Goal: Task Accomplishment & Management: Complete application form

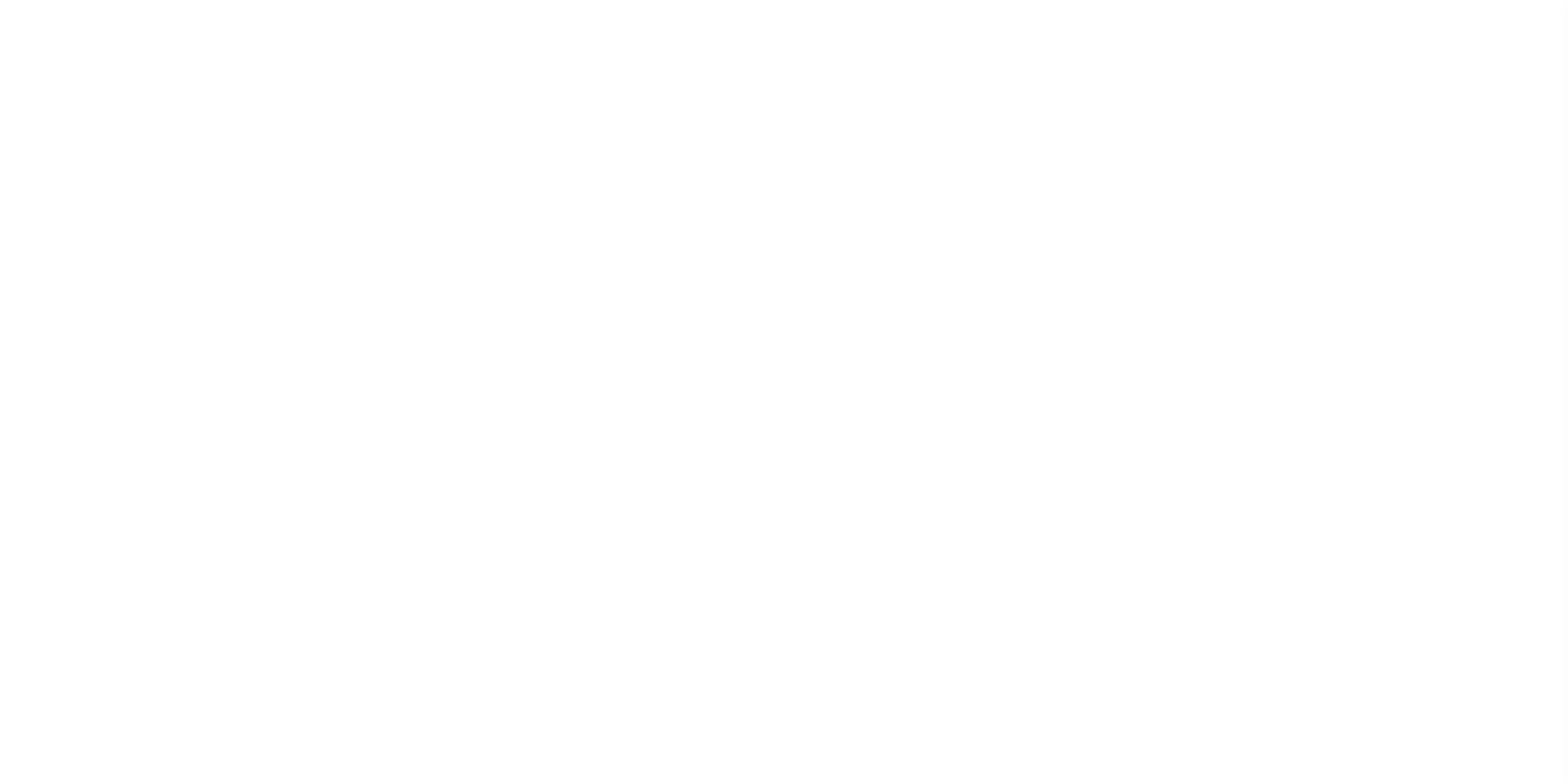
select select "200"
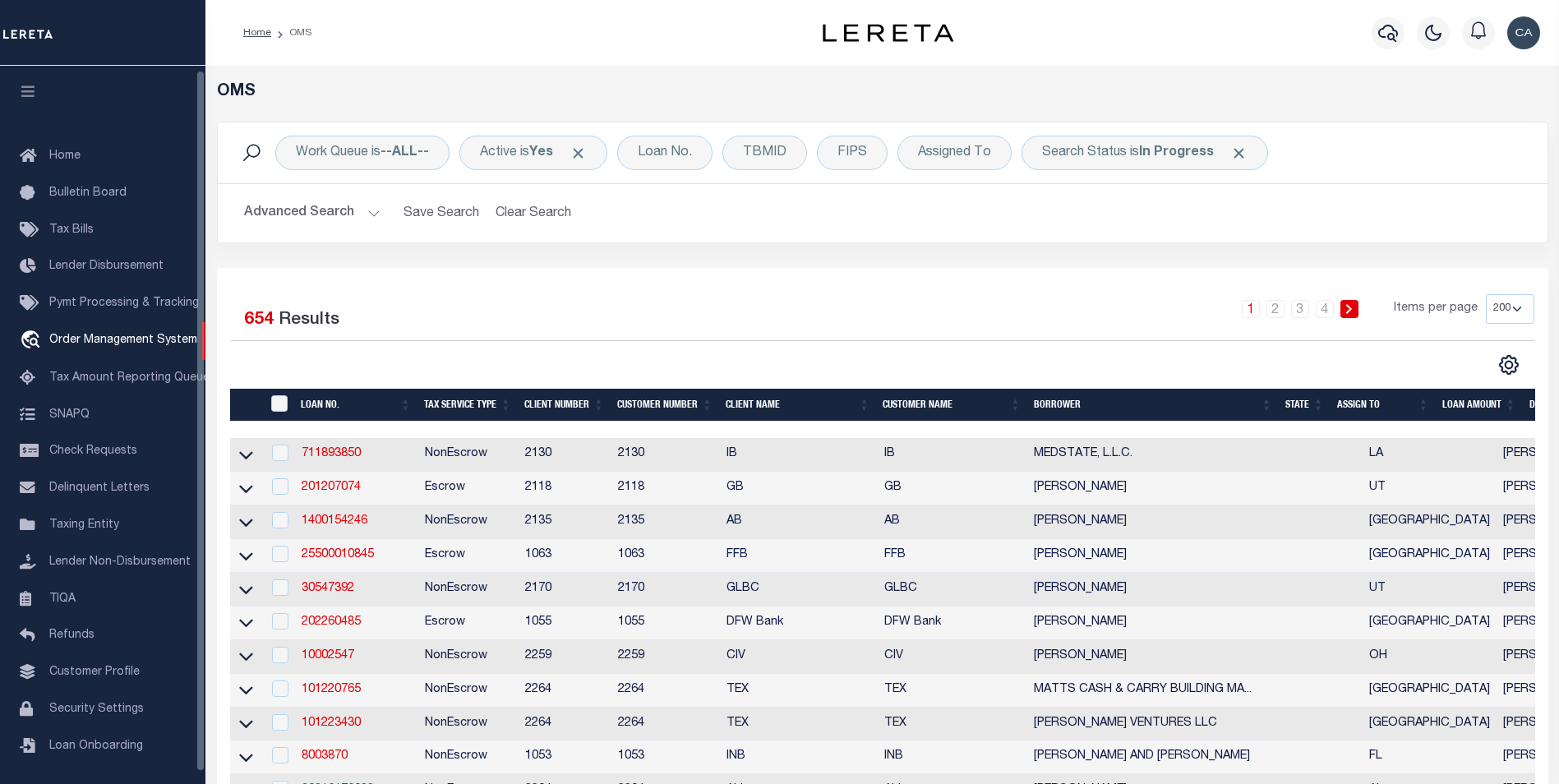
scroll to position [4, 0]
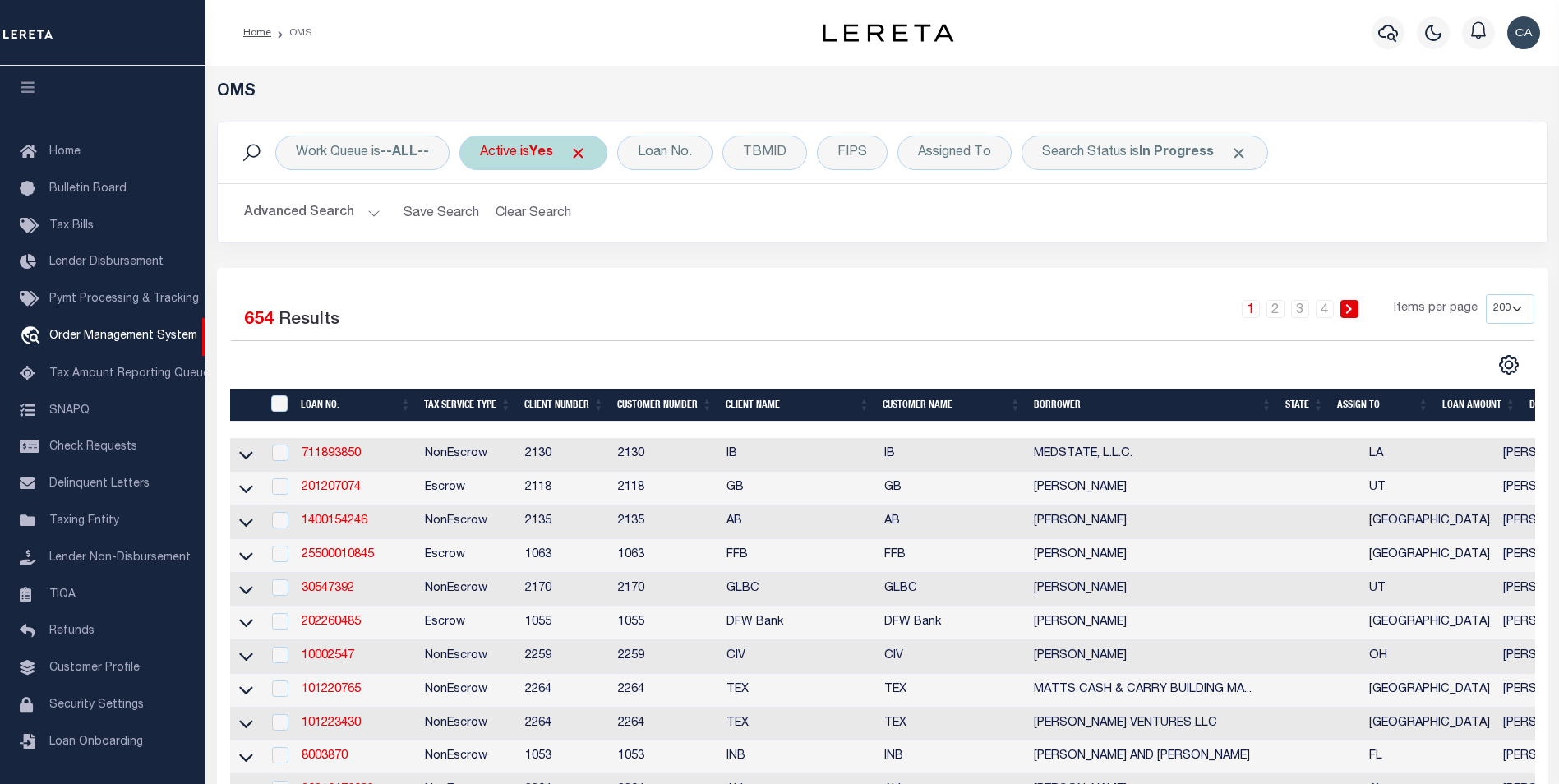
click at [594, 159] on div "Active is Yes" at bounding box center [533, 153] width 148 height 35
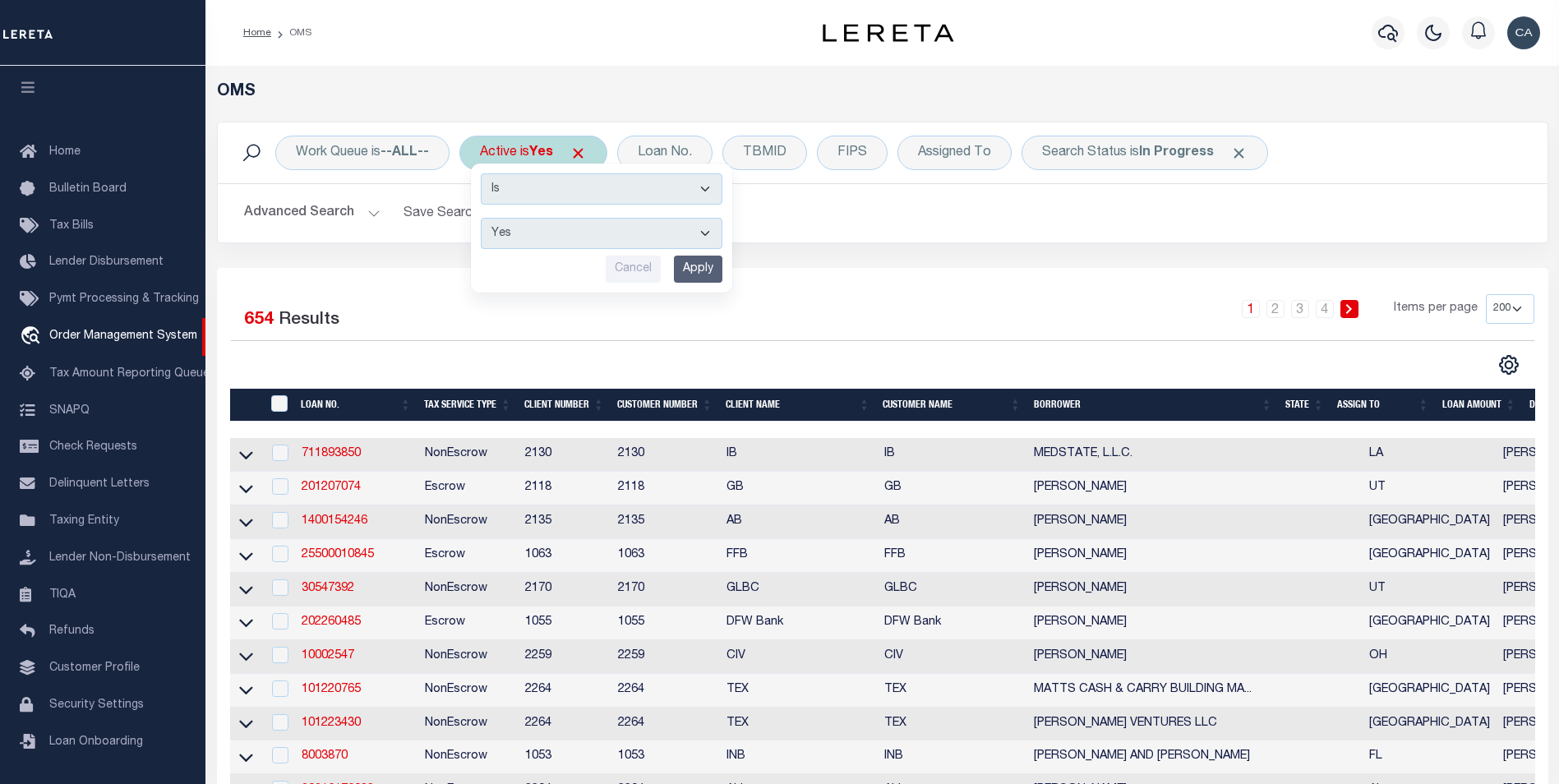
click at [587, 155] on span "Click to Remove" at bounding box center [577, 153] width 17 height 17
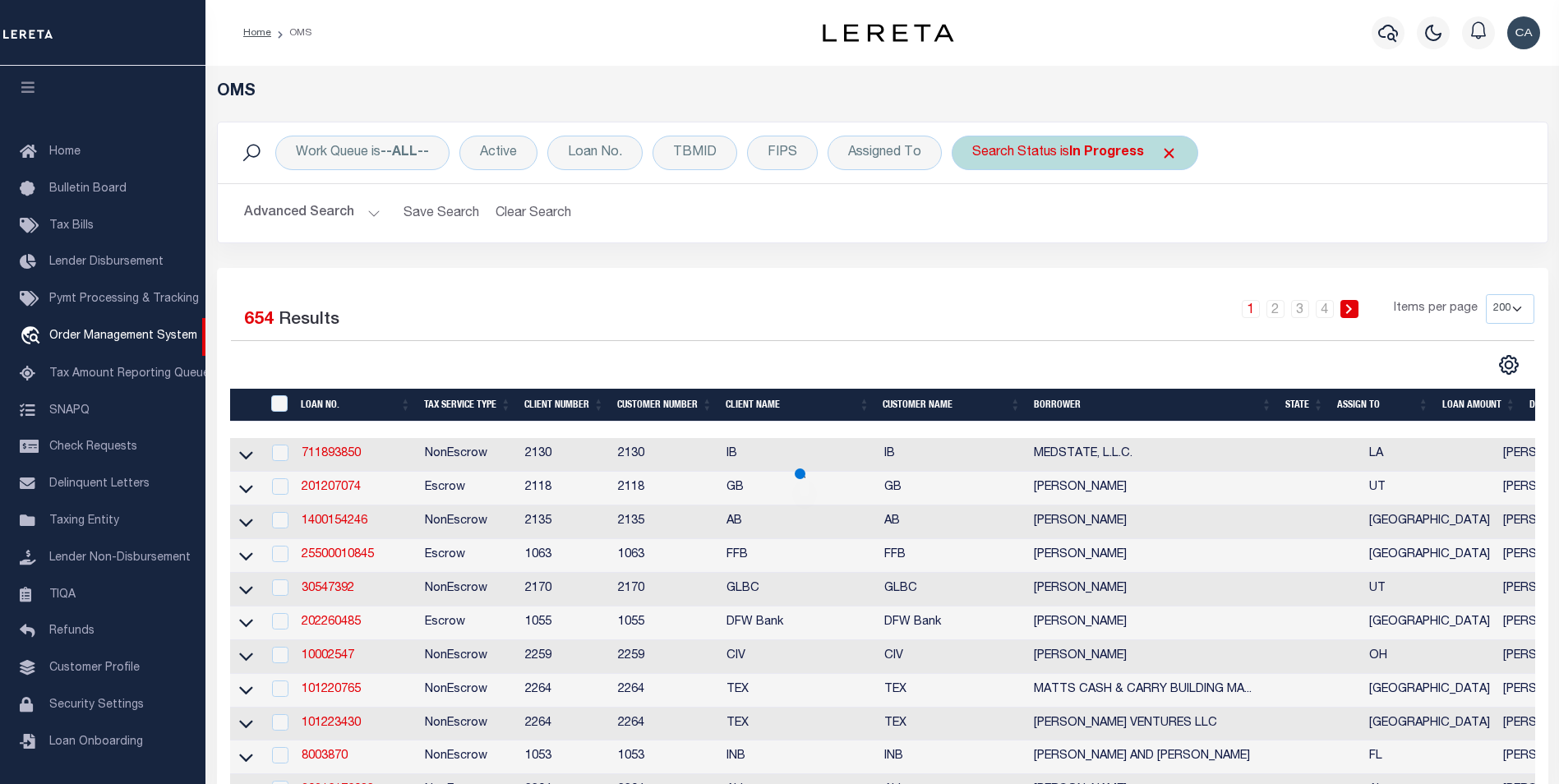
click at [1162, 148] on span "Click to Remove" at bounding box center [1168, 153] width 17 height 17
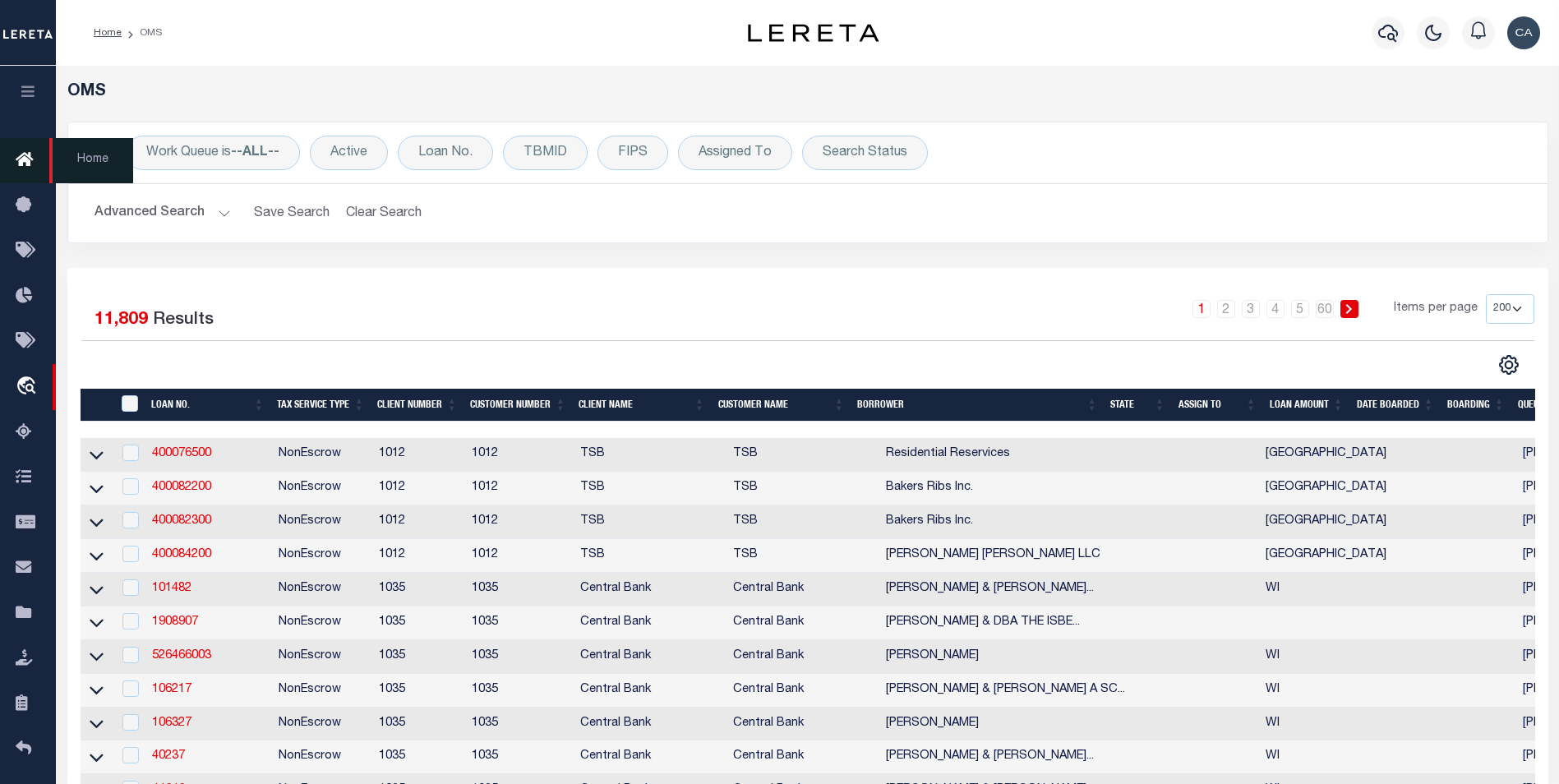
click at [40, 91] on button "button" at bounding box center [28, 93] width 56 height 56
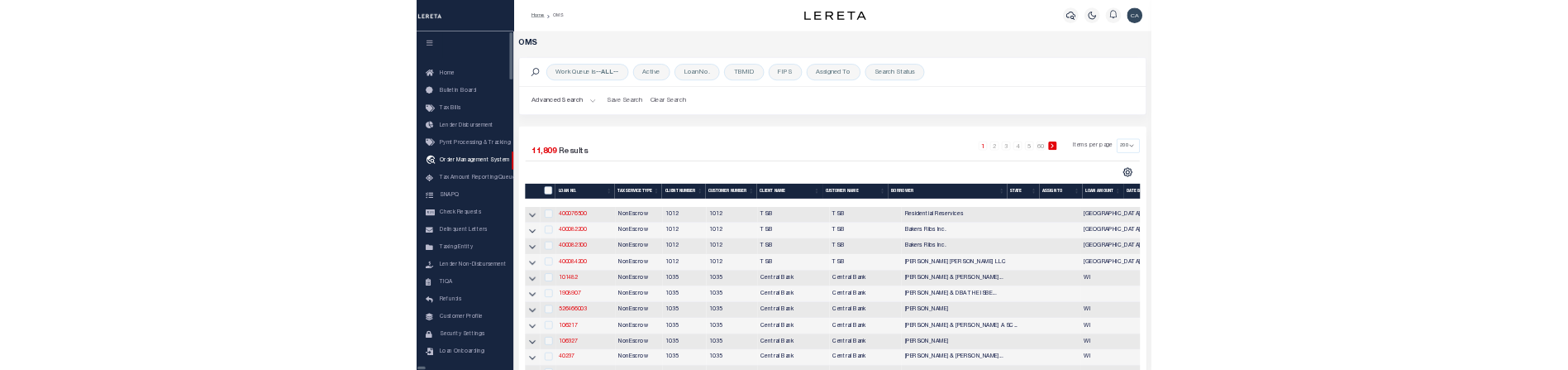
scroll to position [414, 0]
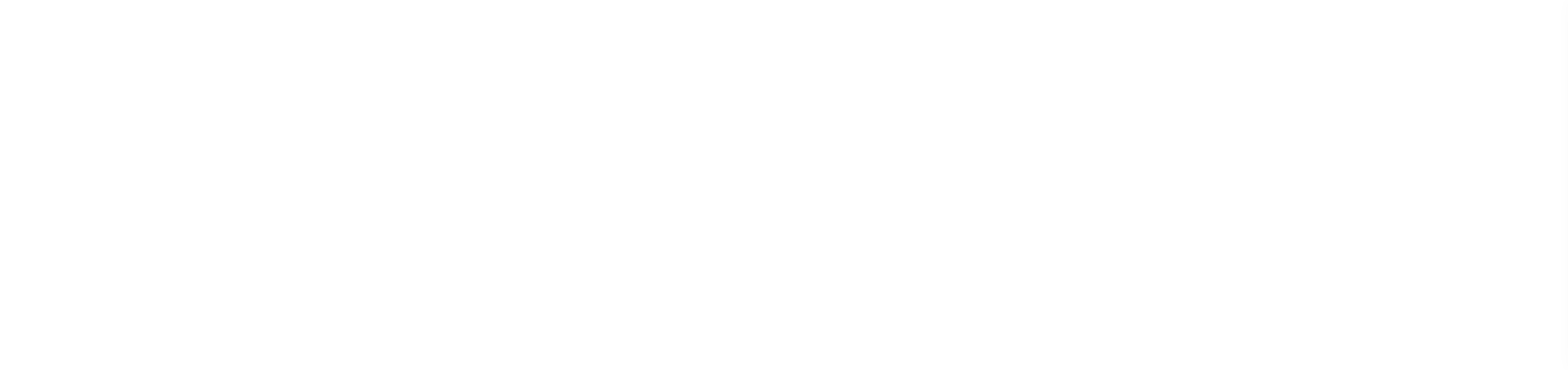
select select "100"
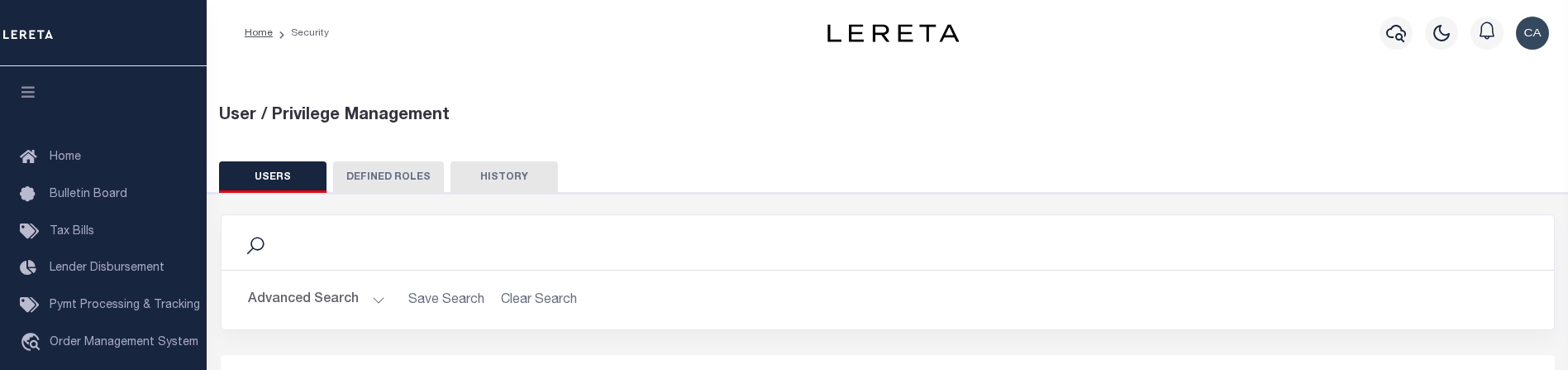
scroll to position [424, 0]
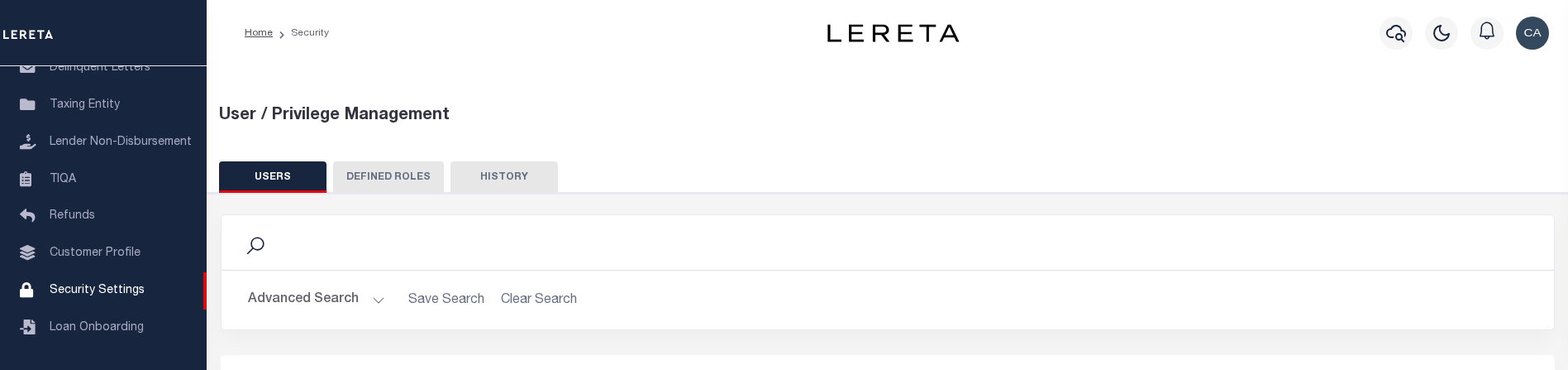
click at [518, 170] on button "HISTORY" at bounding box center [504, 176] width 107 height 31
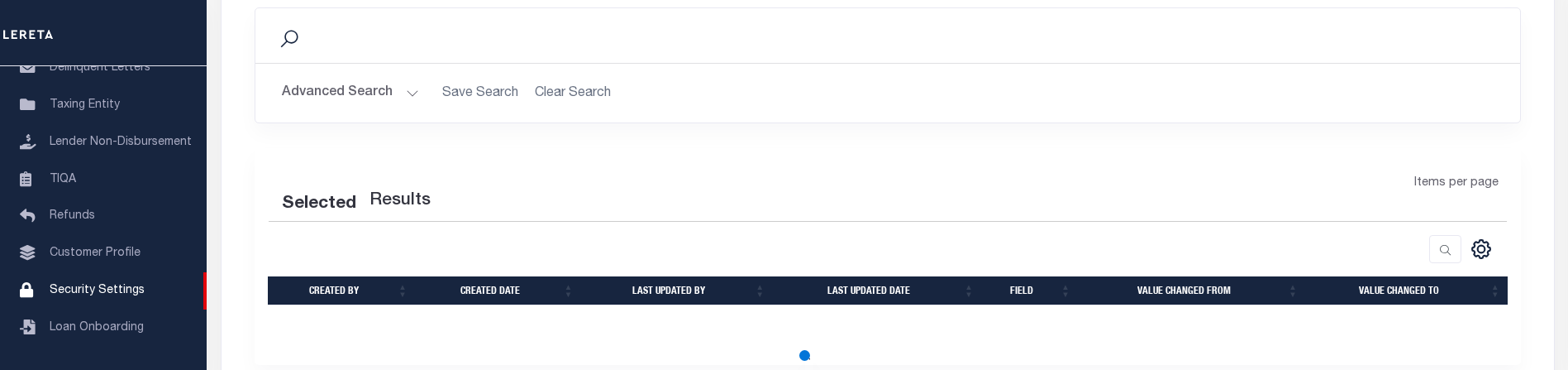
scroll to position [248, 0]
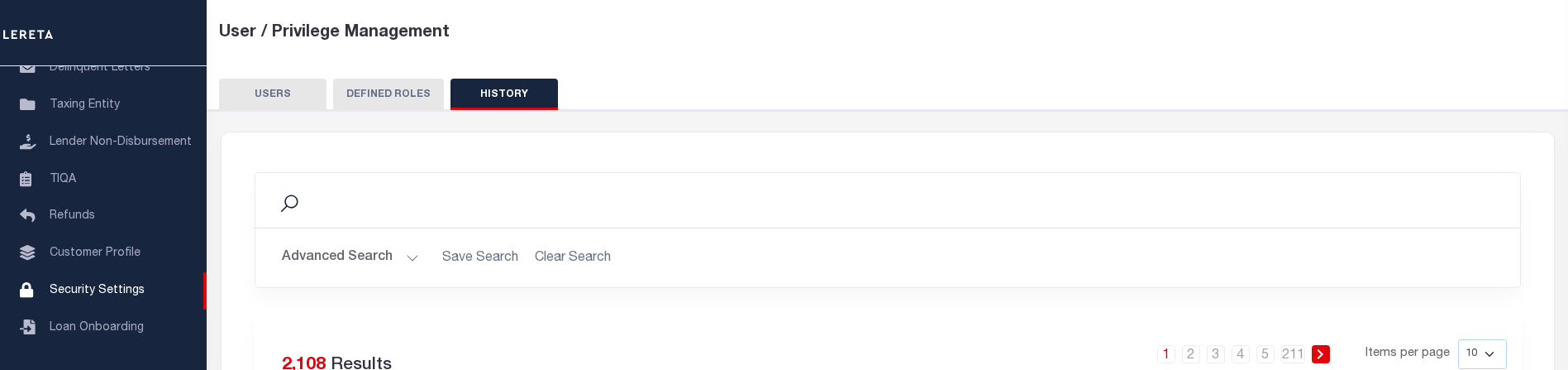
click at [387, 250] on button "Advanced Search" at bounding box center [350, 257] width 138 height 32
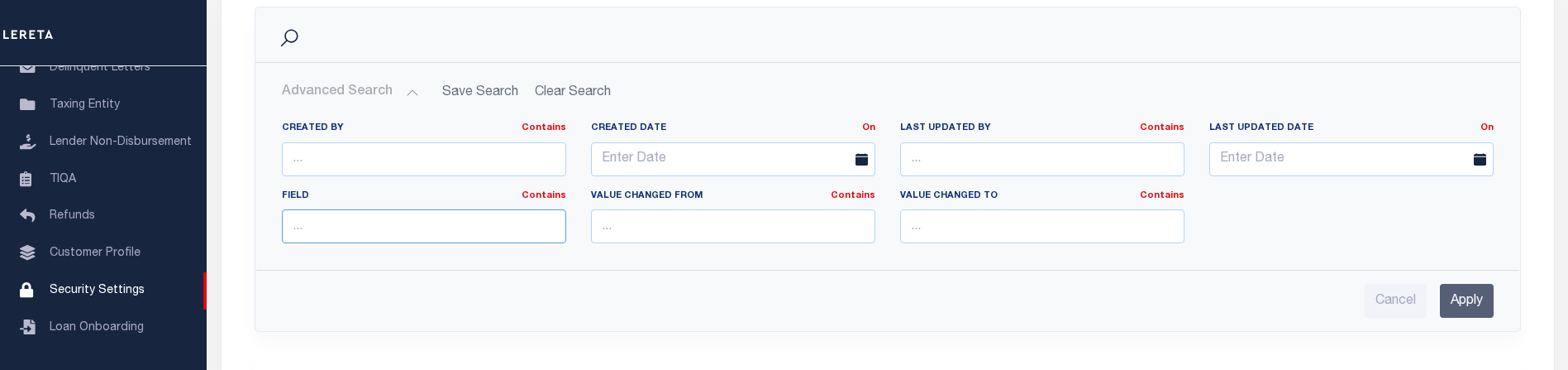
click at [507, 230] on input "text" at bounding box center [423, 226] width 284 height 34
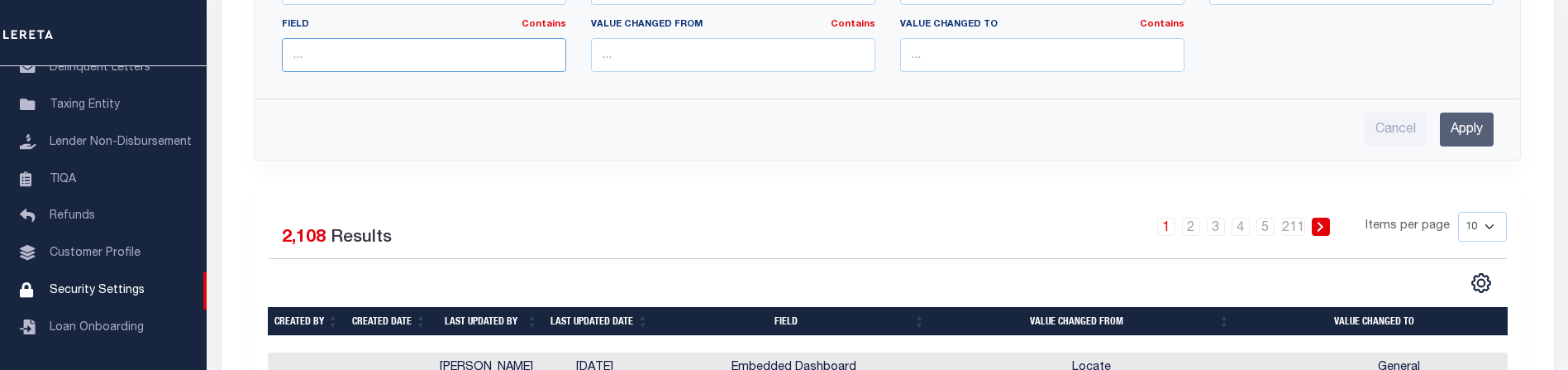
scroll to position [414, 0]
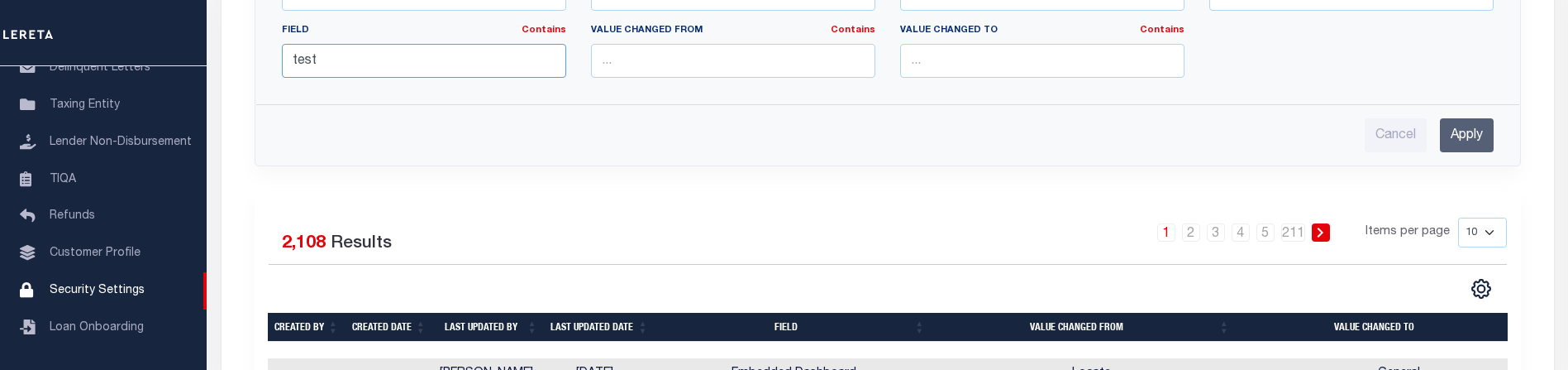
type input "test"
click at [1478, 133] on input "Apply" at bounding box center [1467, 135] width 54 height 34
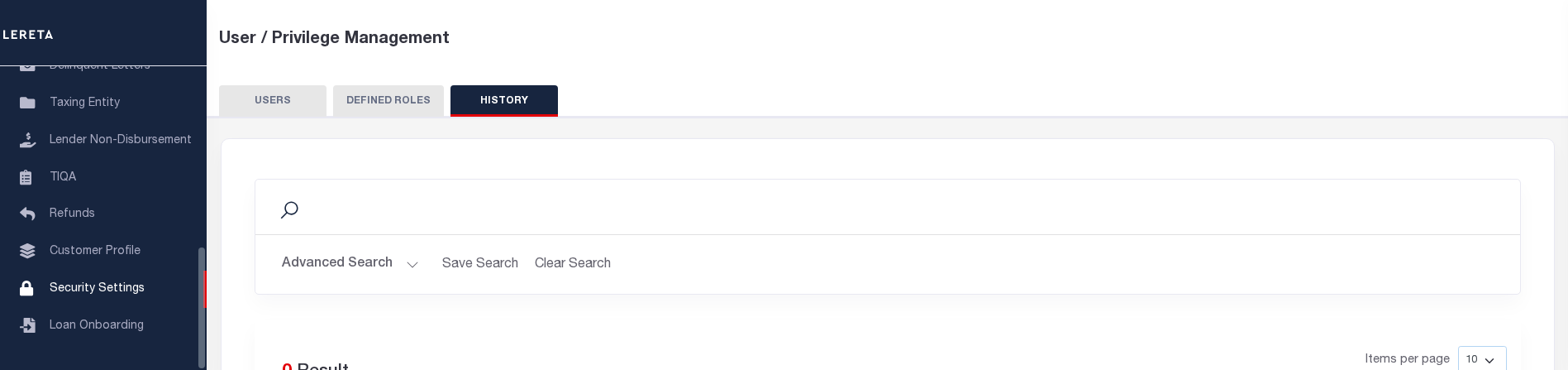
scroll to position [83, 0]
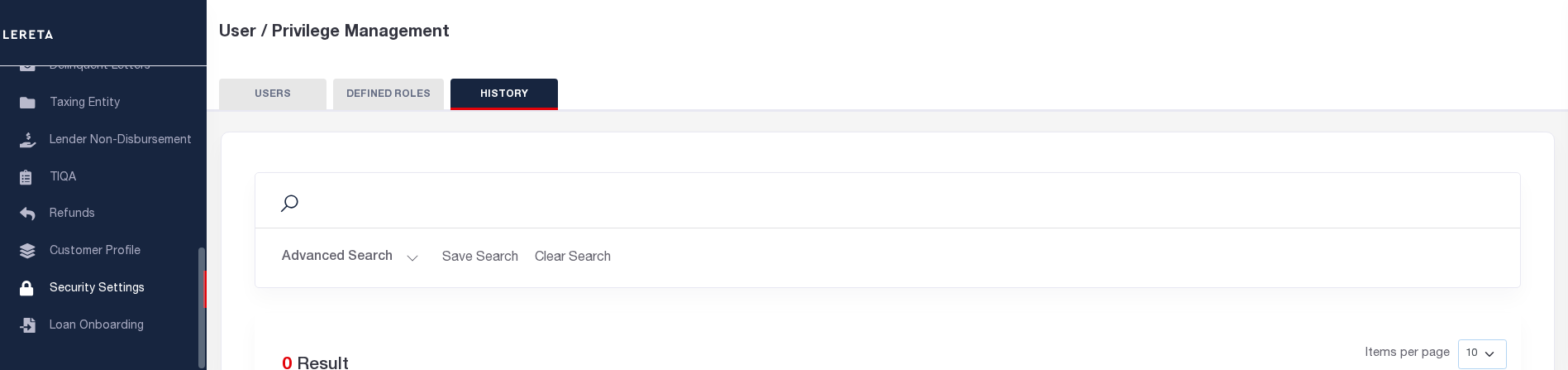
click at [276, 115] on div "Search Advanced Search Save Search Clear Search Contains Contains Is Equals On" at bounding box center [887, 357] width 1377 height 496
click at [285, 94] on button "USERS" at bounding box center [273, 94] width 107 height 31
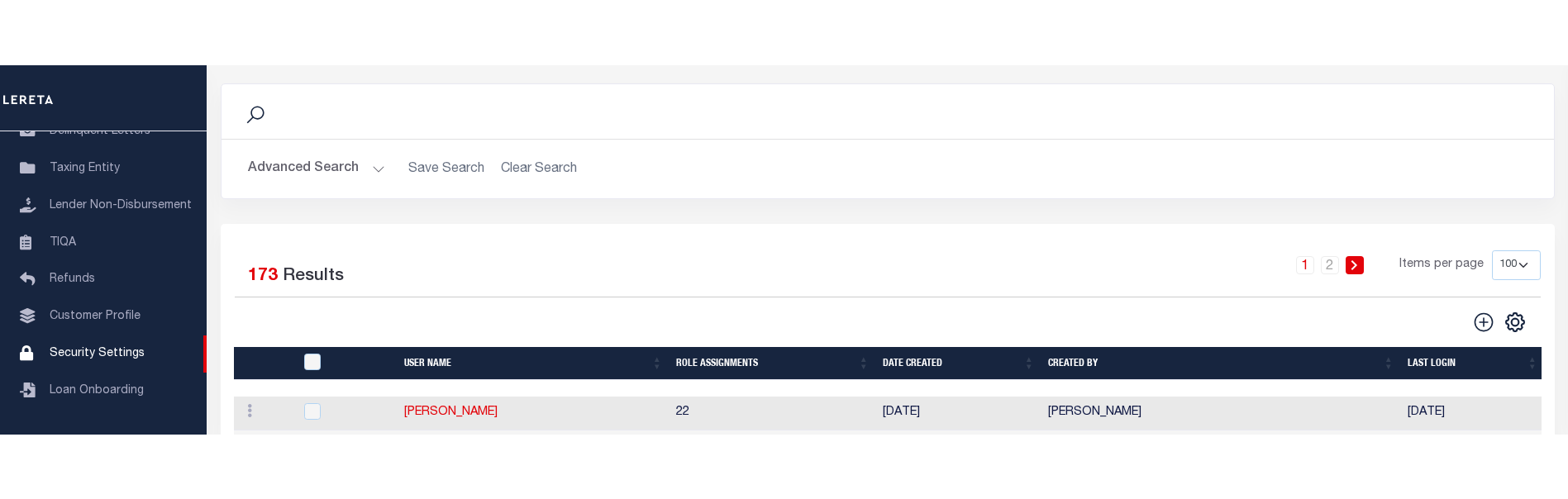
scroll to position [0, 0]
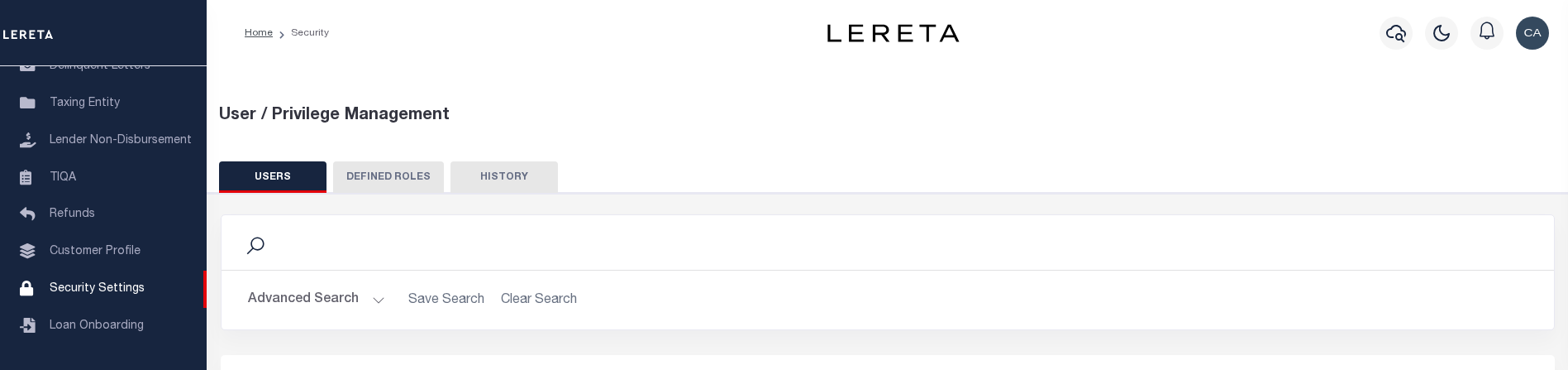
click at [474, 169] on button "HISTORY" at bounding box center [504, 176] width 107 height 31
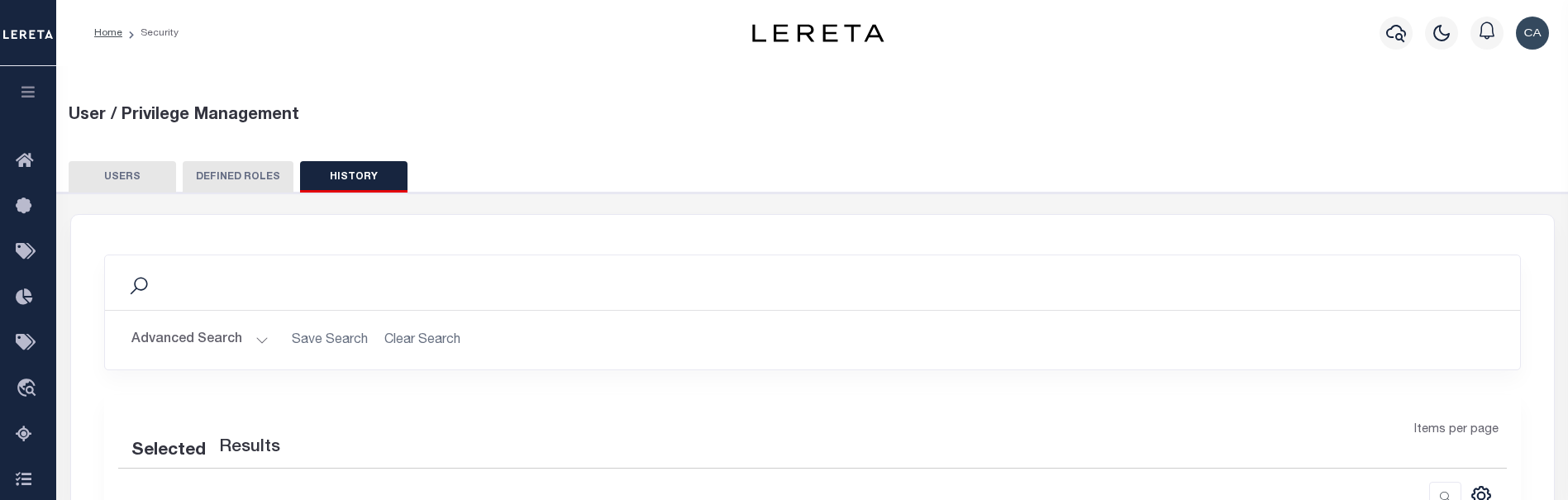
click at [523, 208] on div "Search Advanced Search Save Search Clear Search Contains Contains Is Equals On" at bounding box center [813, 443] width 1528 height 501
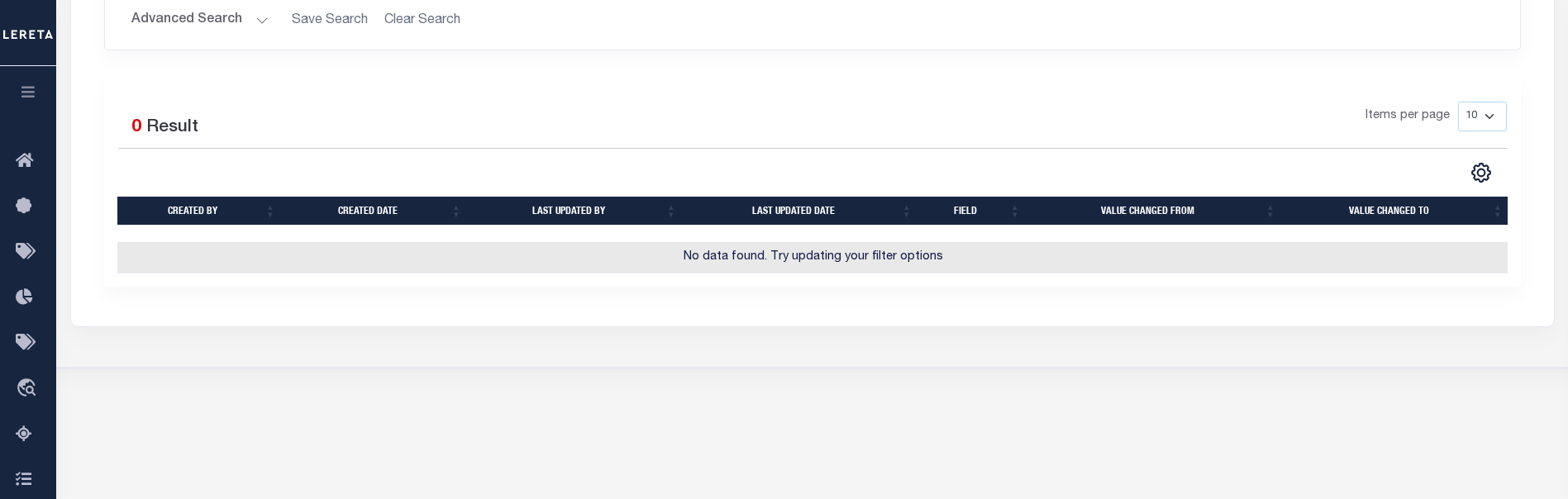
scroll to position [129, 0]
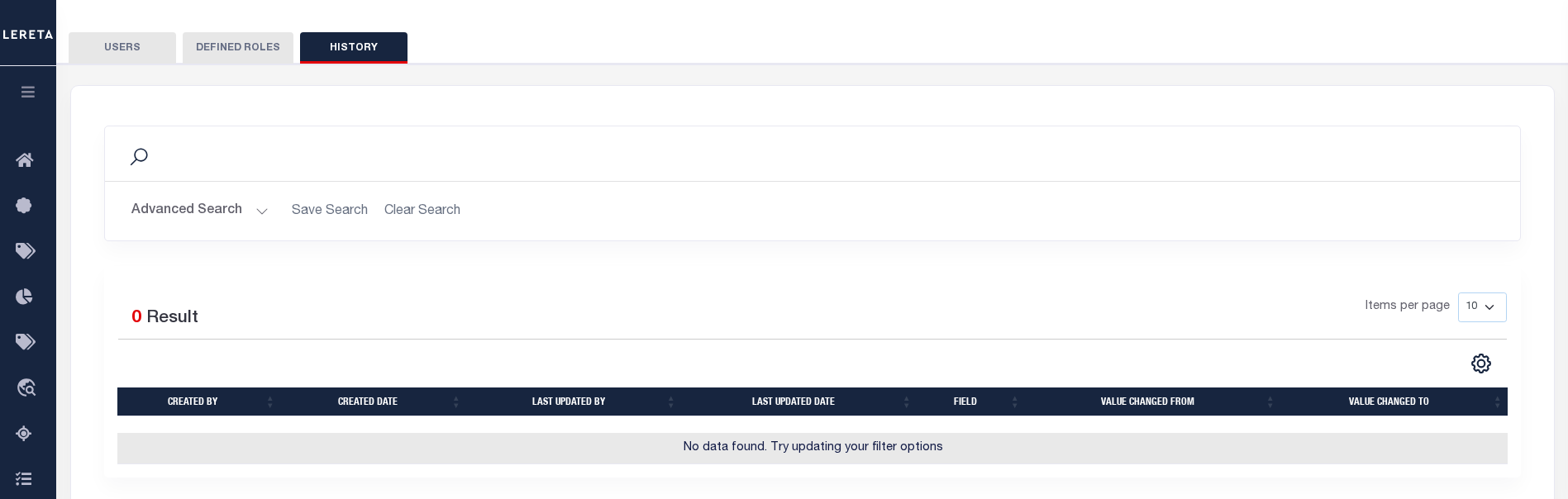
click at [197, 224] on button "Advanced Search" at bounding box center [200, 211] width 138 height 32
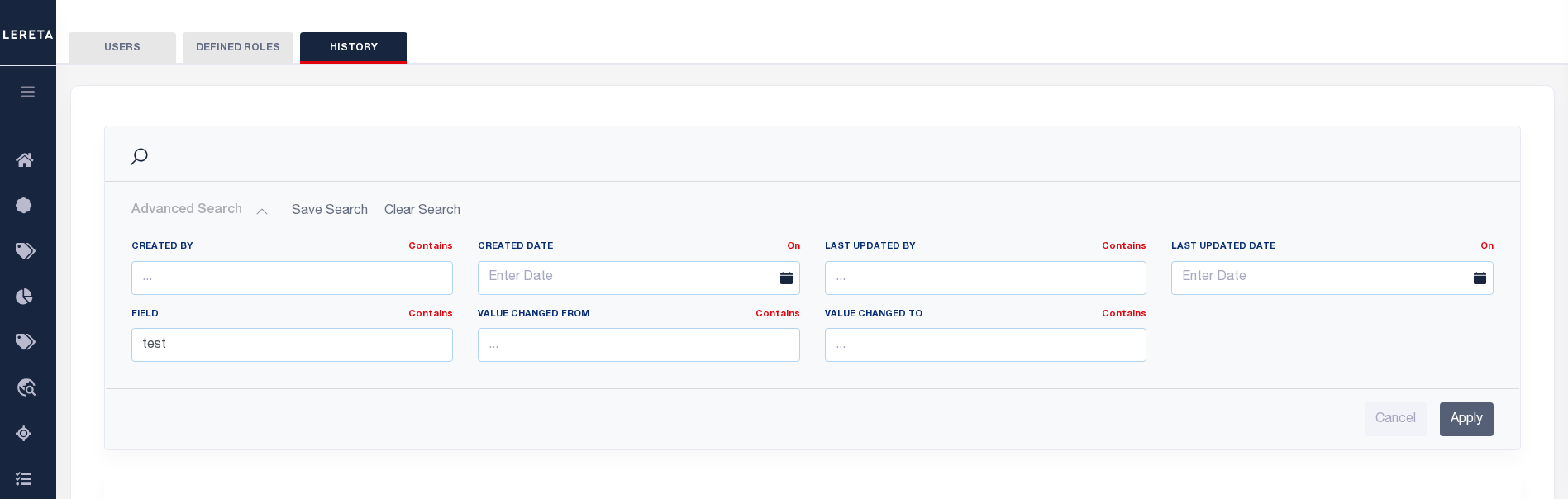
click at [1473, 369] on input "Apply" at bounding box center [1467, 420] width 54 height 34
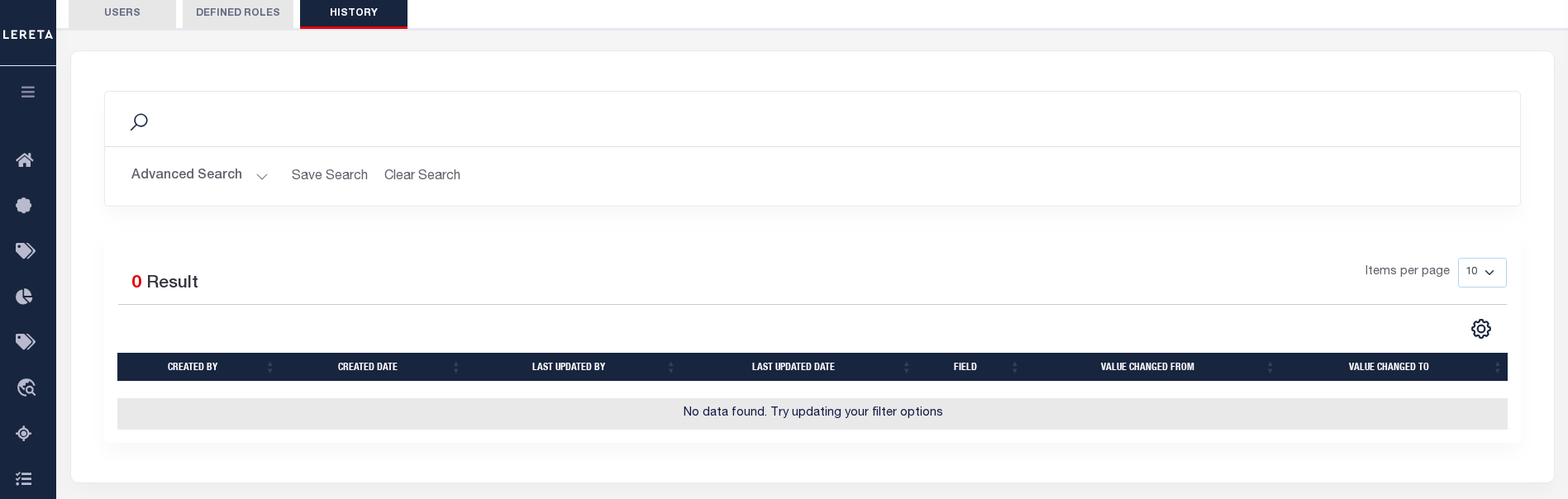
scroll to position [165, 0]
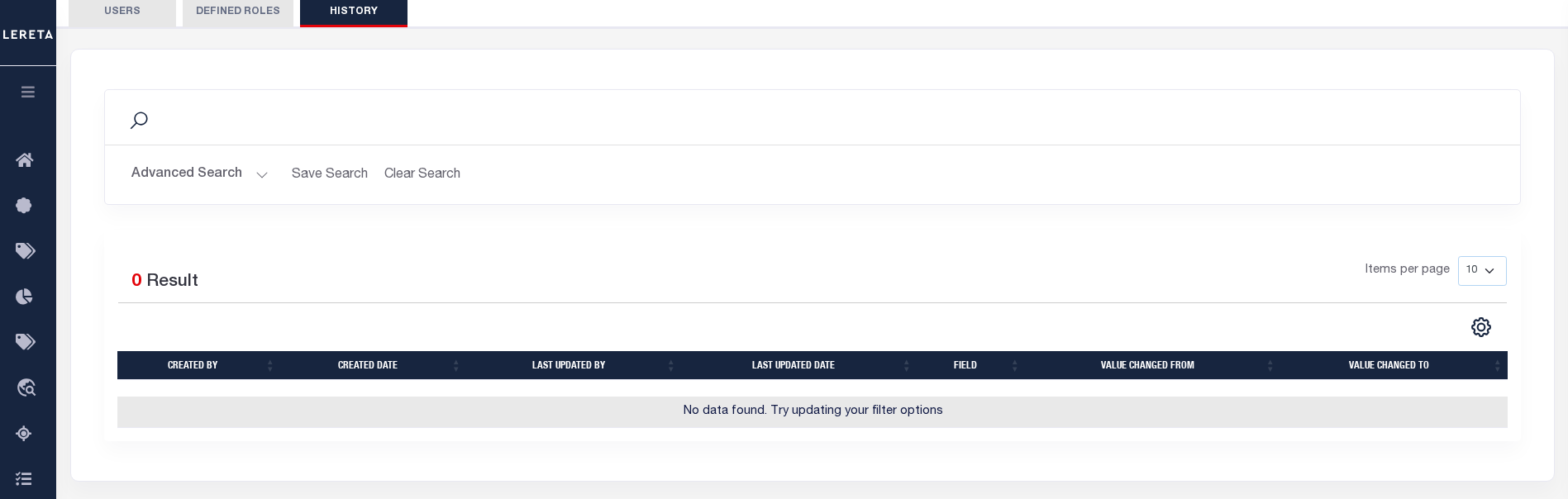
click at [214, 176] on button "Advanced Search" at bounding box center [200, 175] width 138 height 32
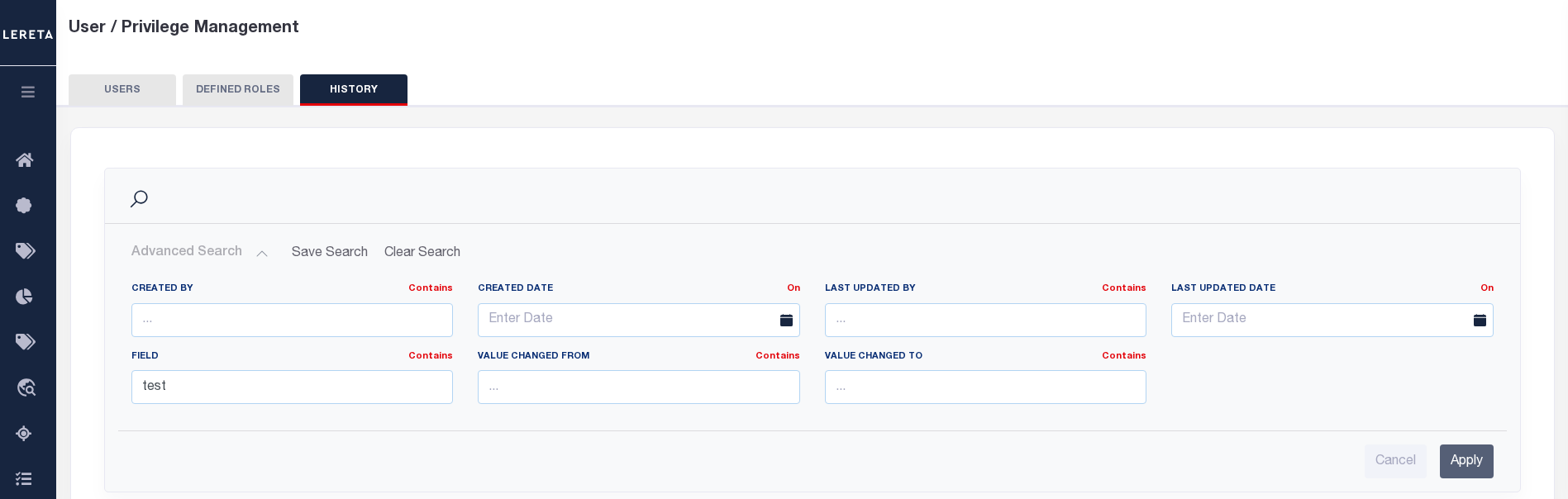
scroll to position [83, 0]
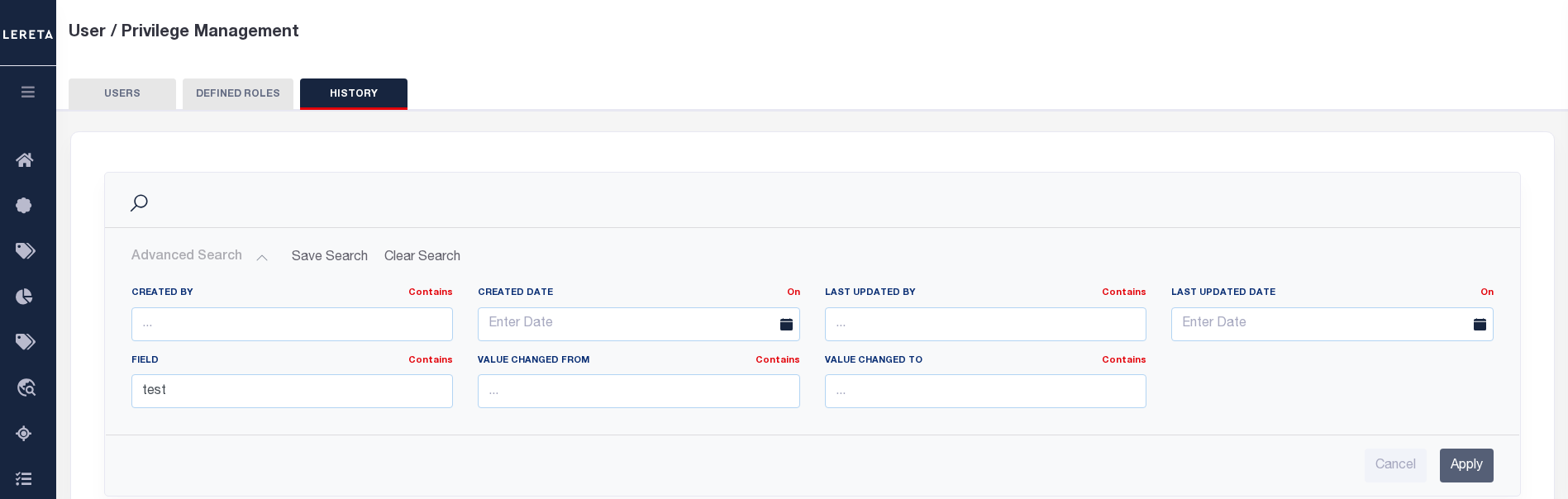
click at [1397, 245] on h2 "Advanced Search Save Search Clear Search SecuritySettingsSearchHistoryGridWrapp…" at bounding box center [812, 257] width 1388 height 32
click at [1440, 369] on input "Apply" at bounding box center [1467, 465] width 54 height 34
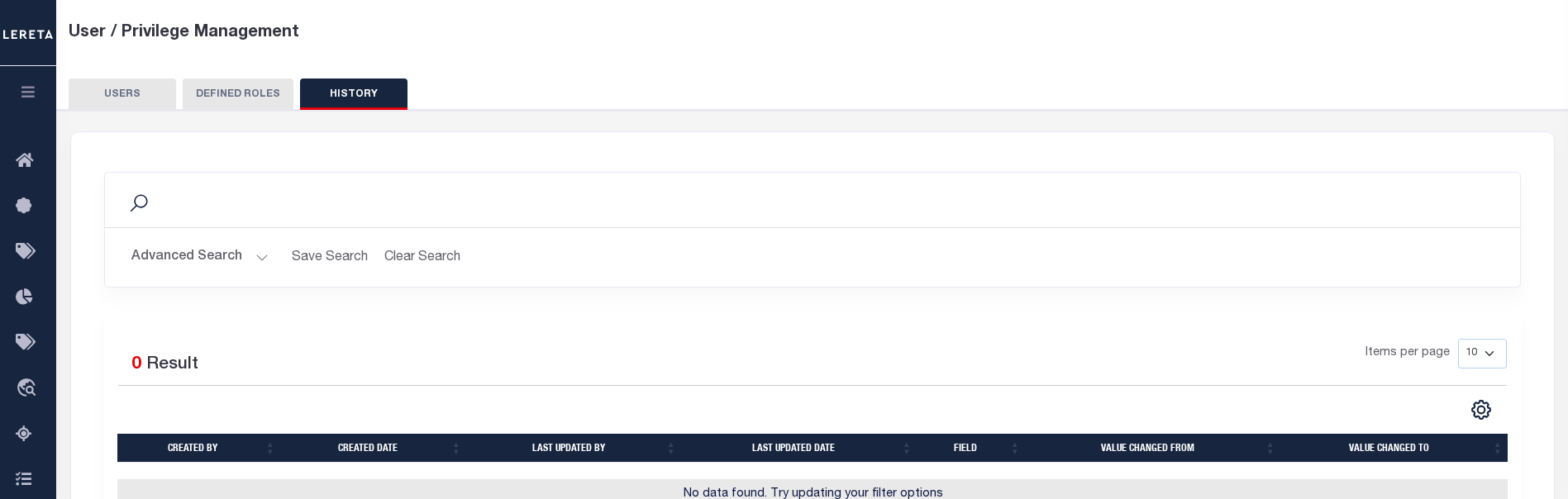
click at [211, 284] on div "Advanced Search Save Search Clear Search SecuritySettingsSearchHistoryGridWrapp…" at bounding box center [812, 257] width 1415 height 59
click at [224, 264] on button "Advanced Search" at bounding box center [200, 257] width 138 height 32
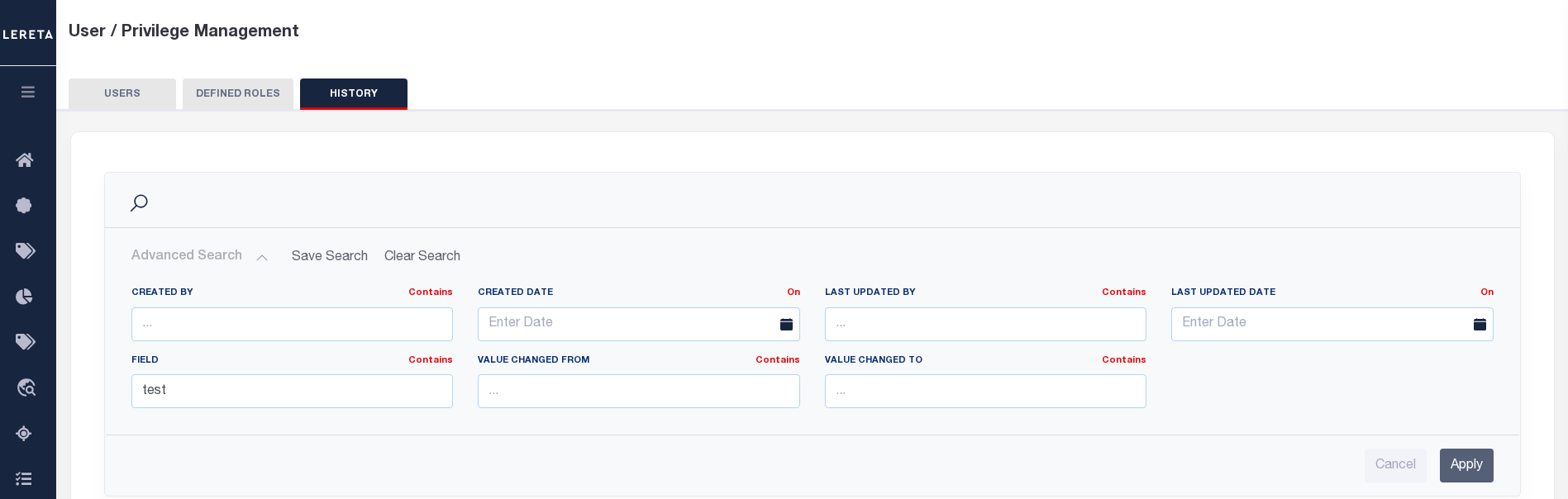
click at [1201, 369] on div "Cancel Apply" at bounding box center [812, 465] width 1363 height 34
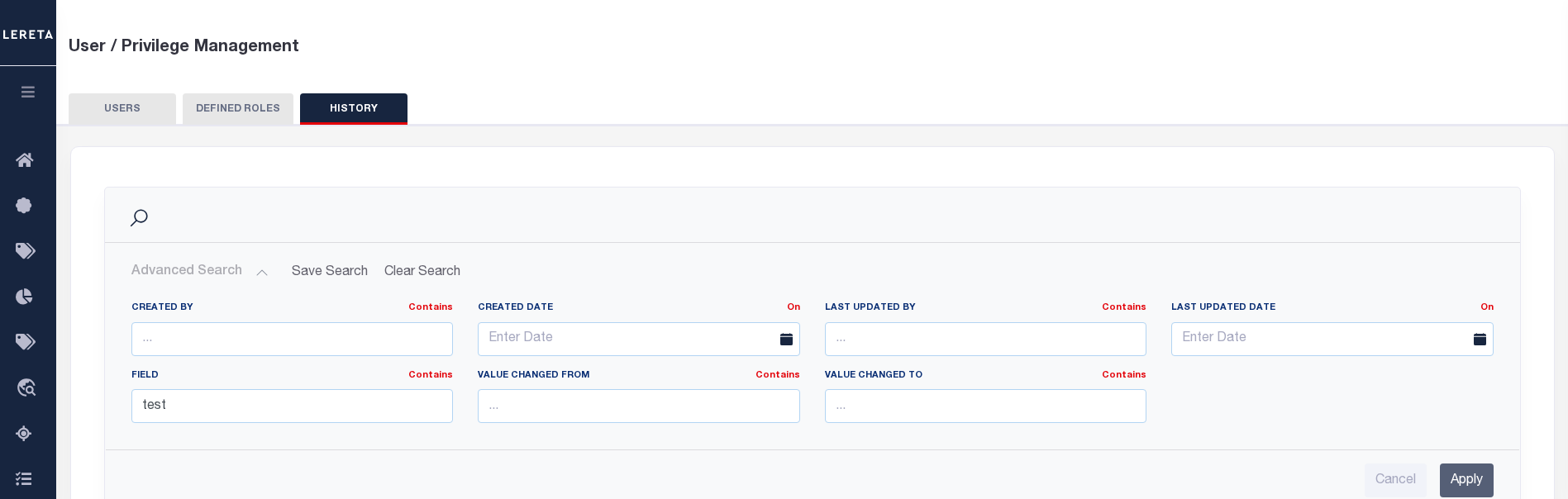
scroll to position [0, 0]
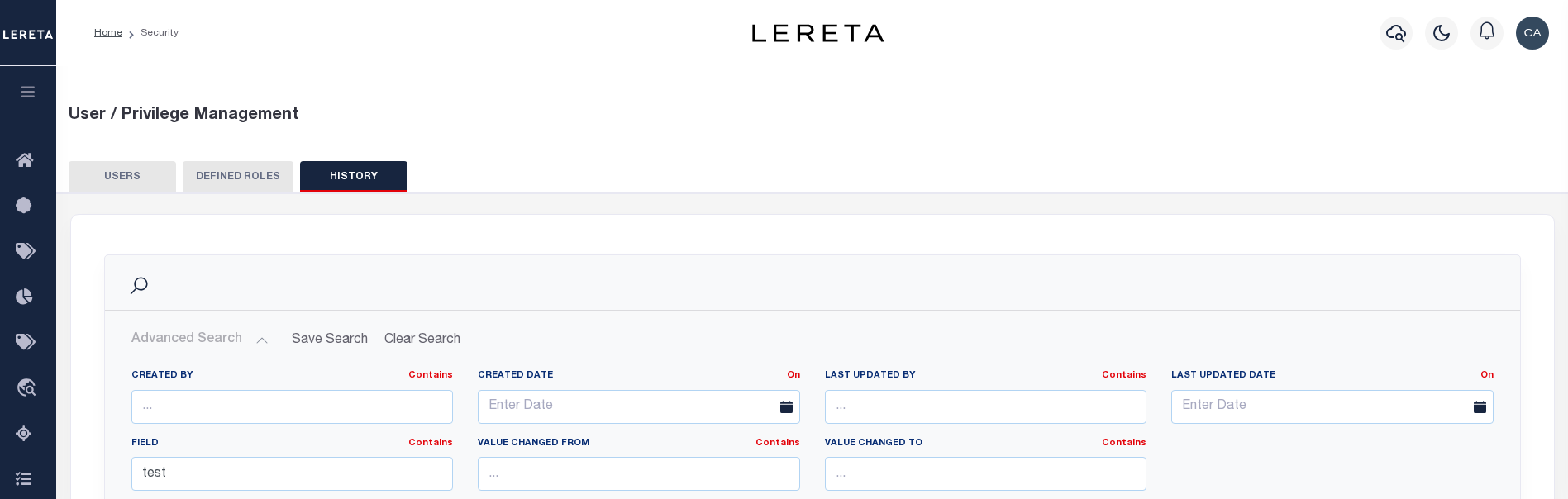
click at [227, 179] on button "DEFINED ROLES" at bounding box center [238, 176] width 111 height 31
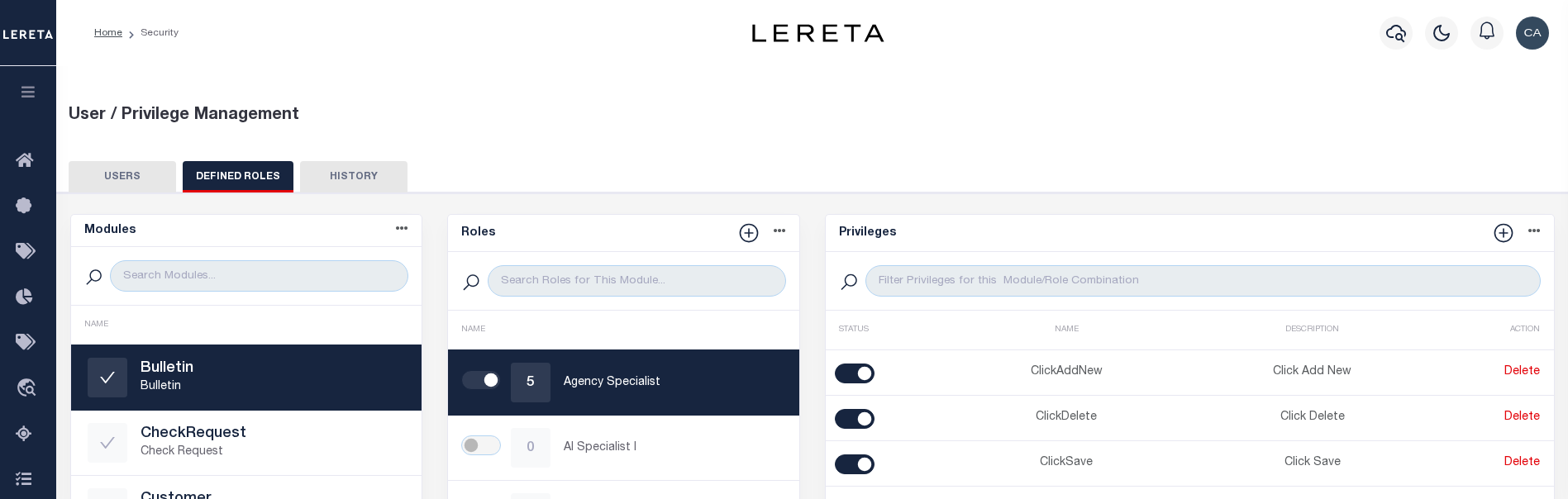
click at [139, 180] on button "USERS" at bounding box center [122, 176] width 107 height 31
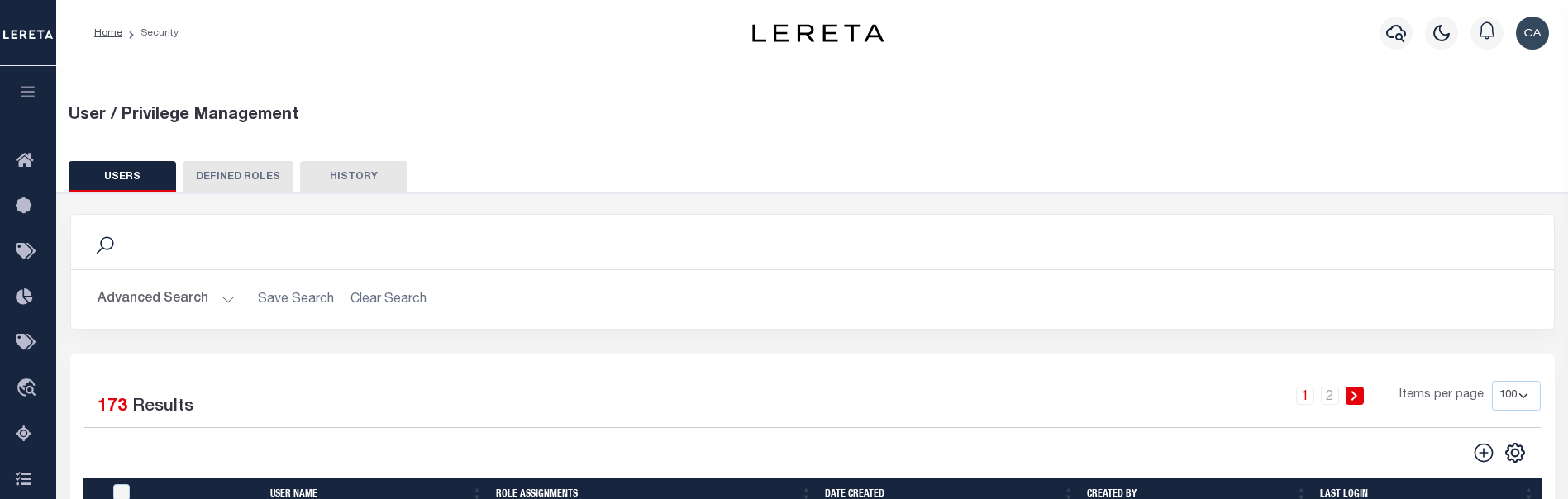
click at [44, 102] on button "button" at bounding box center [28, 94] width 56 height 56
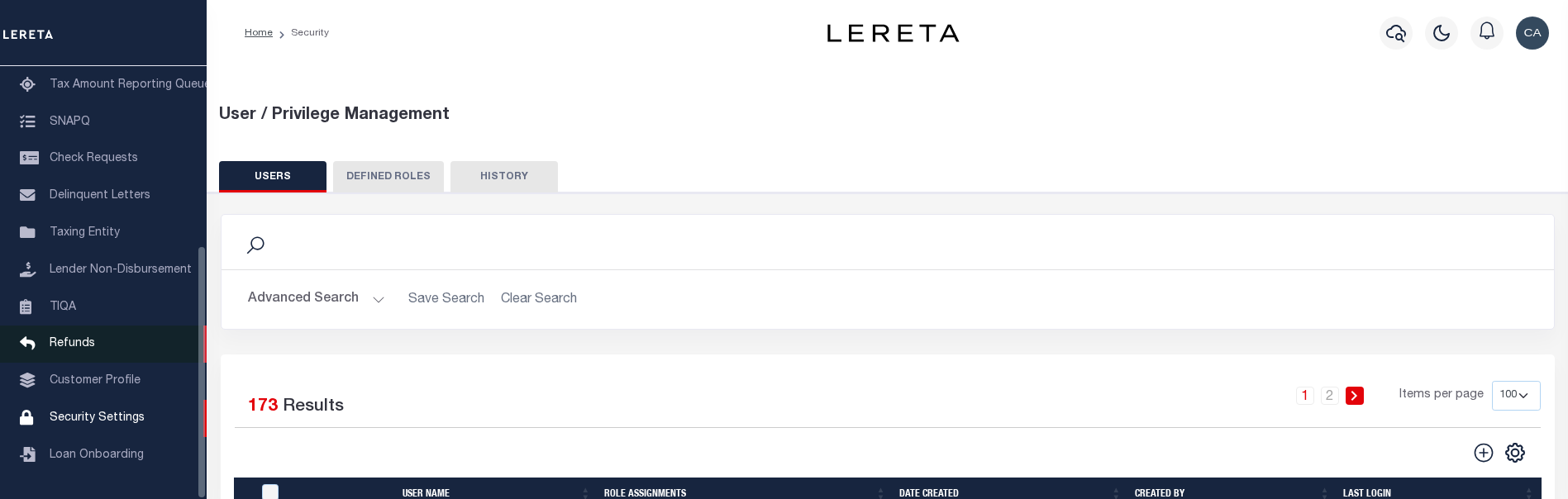
scroll to position [305, 0]
click at [742, 275] on div "Advanced Search Save Search Clear Search User Name Contains Contains Is" at bounding box center [887, 300] width 1332 height 59
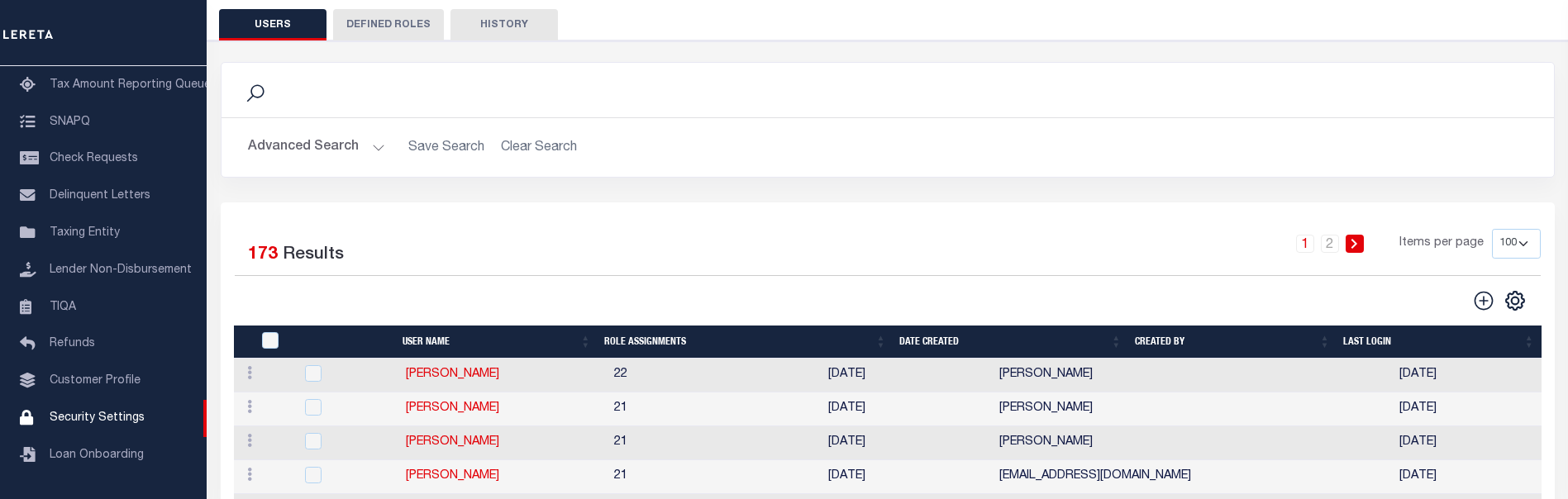
scroll to position [248, 0]
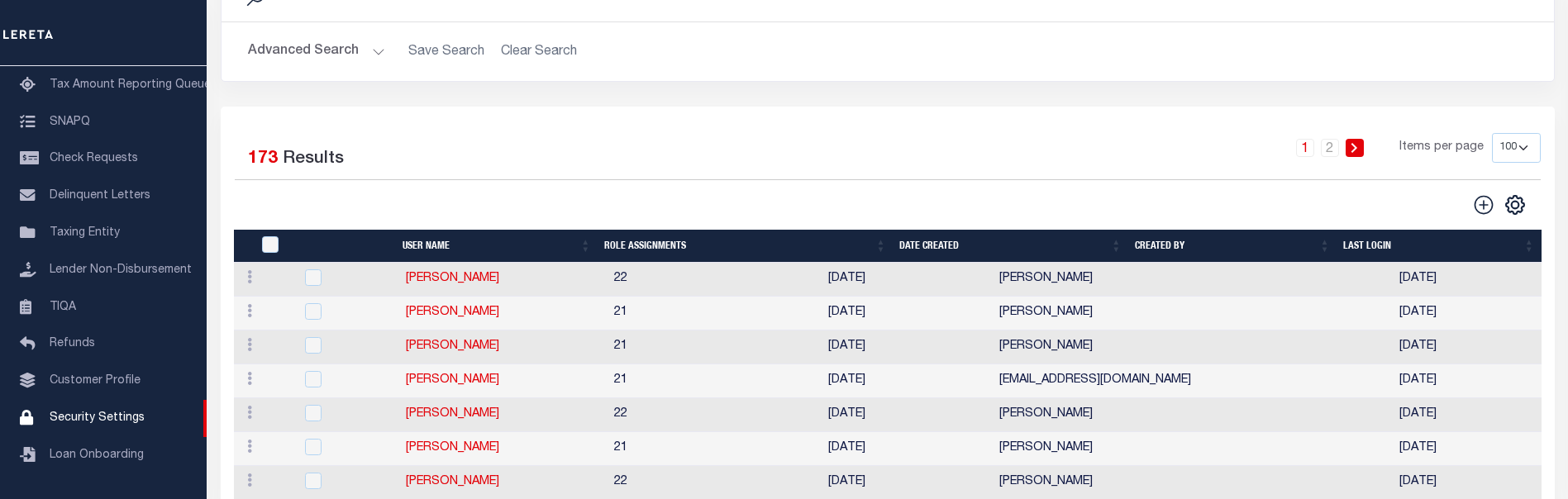
click at [314, 46] on button "Advanced Search" at bounding box center [317, 52] width 138 height 32
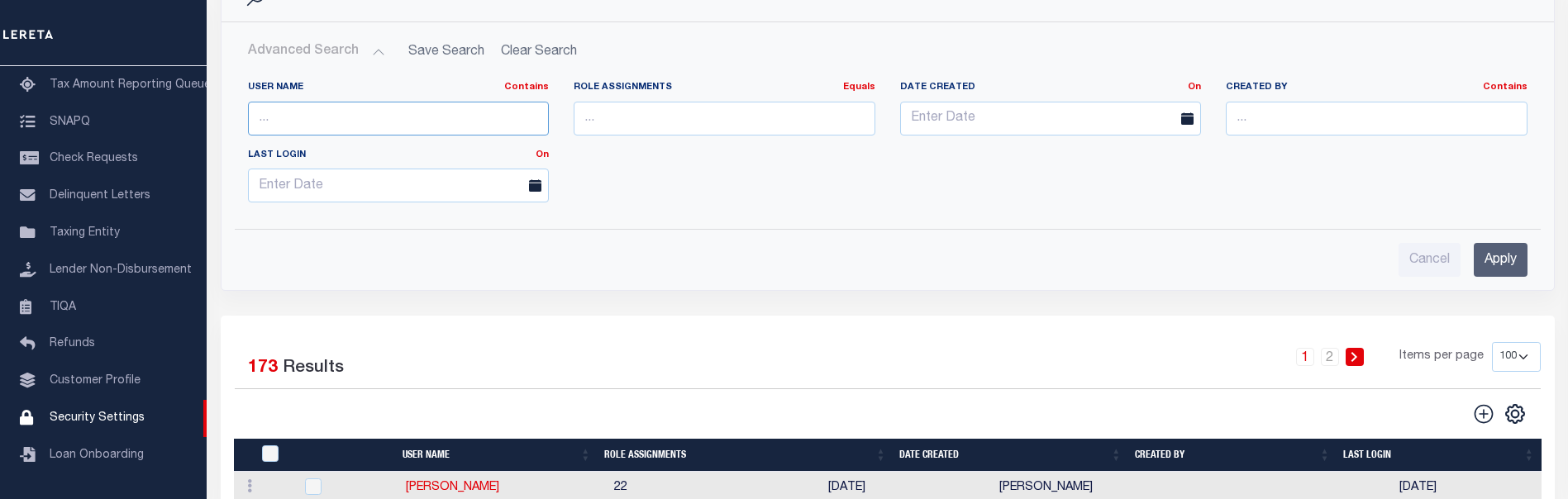
click at [377, 119] on input "text" at bounding box center [399, 119] width 302 height 34
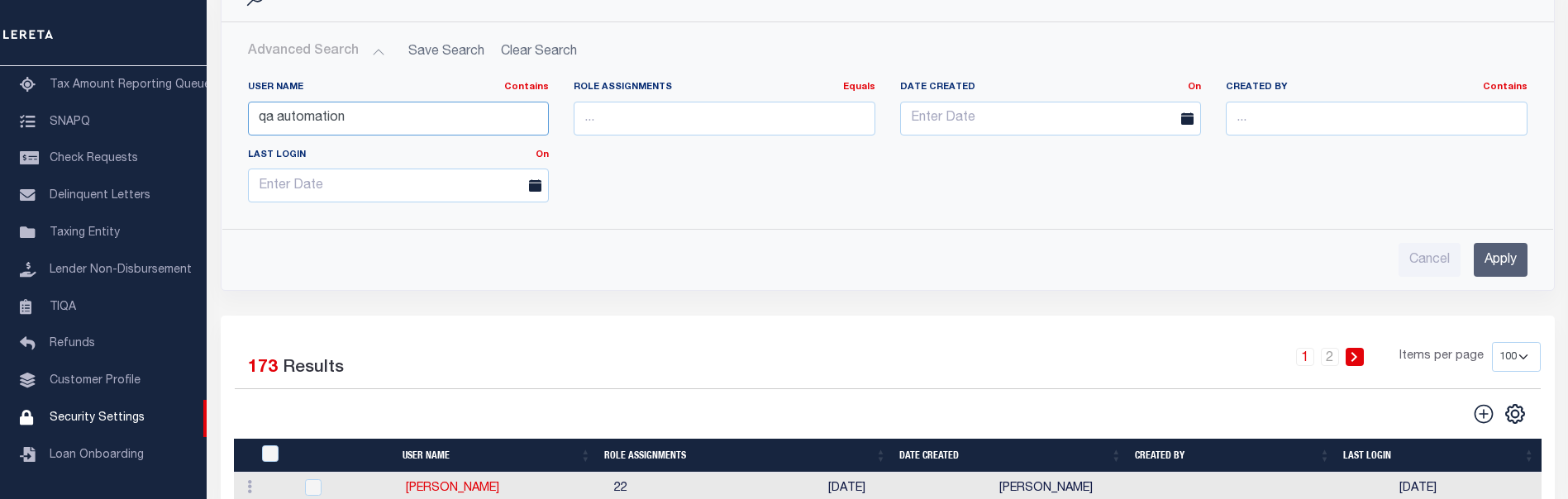
type input "qa automation"
click at [1514, 250] on input "Apply" at bounding box center [1500, 260] width 54 height 34
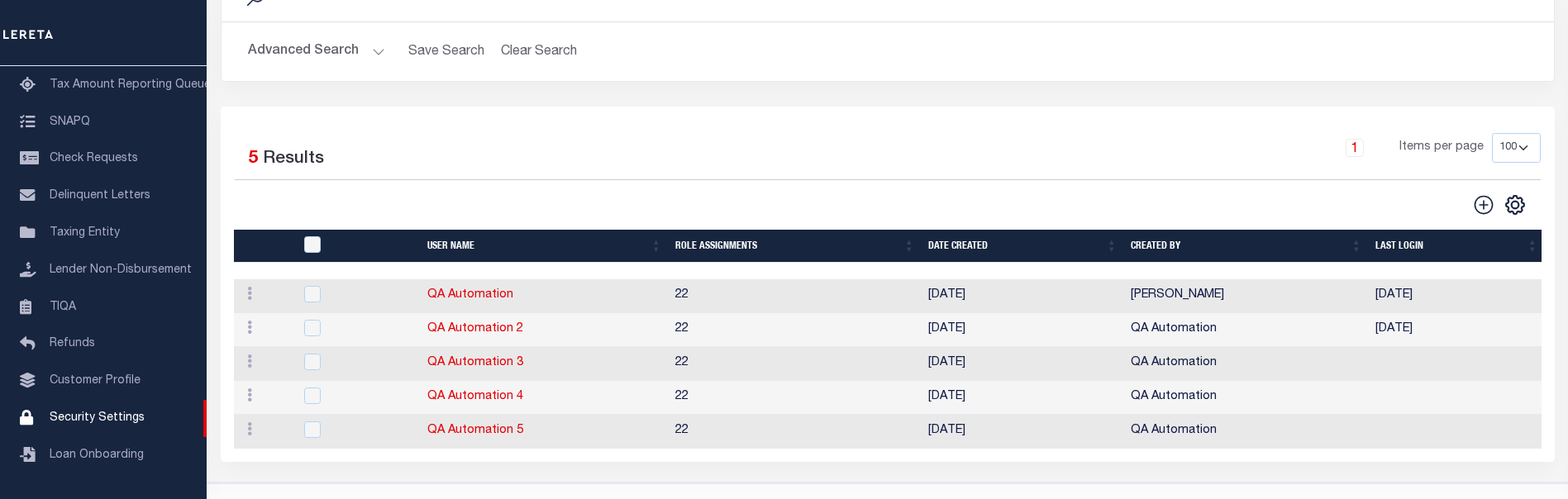
scroll to position [0, 0]
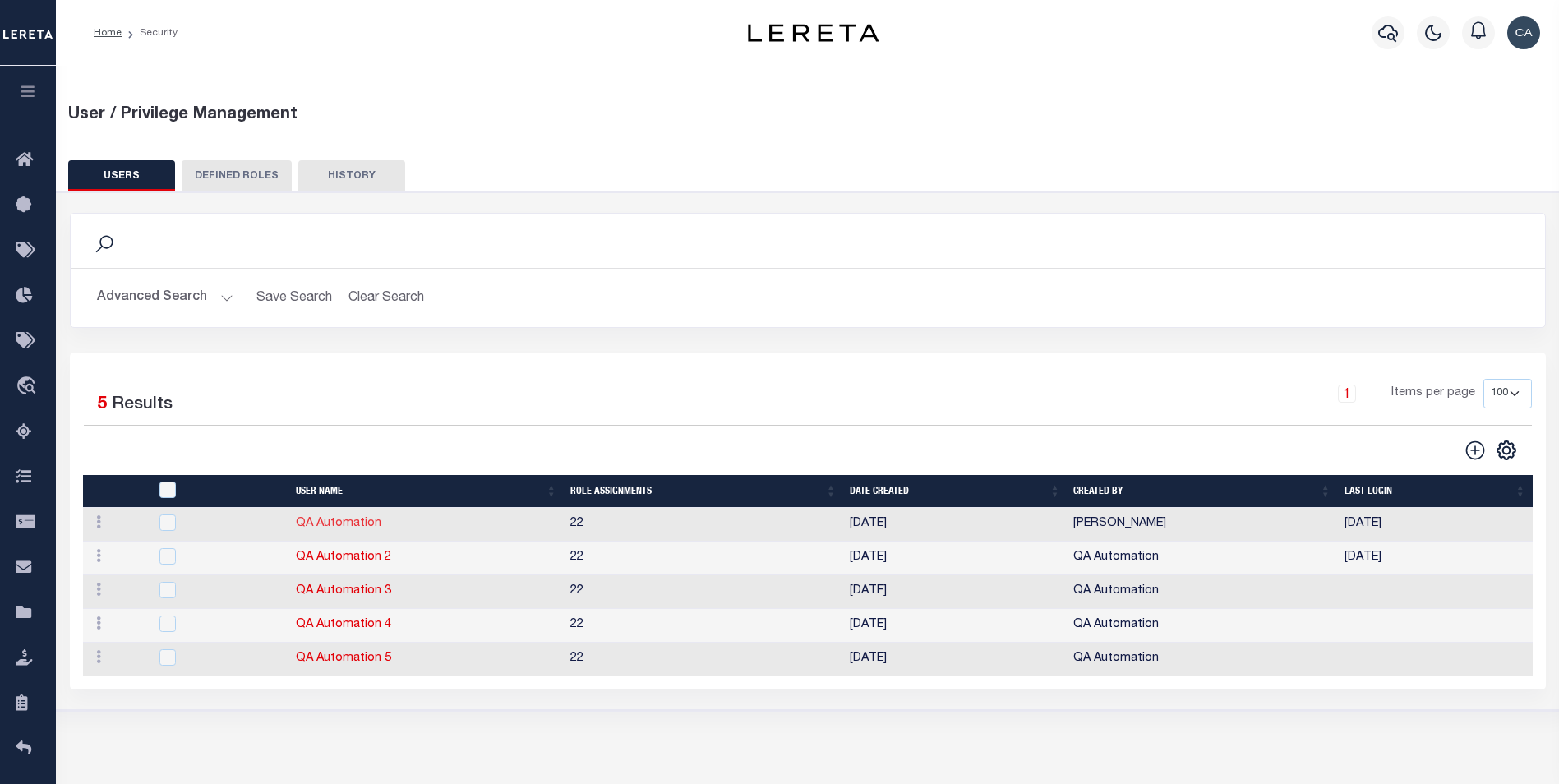
click at [322, 367] on link "QA Automation" at bounding box center [338, 523] width 85 height 12
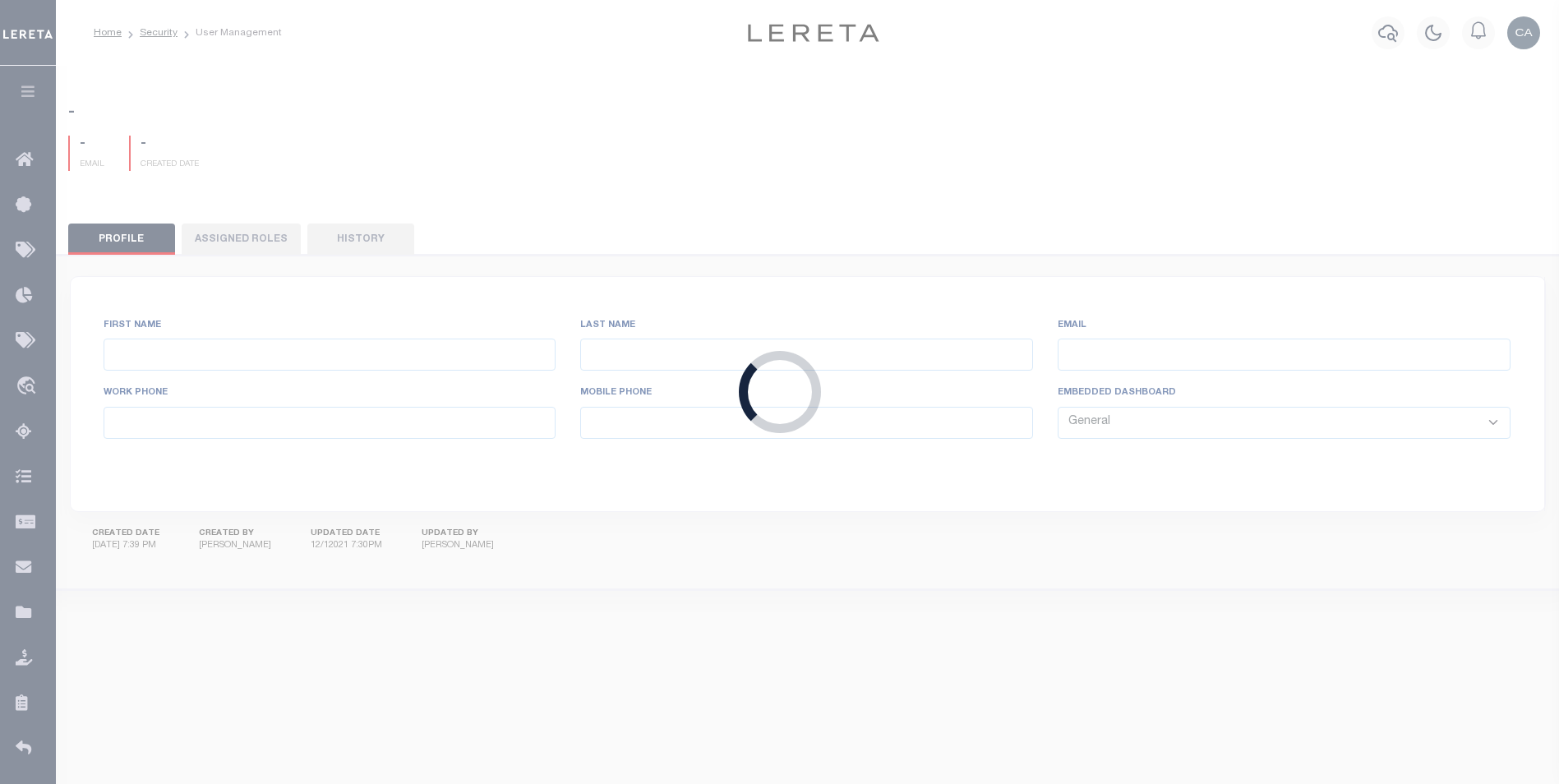
type input "QA"
type input "Automation"
type input "qaautomation@accumatch.com"
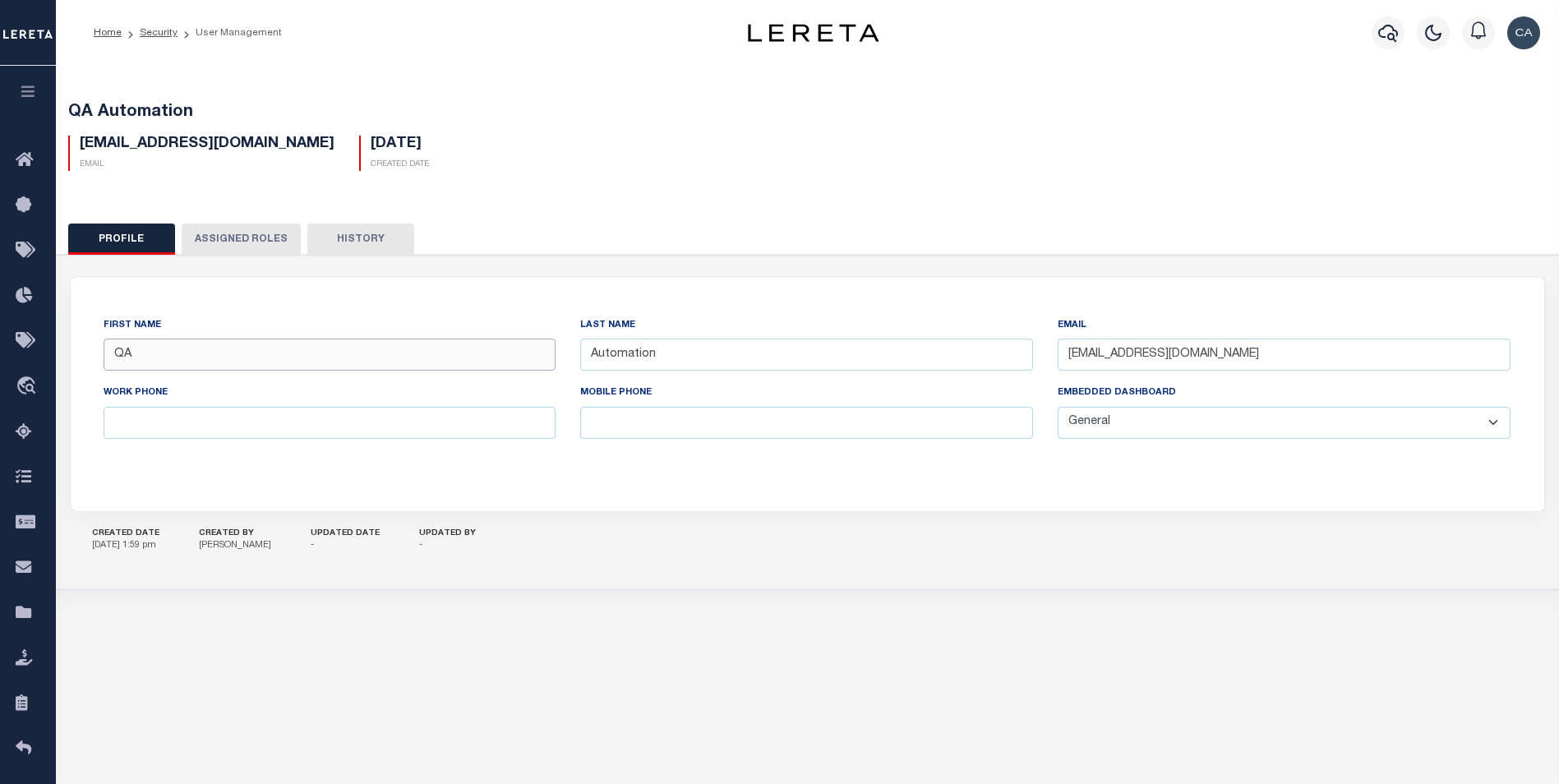
drag, startPoint x: 542, startPoint y: 195, endPoint x: 281, endPoint y: 345, distance: 301.0
click at [281, 345] on input "QA" at bounding box center [330, 354] width 453 height 32
click at [757, 193] on div "QA Automation qaautomation@accumatch.com Email 08/04/2025 Created Date QA AI" at bounding box center [807, 326] width 1520 height 528
drag, startPoint x: 694, startPoint y: 222, endPoint x: 386, endPoint y: 232, distance: 308.2
click at [386, 232] on button "History" at bounding box center [361, 239] width 107 height 31
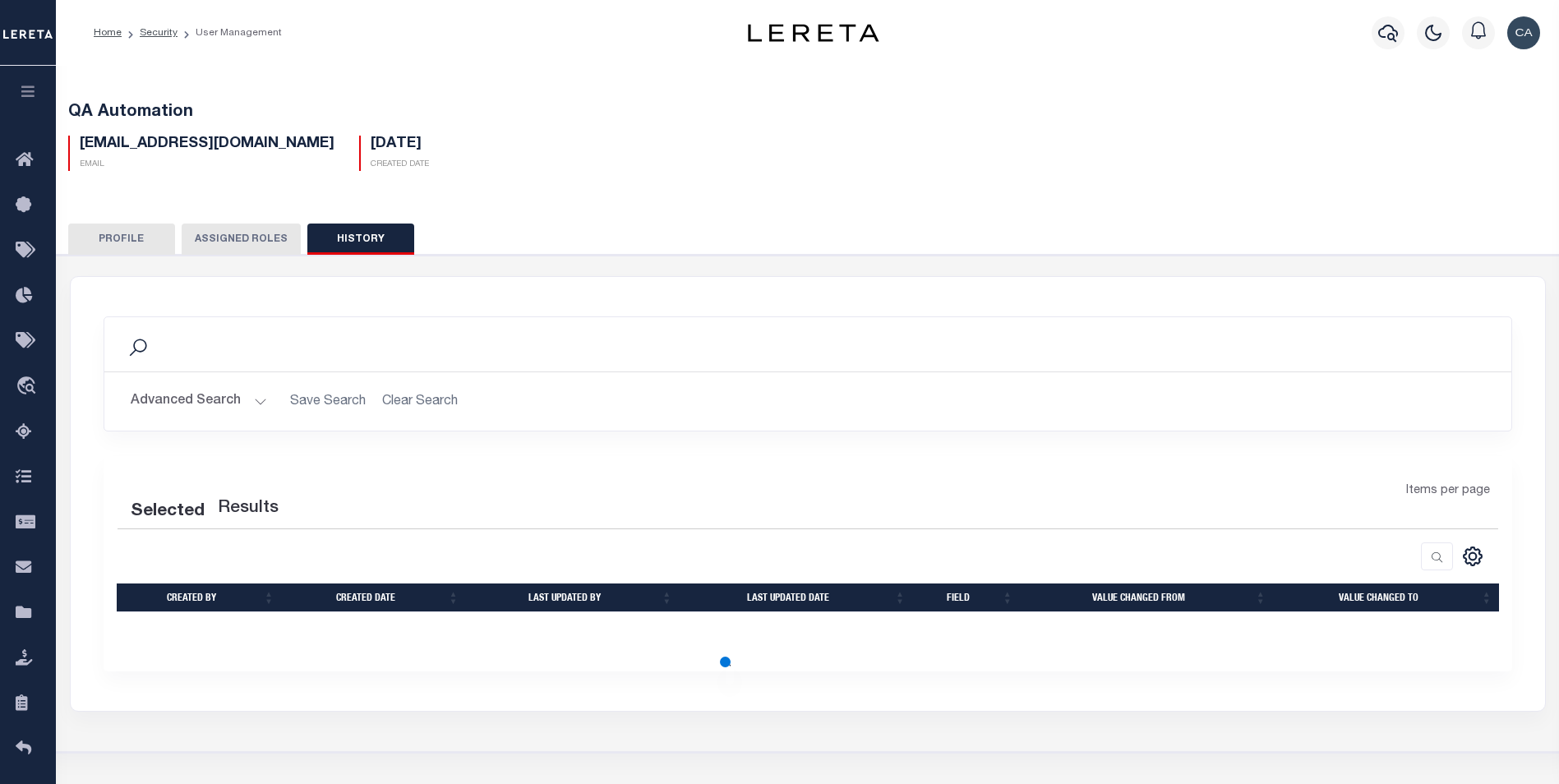
click at [382, 234] on button "History" at bounding box center [361, 239] width 107 height 31
drag, startPoint x: 637, startPoint y: 219, endPoint x: 465, endPoint y: 313, distance: 196.0
click at [637, 218] on div "Profile Assigned Roles History QA" at bounding box center [808, 478] width 1519 height 549
click at [225, 367] on button "Advanced Search" at bounding box center [199, 401] width 137 height 32
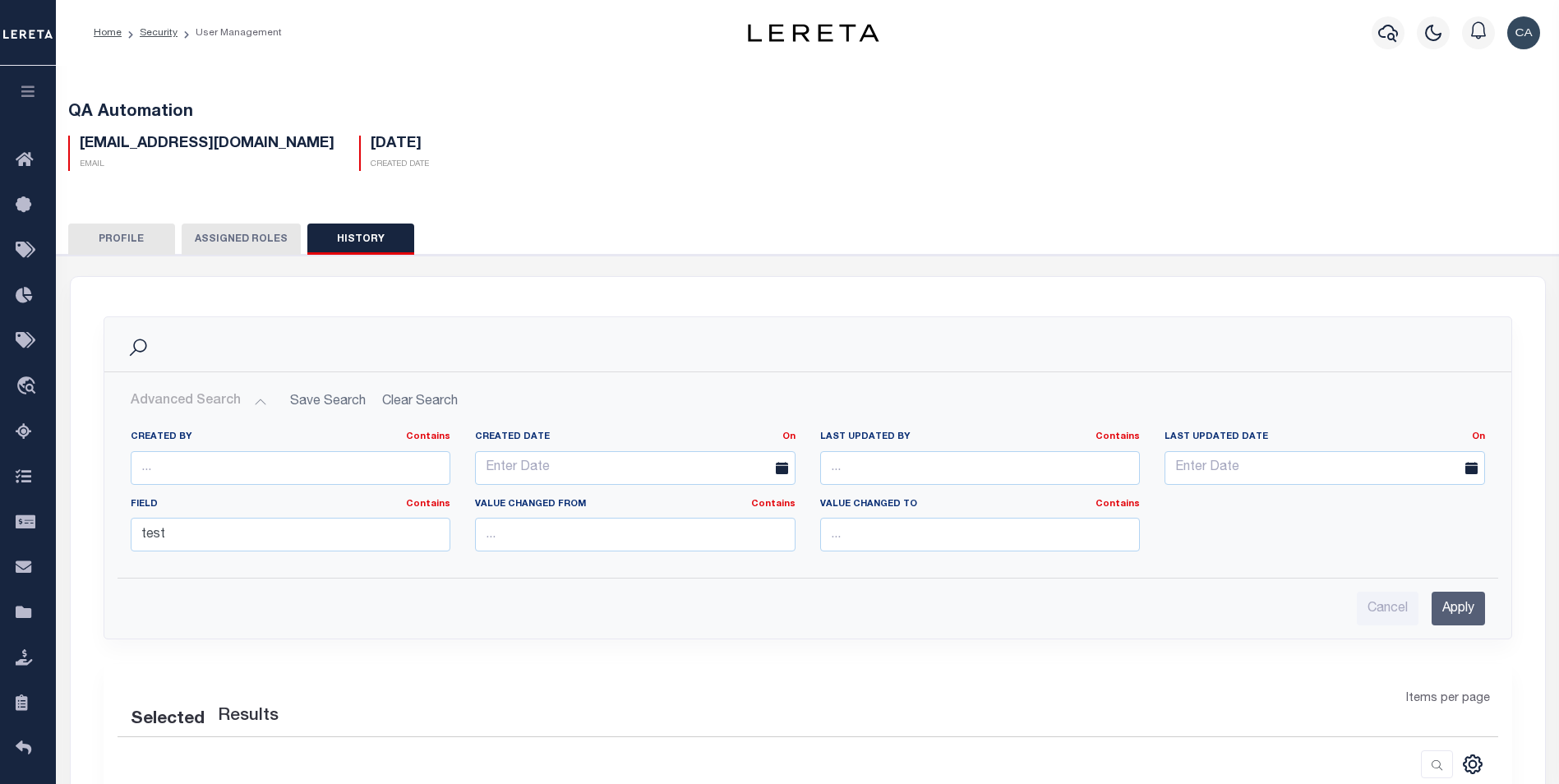
click at [675, 228] on div "Profile Assigned Roles History" at bounding box center [807, 239] width 1479 height 30
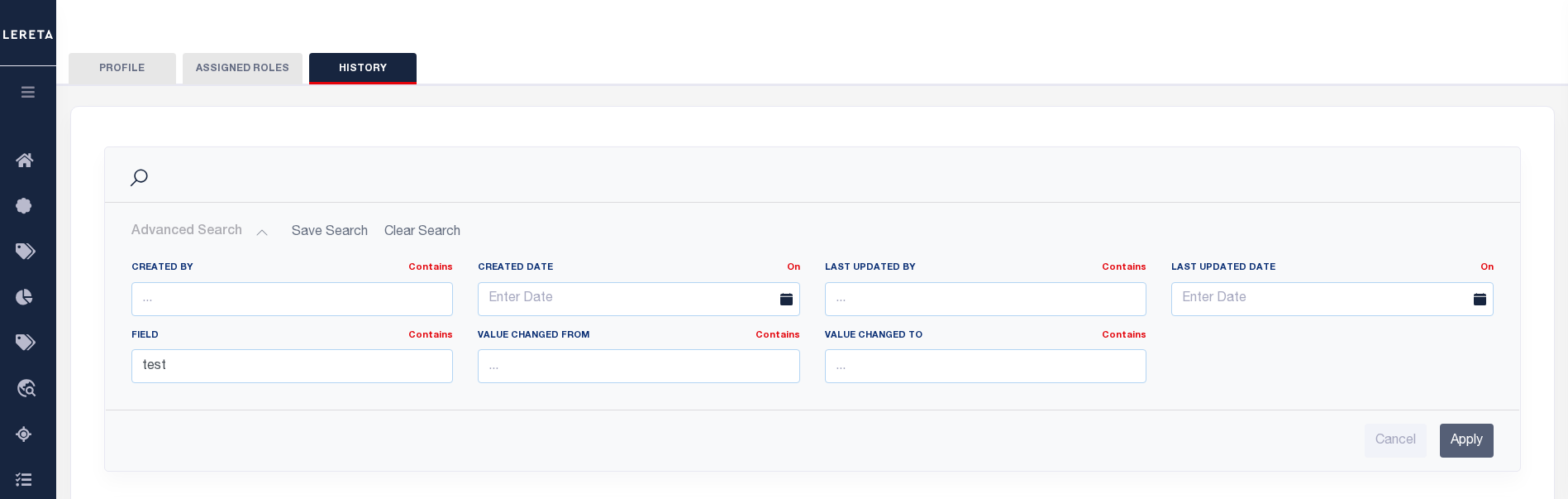
scroll to position [165, 0]
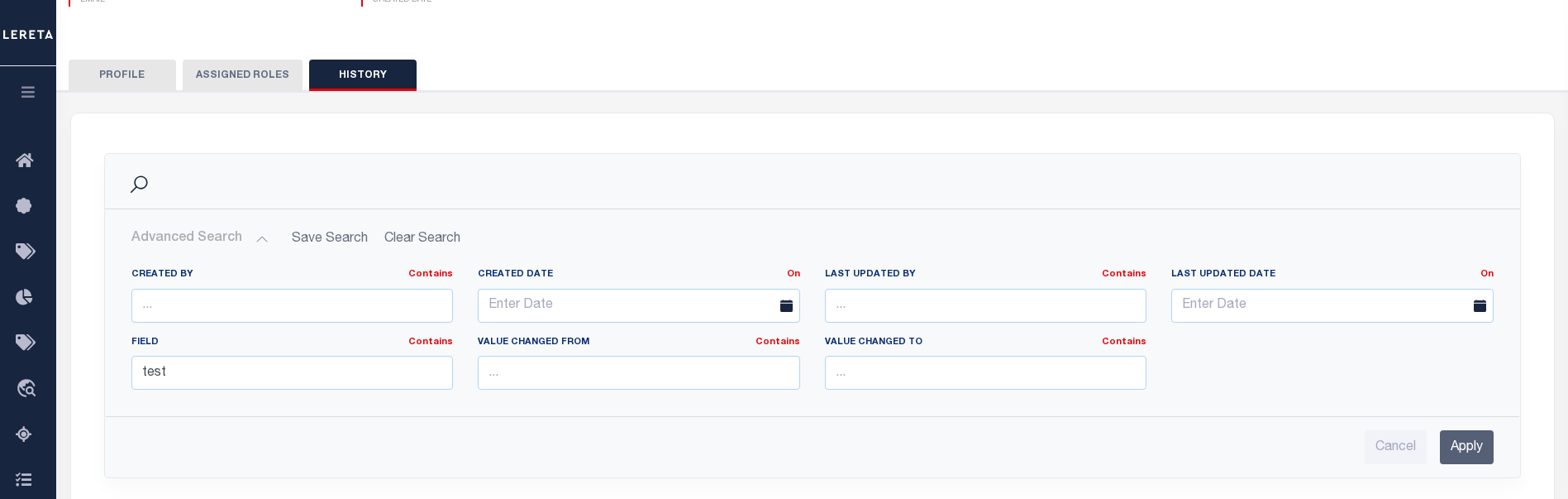
click at [507, 369] on div "Cancel Apply" at bounding box center [812, 447] width 1363 height 34
drag, startPoint x: 1471, startPoint y: 456, endPoint x: 1471, endPoint y: 496, distance: 40.0
click at [1470, 369] on input "Apply" at bounding box center [1467, 447] width 54 height 34
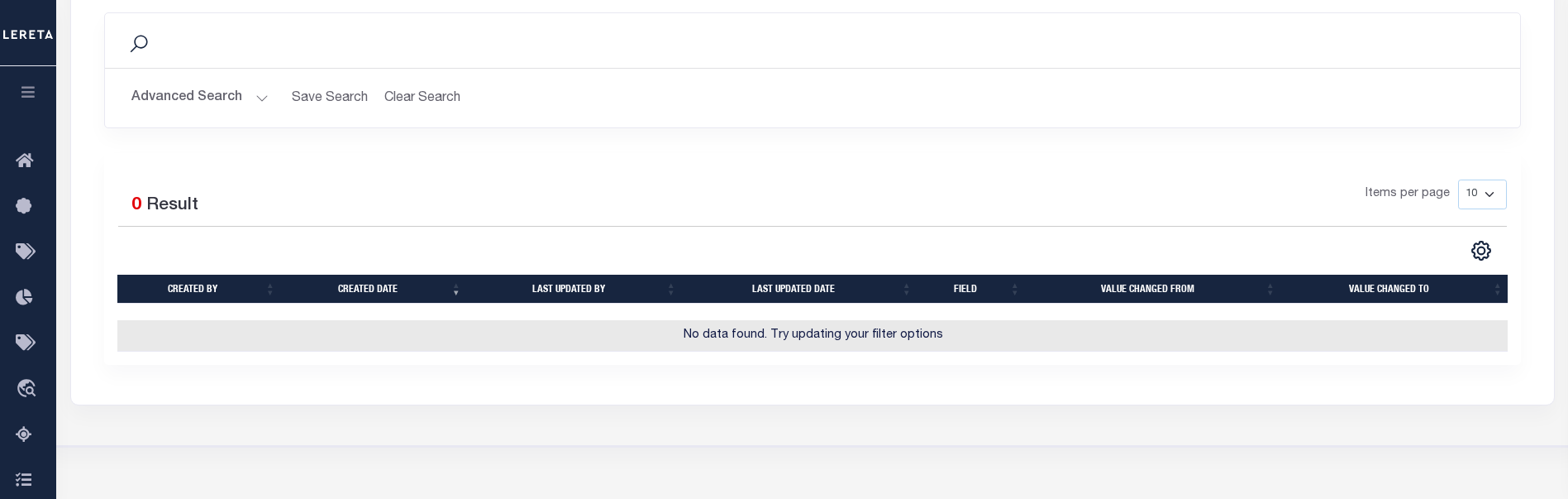
scroll to position [295, 0]
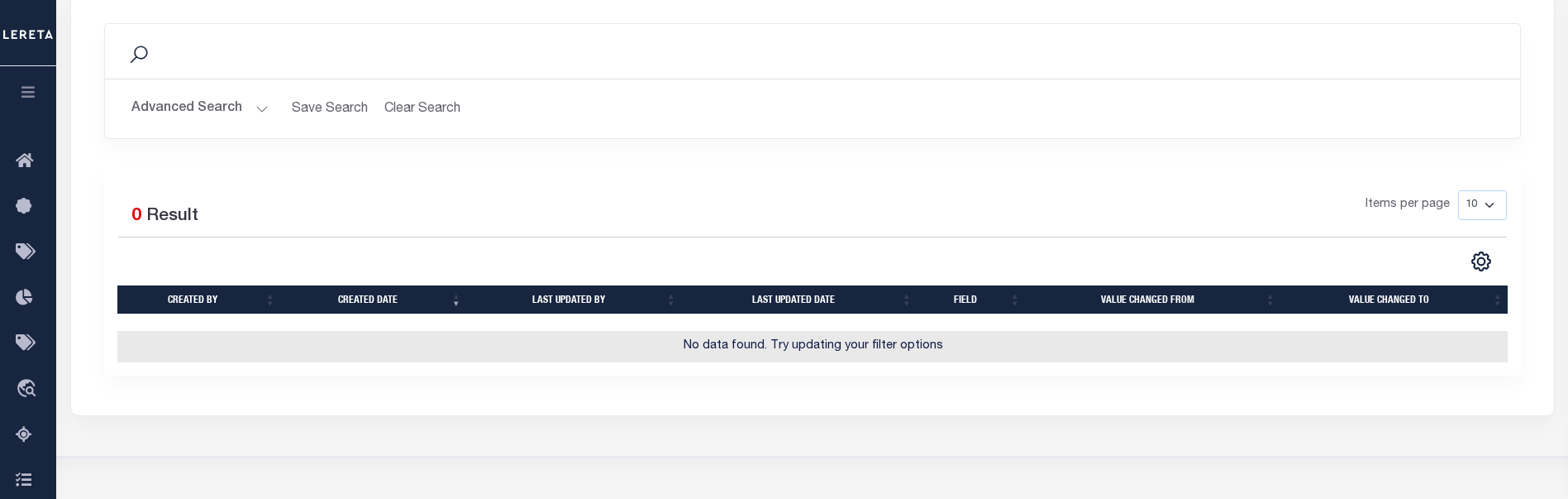
click at [223, 105] on button "Advanced Search" at bounding box center [200, 109] width 138 height 32
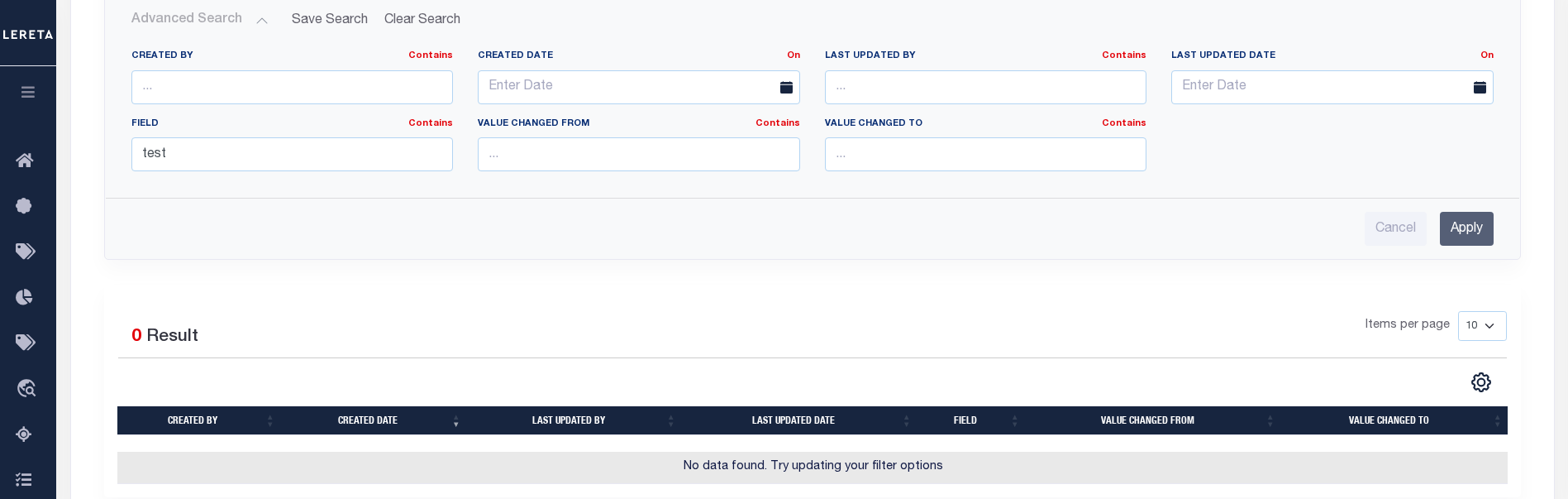
scroll to position [378, 0]
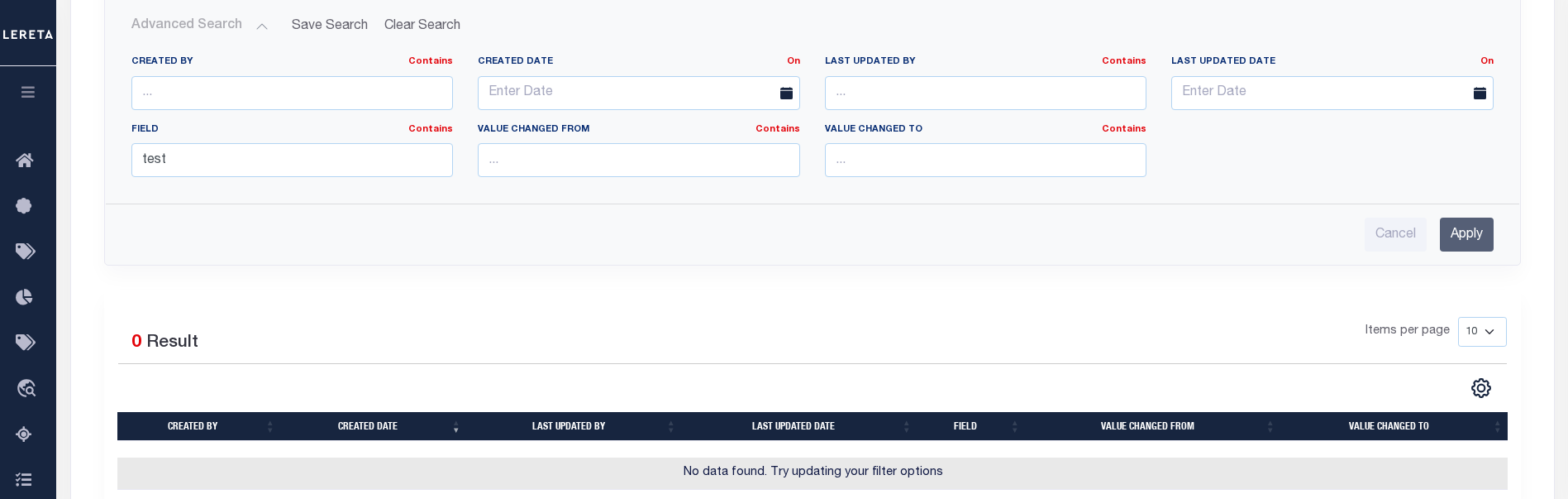
click at [802, 328] on div "Items per page 10 25 50 100" at bounding box center [988, 338] width 1036 height 43
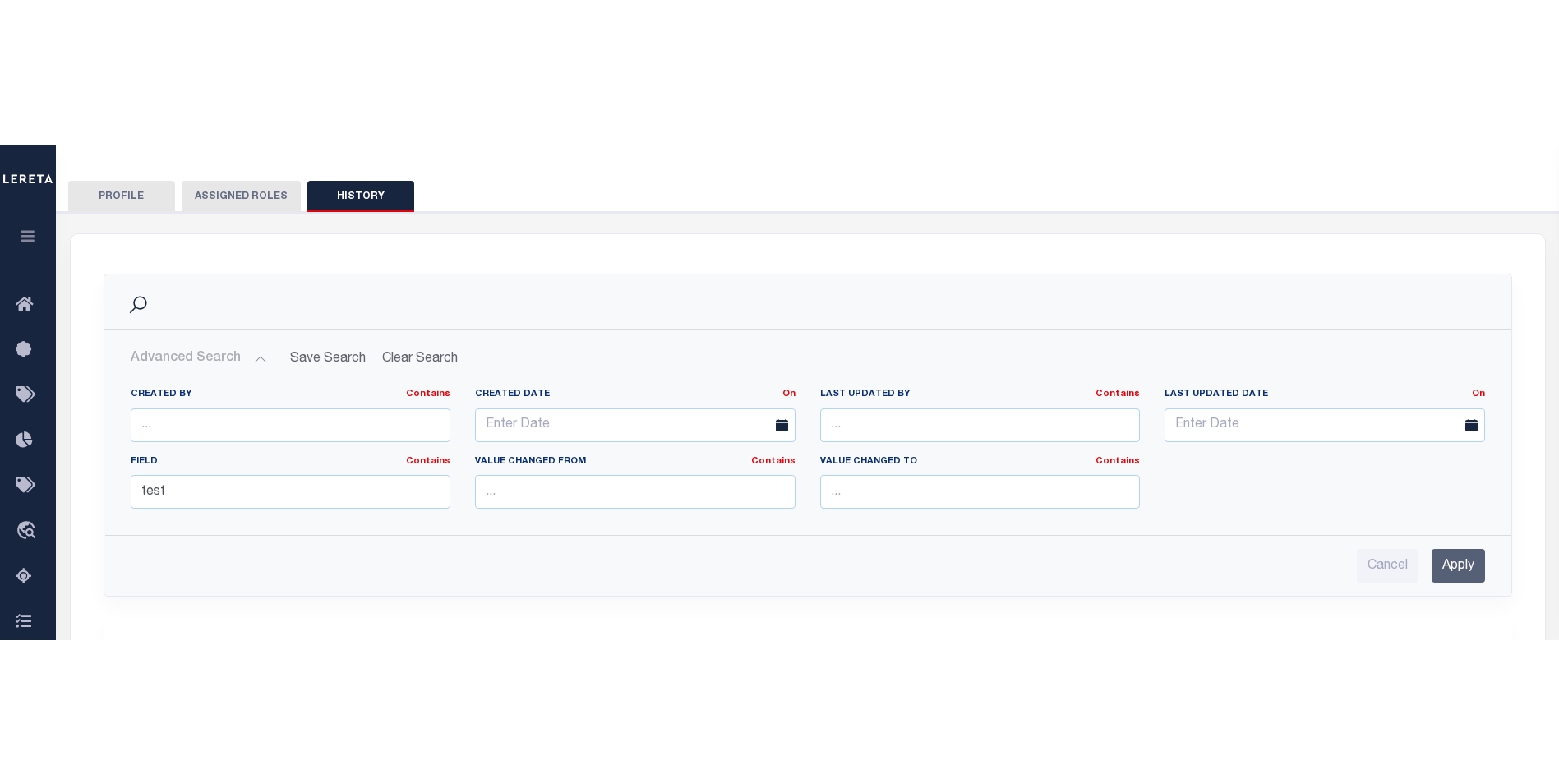
scroll to position [0, 0]
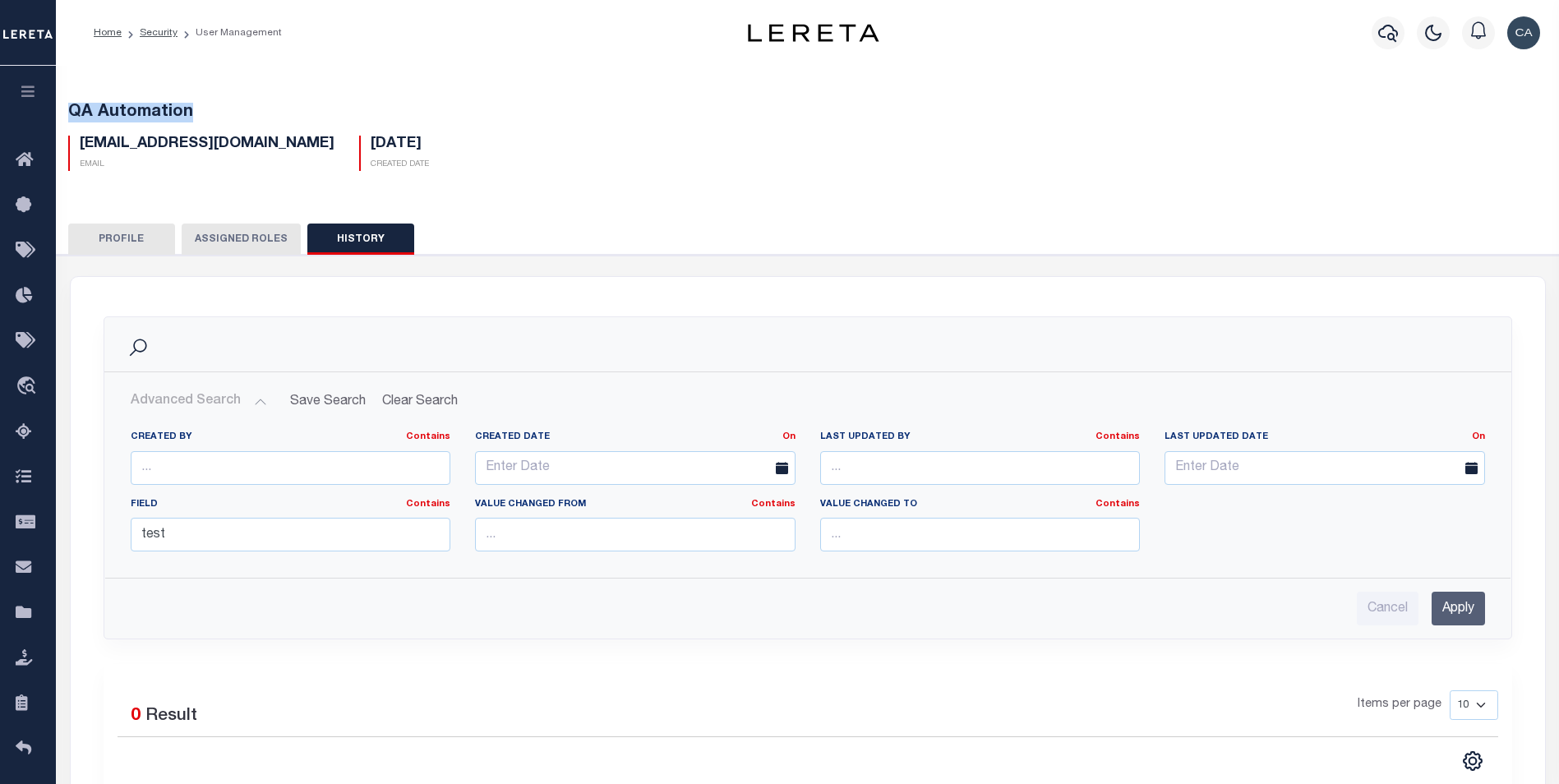
drag, startPoint x: 212, startPoint y: 112, endPoint x: 48, endPoint y: 114, distance: 164.0
click at [48, 114] on div "Home Security User Management" at bounding box center [779, 503] width 1559 height 1006
copy div "User / Privilege Management USERS DEFINED ROLES HISTORY Search Advanced Search …"
click at [26, 82] on button "button" at bounding box center [28, 93] width 56 height 56
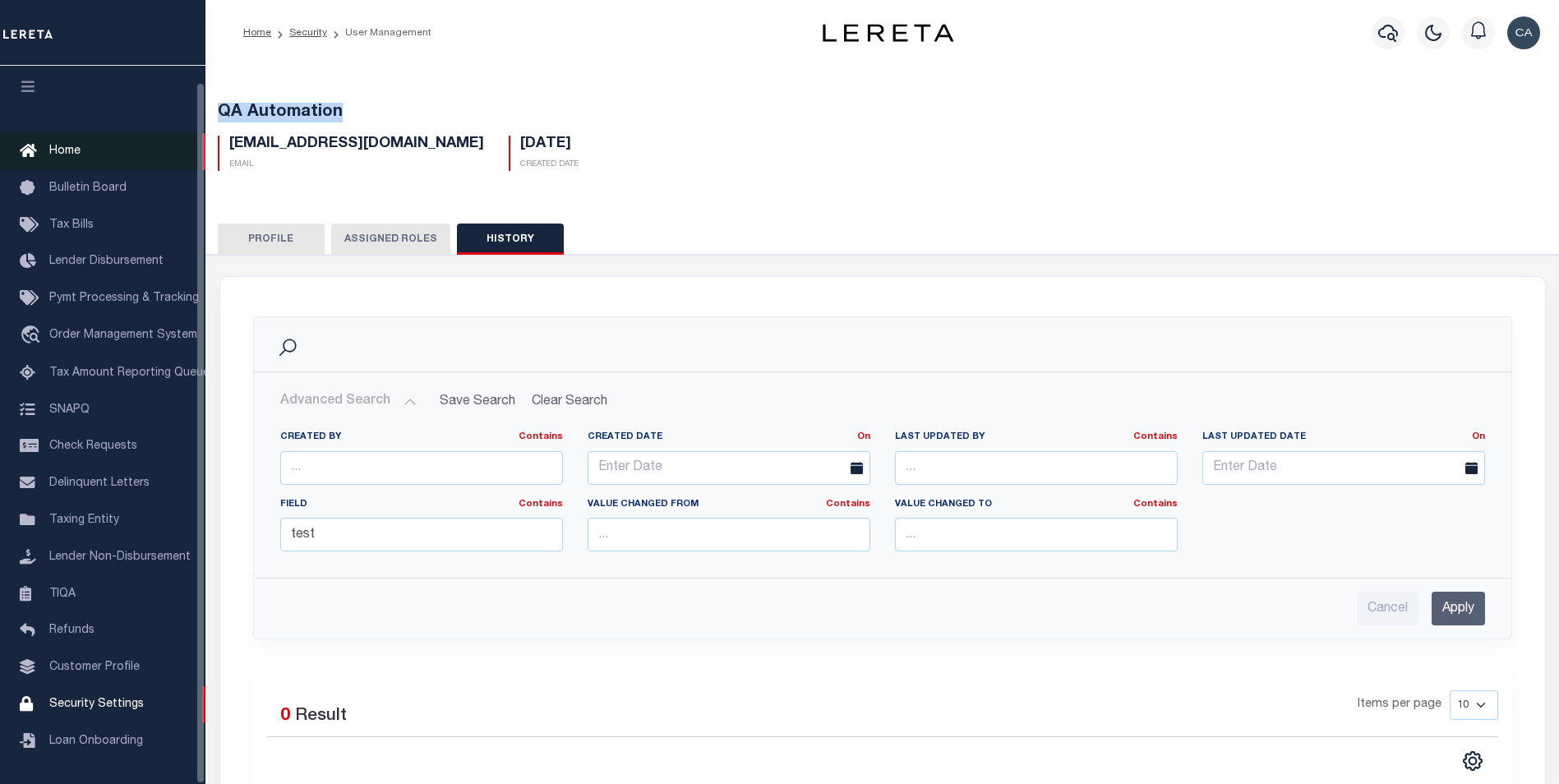
scroll to position [17, 0]
click at [92, 132] on link "Home" at bounding box center [102, 151] width 205 height 37
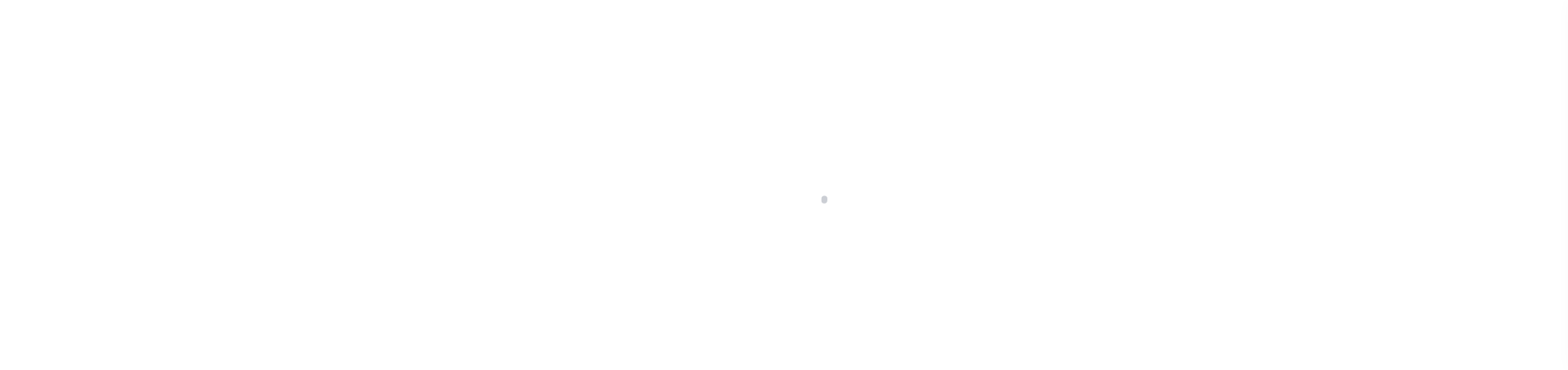
select select "LOC"
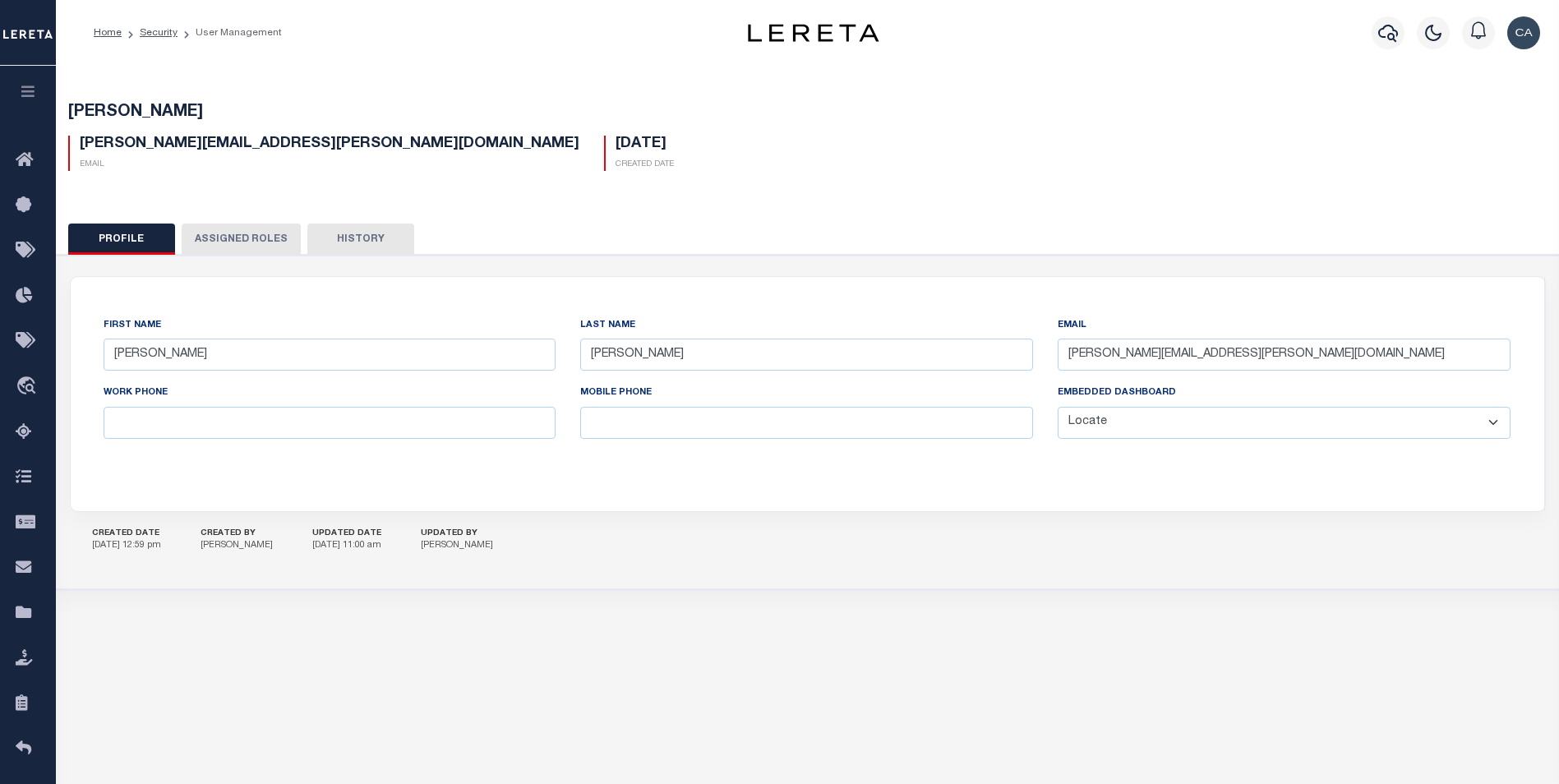
click at [327, 226] on button "History" at bounding box center [361, 239] width 107 height 31
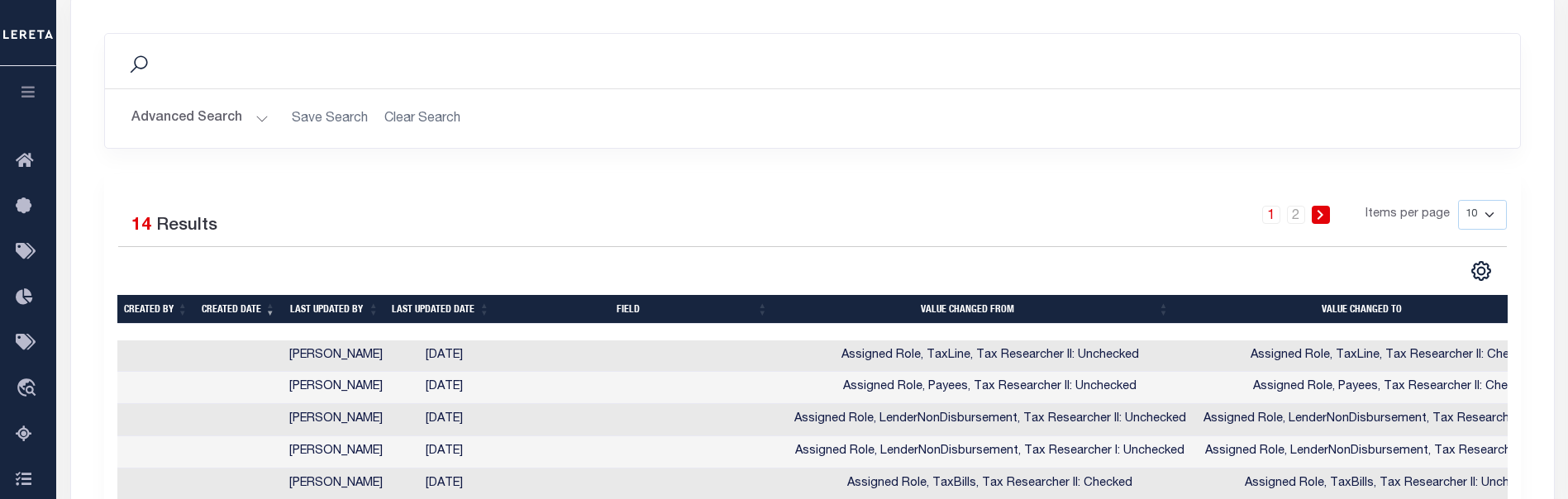
scroll to position [253, 0]
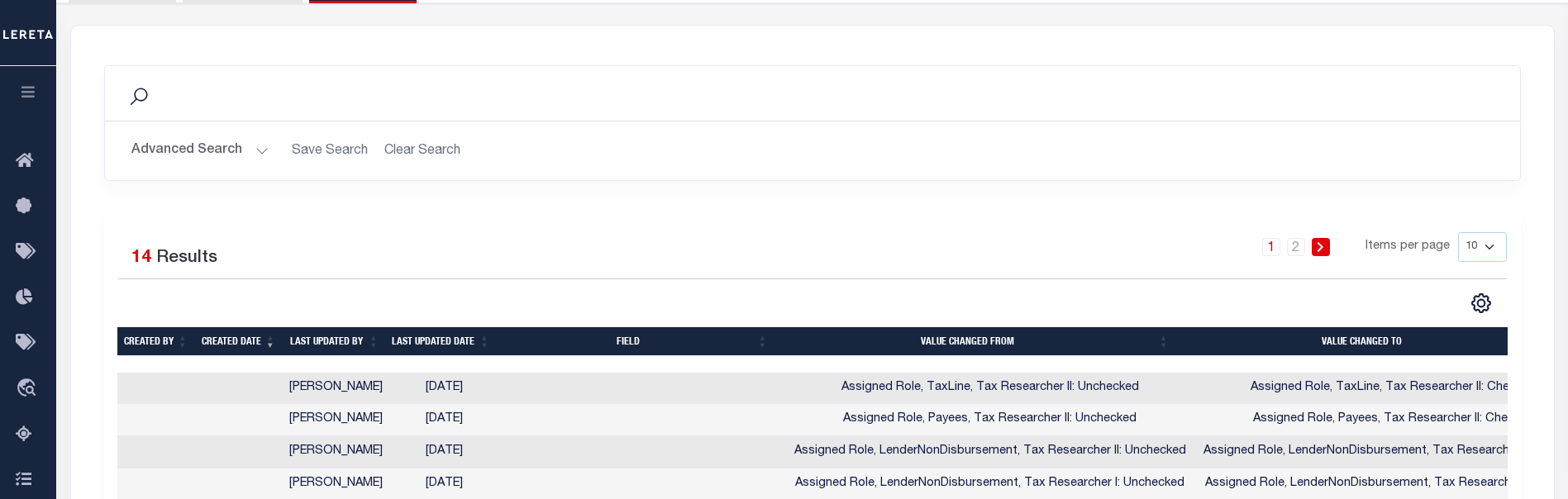
click at [220, 146] on button "Advanced Search" at bounding box center [200, 151] width 138 height 32
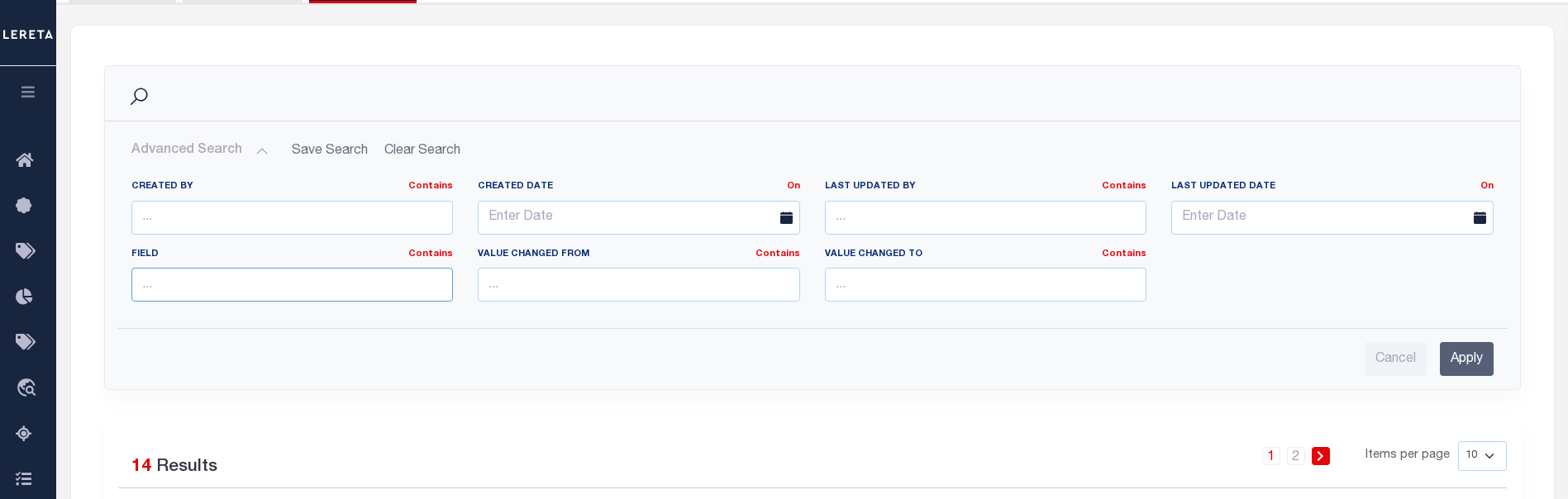
click at [259, 294] on input "text" at bounding box center [292, 285] width 323 height 34
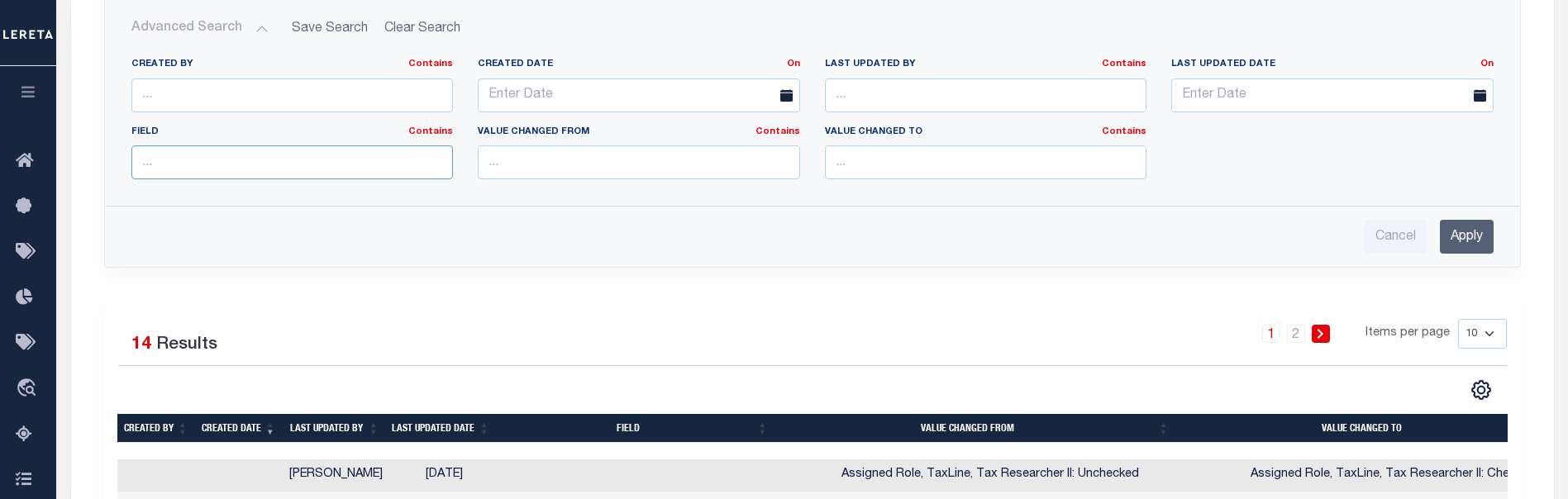
scroll to position [418, 0]
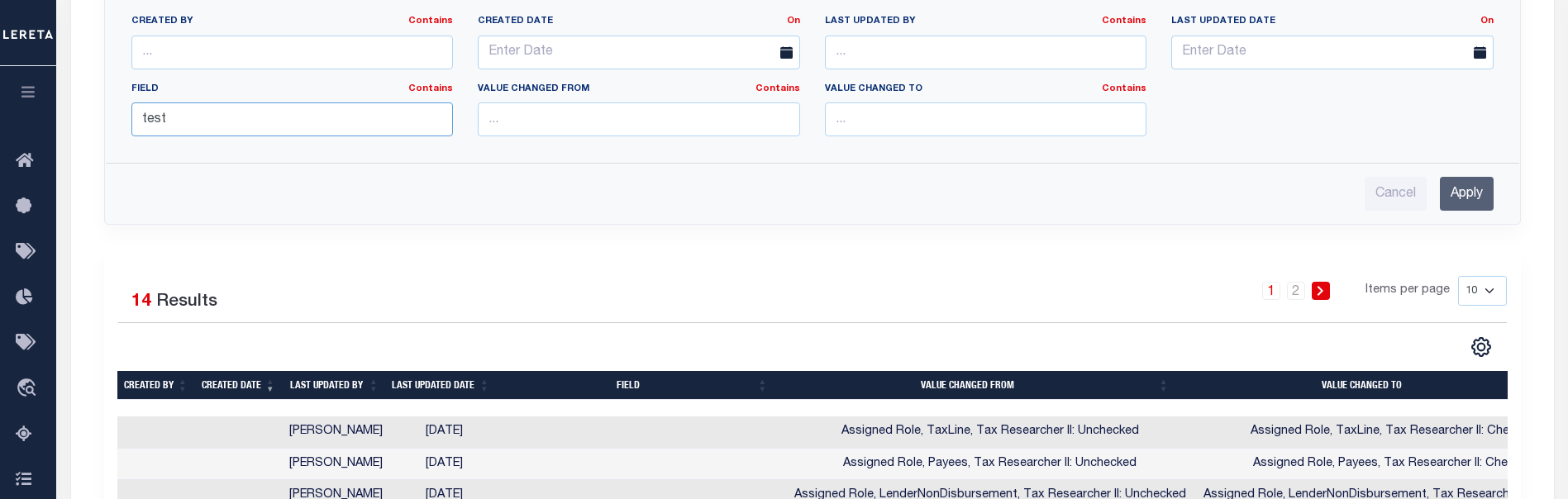
type input "test"
click at [1472, 191] on input "Apply" at bounding box center [1467, 194] width 54 height 34
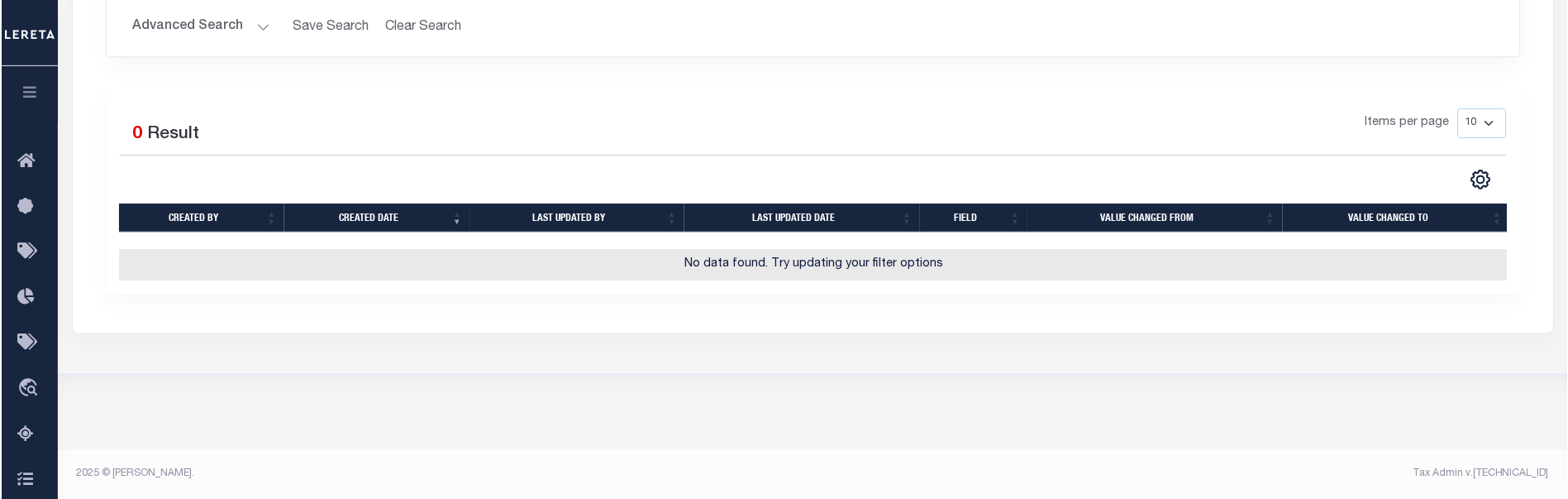
scroll to position [378, 0]
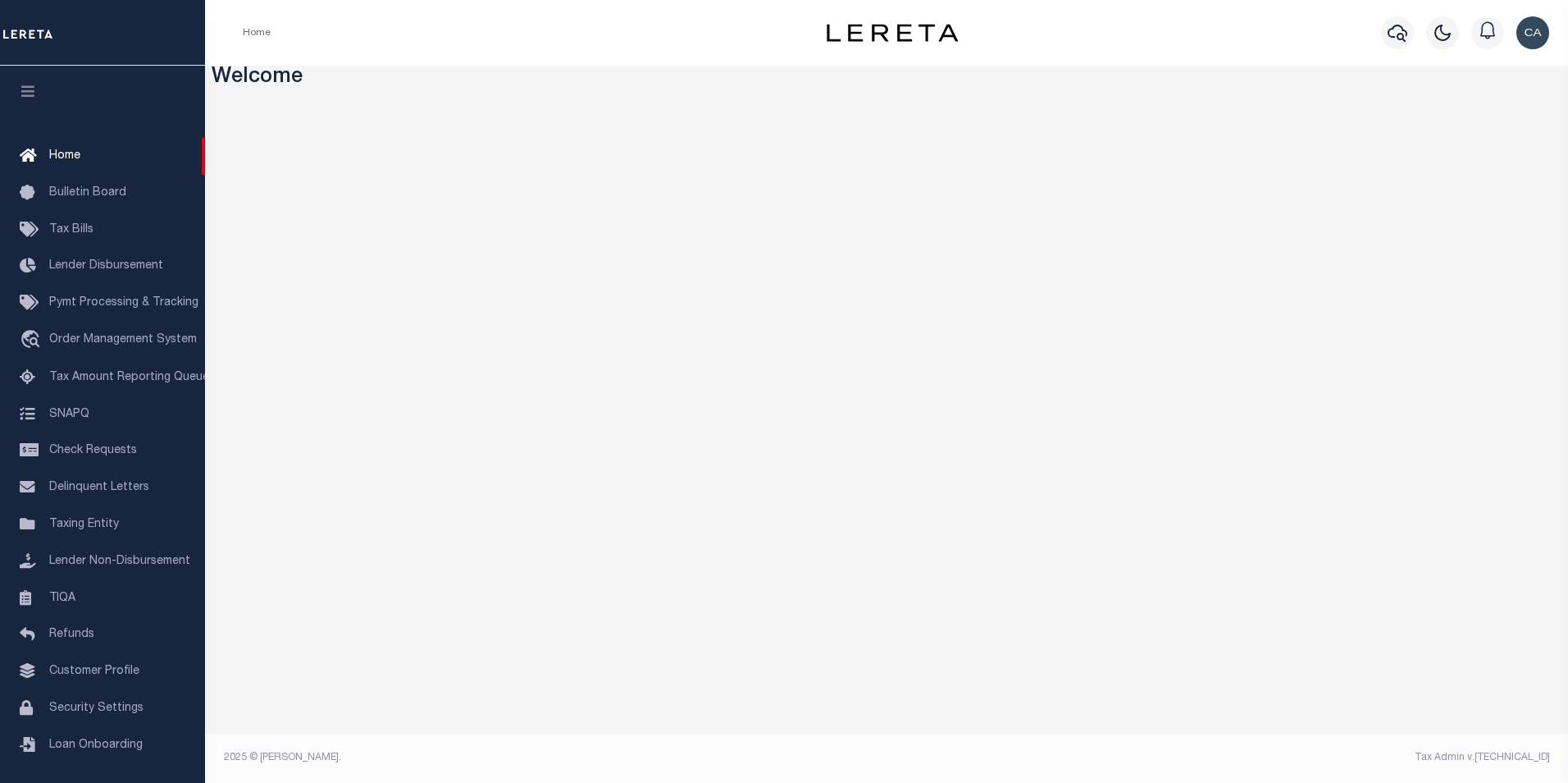
click at [467, 9] on div "Home Profile Sign out" at bounding box center [886, 33] width 1363 height 66
click at [645, 45] on div "Home" at bounding box center [506, 33] width 553 height 35
click at [130, 714] on span "Security Settings" at bounding box center [97, 708] width 94 height 12
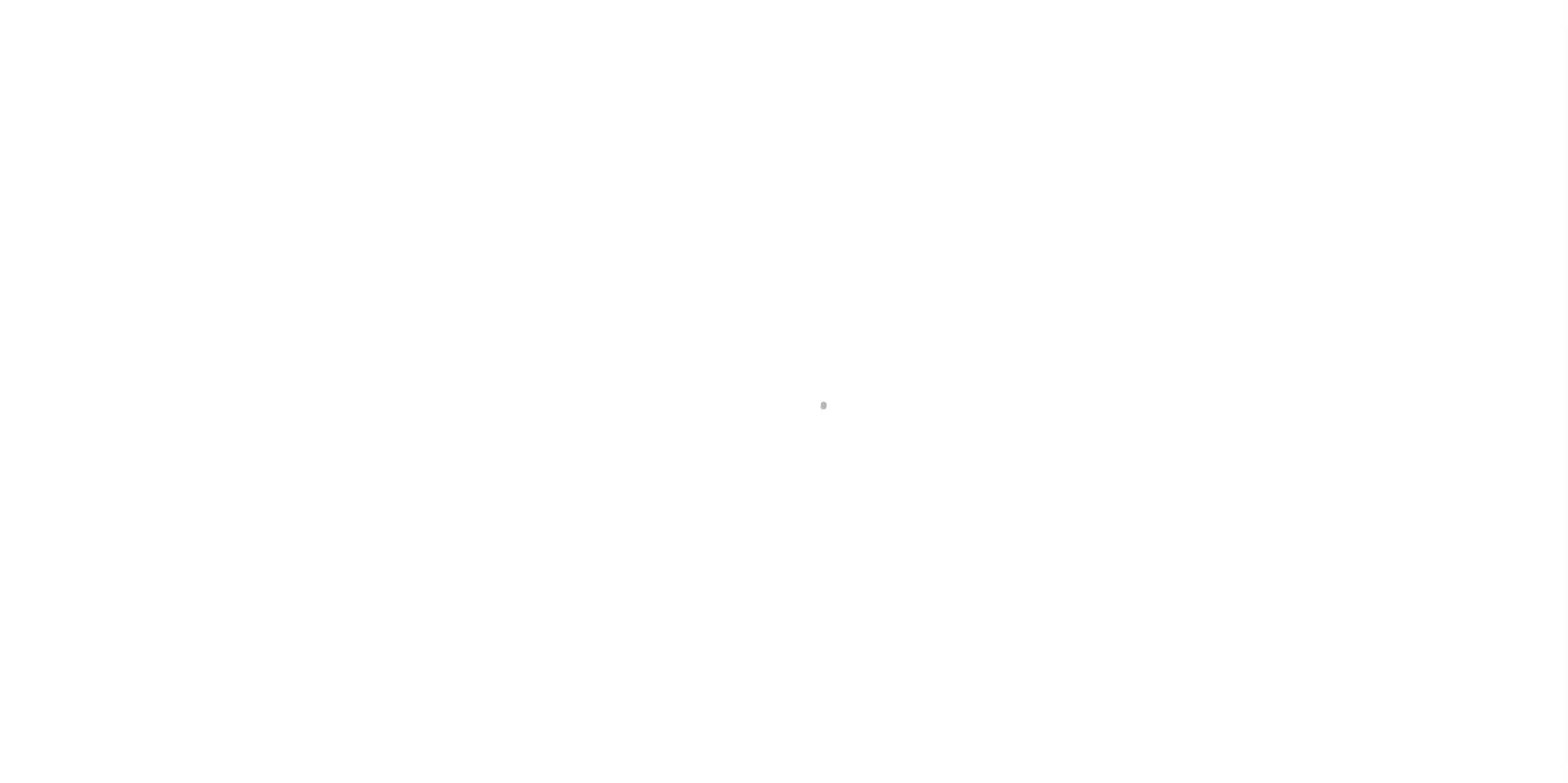
select select "100"
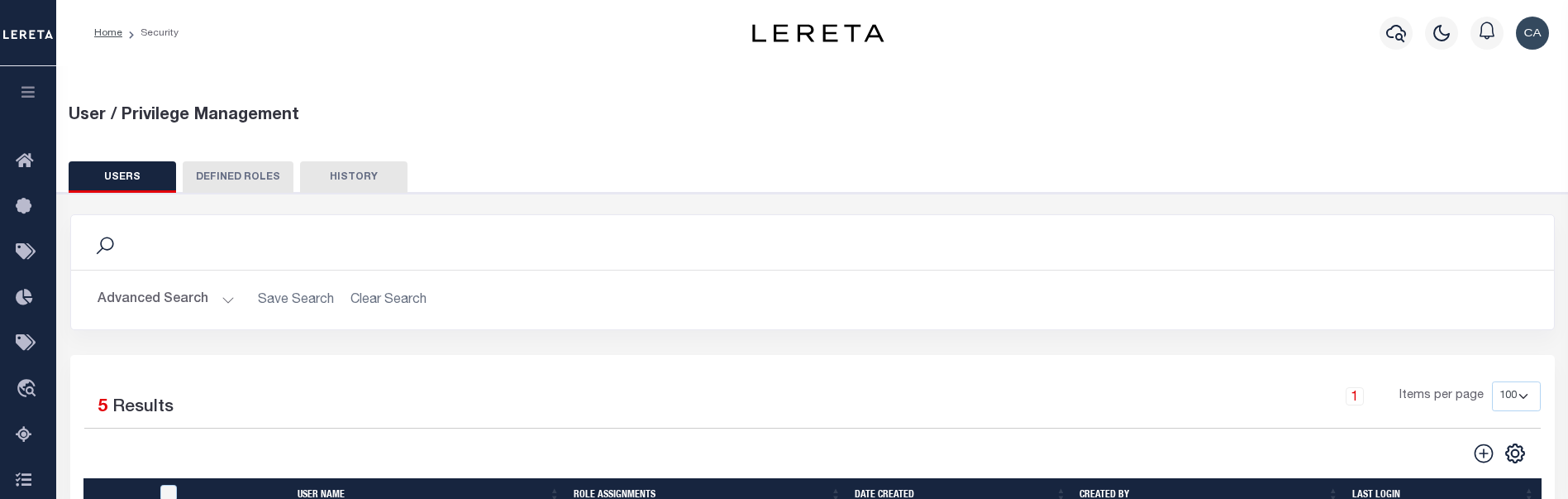
click at [348, 170] on button "HISTORY" at bounding box center [354, 176] width 107 height 31
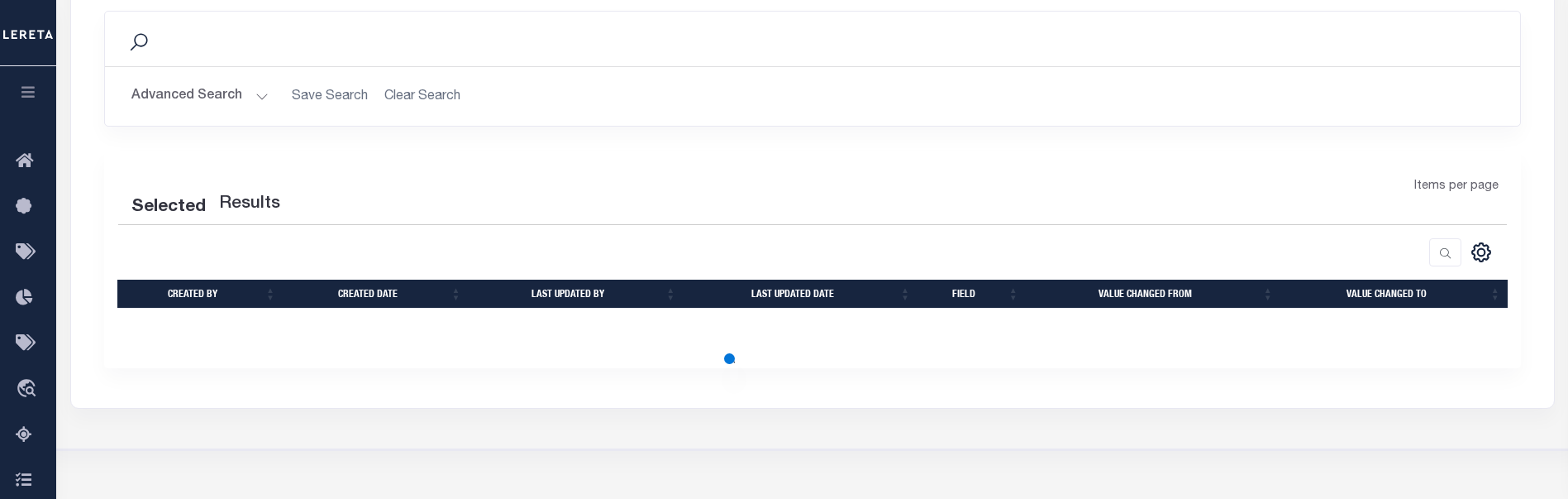
scroll to position [249, 0]
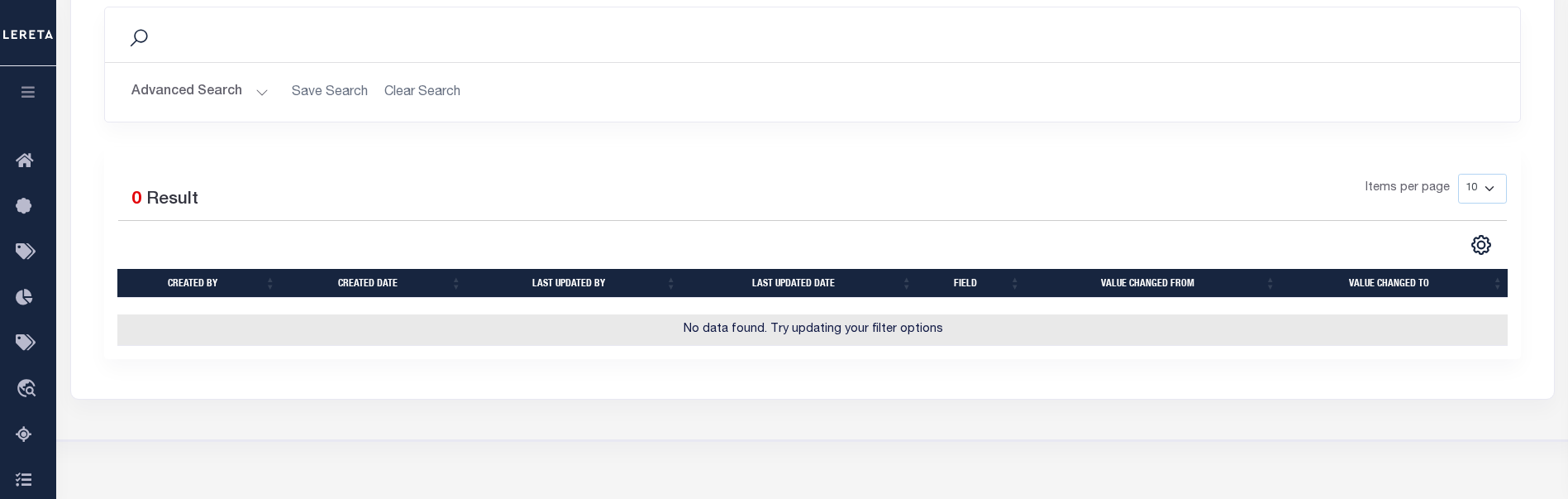
click at [215, 102] on button "Advanced Search" at bounding box center [200, 92] width 138 height 32
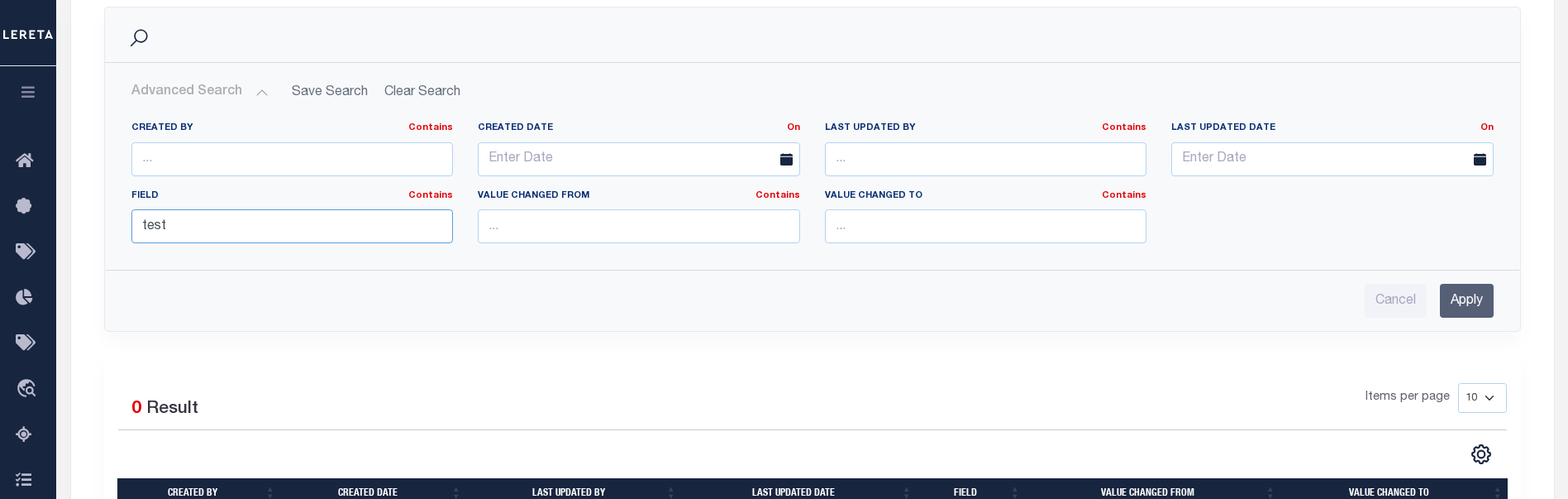
drag, startPoint x: 224, startPoint y: 236, endPoint x: 122, endPoint y: 235, distance: 102.0
click at [109, 232] on div "Created by Contains Contains Is Created date On On After Before Between Contain…" at bounding box center [812, 182] width 1413 height 148
type input "test"
click at [1473, 304] on input "Apply" at bounding box center [1467, 300] width 54 height 34
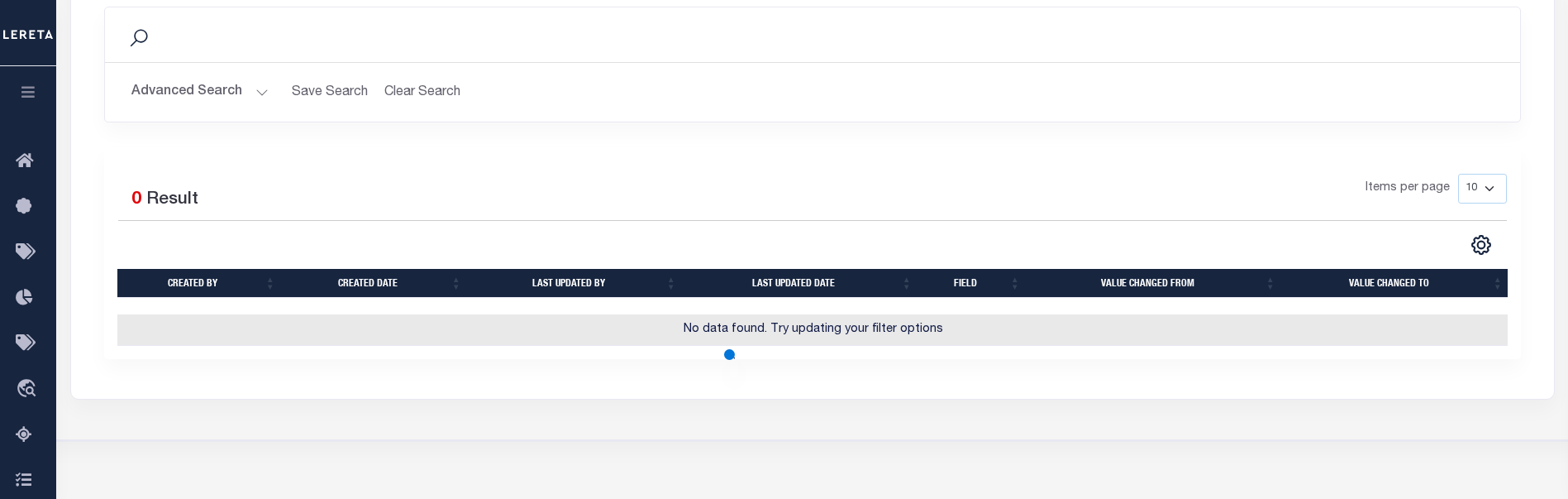
click at [271, 82] on h2 "Advanced Search Save Search Clear Search SecuritySettingsSearchHistoryGridWrapp…" at bounding box center [812, 92] width 1388 height 32
click at [240, 88] on button "Advanced Search" at bounding box center [200, 92] width 138 height 32
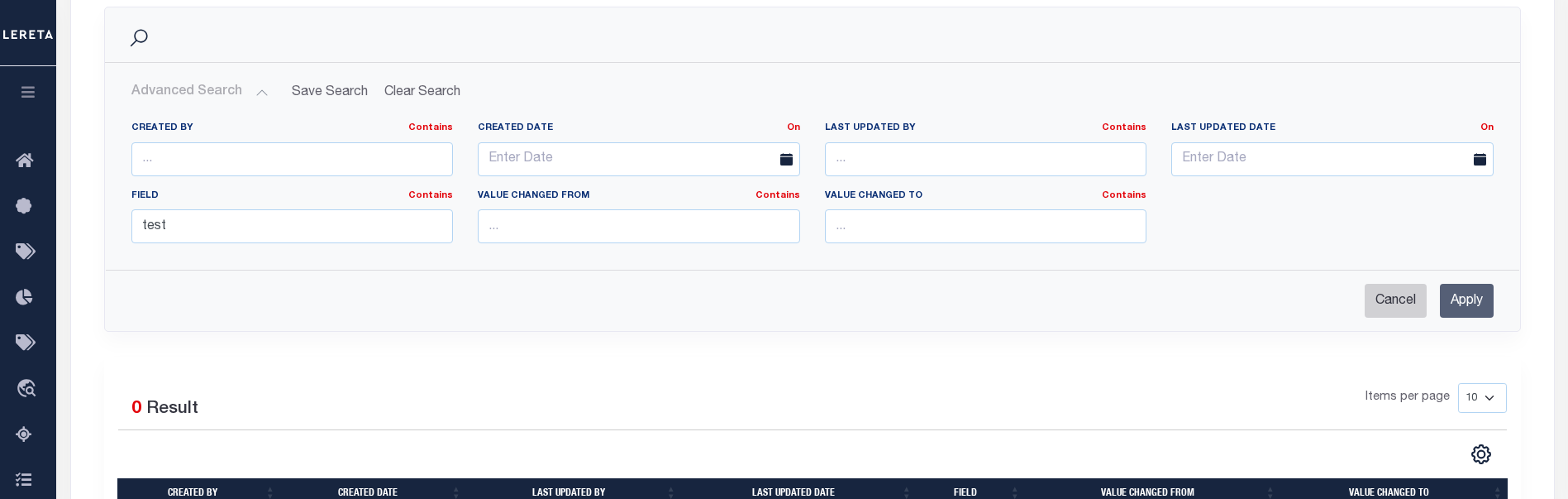
click at [1404, 305] on input "Cancel" at bounding box center [1395, 300] width 62 height 34
checkbox input "true"
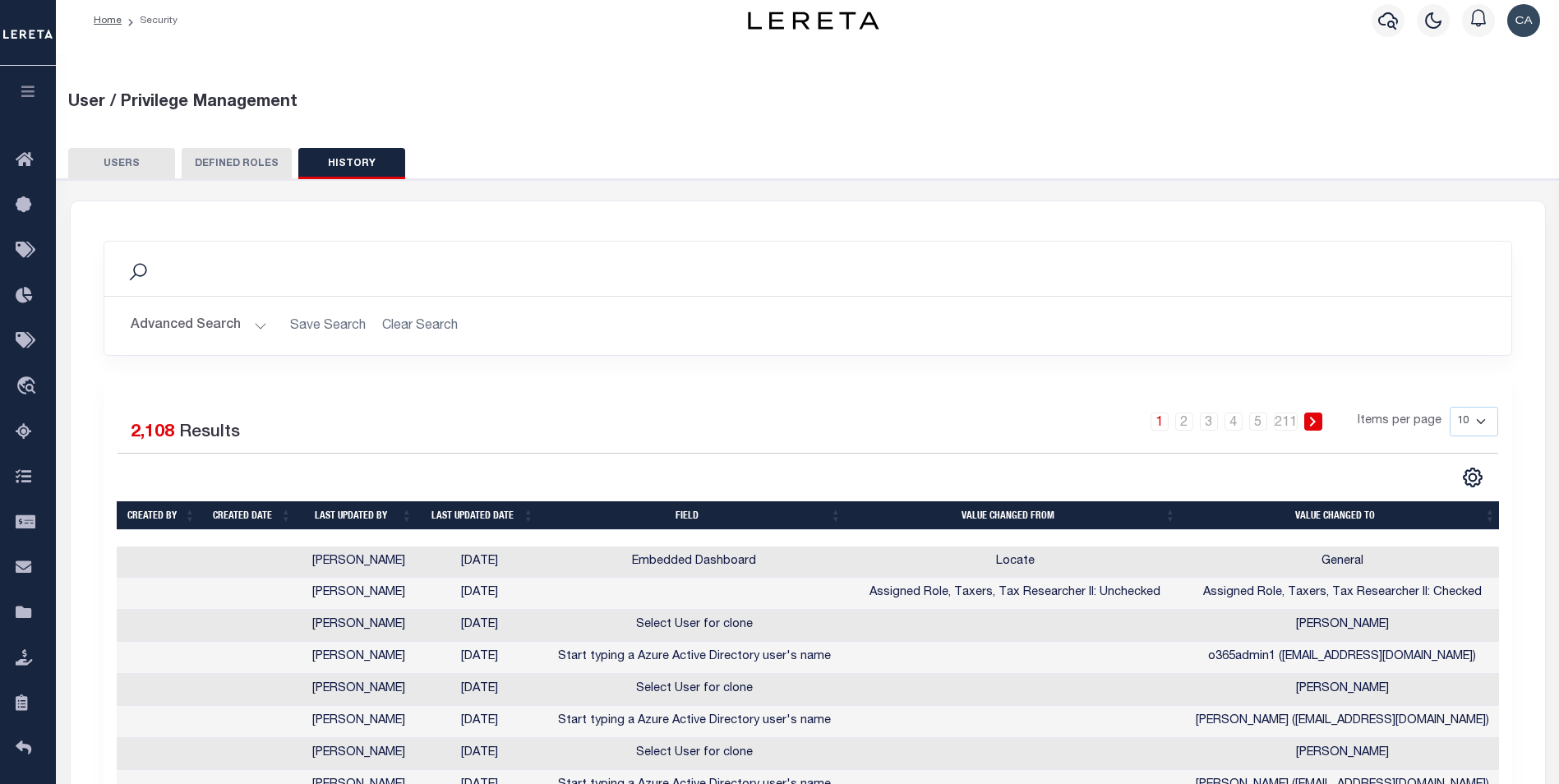
scroll to position [0, 0]
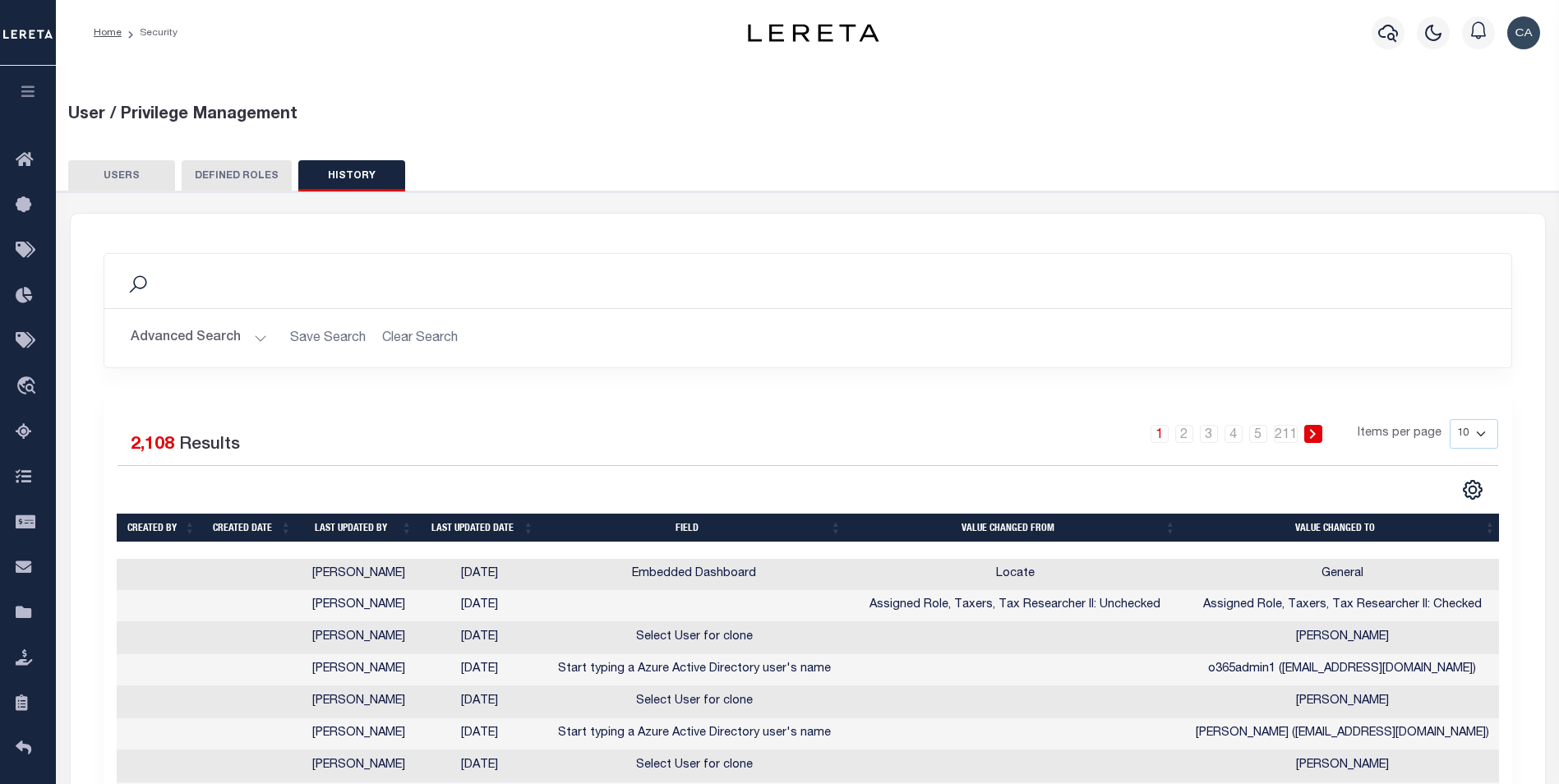
click at [672, 575] on td "Embedded Dashboard" at bounding box center [695, 574] width 307 height 32
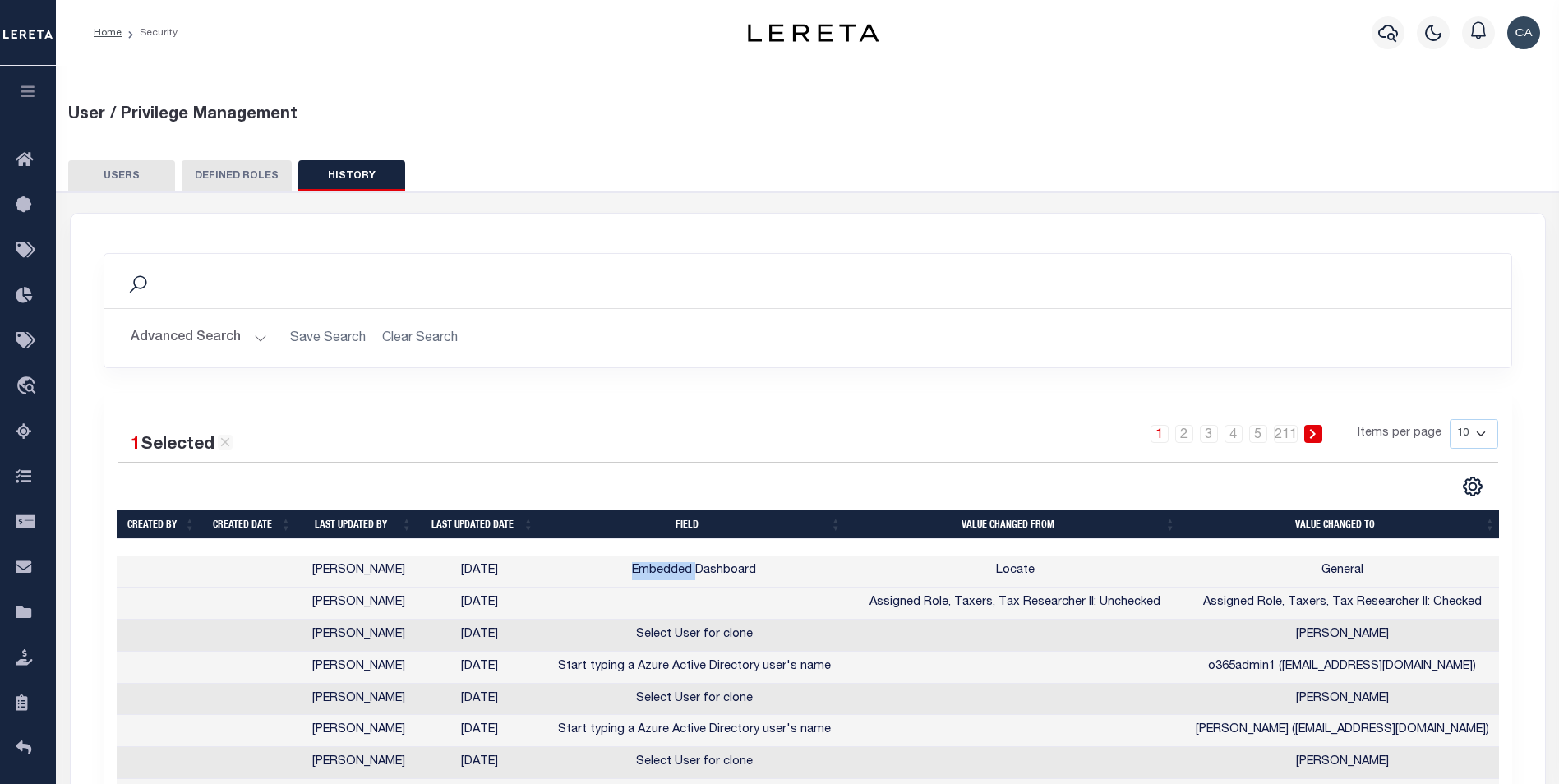
click at [672, 575] on td "Embedded Dashboard" at bounding box center [695, 571] width 307 height 32
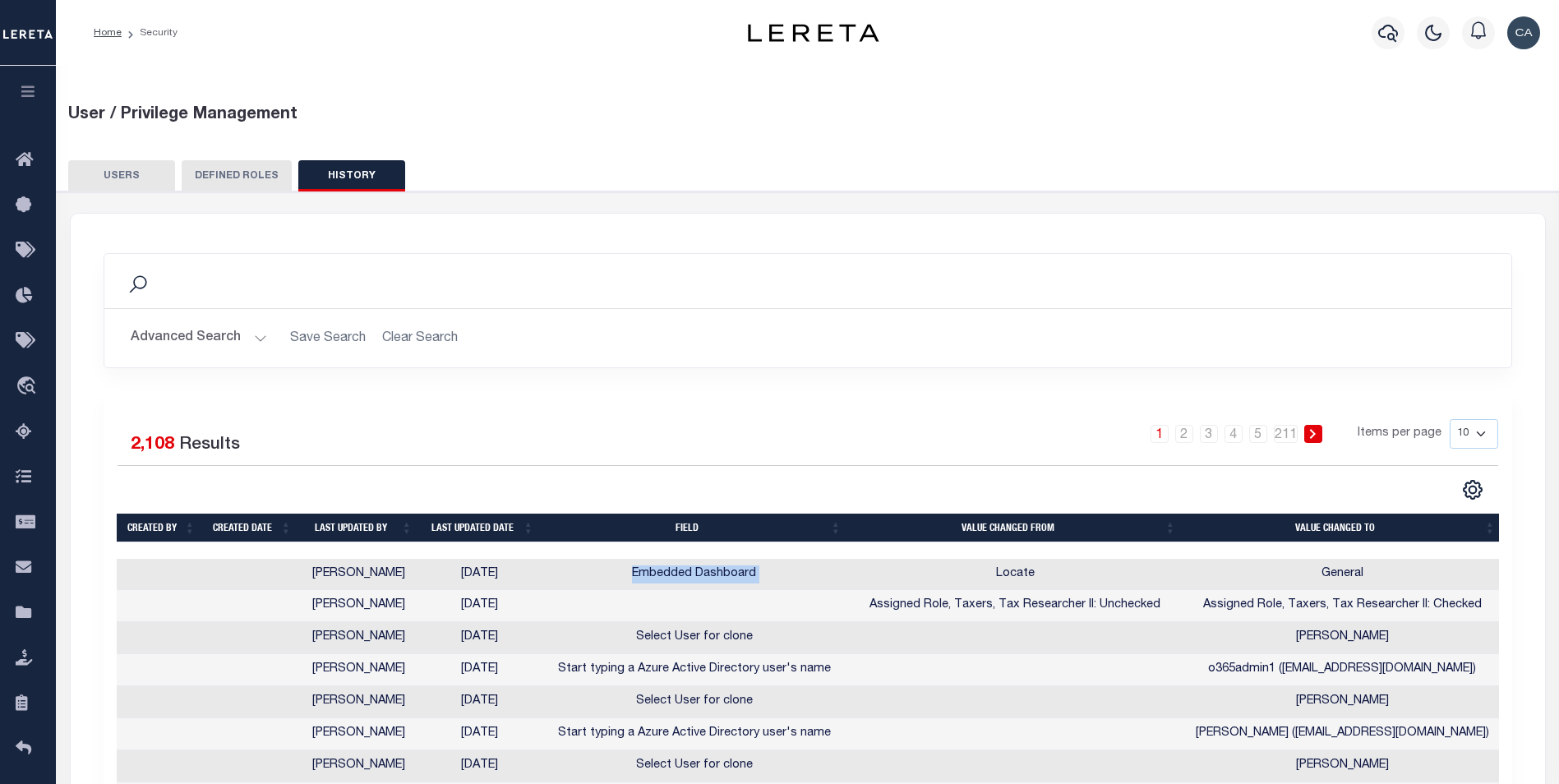
click at [672, 575] on td "Embedded Dashboard" at bounding box center [695, 574] width 307 height 32
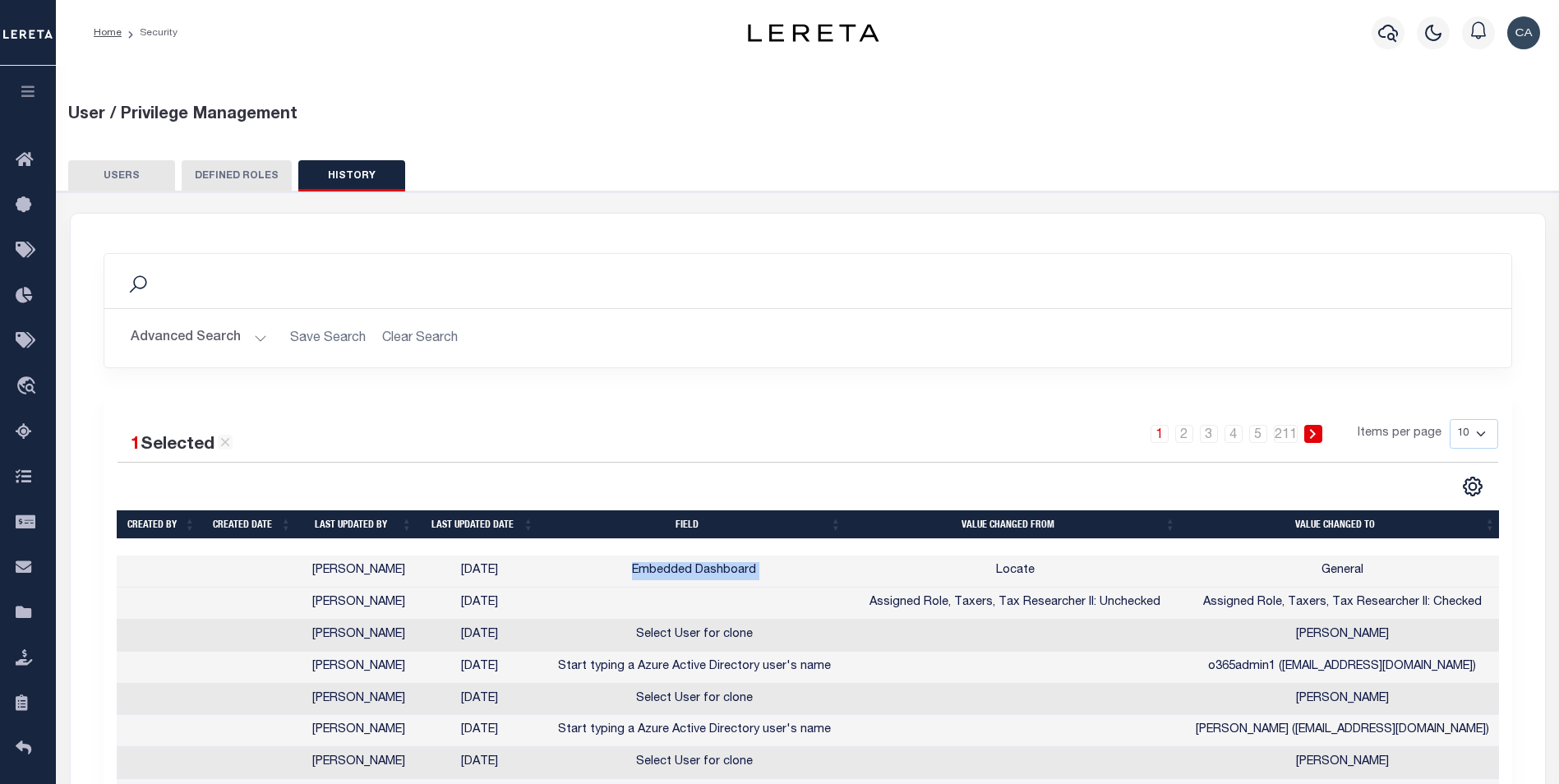
copy td "Embedded Dashboard"
click at [677, 418] on div "1 Selected 2,108 Results 1 2 3 4 5 … 211 Items per page 10 25 50 100" at bounding box center [808, 640] width 1409 height 495
click at [20, 91] on icon "button" at bounding box center [28, 91] width 19 height 15
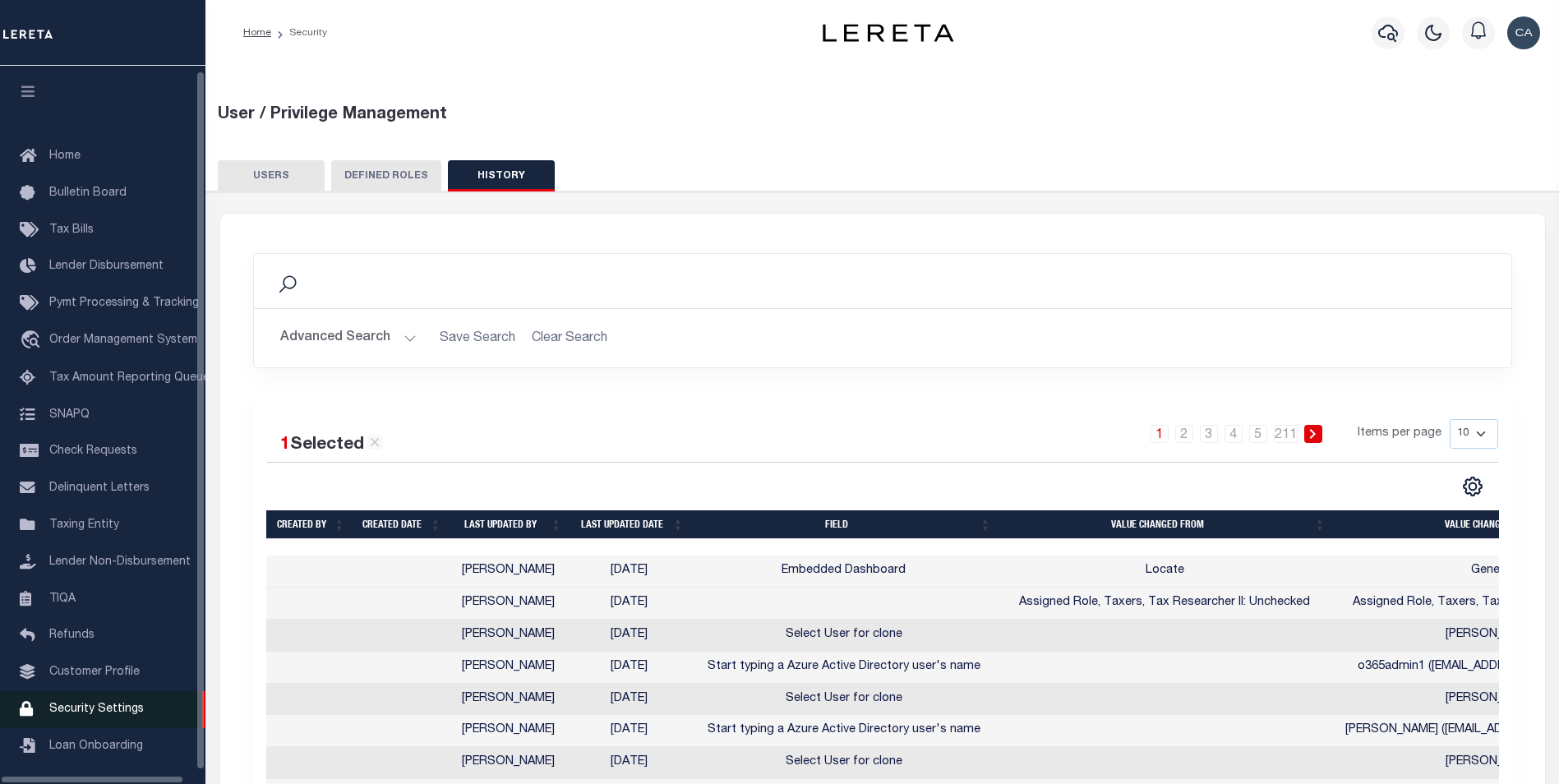
scroll to position [17, 0]
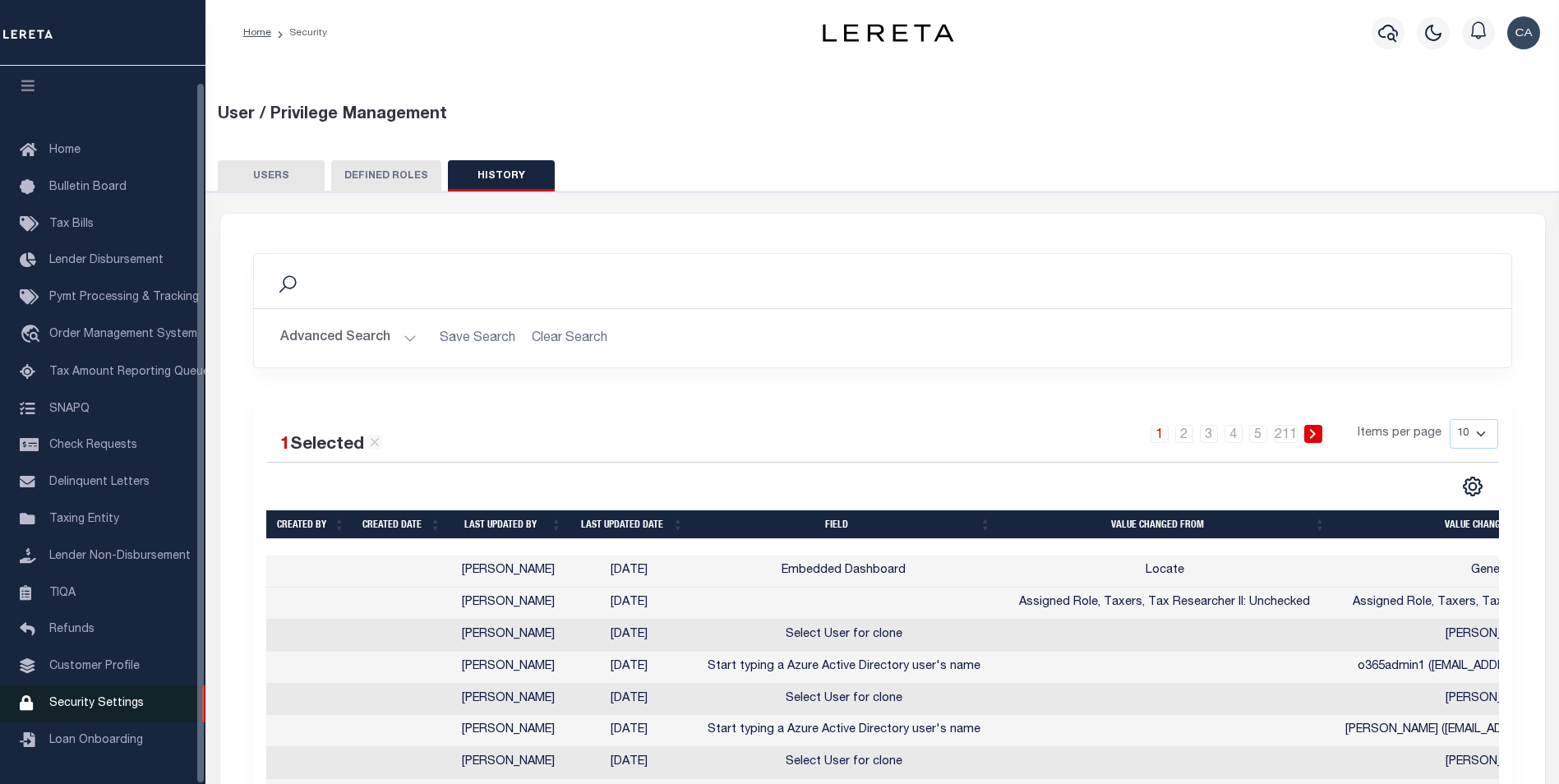
click at [84, 710] on link "Security Settings" at bounding box center [102, 704] width 205 height 37
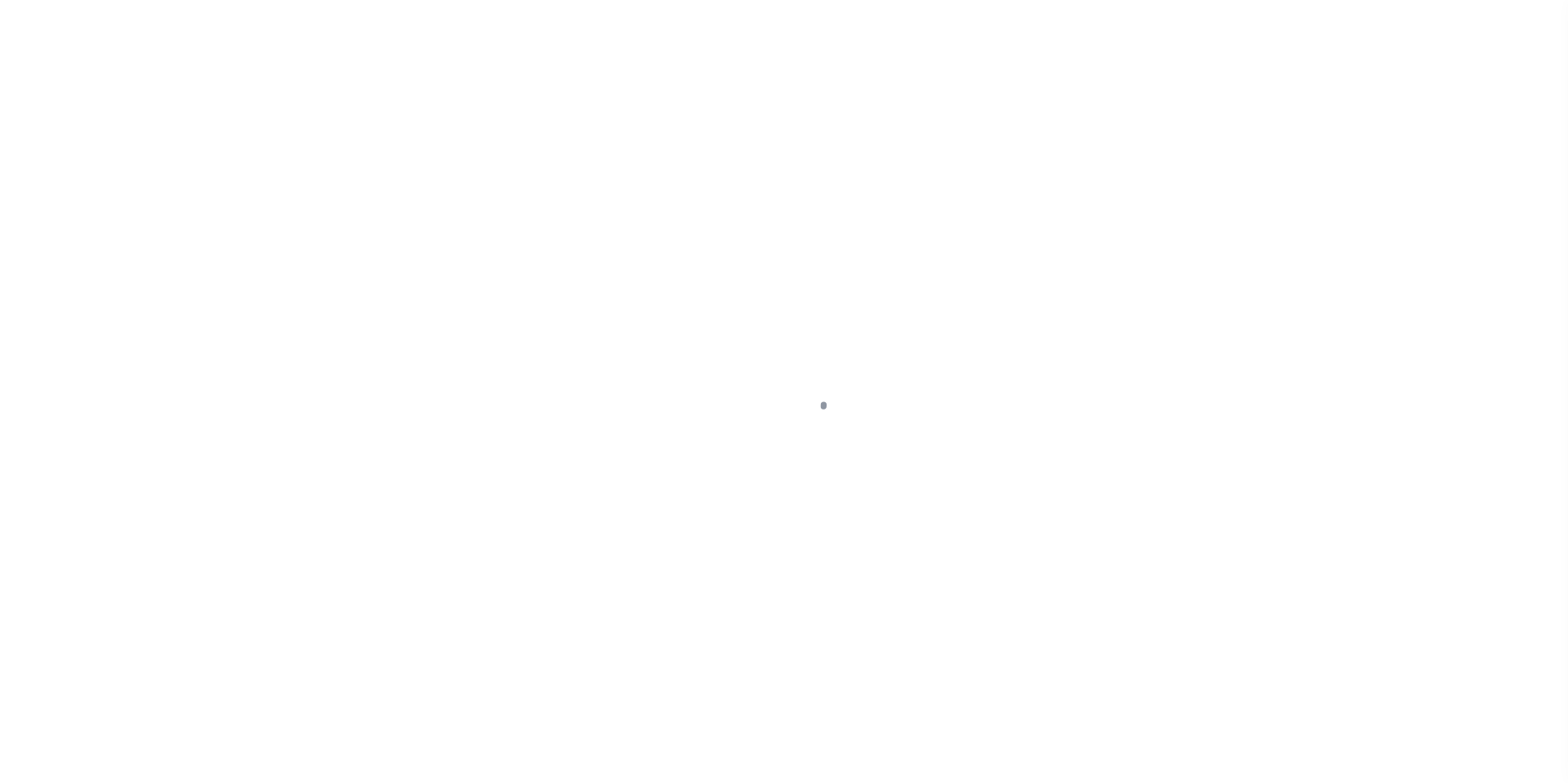
select select "100"
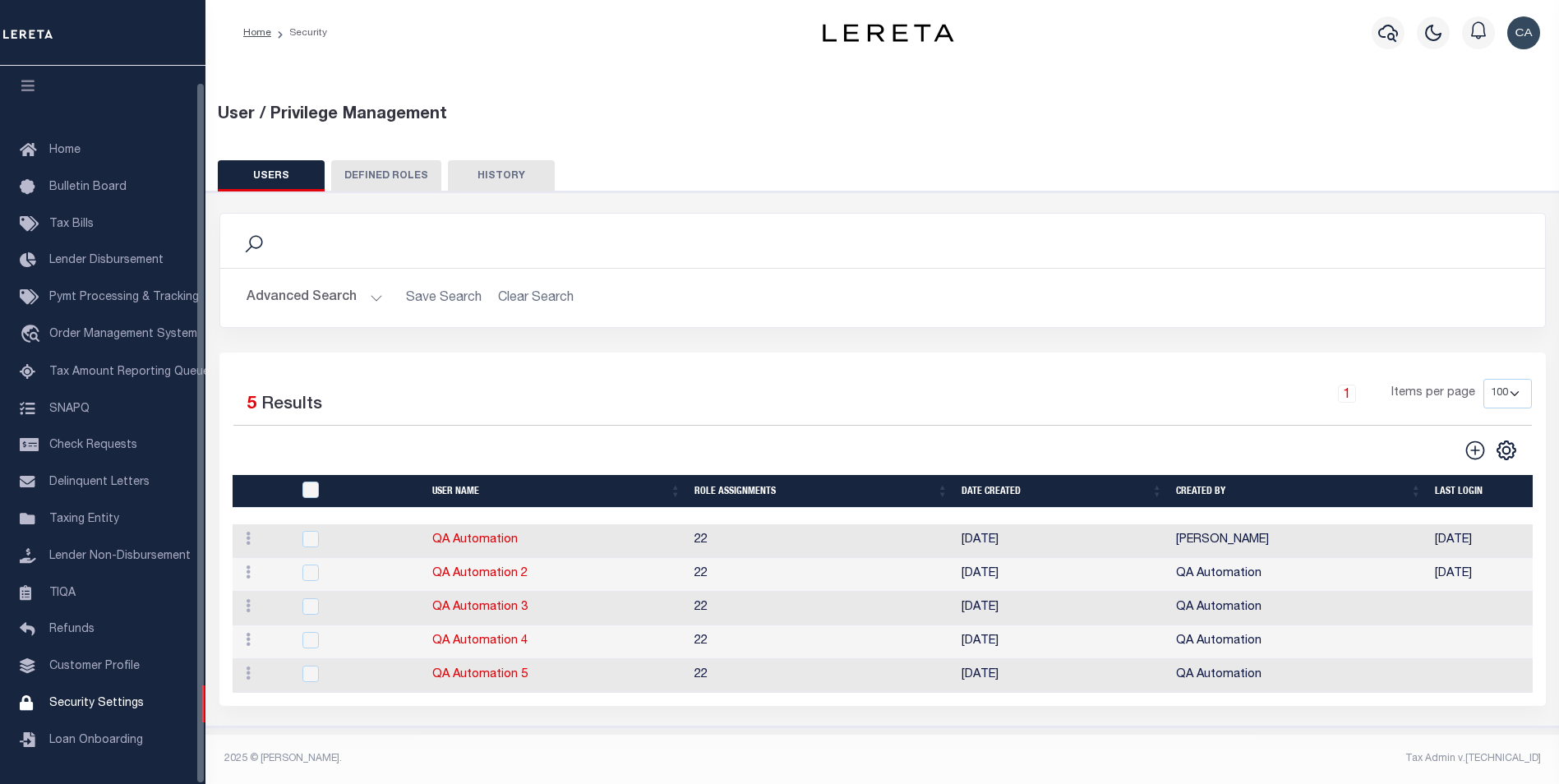
click at [633, 377] on div "Selected 5 Results 1 Items per page 50 100 150 200" at bounding box center [882, 529] width 1326 height 353
click at [354, 300] on button "Advanced Search" at bounding box center [315, 297] width 137 height 32
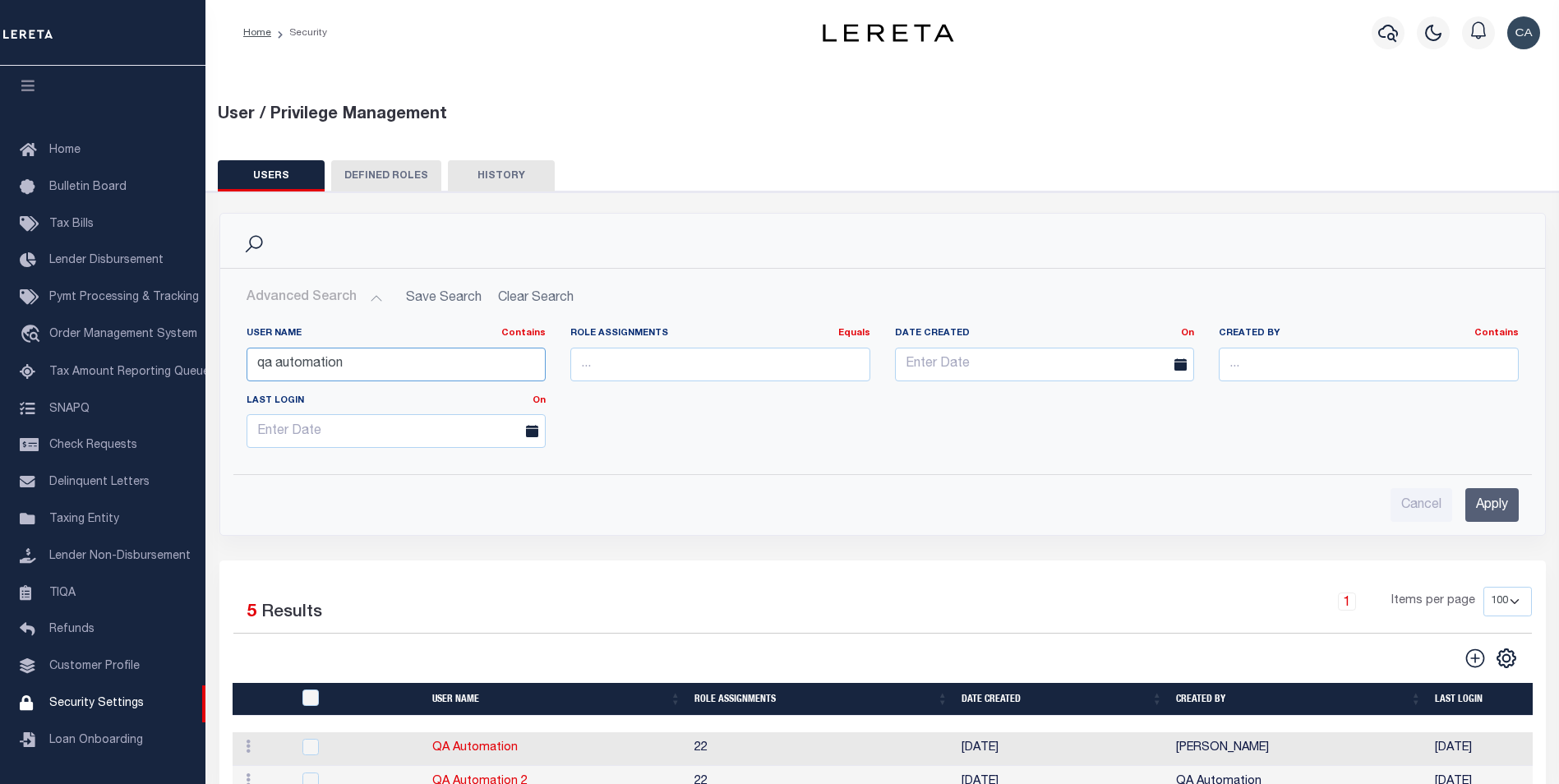
click at [389, 355] on input "qa automation" at bounding box center [397, 364] width 300 height 34
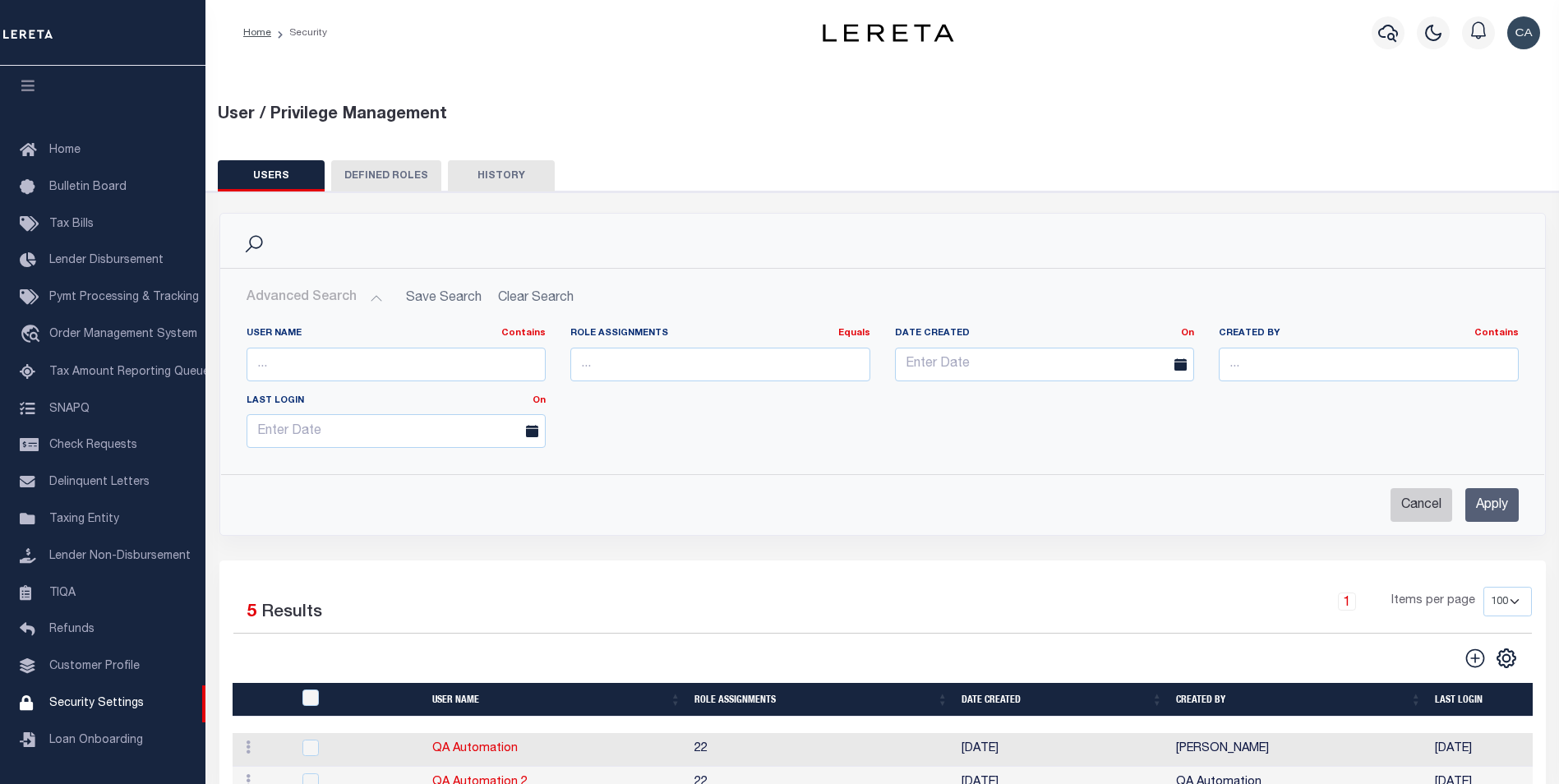
click at [1410, 521] on input "Cancel" at bounding box center [1420, 505] width 61 height 34
checkbox input "true"
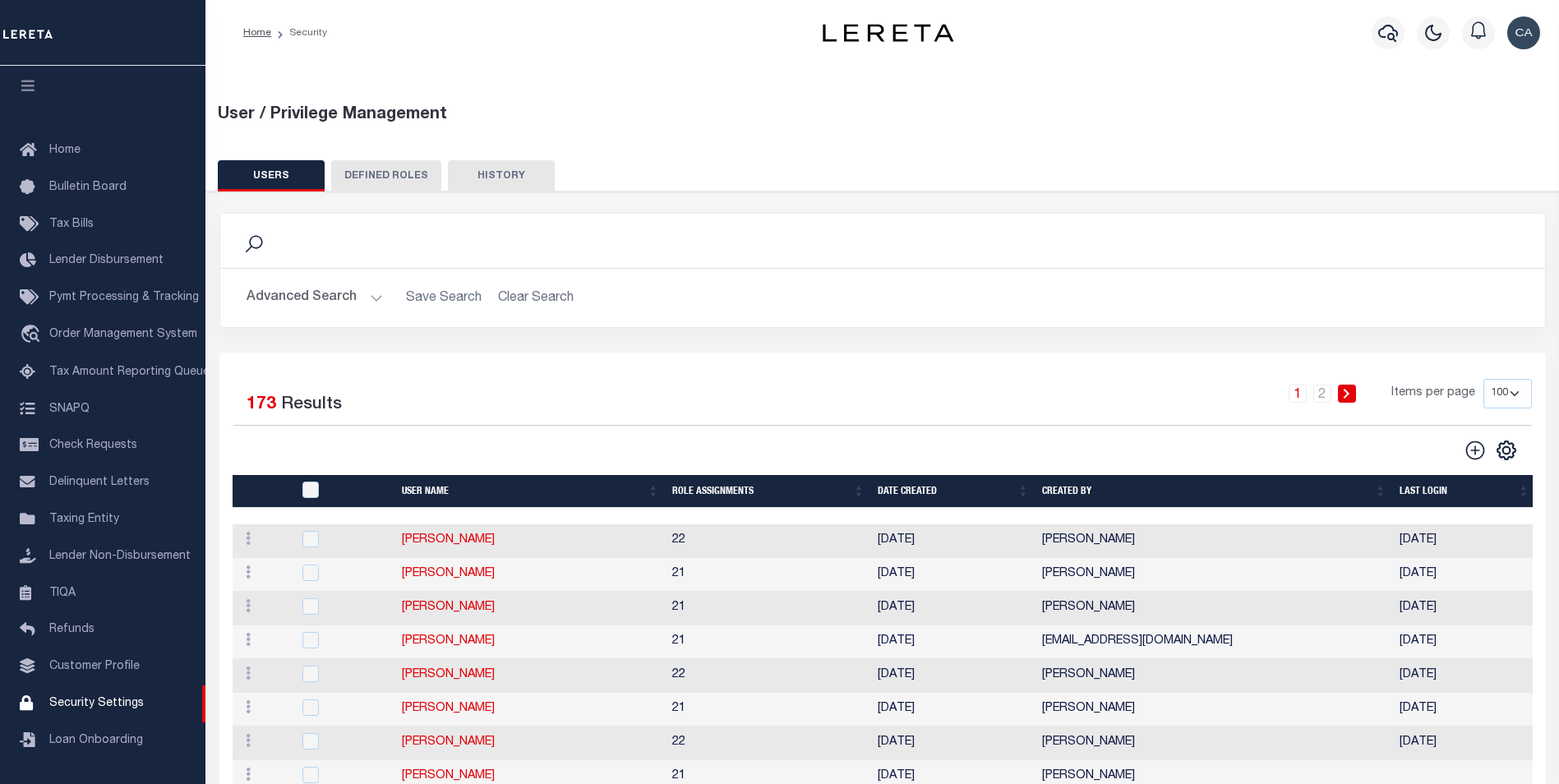
click at [763, 416] on div "1 2 Items per page 50 100 150 200" at bounding box center [1048, 400] width 968 height 43
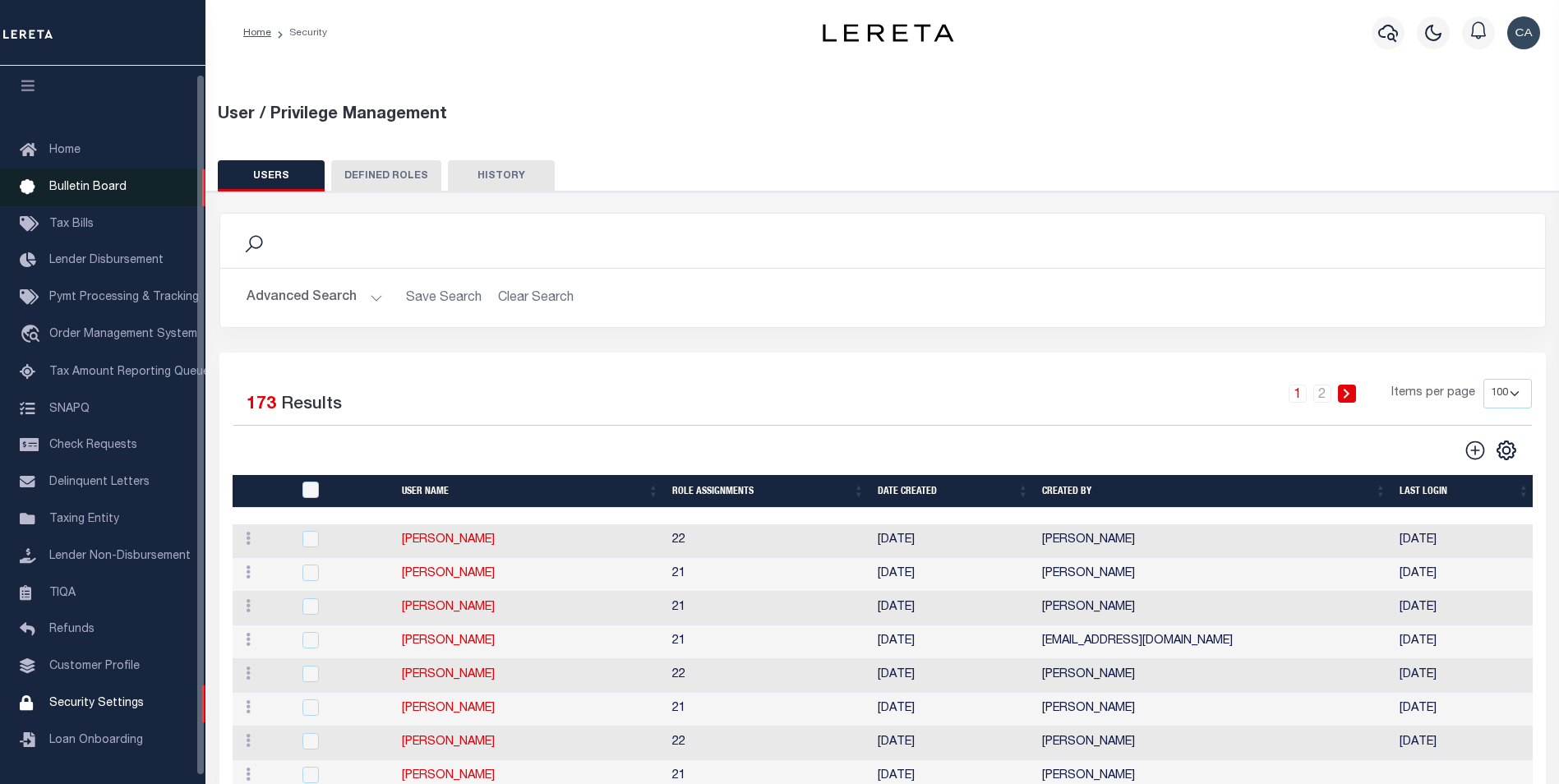
scroll to position [0, 0]
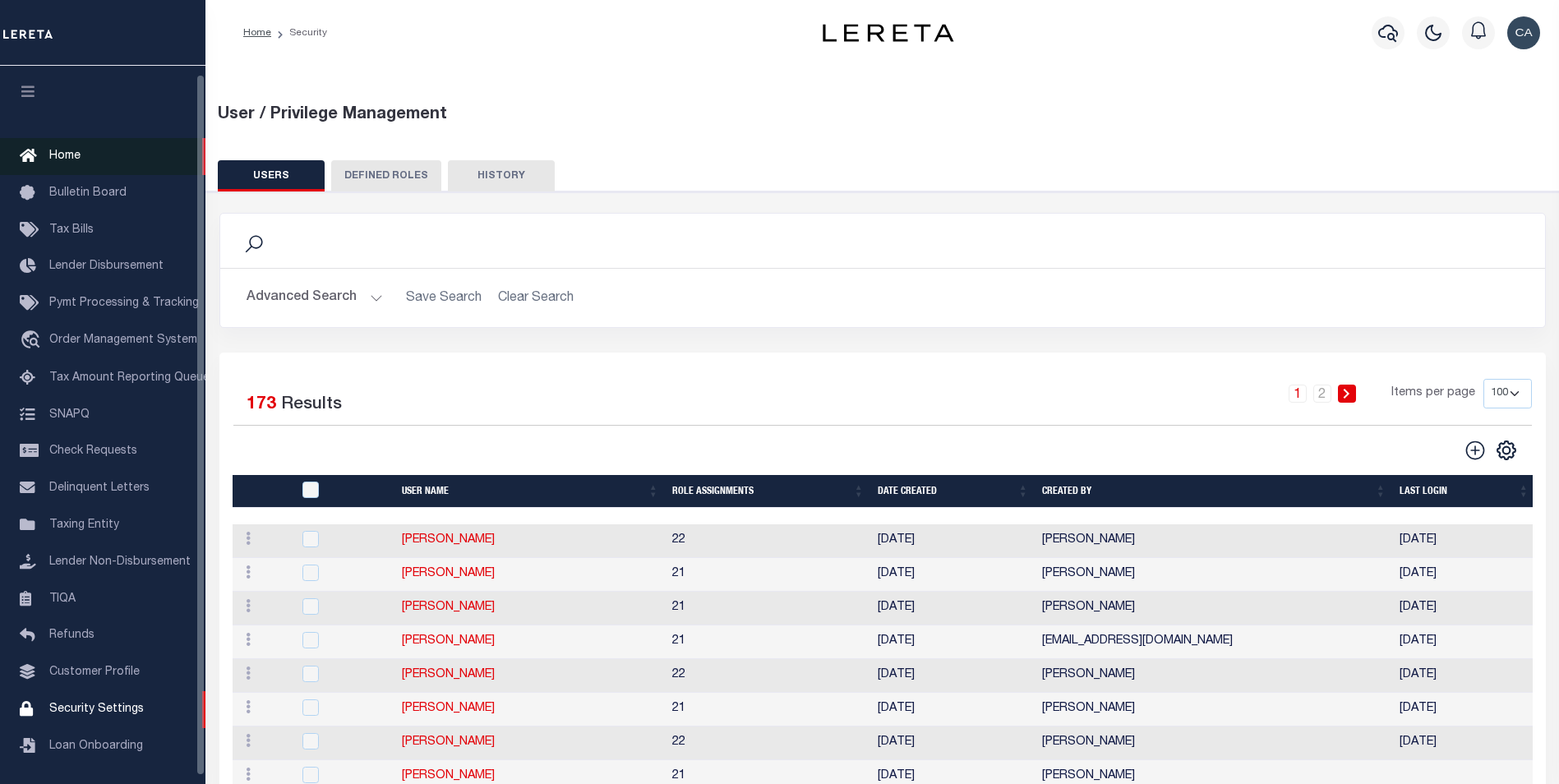
click at [115, 155] on link "Home" at bounding box center [102, 156] width 205 height 37
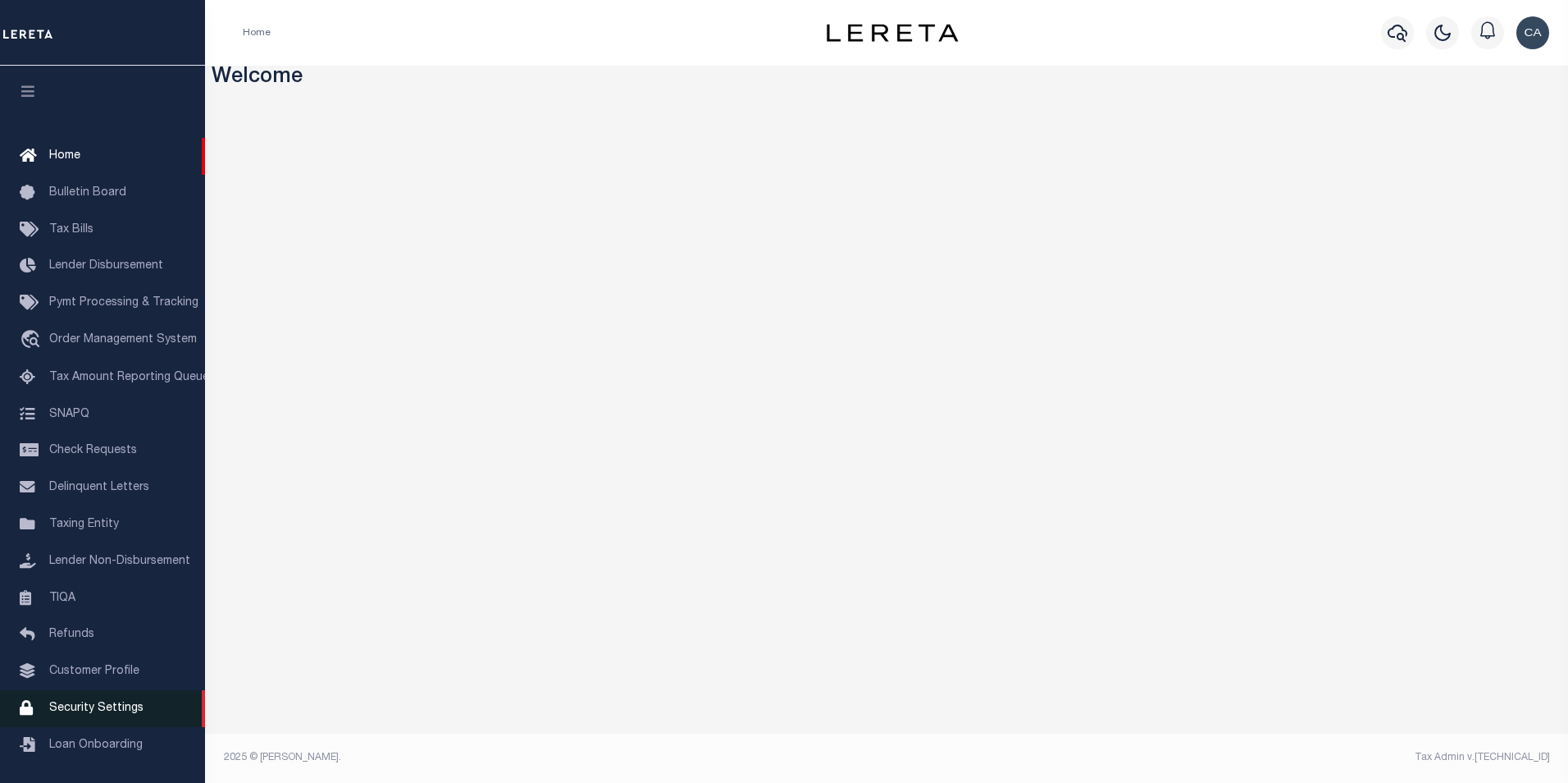
click at [93, 714] on span "Security Settings" at bounding box center [97, 708] width 94 height 12
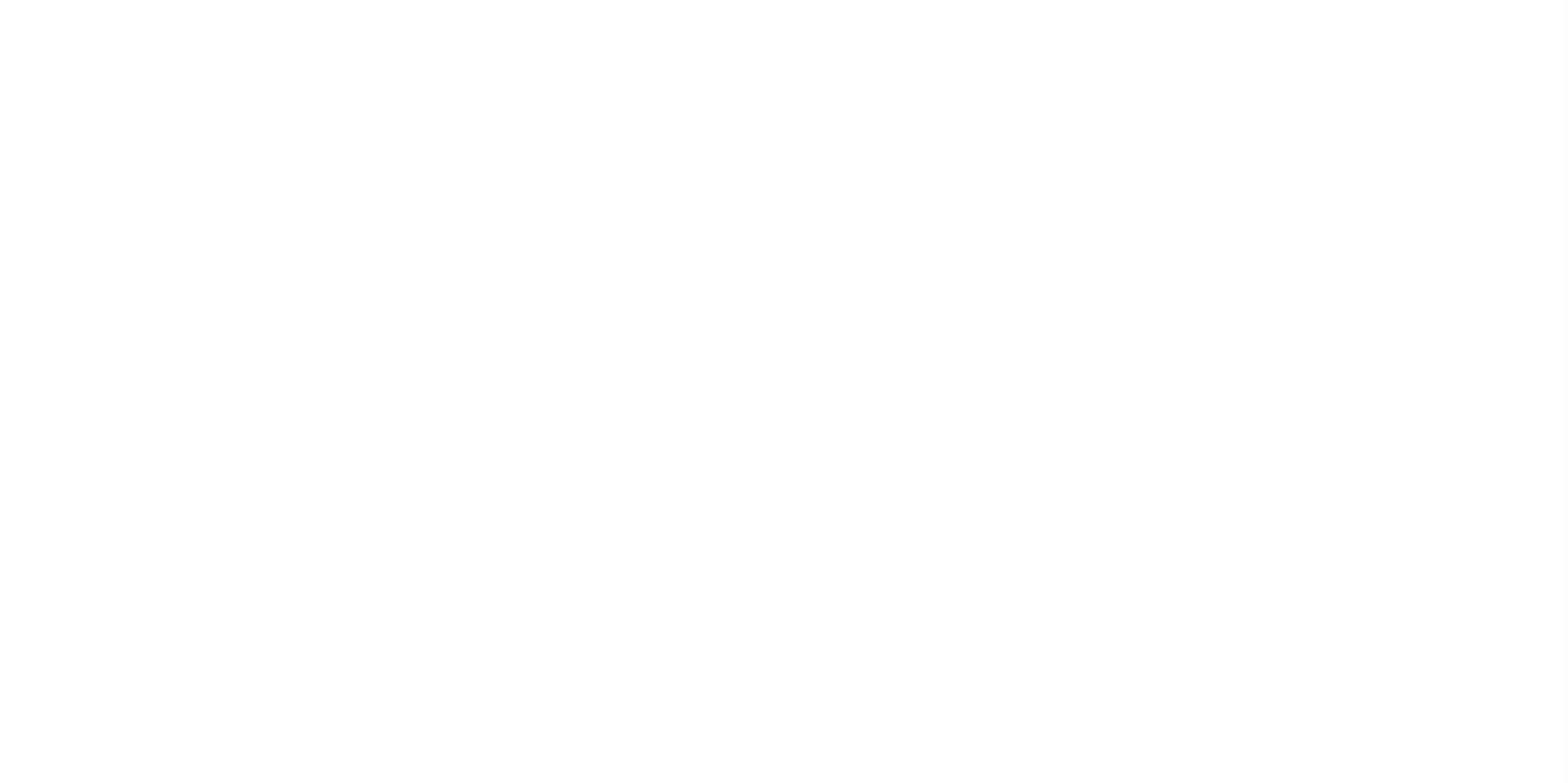
select select "100"
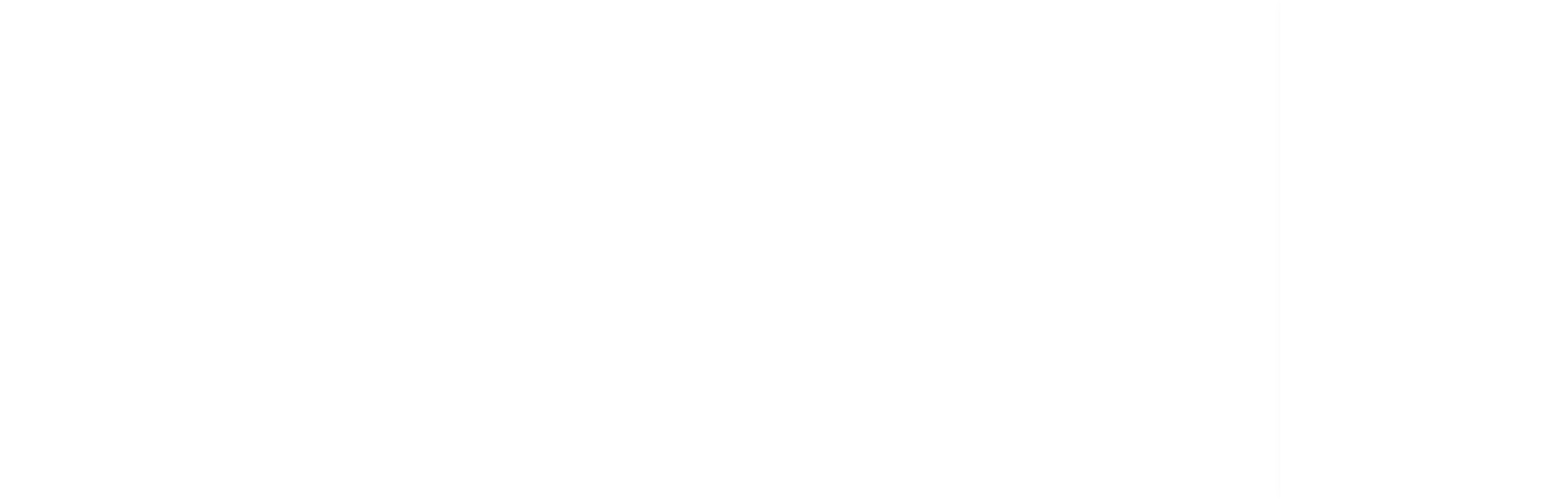
scroll to position [17, 0]
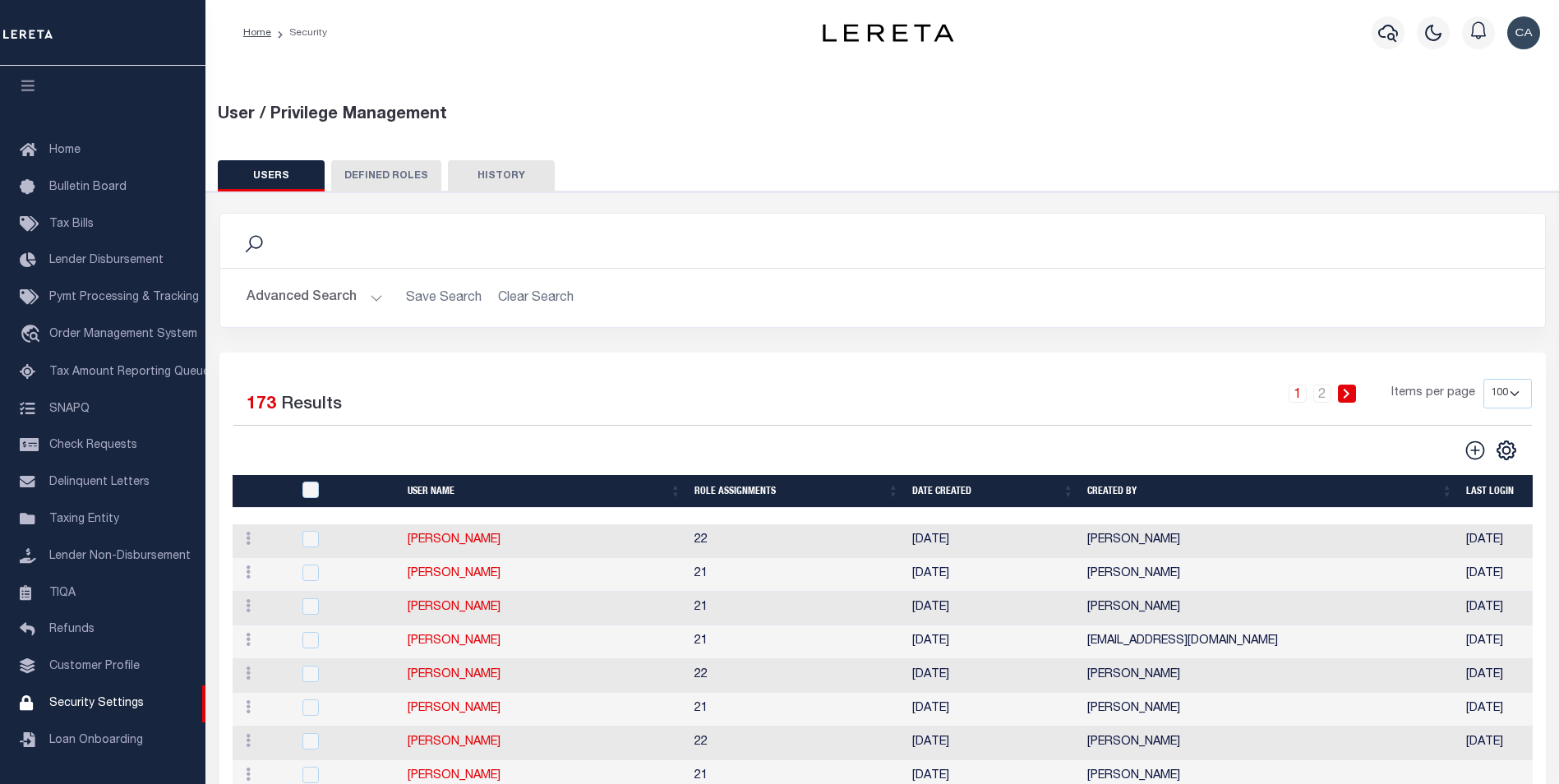
click at [495, 178] on button "HISTORY" at bounding box center [501, 175] width 107 height 31
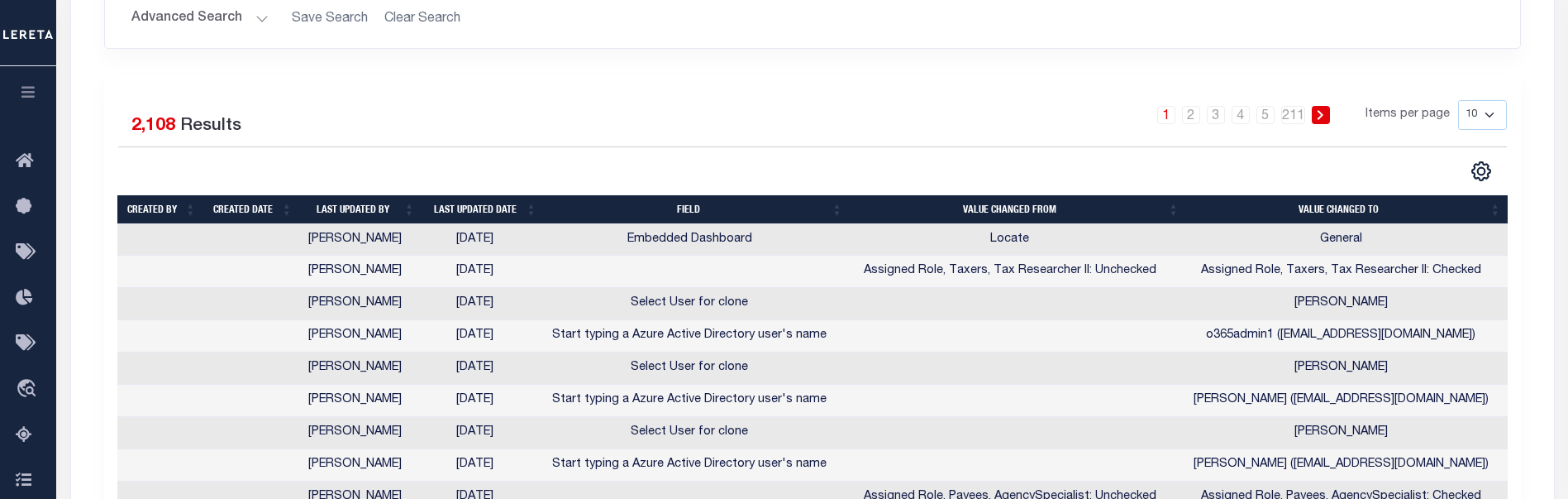
scroll to position [331, 0]
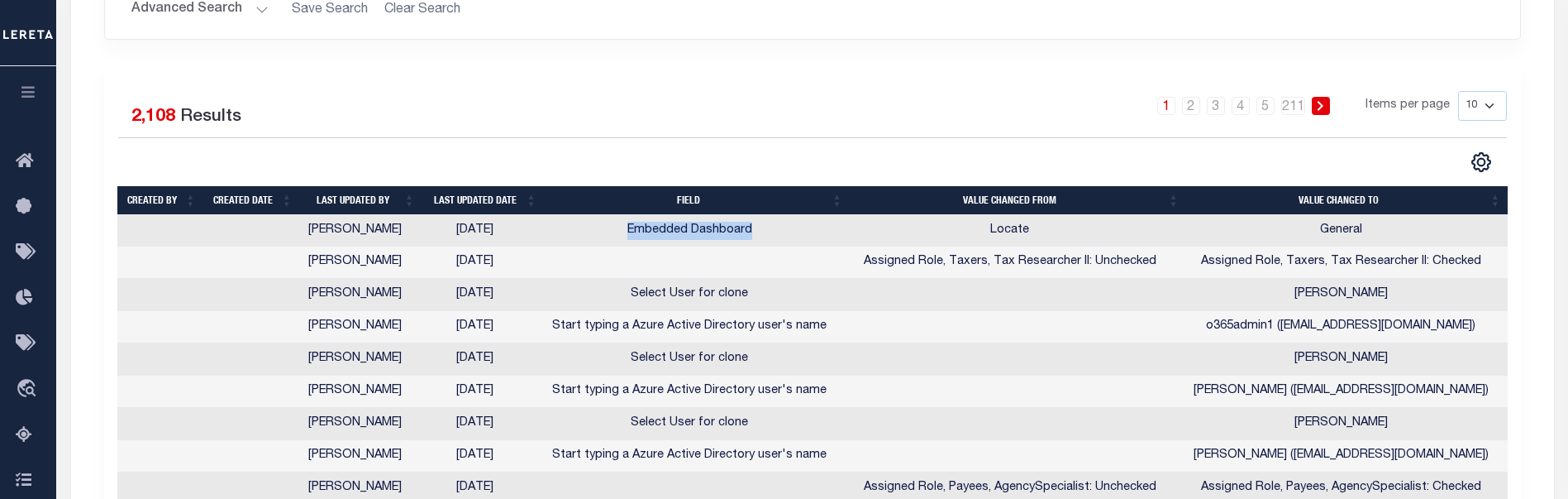
drag, startPoint x: 635, startPoint y: 226, endPoint x: 766, endPoint y: 224, distance: 131.0
click at [766, 224] on td "Embedded Dashboard" at bounding box center [690, 232] width 310 height 32
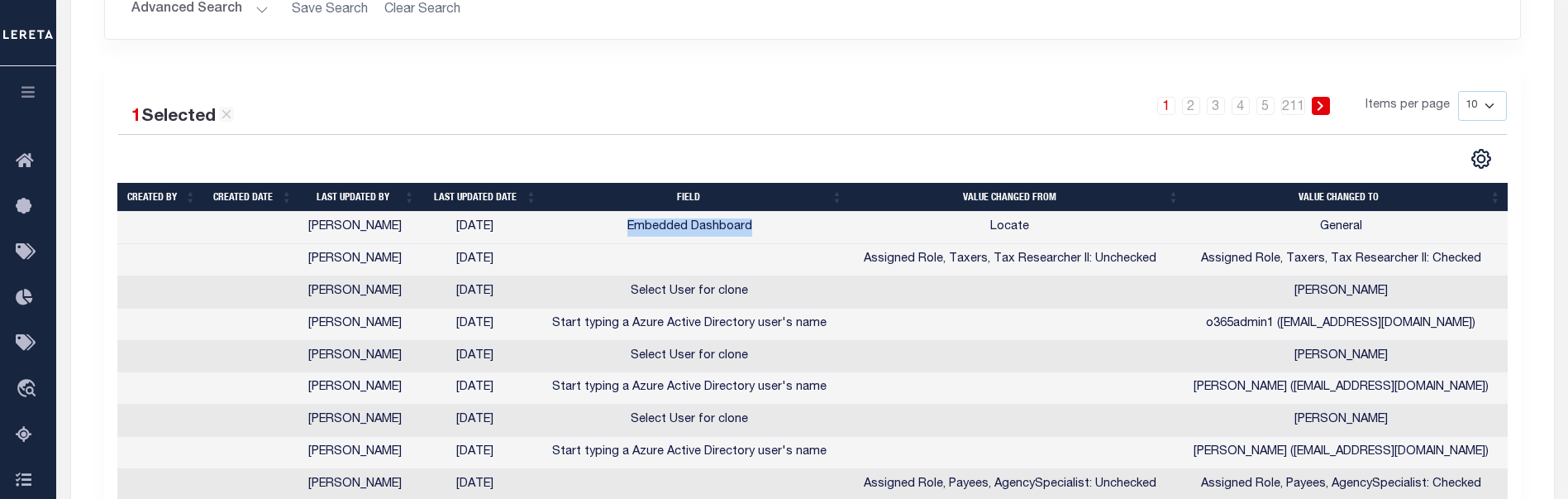
copy td "Embedded Dashboard"
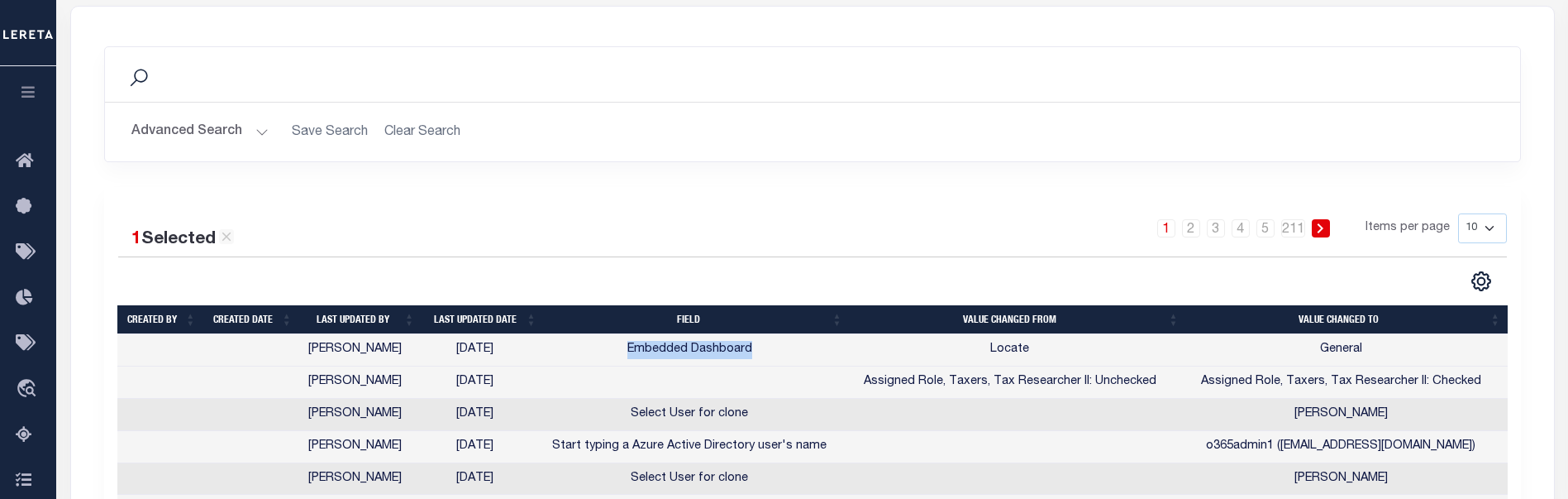
scroll to position [165, 0]
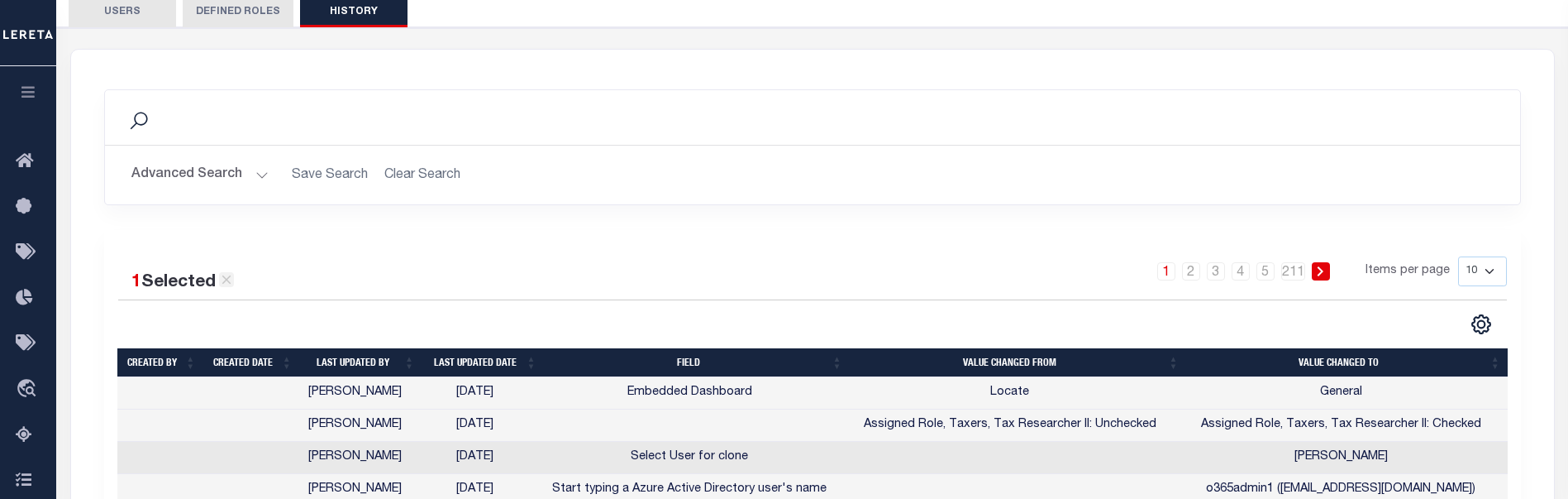
click at [229, 277] on icon at bounding box center [226, 279] width 15 height 15
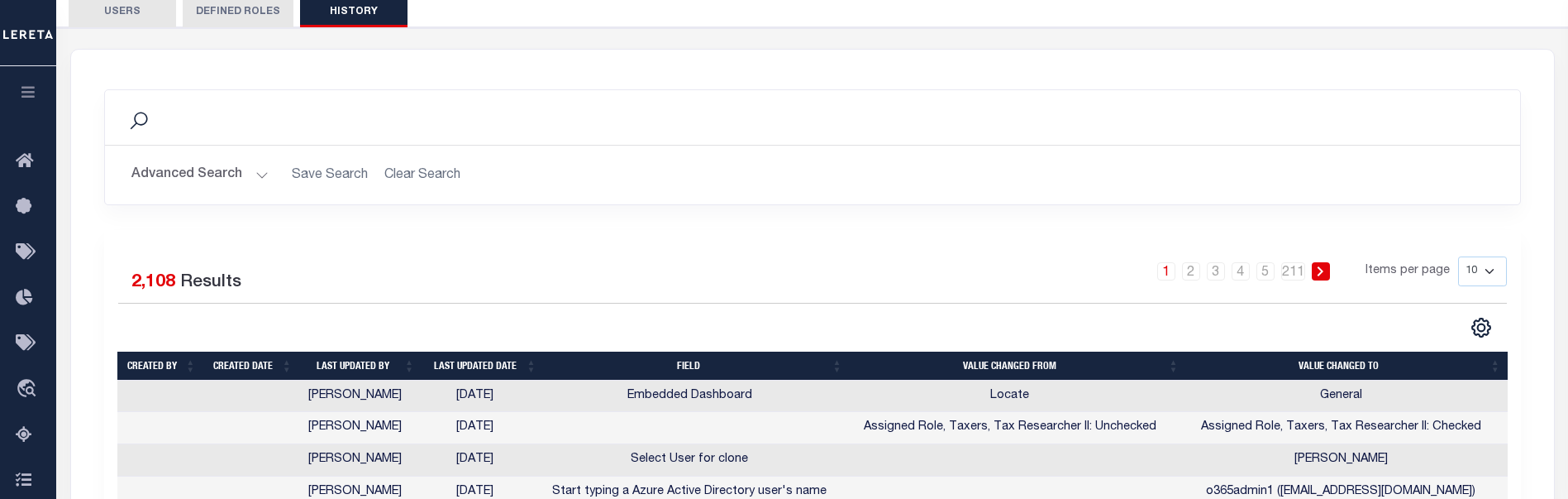
click at [238, 160] on button "Advanced Search" at bounding box center [200, 175] width 138 height 32
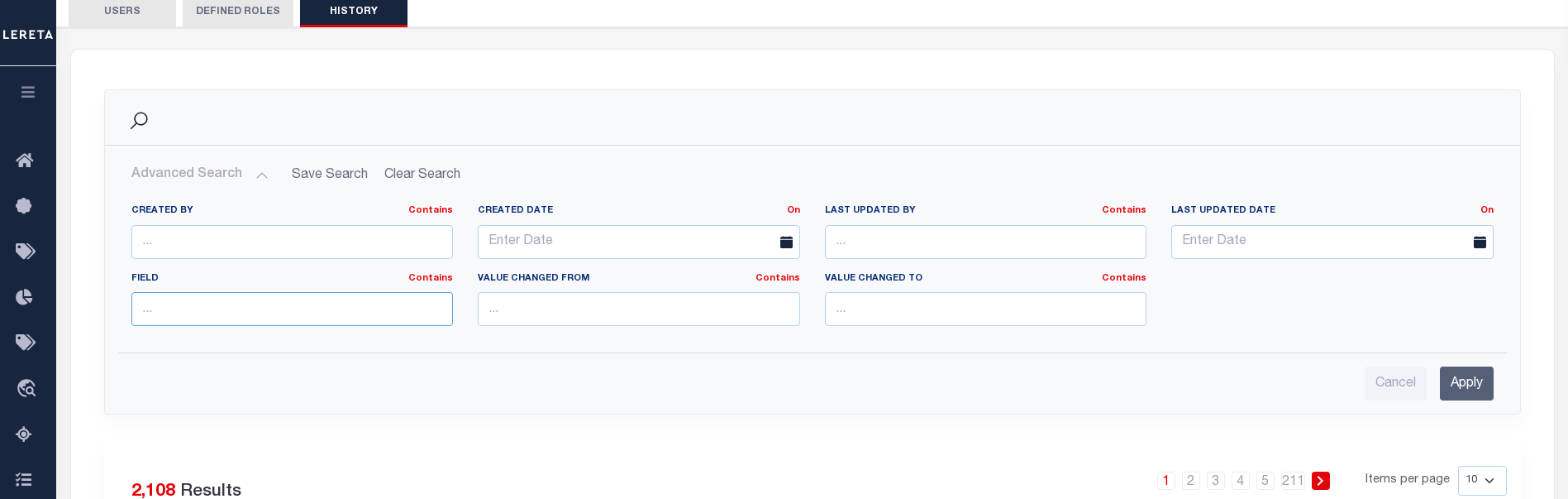
click at [257, 297] on input "text" at bounding box center [292, 309] width 323 height 34
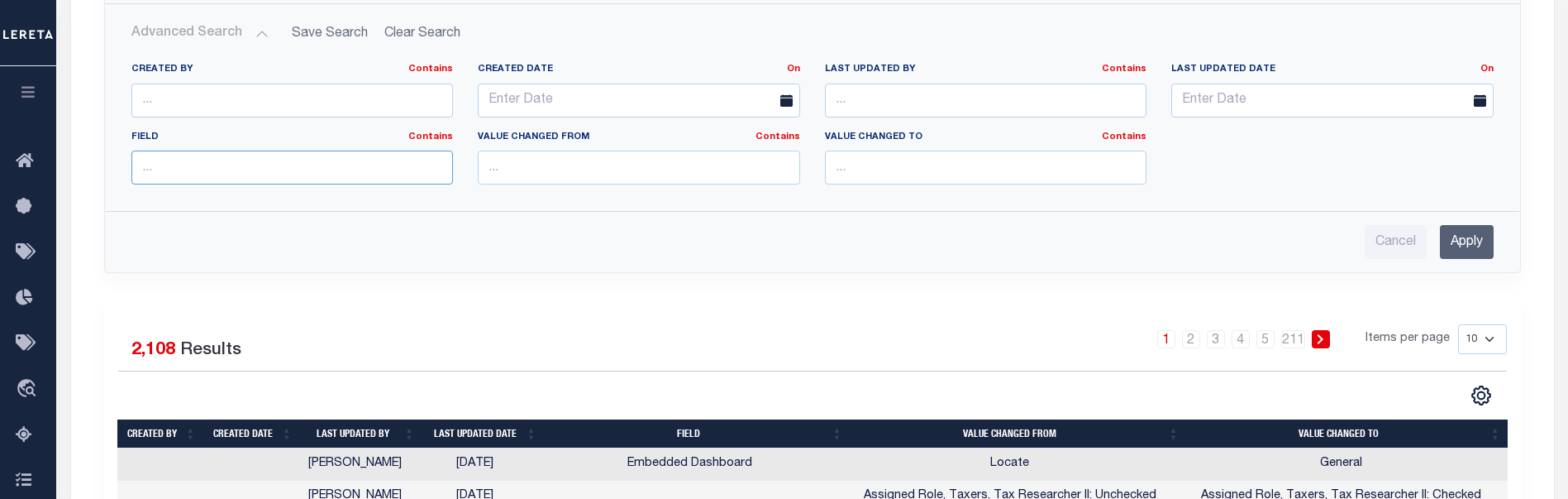
scroll to position [331, 0]
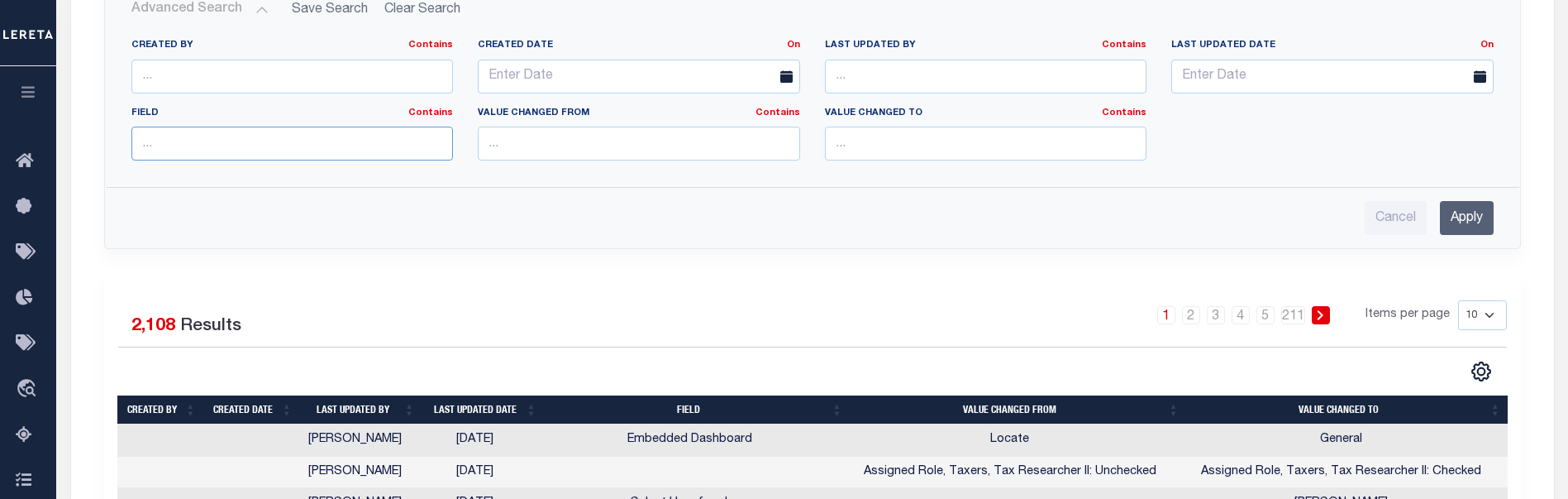
paste input "Embedded Dashboard"
type input "Embedded Dashboard"
click at [1458, 224] on input "Apply" at bounding box center [1467, 218] width 54 height 34
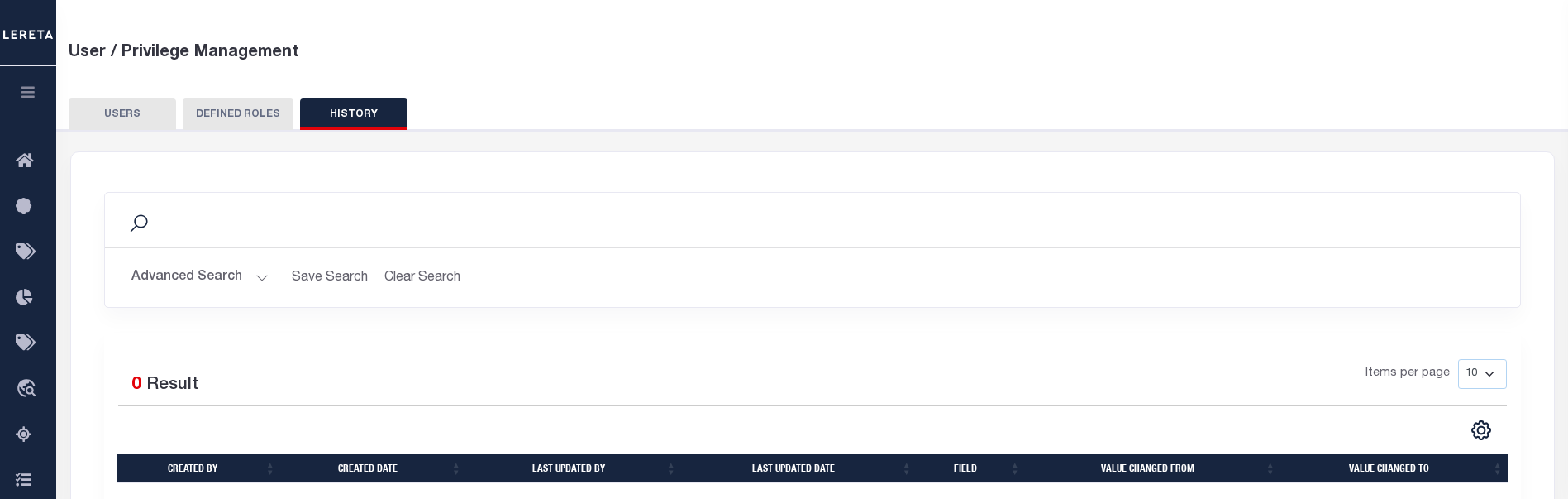
scroll to position [0, 0]
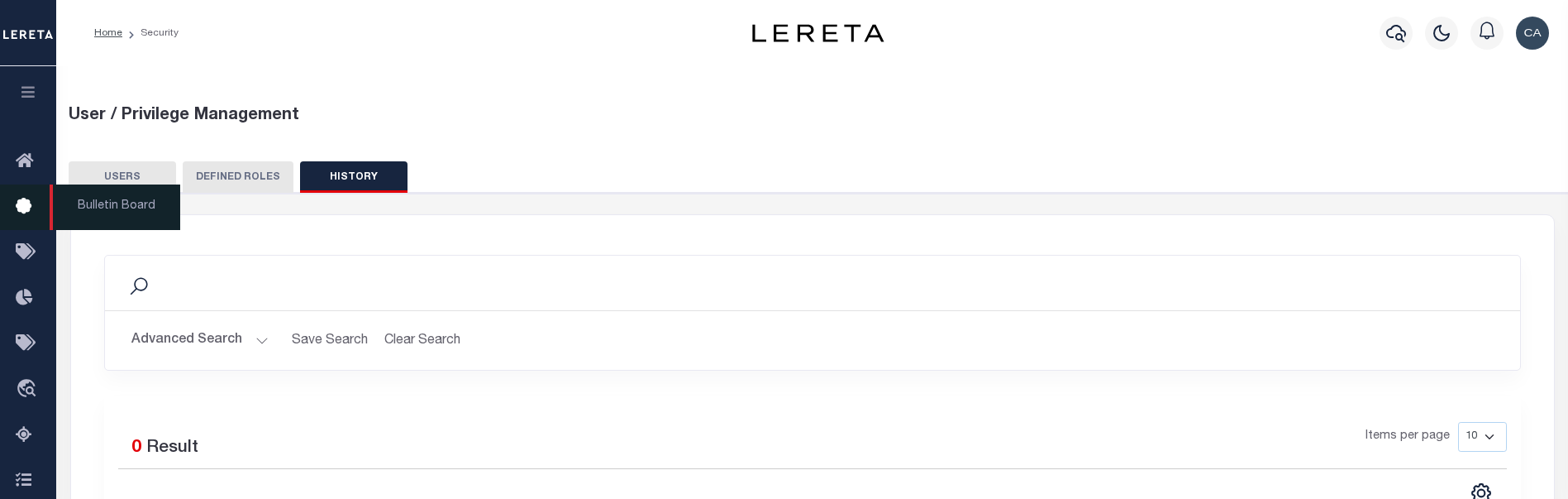
drag, startPoint x: 38, startPoint y: 88, endPoint x: 60, endPoint y: 131, distance: 48.3
click at [38, 88] on button "button" at bounding box center [28, 94] width 56 height 56
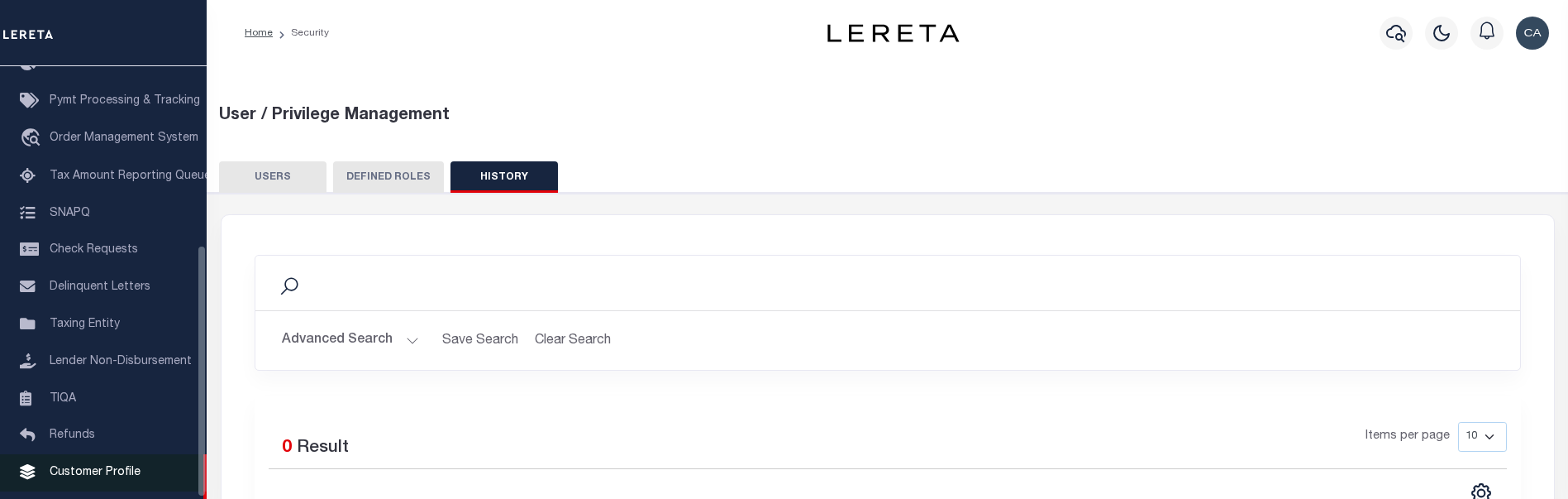
scroll to position [307, 0]
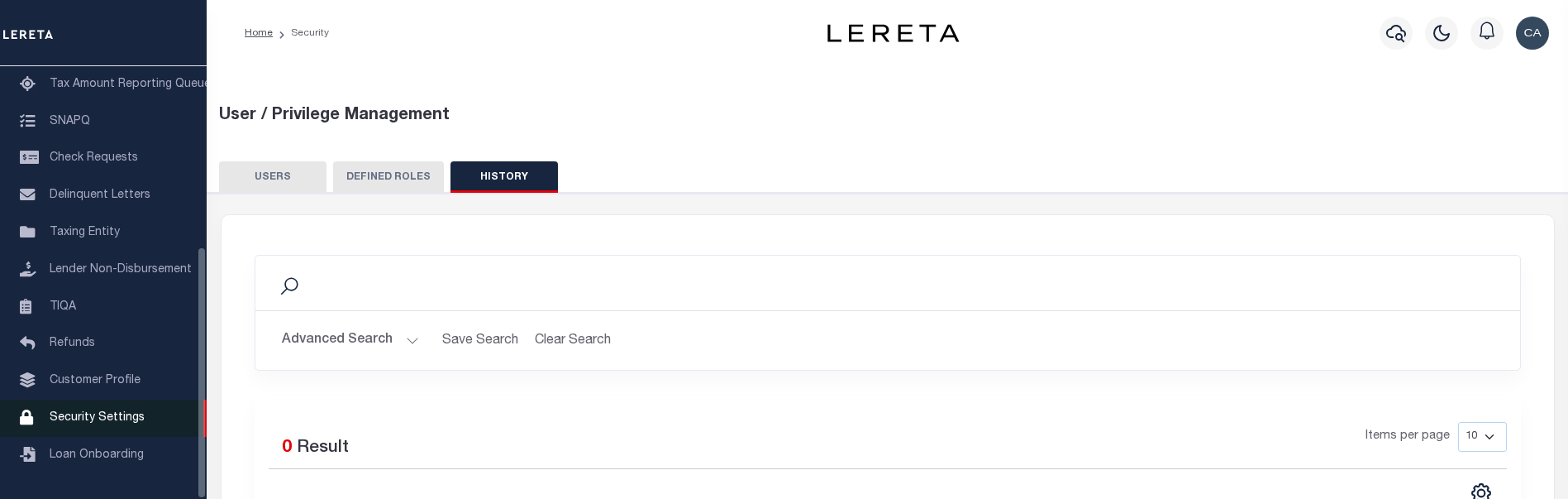
click at [123, 412] on span "Security Settings" at bounding box center [97, 418] width 95 height 12
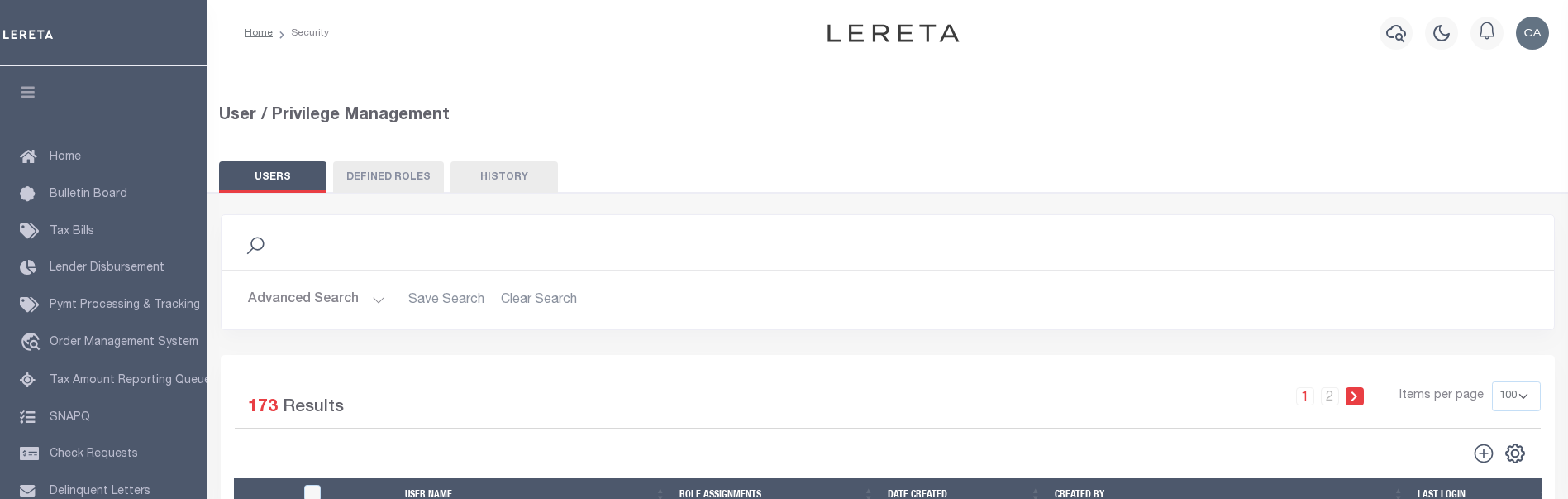
select select "100"
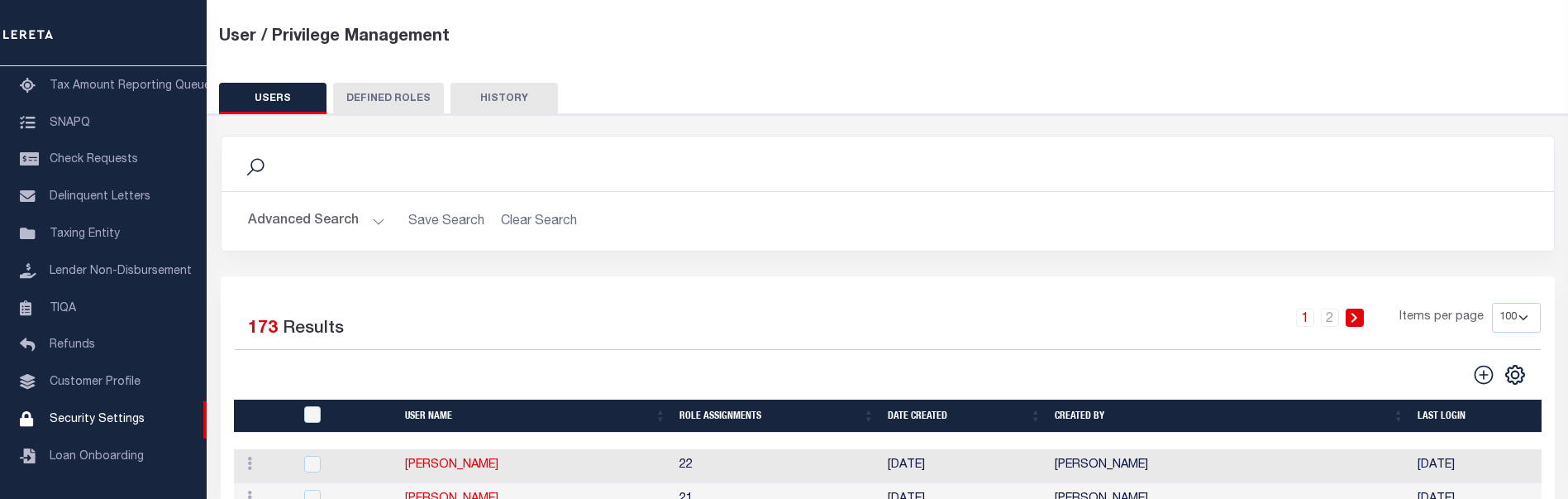
scroll to position [83, 0]
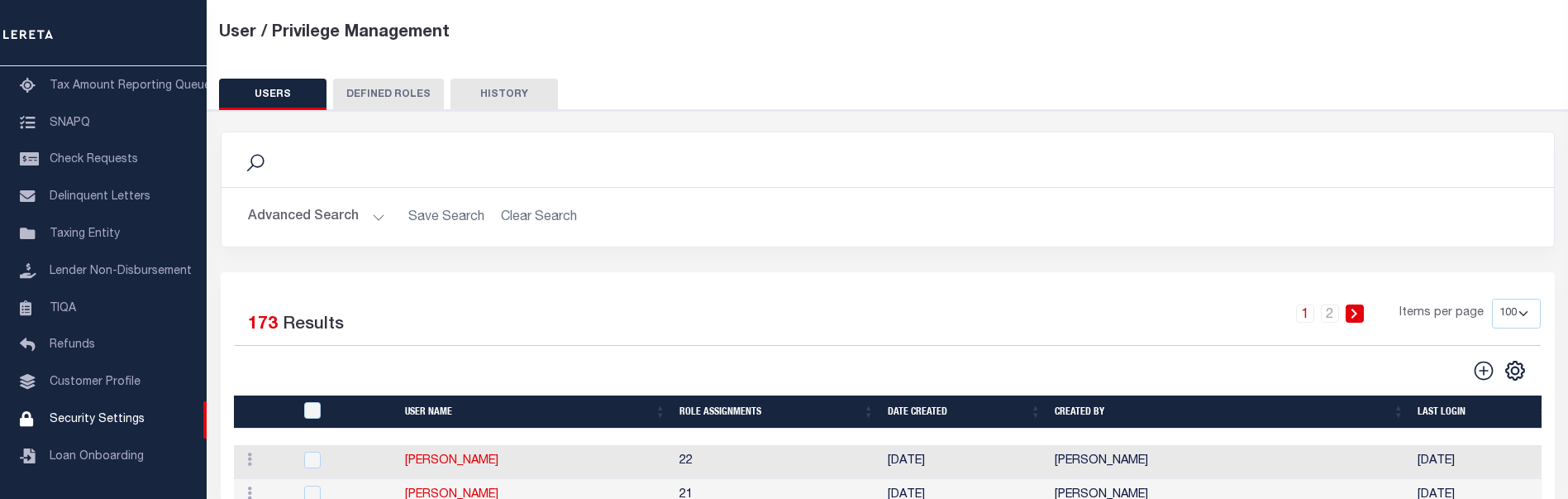
click at [343, 231] on button "Advanced Search" at bounding box center [317, 217] width 138 height 32
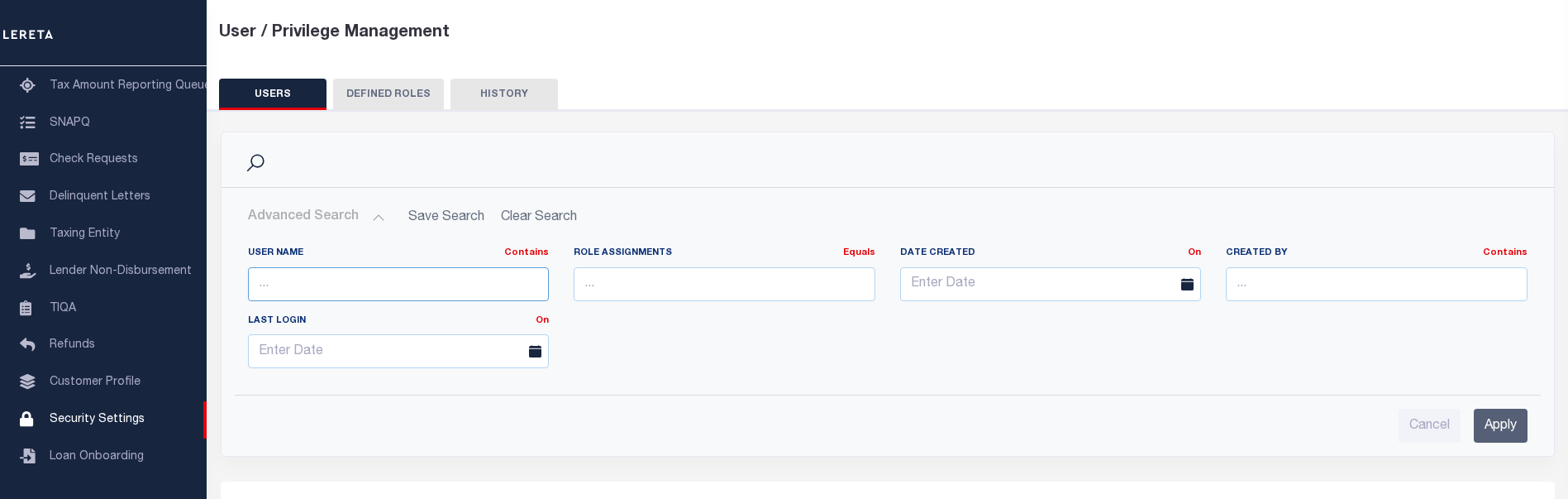
click at [358, 284] on input "text" at bounding box center [399, 284] width 302 height 34
type input "qa automation"
click at [1508, 415] on input "Apply" at bounding box center [1500, 426] width 54 height 34
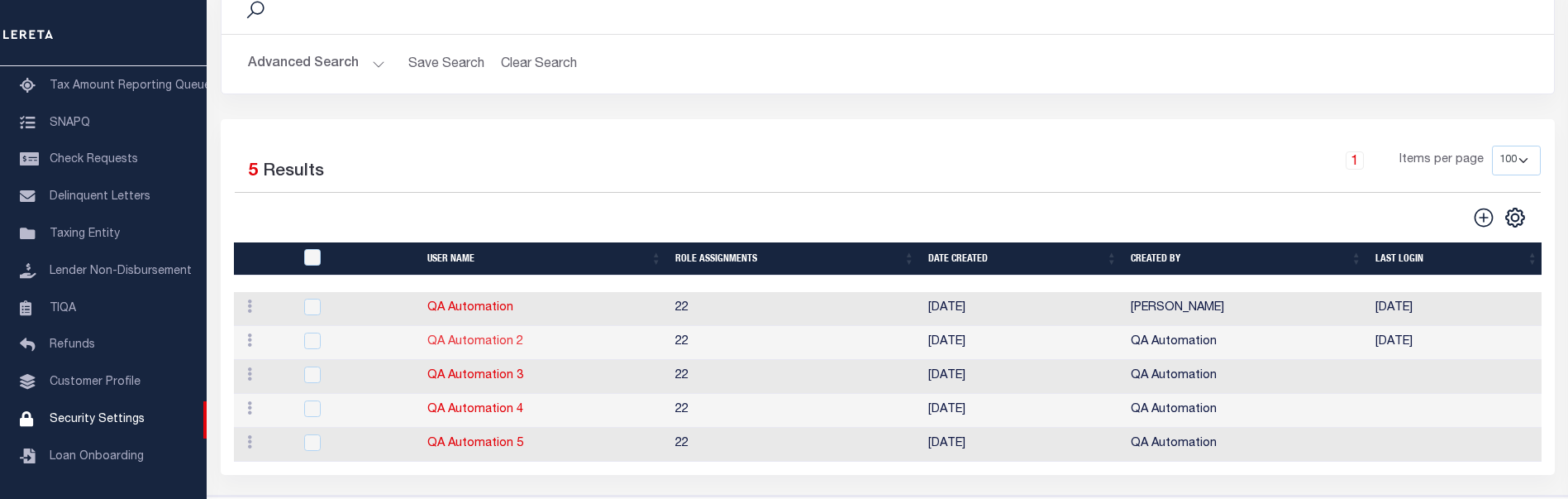
scroll to position [249, 0]
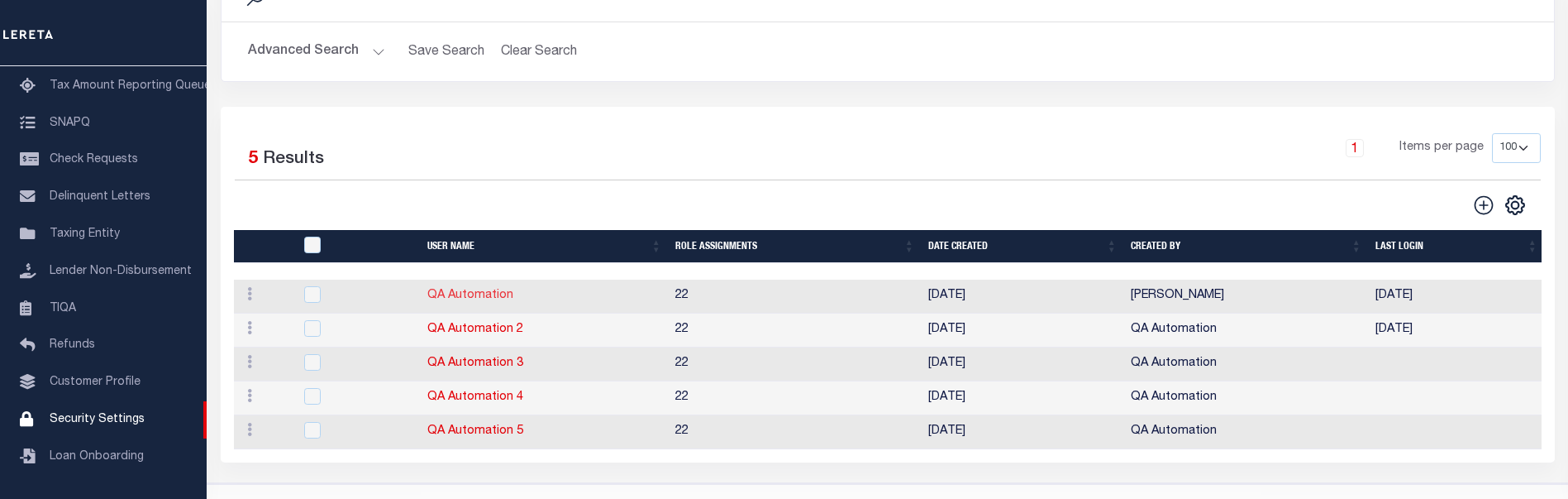
click at [457, 299] on link "QA Automation" at bounding box center [470, 295] width 86 height 12
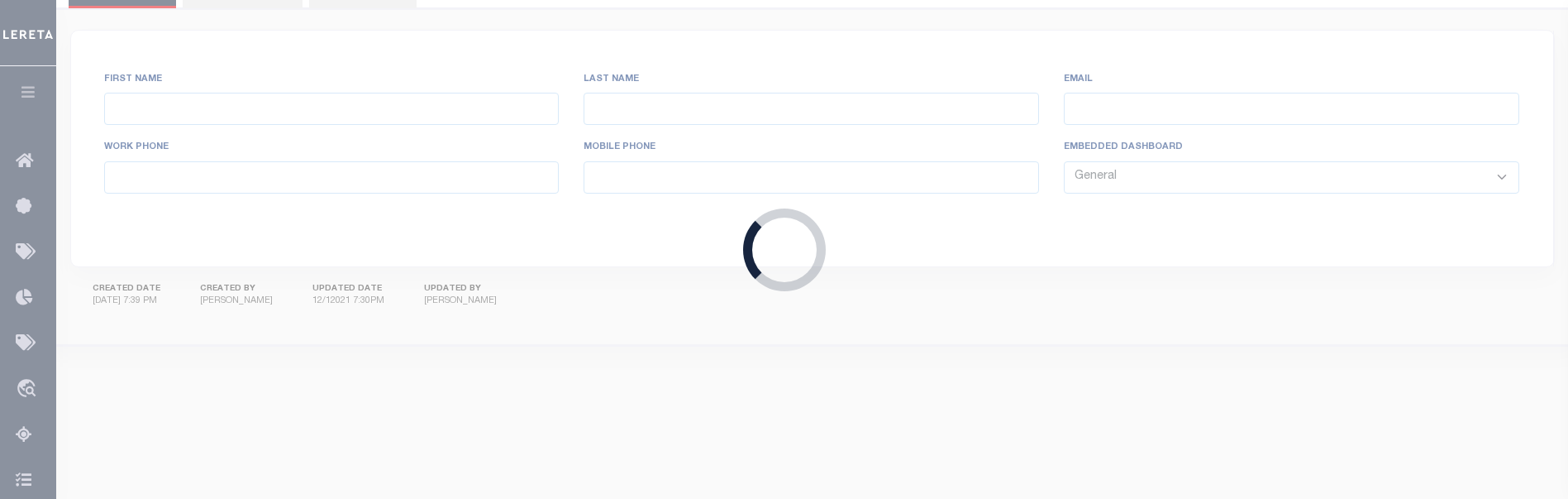
type input "QA"
type input "Automation"
type input "[EMAIL_ADDRESS][DOMAIN_NAME]"
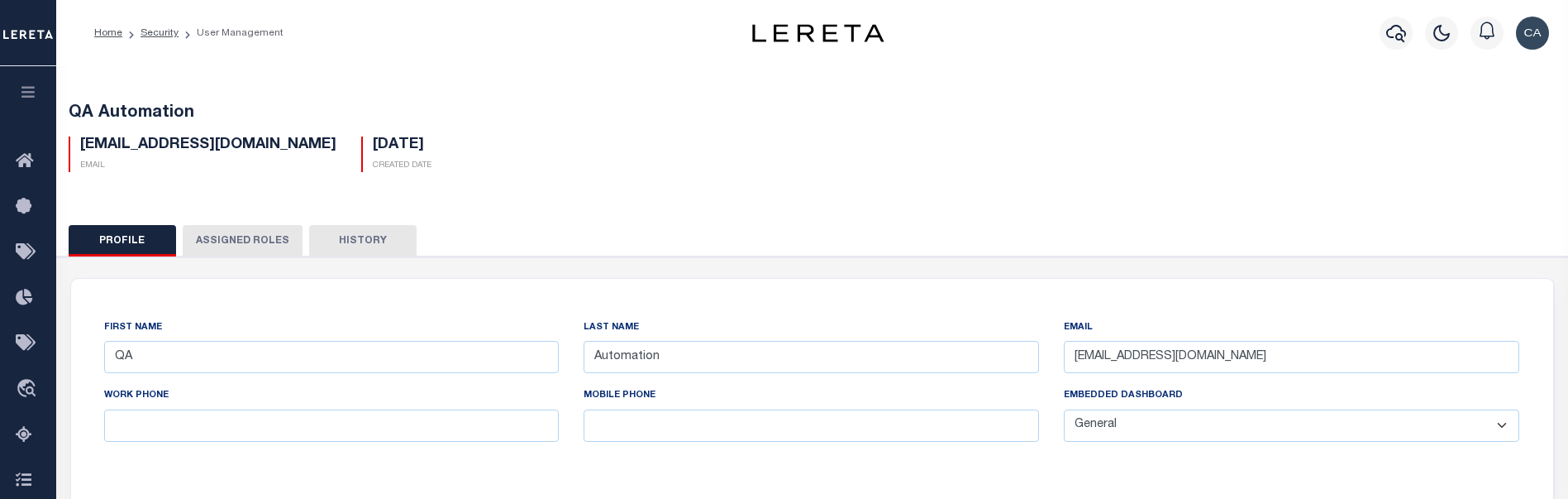
click at [352, 247] on button "History" at bounding box center [363, 241] width 107 height 31
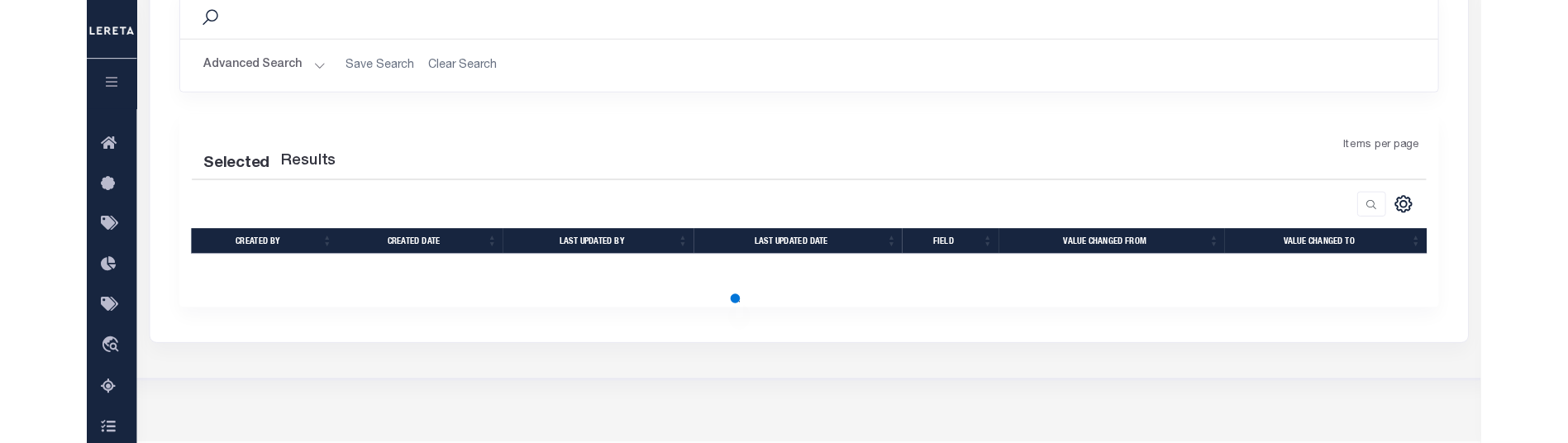
scroll to position [330, 0]
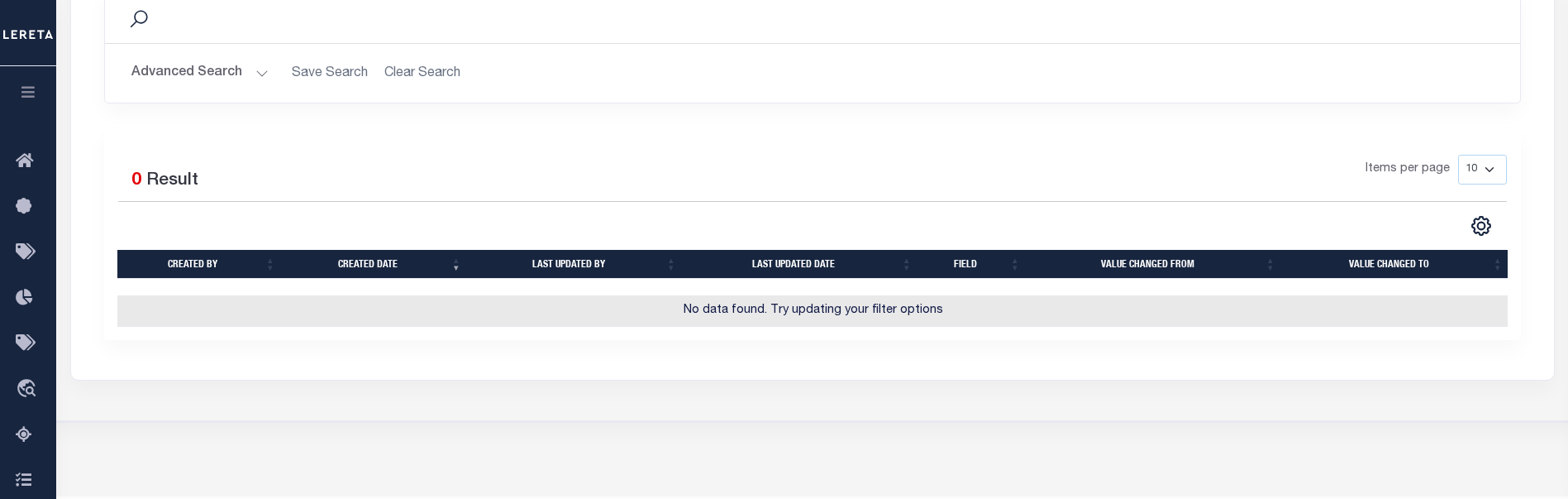
click at [252, 73] on button "Advanced Search" at bounding box center [200, 73] width 138 height 32
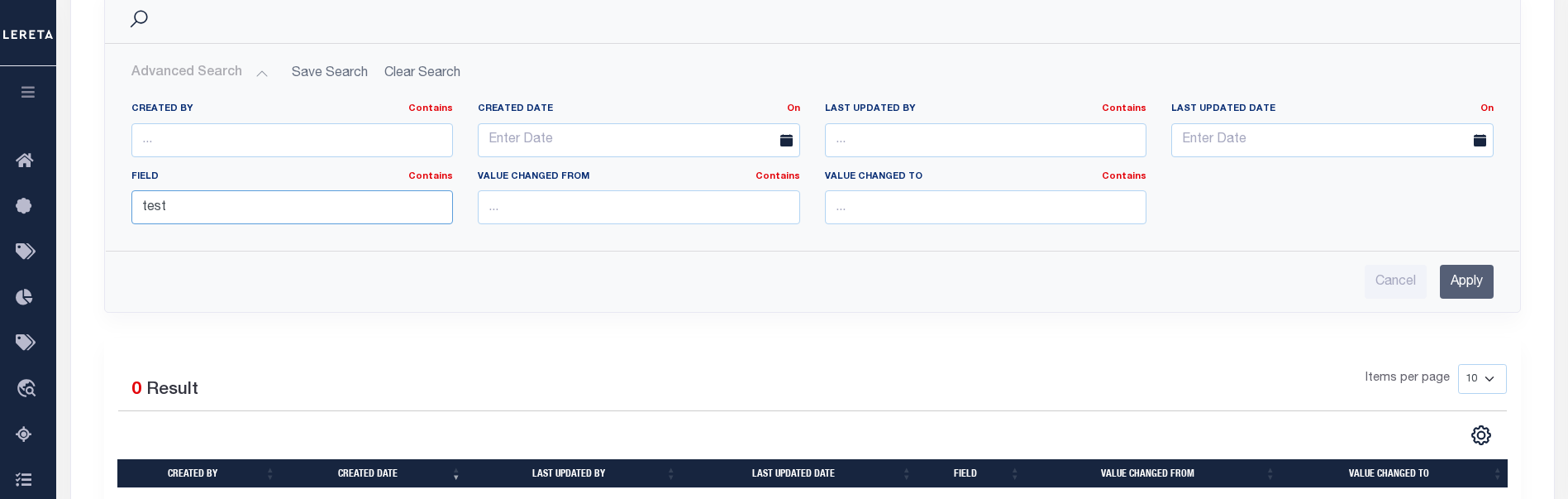
click at [281, 207] on input "test" at bounding box center [292, 207] width 323 height 34
click at [1483, 278] on input "Apply" at bounding box center [1467, 282] width 54 height 34
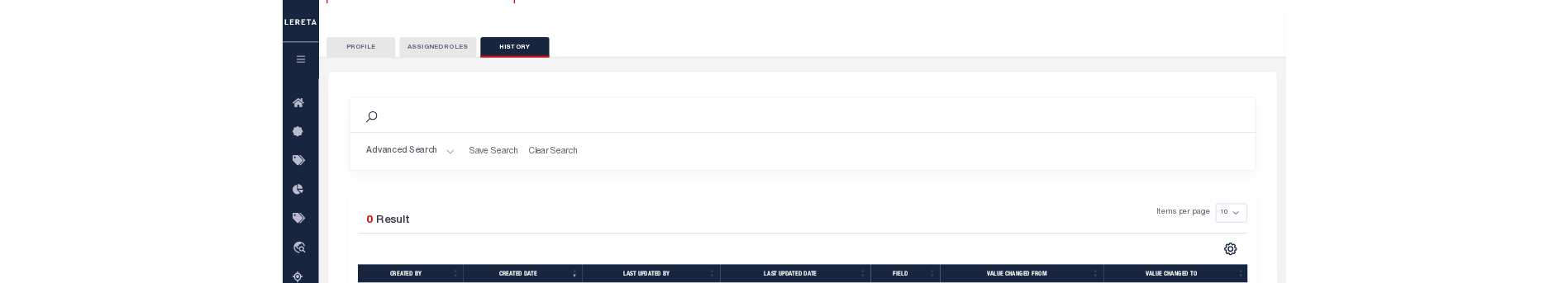
scroll to position [0, 0]
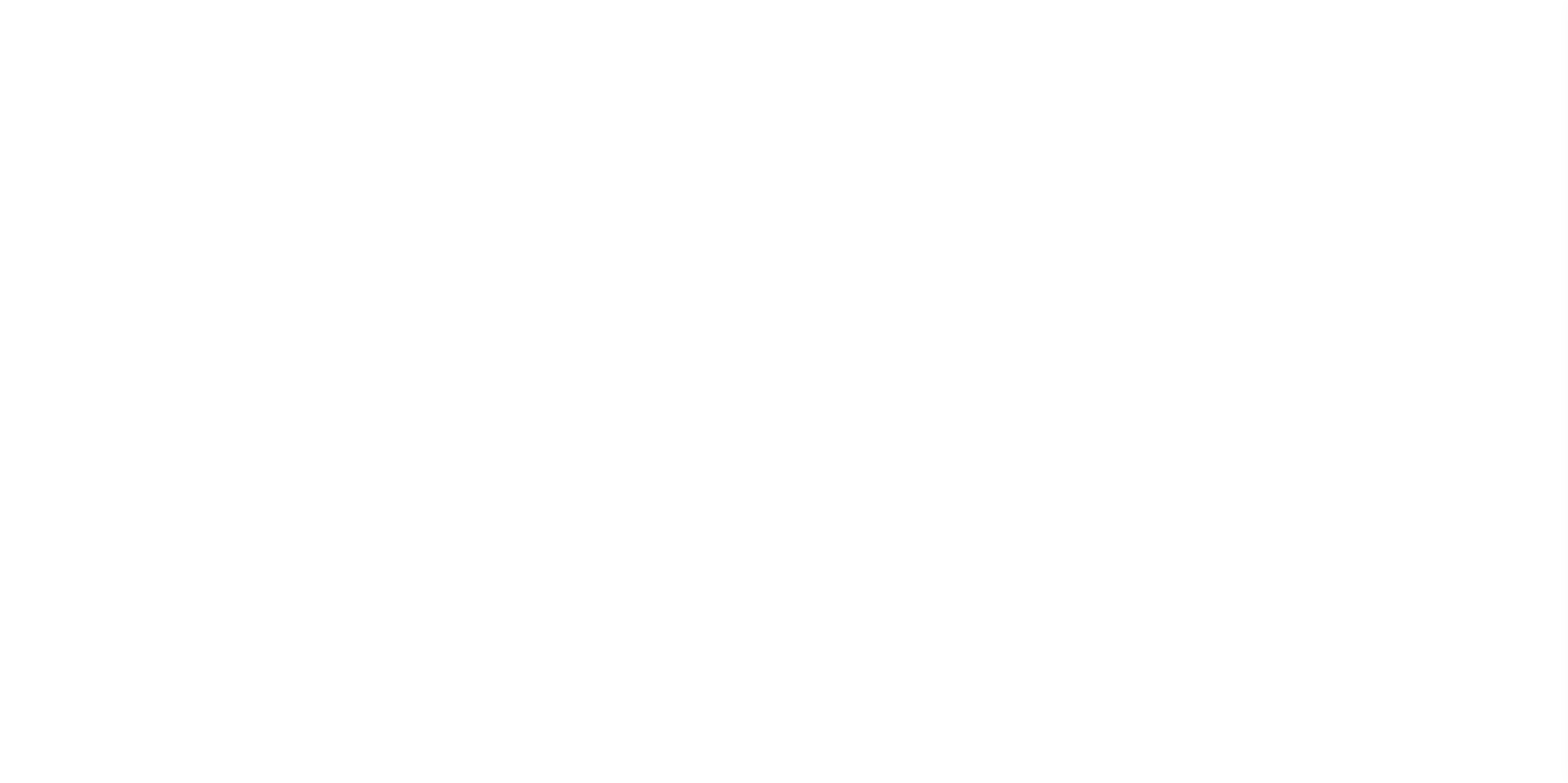
select select "200"
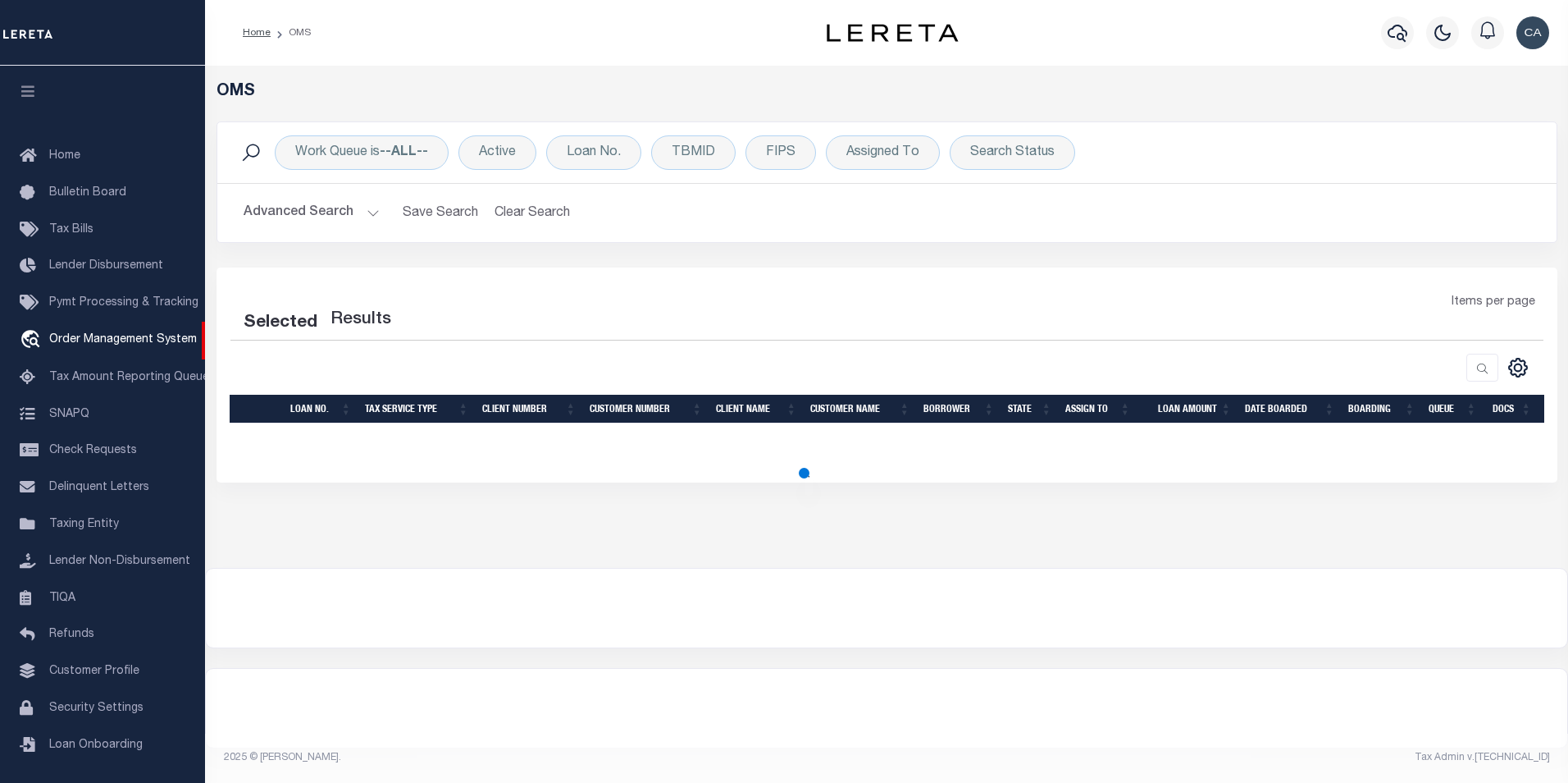
select select "200"
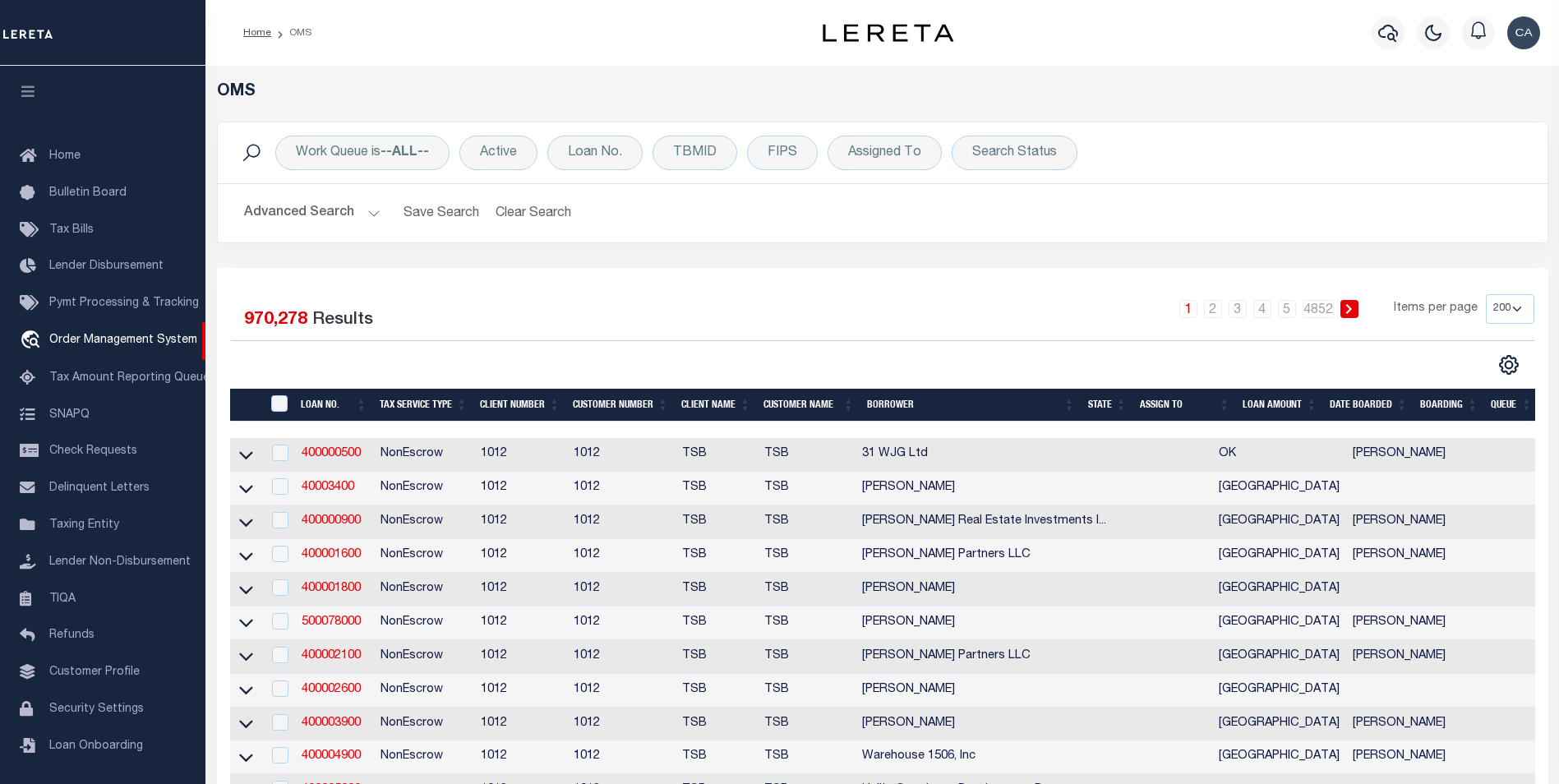
scroll to position [17, 0]
click at [337, 218] on button "Advanced Search" at bounding box center [313, 213] width 137 height 32
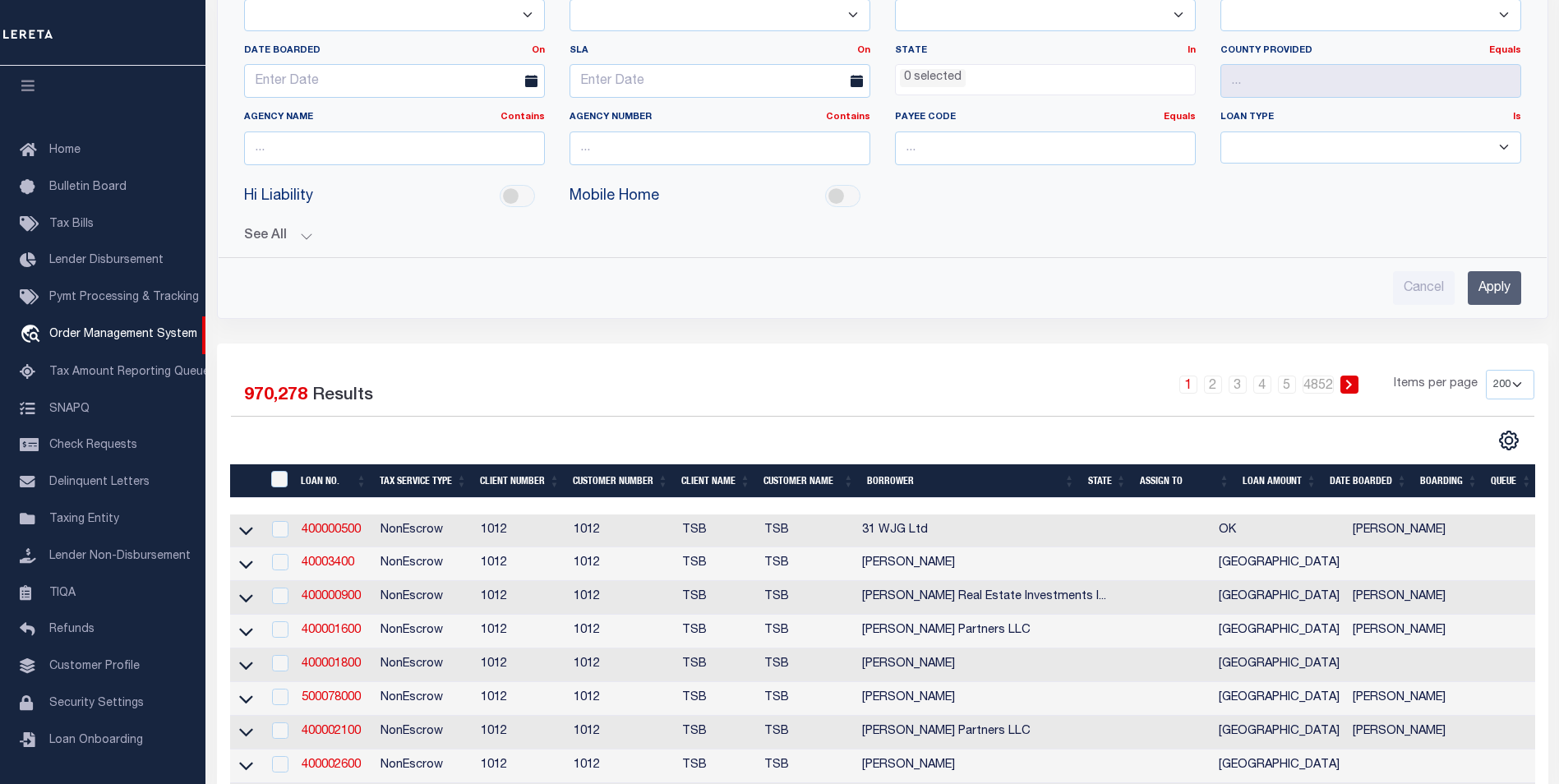
scroll to position [0, 0]
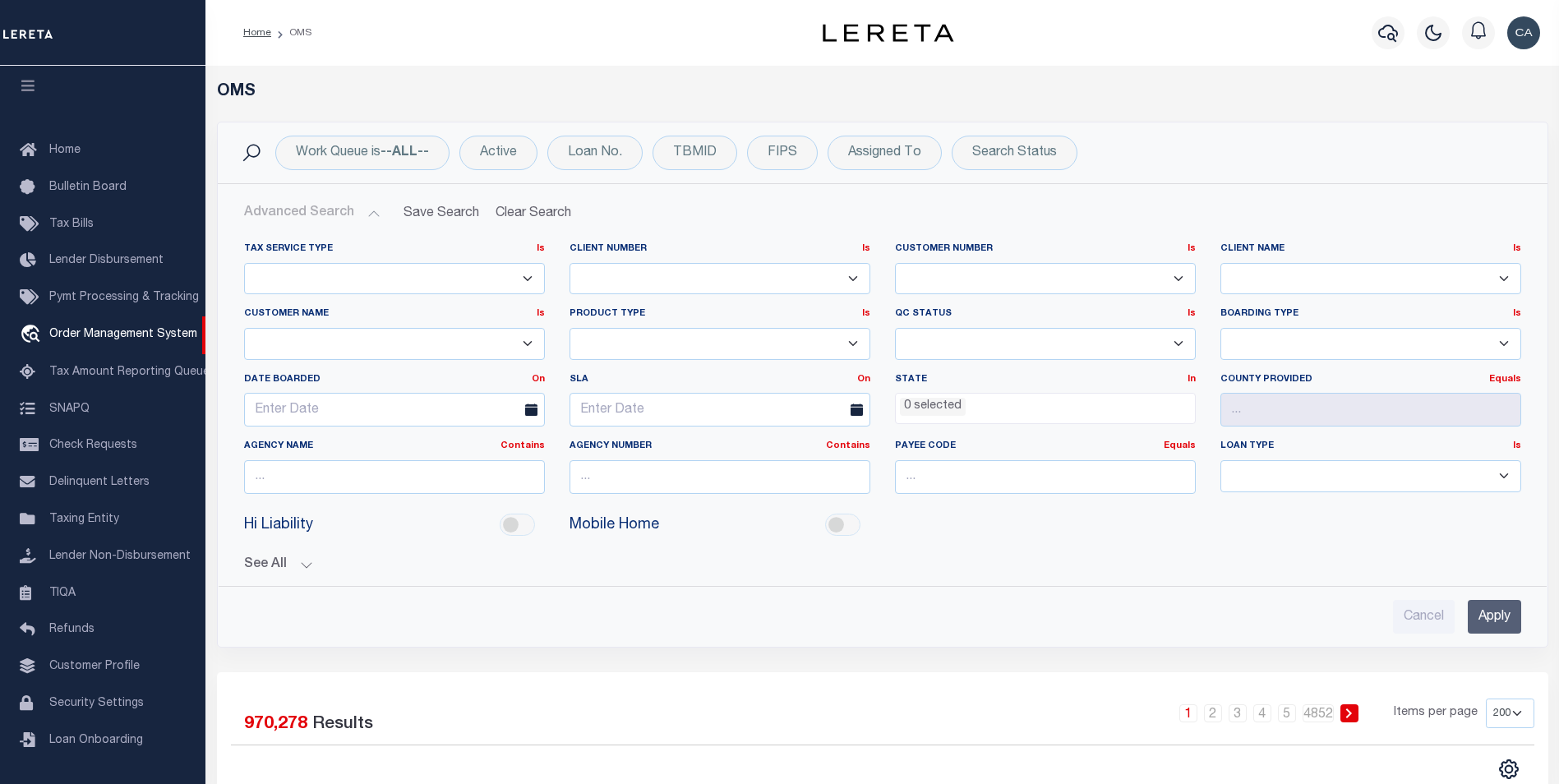
click at [331, 225] on button "Advanced Search" at bounding box center [313, 213] width 137 height 32
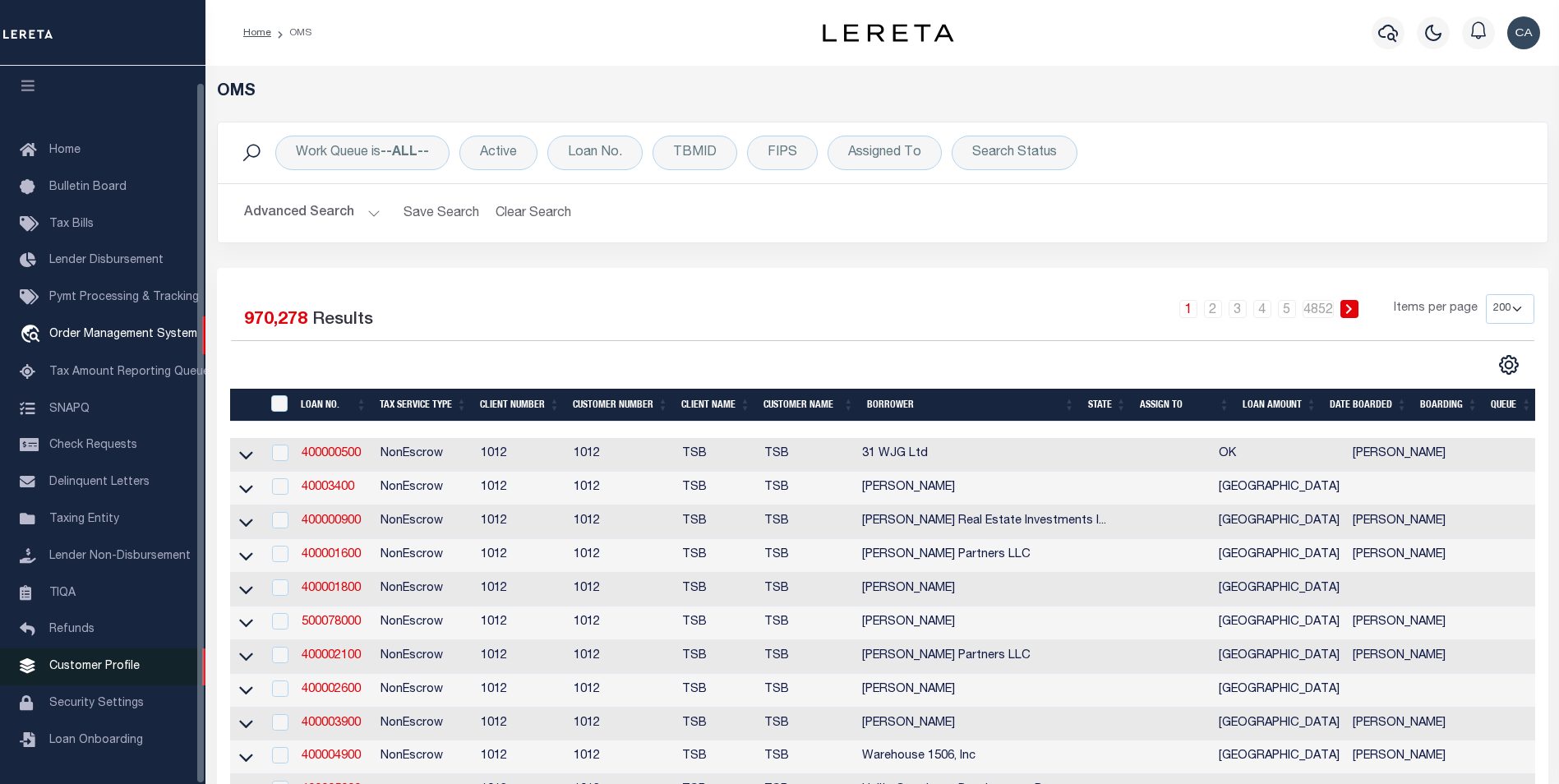
click at [83, 661] on span "Customer Profile" at bounding box center [95, 666] width 91 height 12
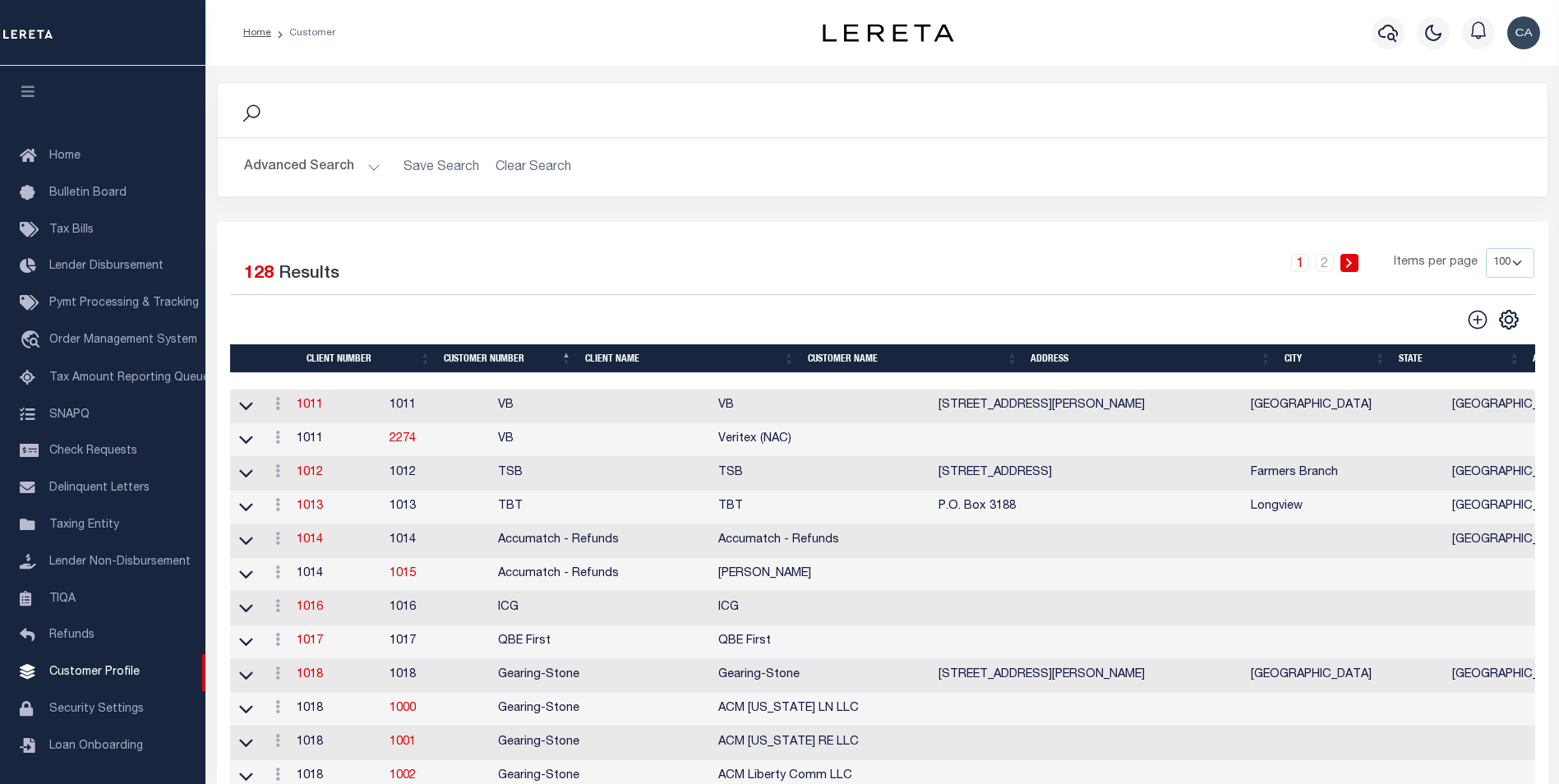
scroll to position [17, 0]
click at [323, 402] on link "1011" at bounding box center [310, 405] width 27 height 12
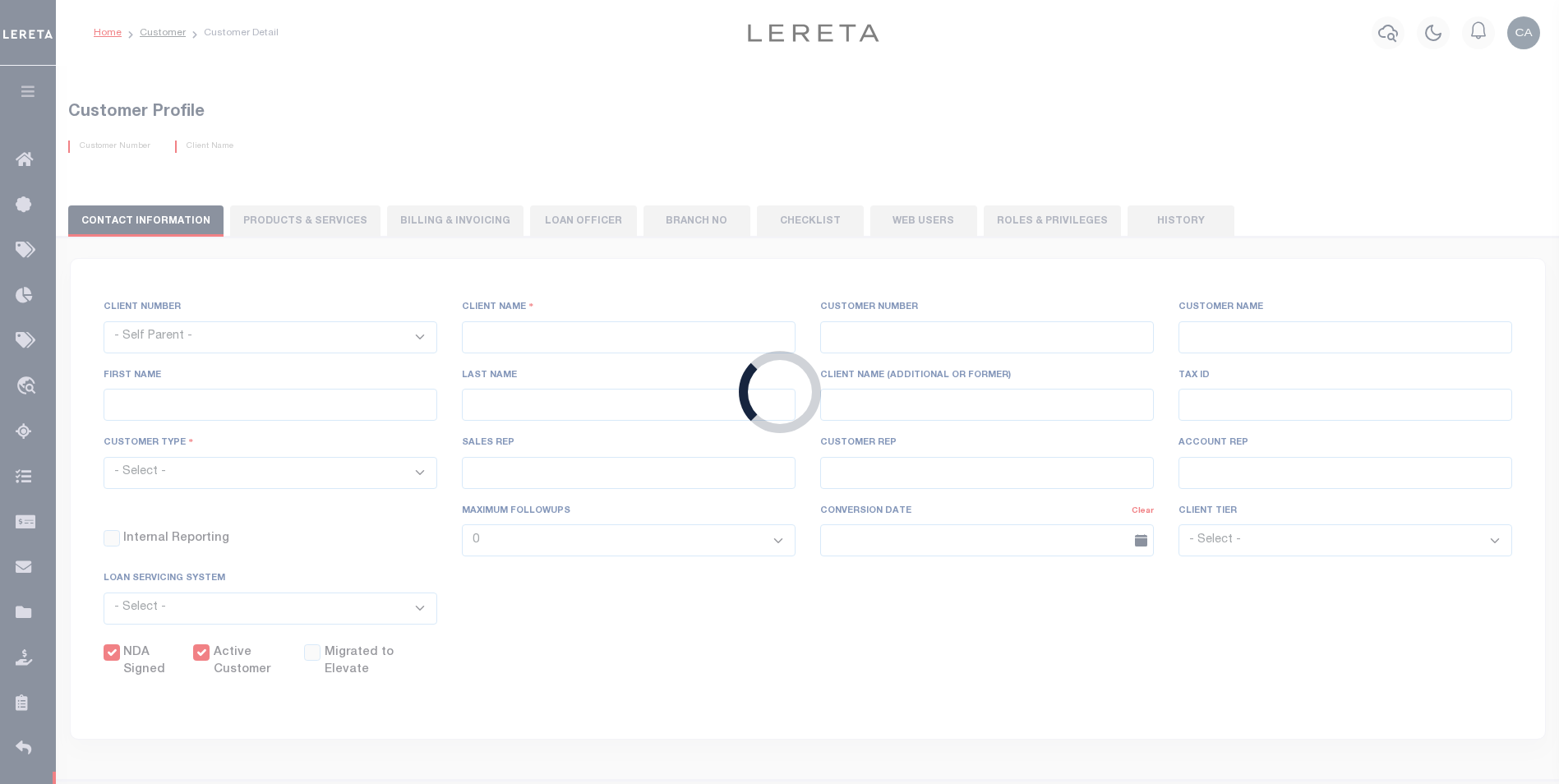
select select
type input "VB"
type input "1011"
type input "VB"
type input "Guy"
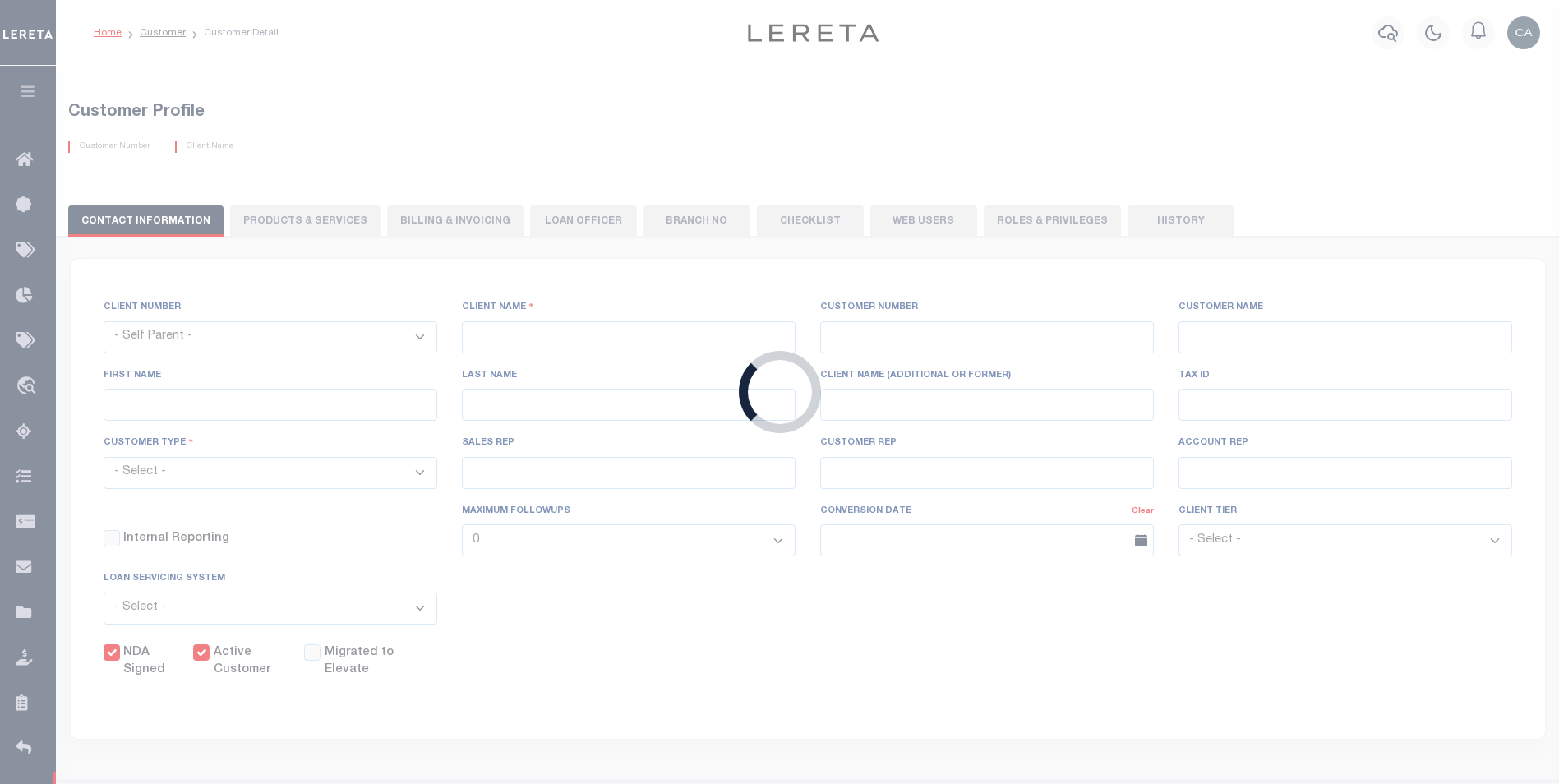
type input "Madison"
select select "Mixed Portfolio"
type input "Paula Kitchens"
type input "Beth Wiebe"
type input "11/17/2022"
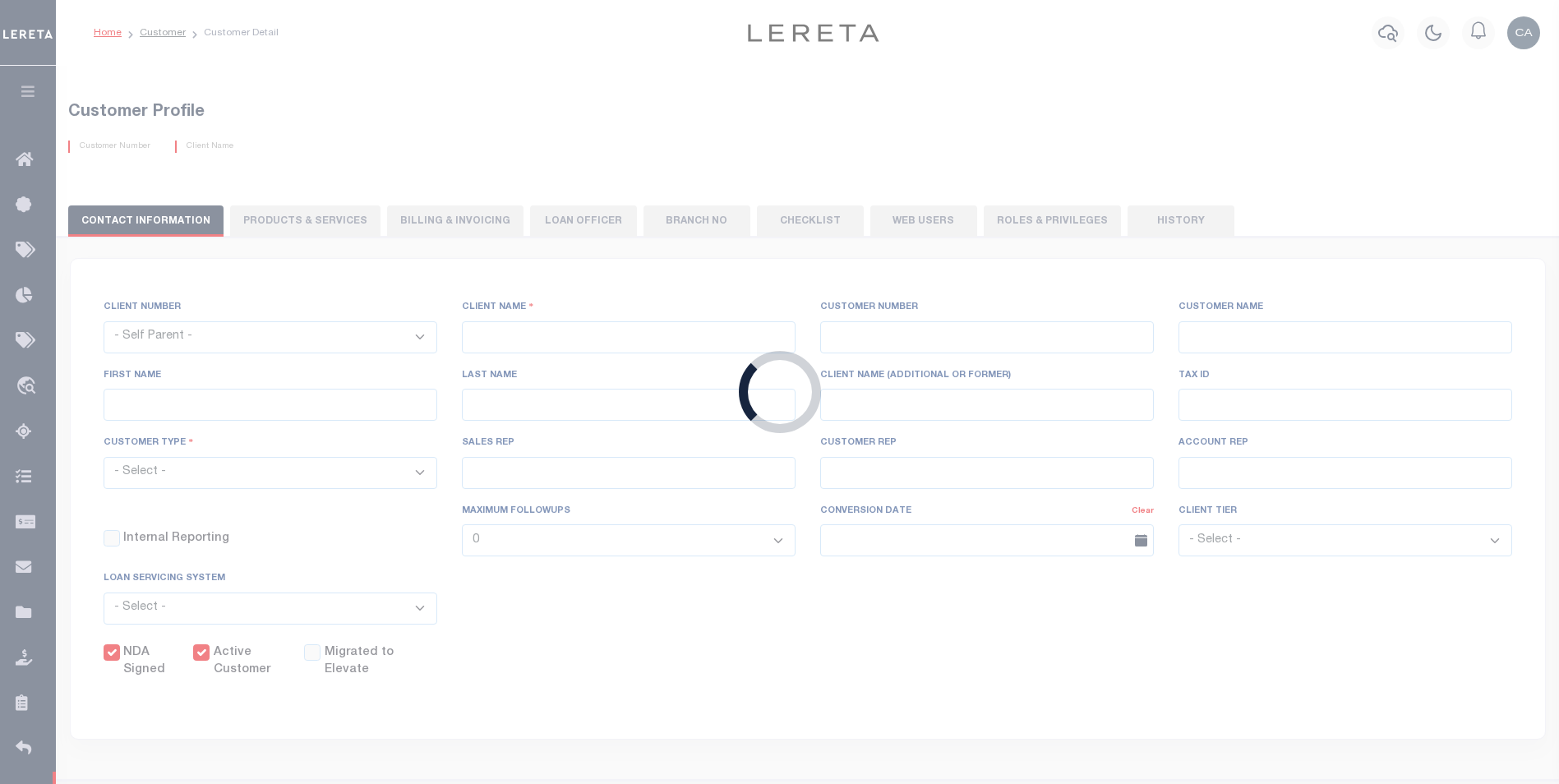
select select "Tier 3"
checkbox input "true"
select select
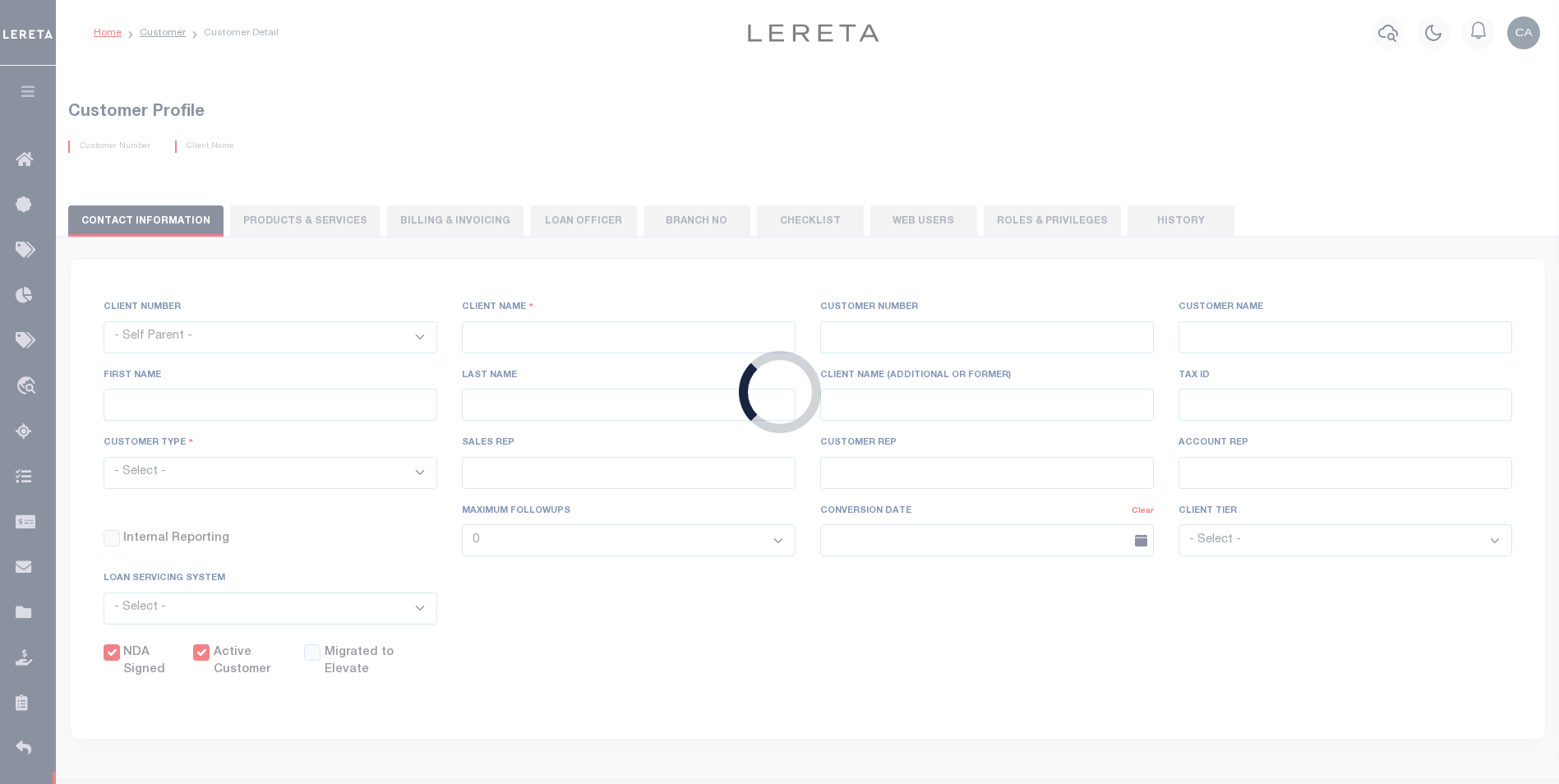
type input "07/07/2011"
checkbox input "true"
select select
type input "07/05/2011"
checkbox input "true"
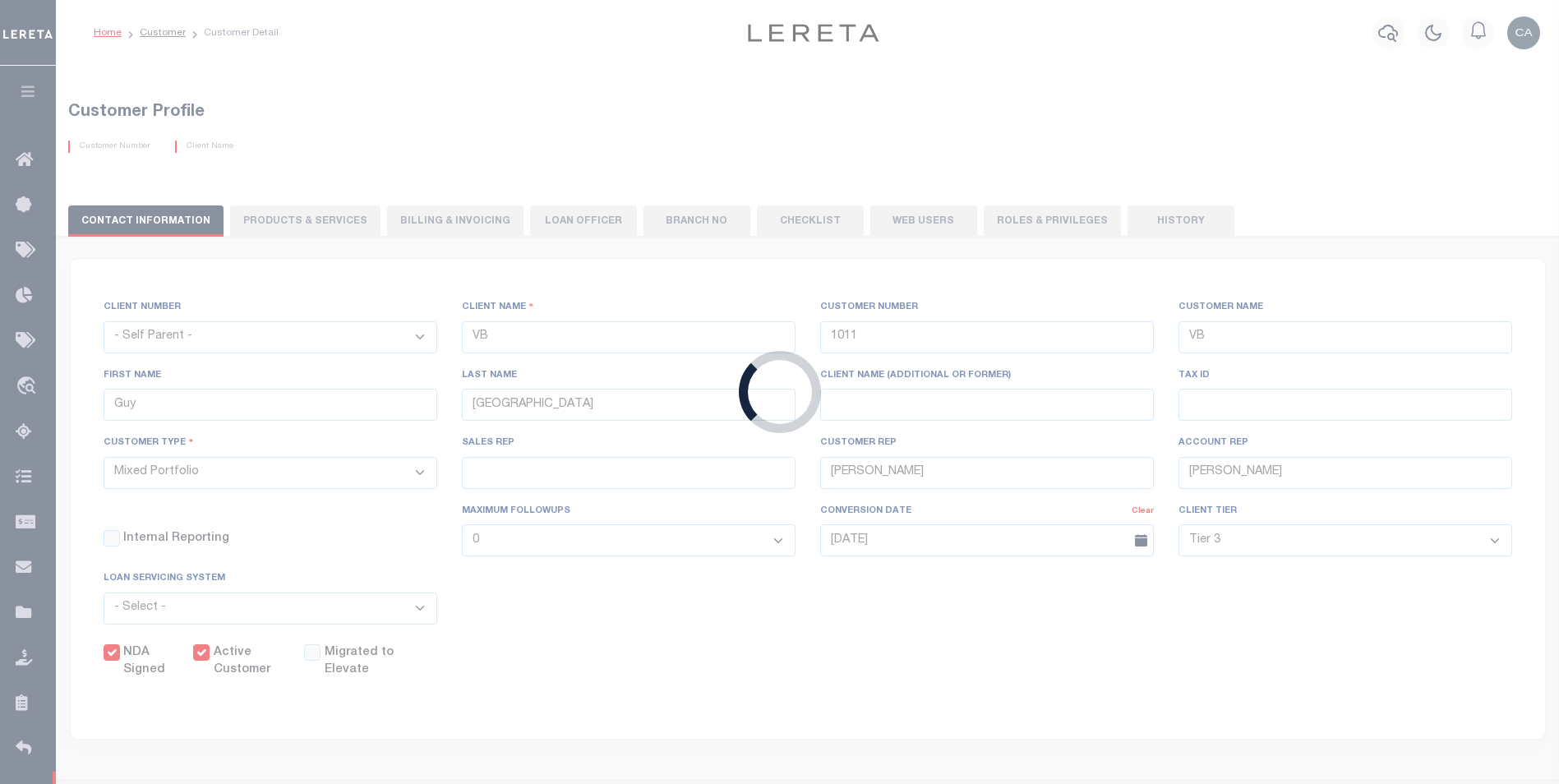
select select
type input "07/05/2011"
checkbox input "true"
select select
type input "07/05/2011"
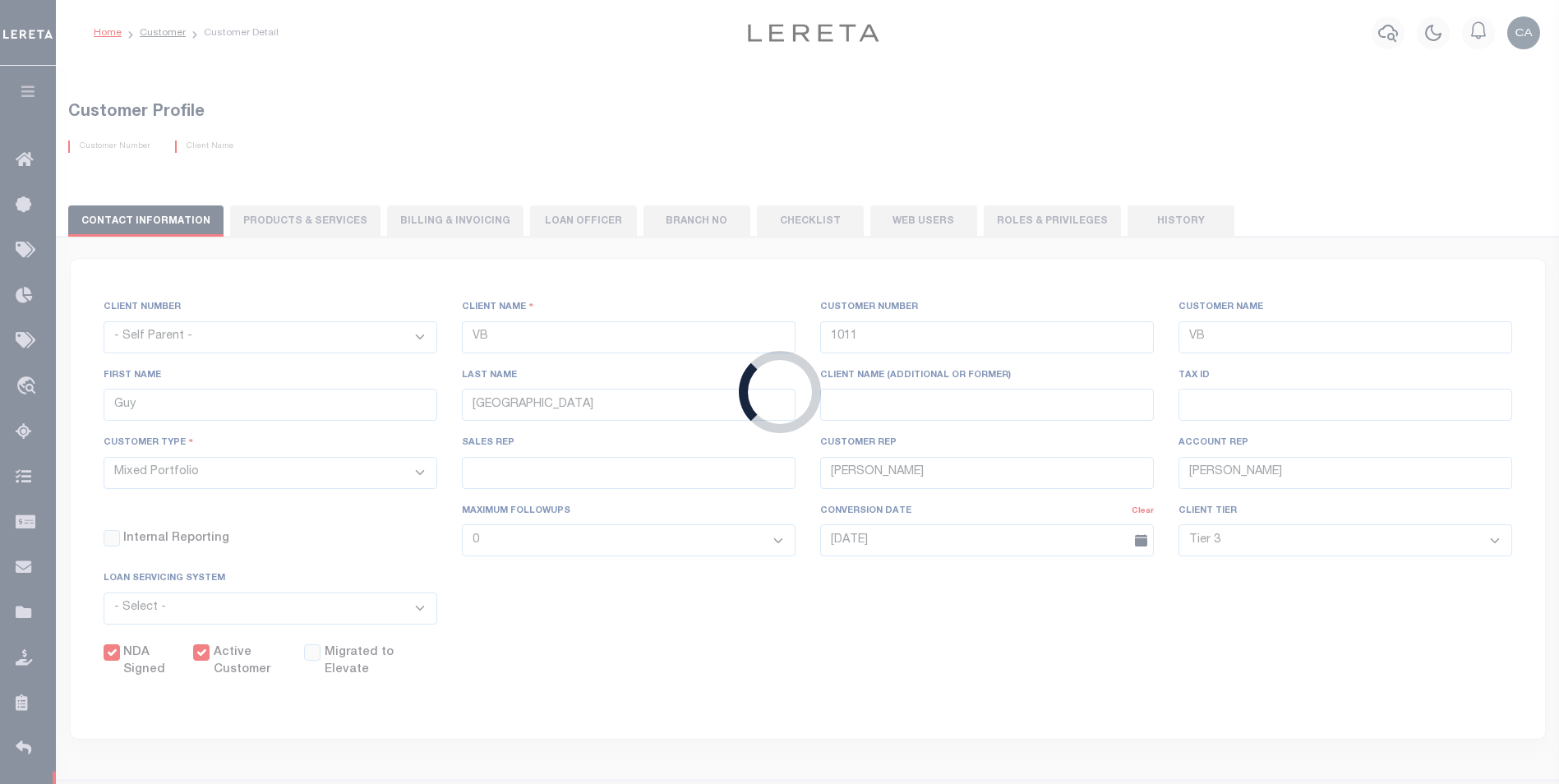
checkbox input "true"
select select
type input "07/05/2011"
checkbox input "true"
select select
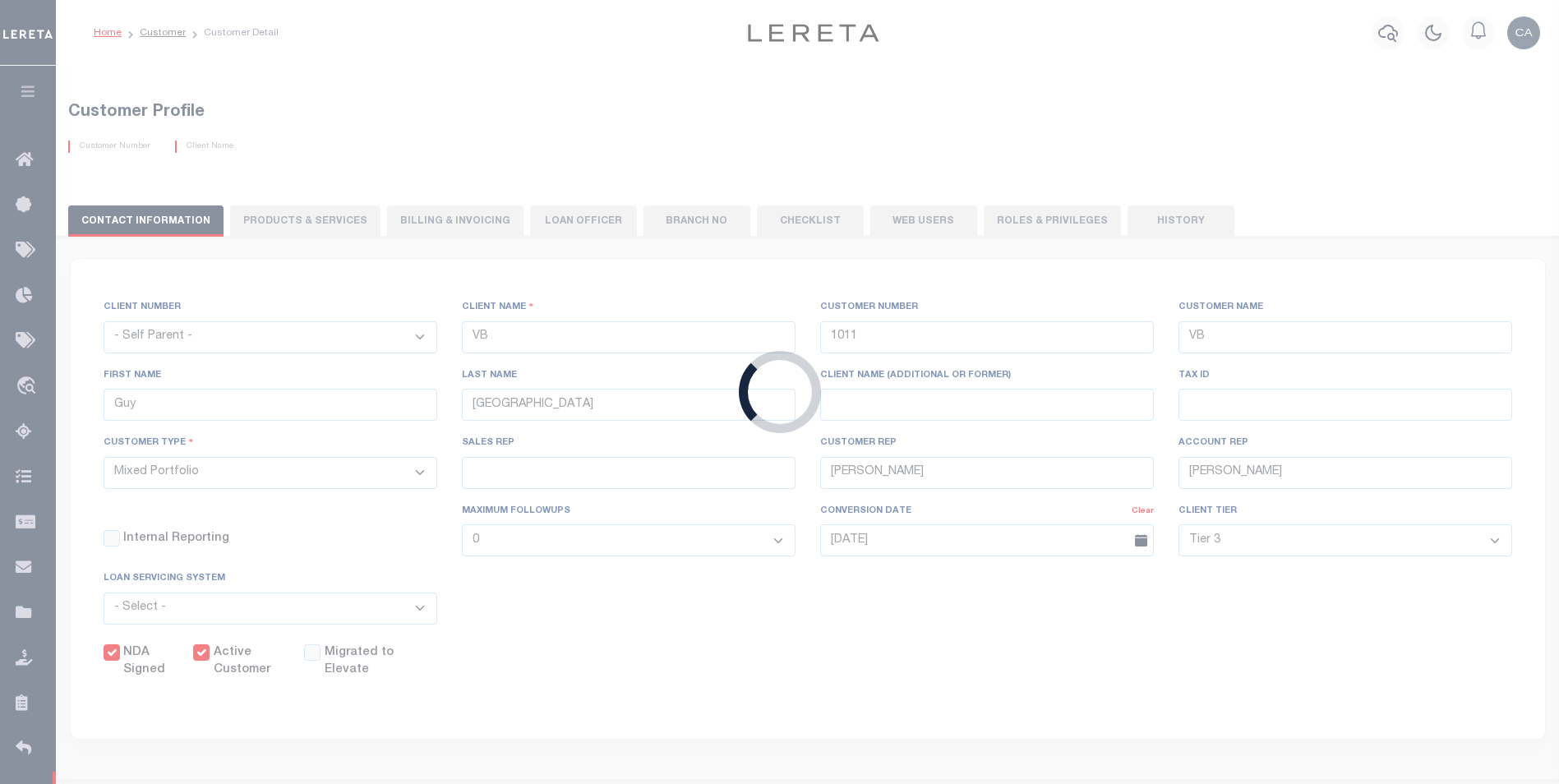
type input "07/06/2011"
checkbox input "false"
checkbox input "true"
select select
type input "07/05/2011"
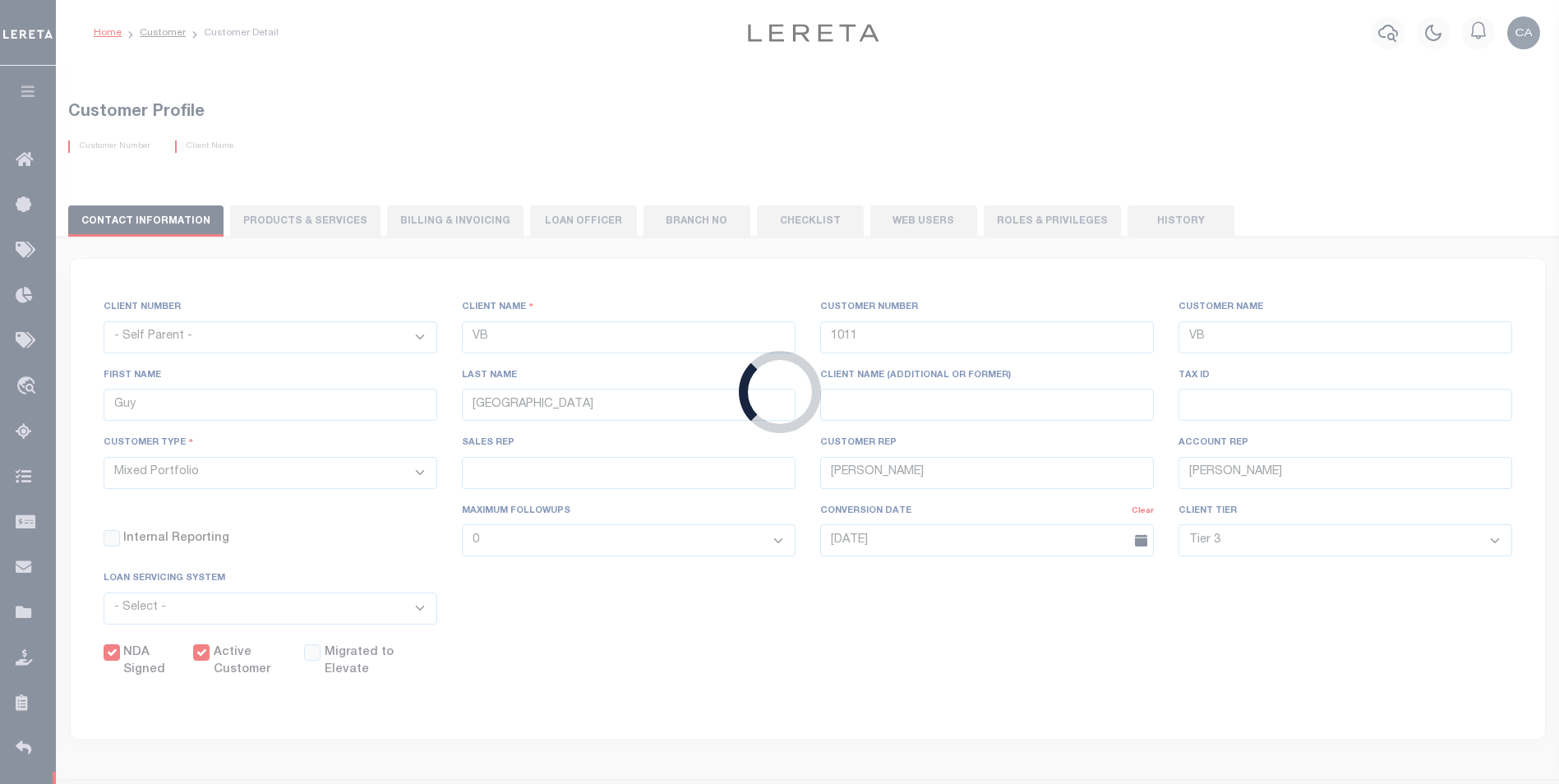
checkbox input "true"
select select
type input "07/05/2011"
checkbox input "true"
select select
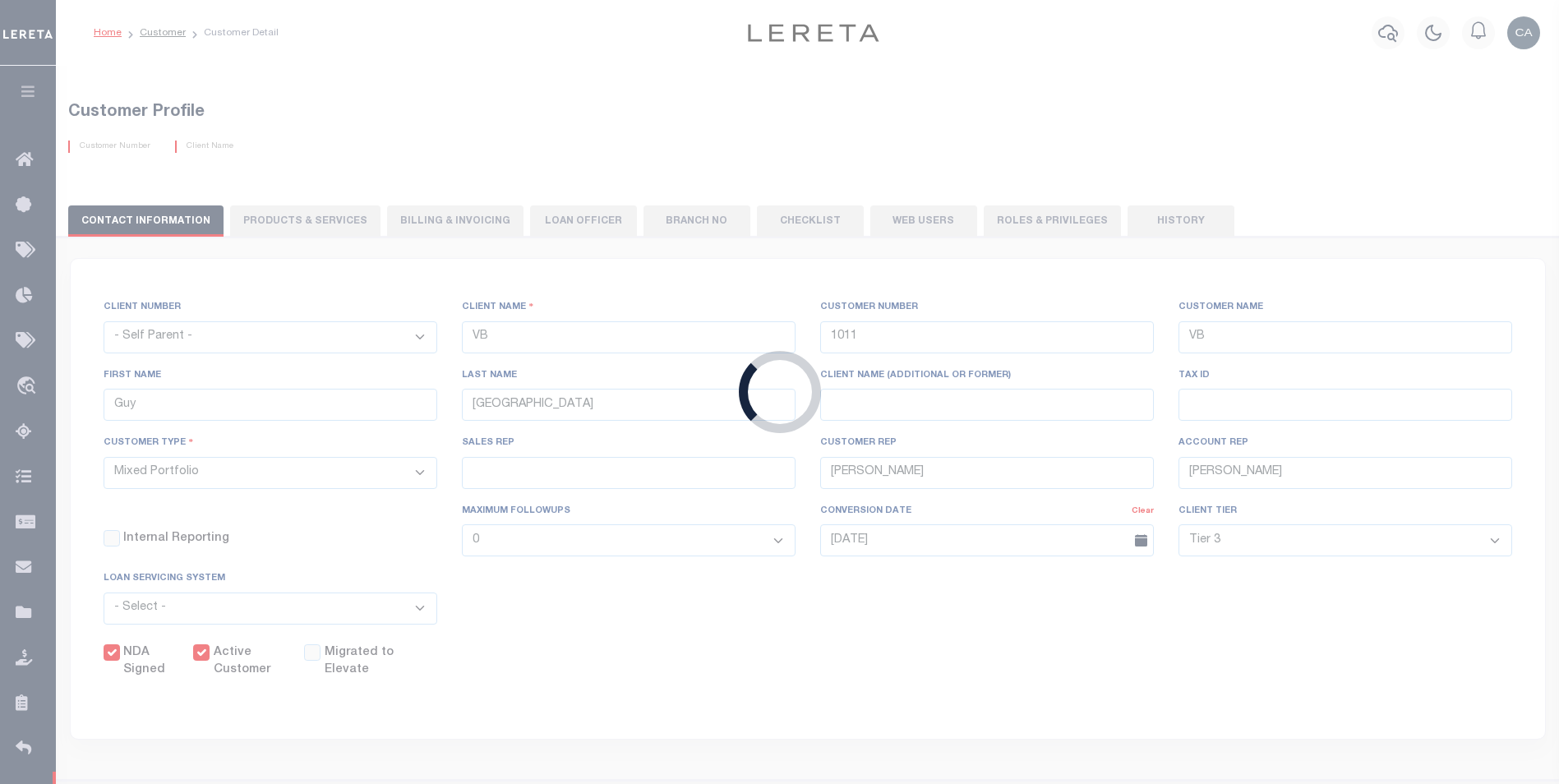
type input "07/05/2011"
checkbox input "true"
select select
type input "07/05/2011"
select select
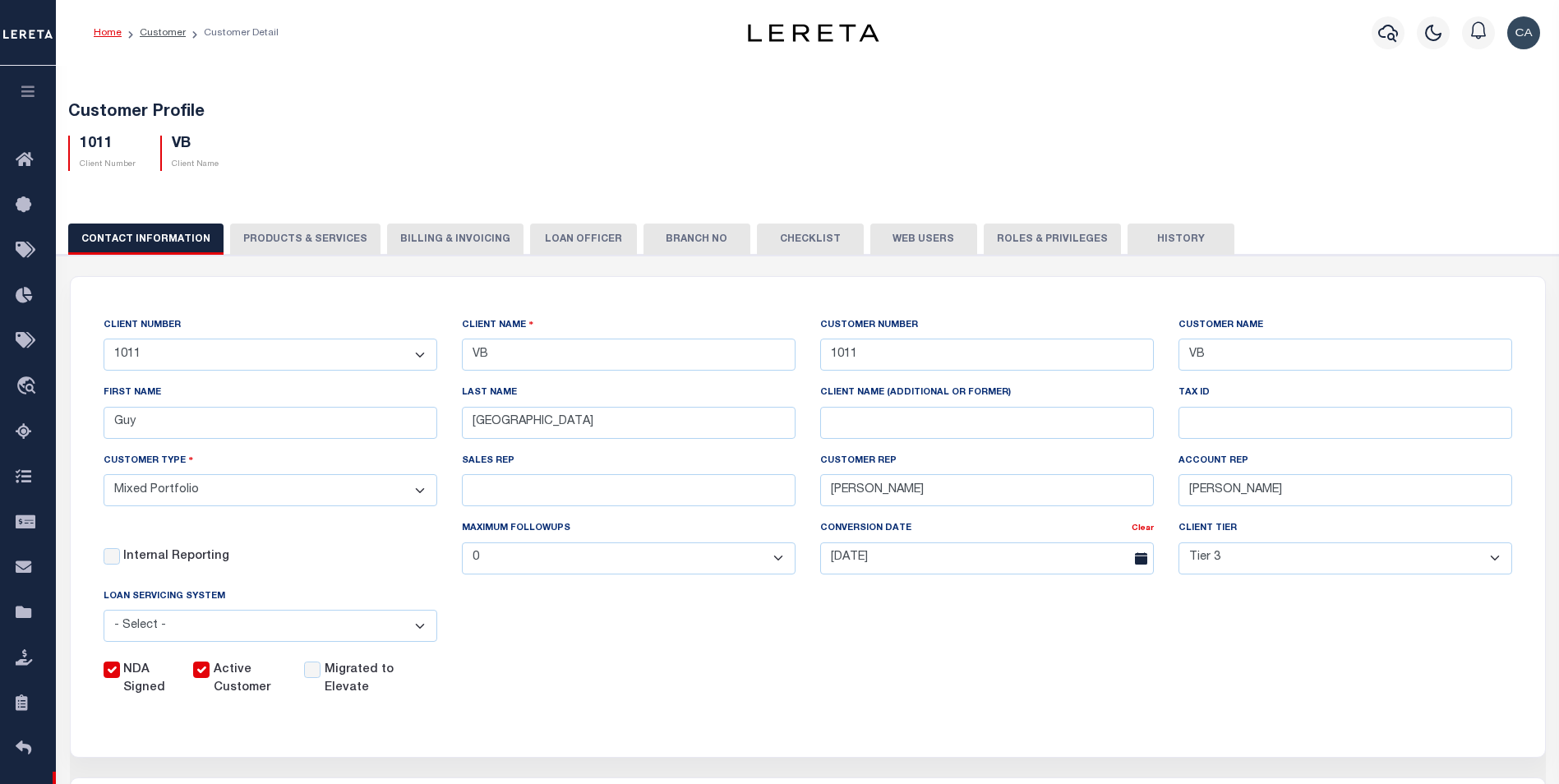
click at [766, 233] on button "Checklist" at bounding box center [810, 239] width 107 height 31
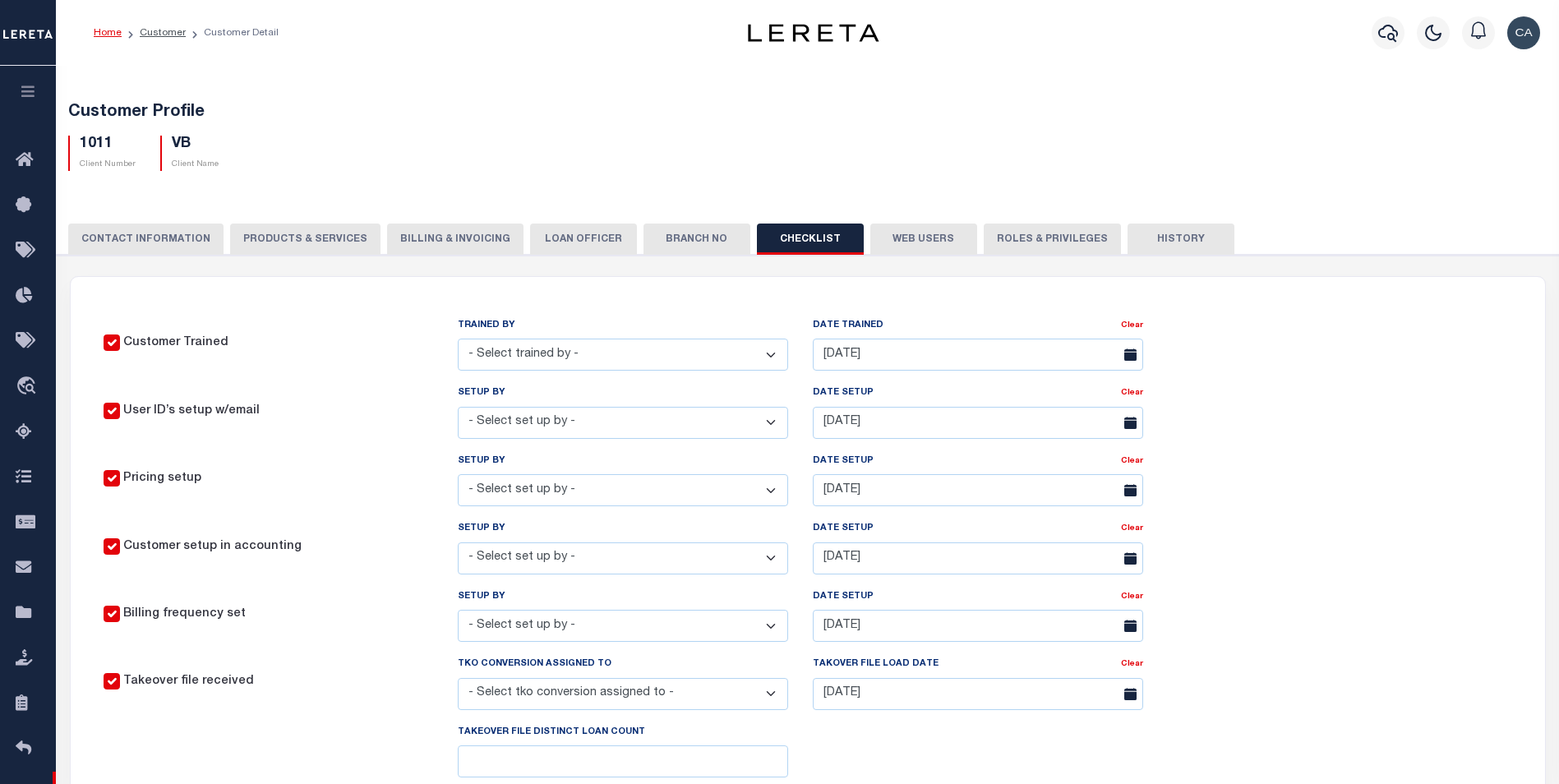
click at [35, 88] on icon "button" at bounding box center [28, 91] width 19 height 15
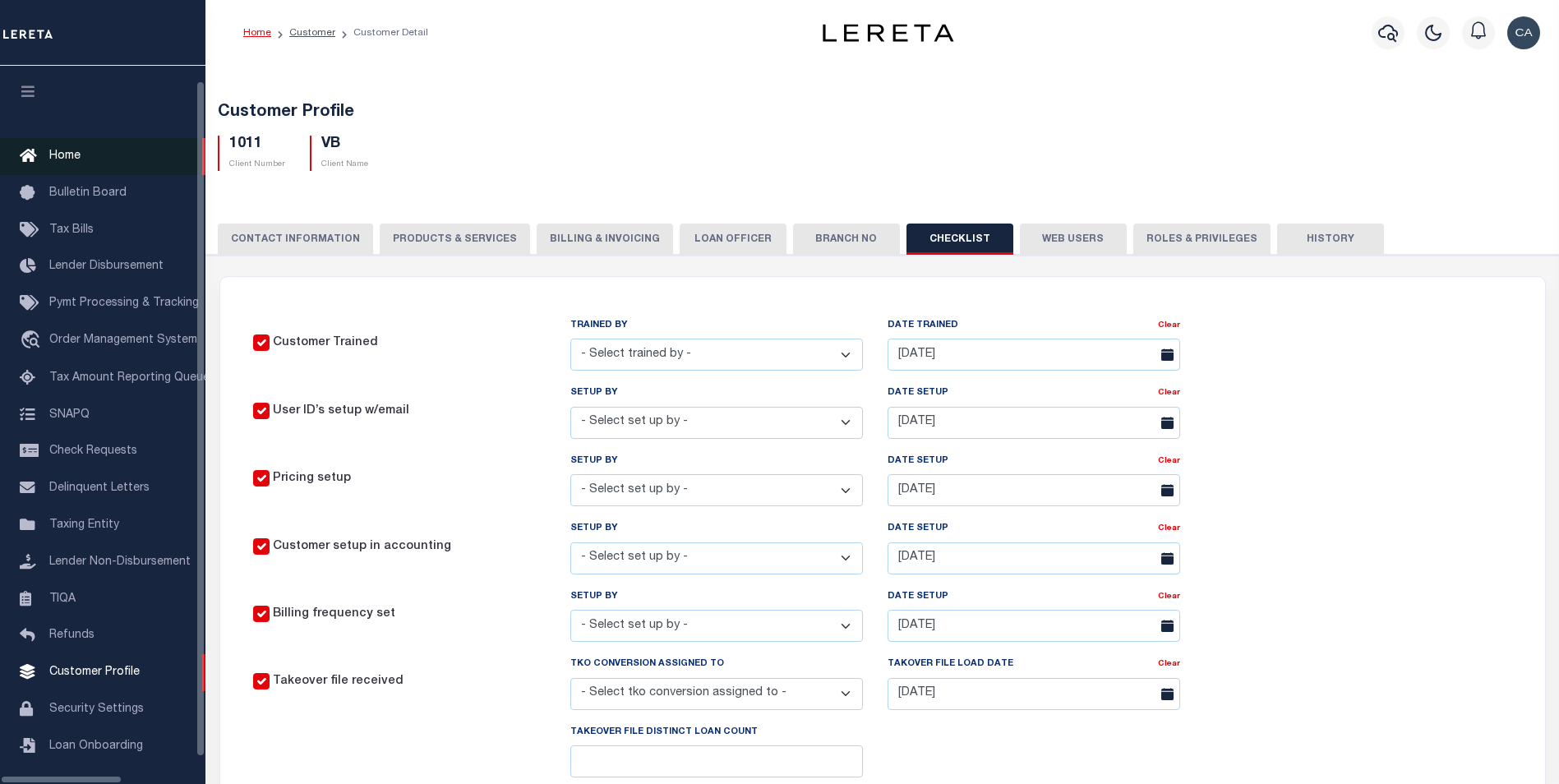
scroll to position [17, 0]
click at [59, 145] on span "Home" at bounding box center [65, 150] width 31 height 12
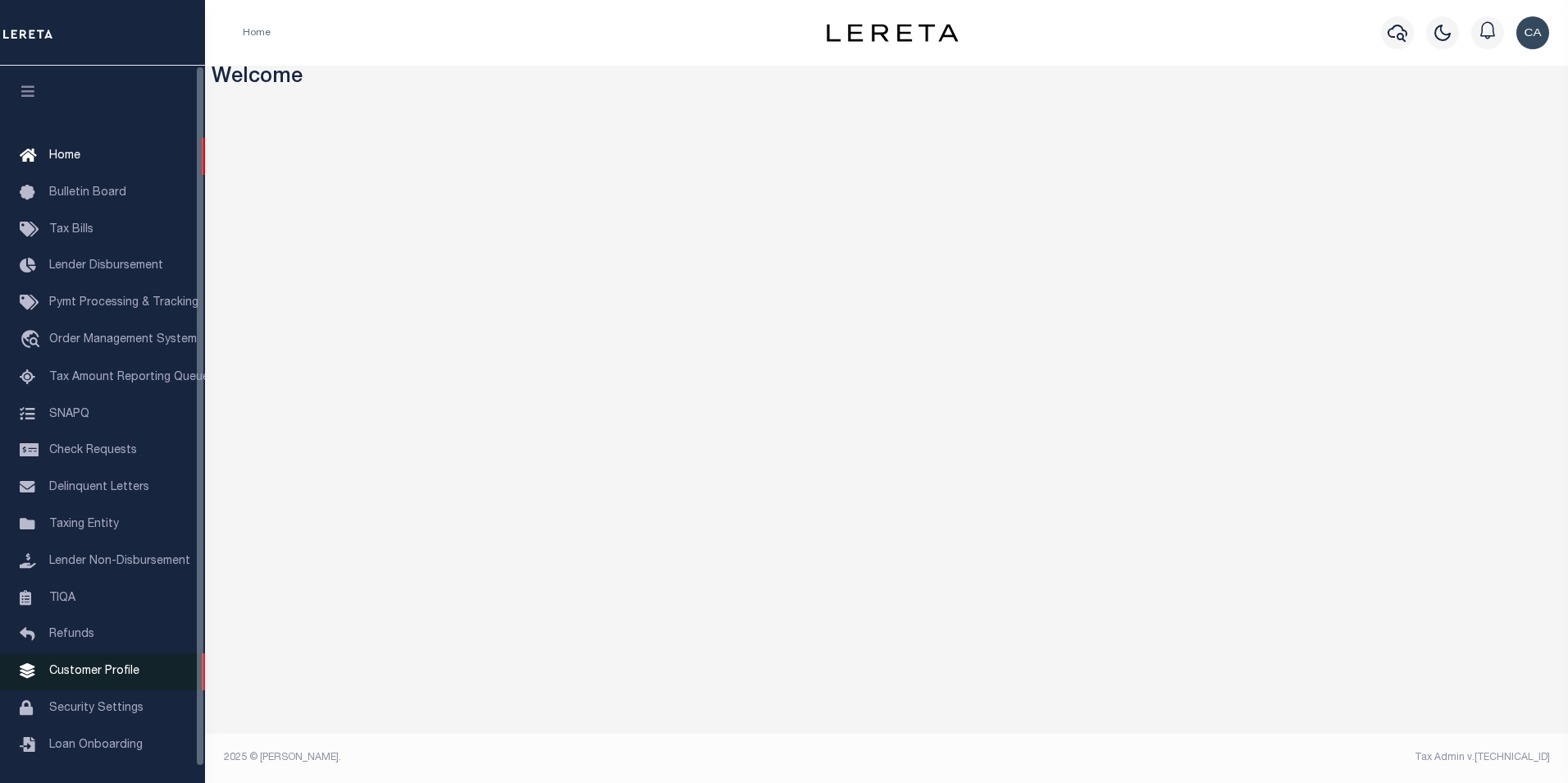
click at [98, 676] on span "Customer Profile" at bounding box center [95, 670] width 90 height 12
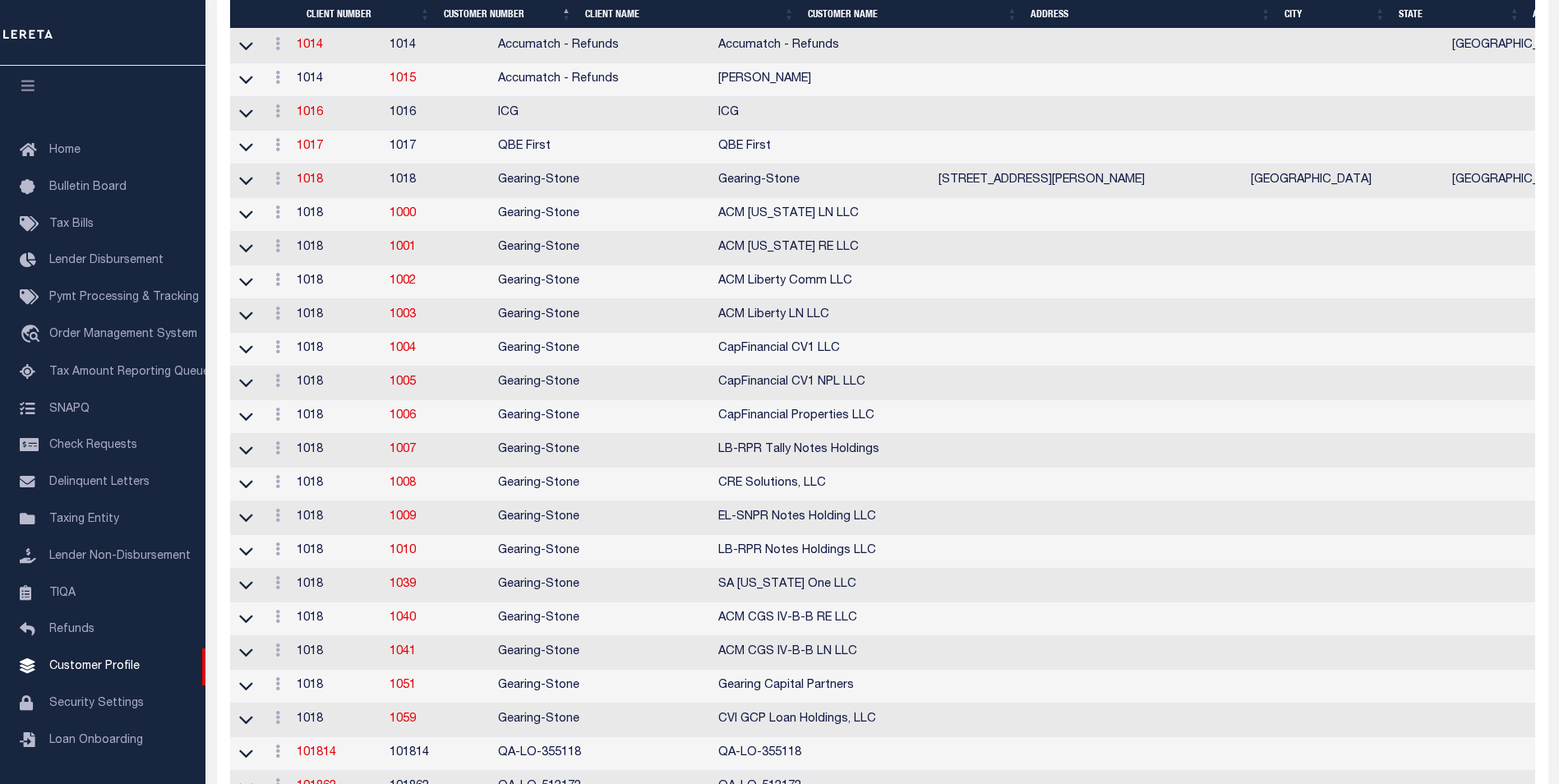
scroll to position [740, 0]
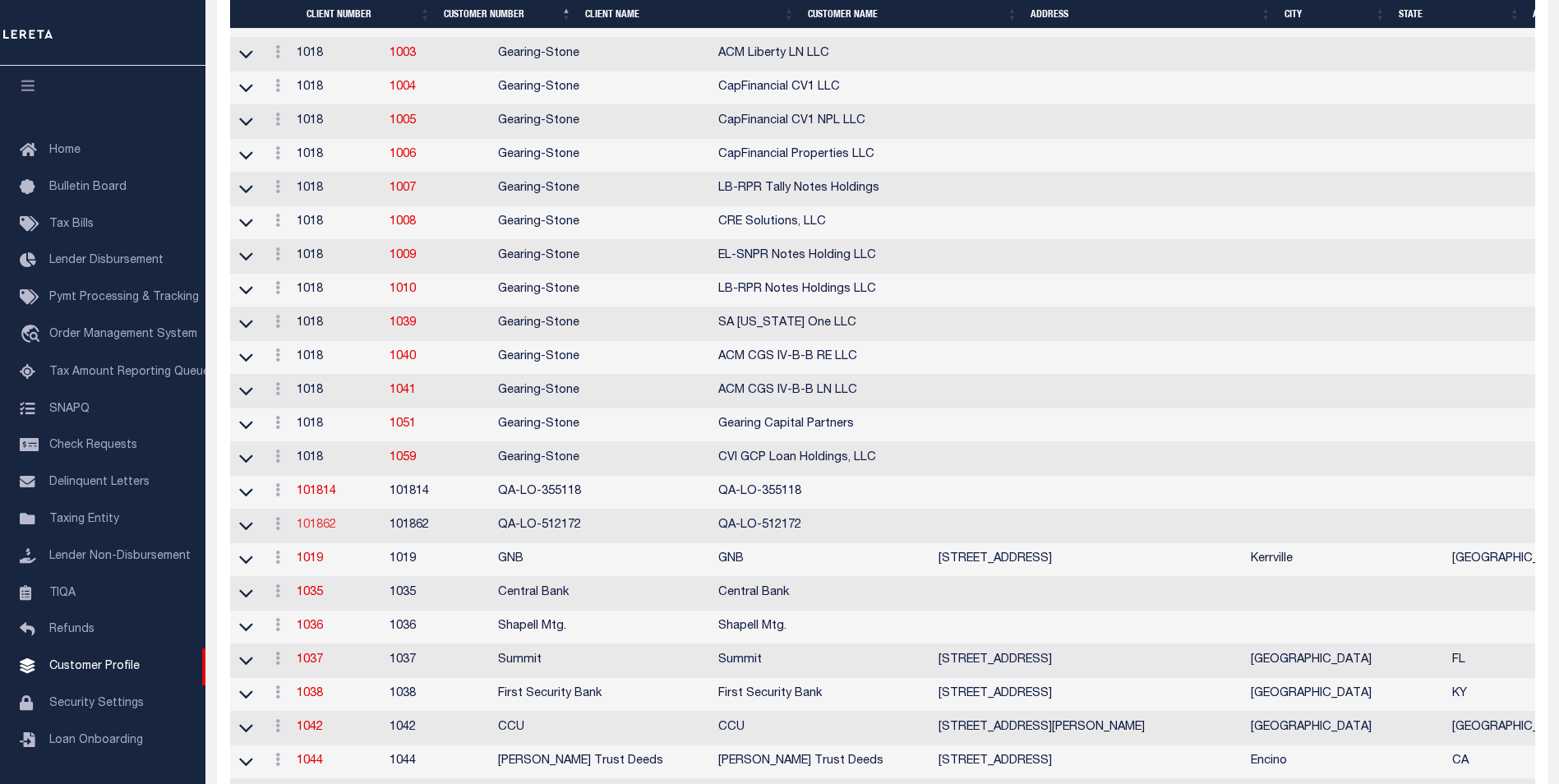
click at [330, 531] on link "101862" at bounding box center [316, 525] width 39 height 12
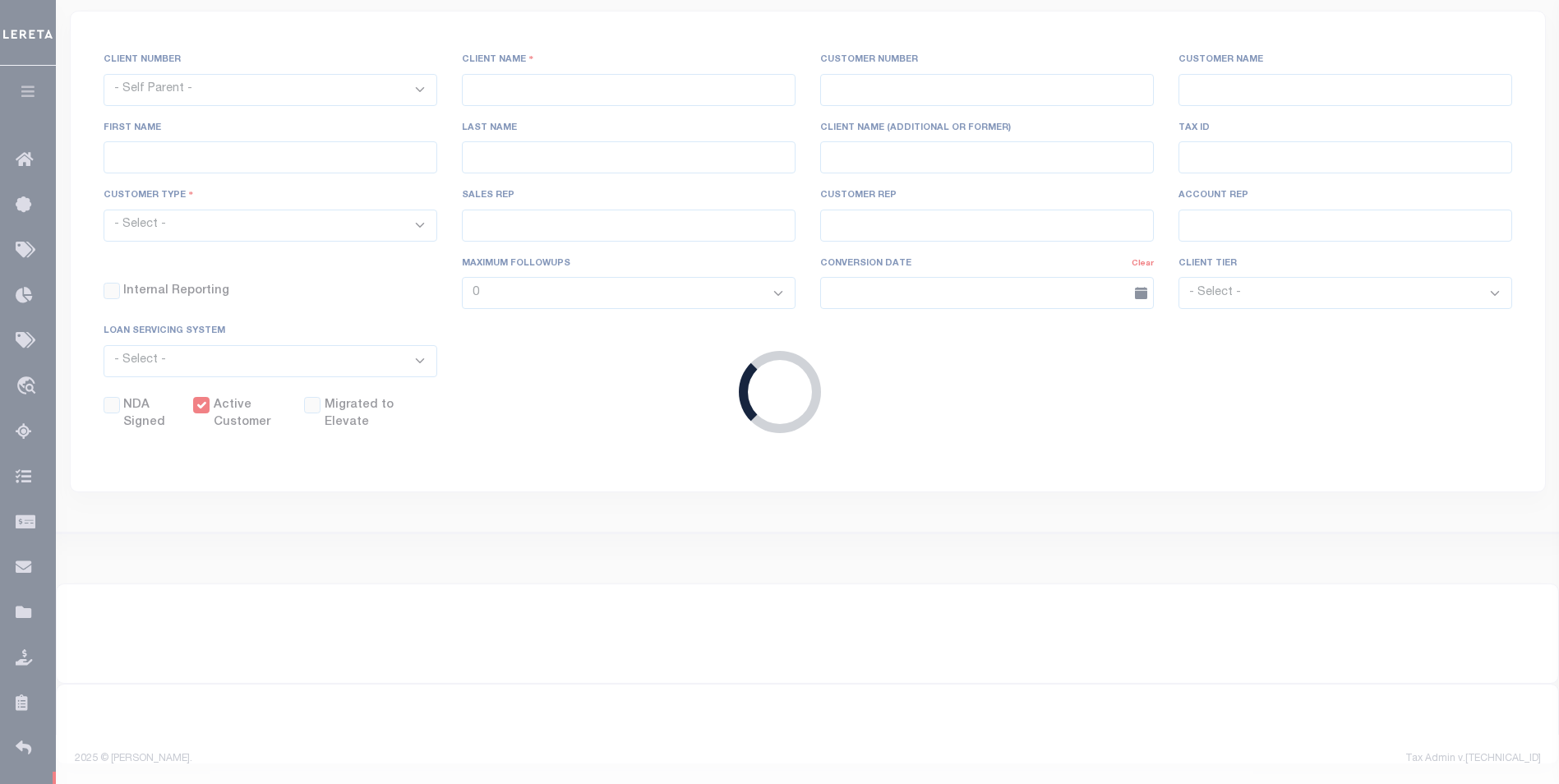
select select
type input "QA-LO-512172"
type input "101862"
type input "QA-LO-512172"
select select "Residential"
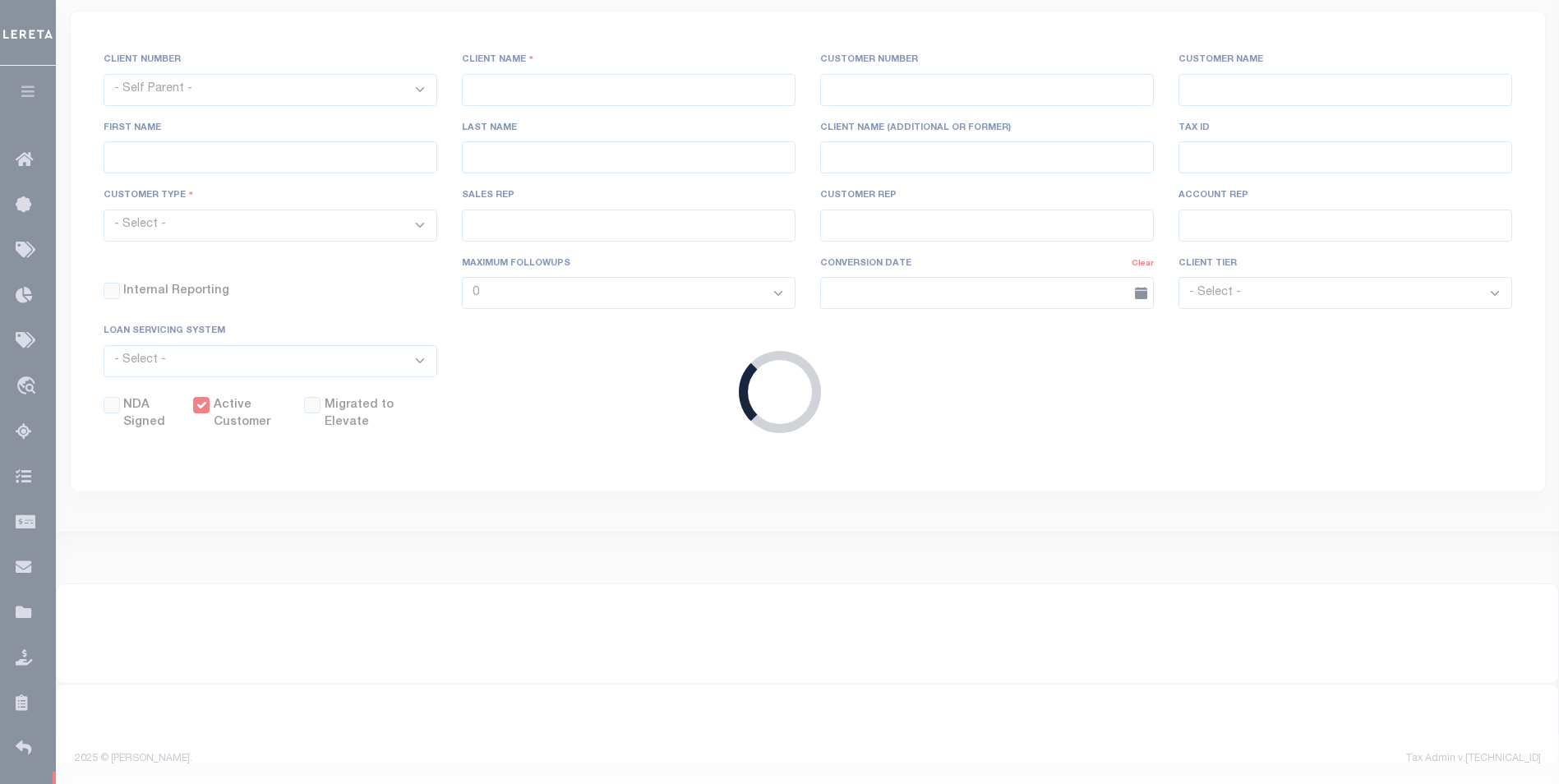
checkbox input "true"
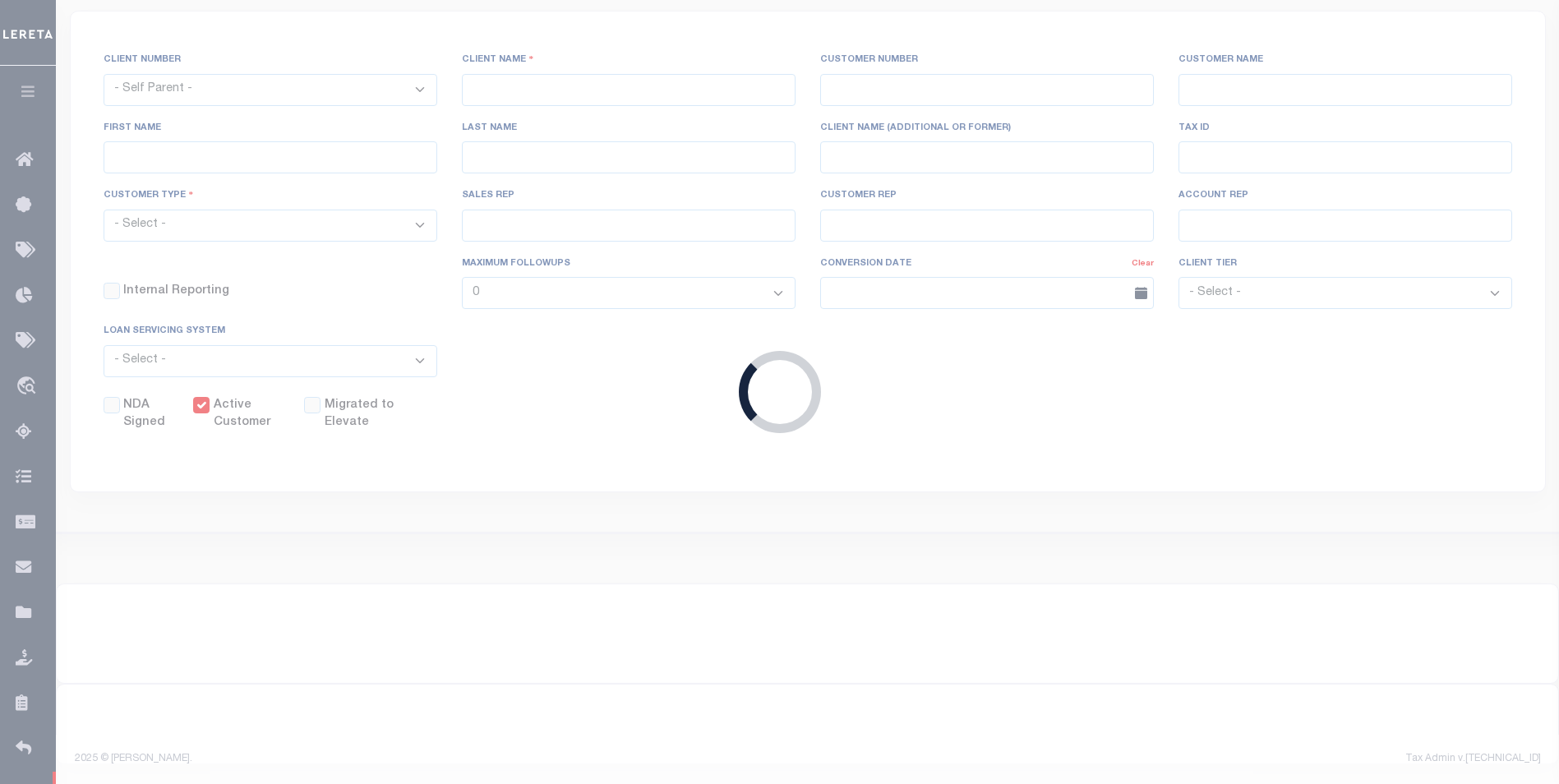
checkbox input "true"
checkbox input "false"
checkbox input "true"
checkbox input "false"
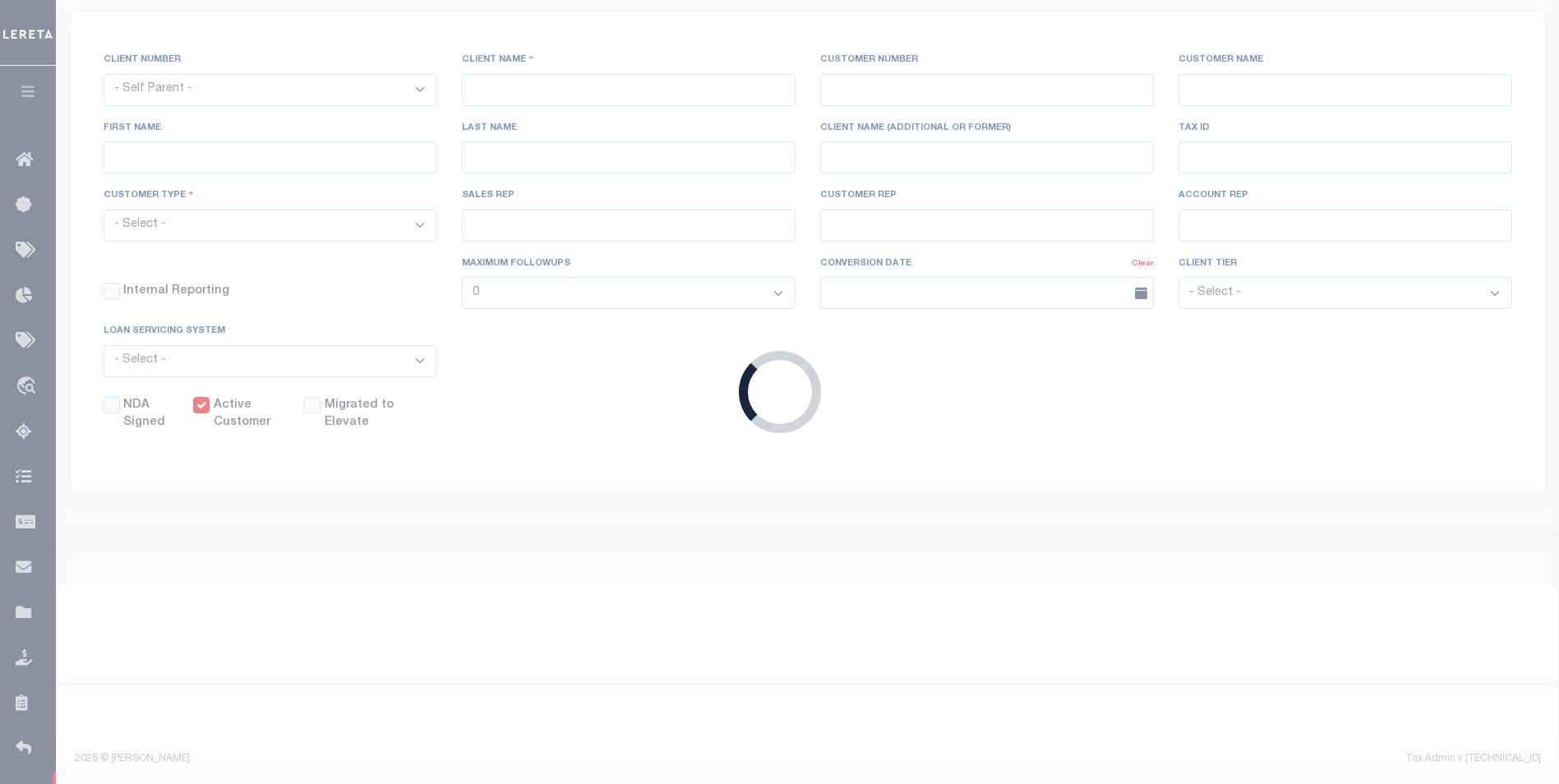
checkbox input "false"
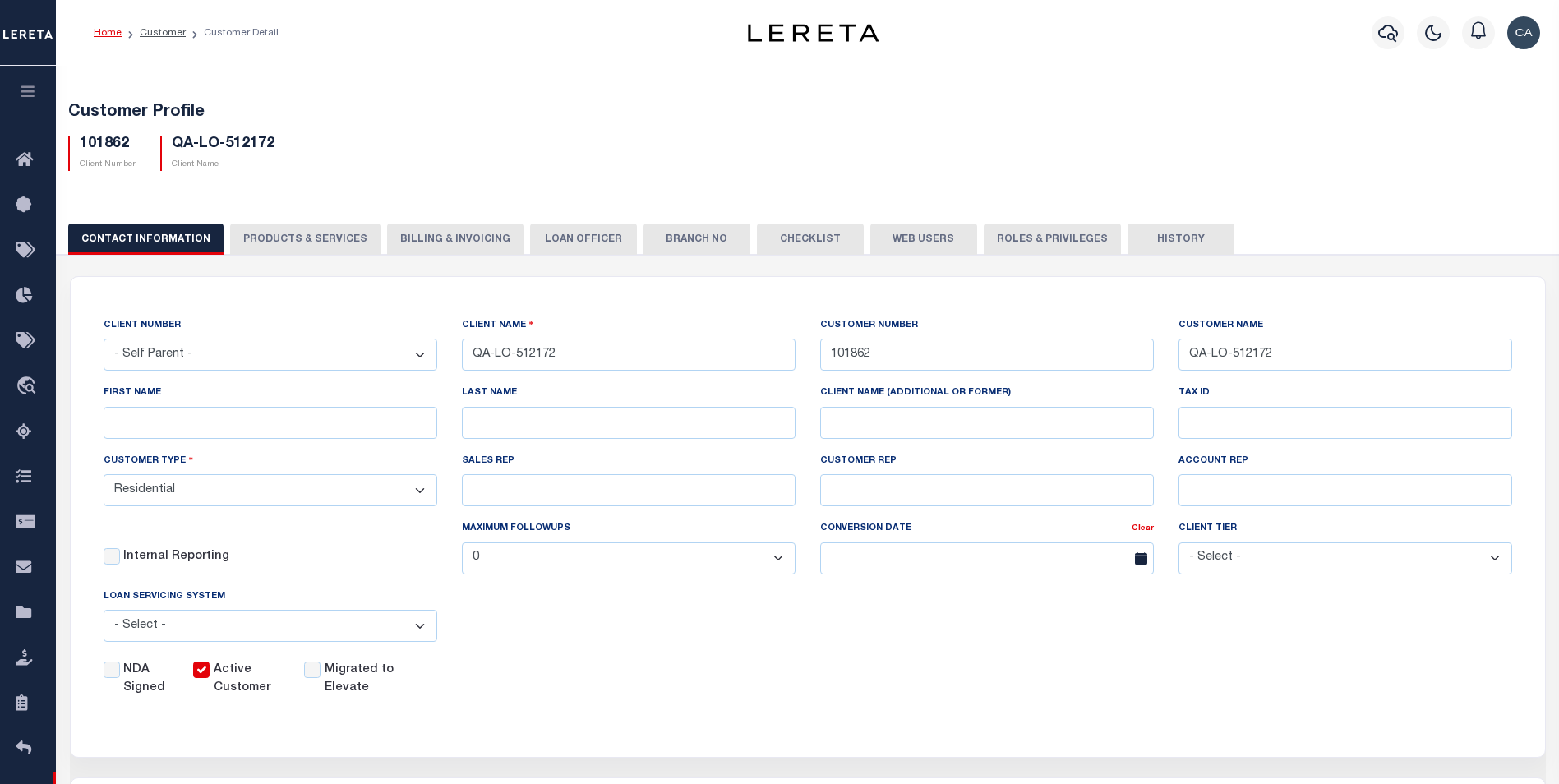
click at [796, 247] on button "Checklist" at bounding box center [810, 239] width 107 height 31
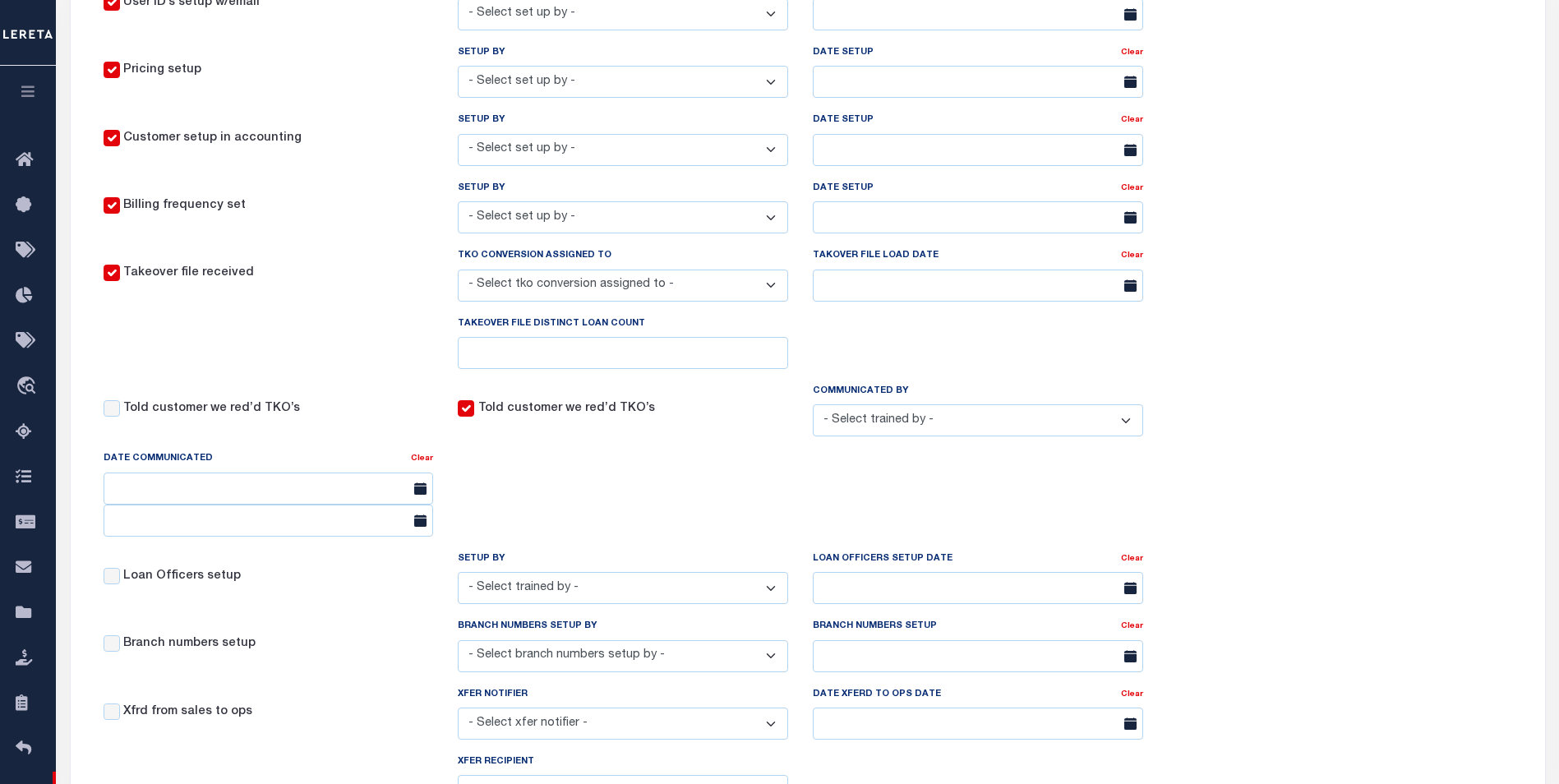
scroll to position [411, 0]
click at [569, 471] on div "Told customer we red’d TKO’s Told customer we red’d TKO’s Communicated By - Sel…" at bounding box center [624, 463] width 1065 height 168
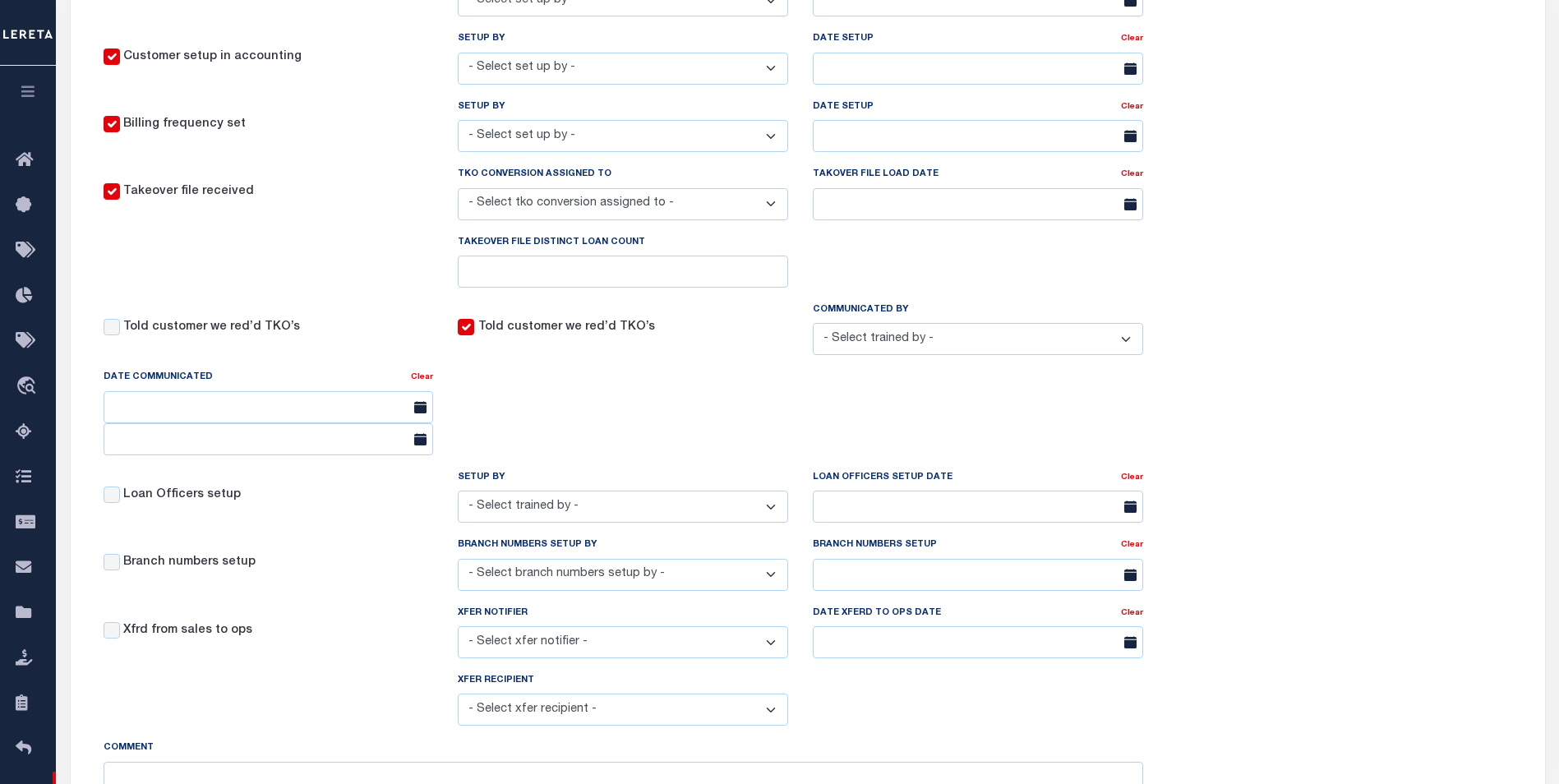
scroll to position [493, 0]
click at [547, 327] on label "Told customer we red’d TKO’s" at bounding box center [566, 324] width 177 height 18
click at [120, 327] on input "Told customer we red’d TKO’s" at bounding box center [112, 323] width 17 height 17
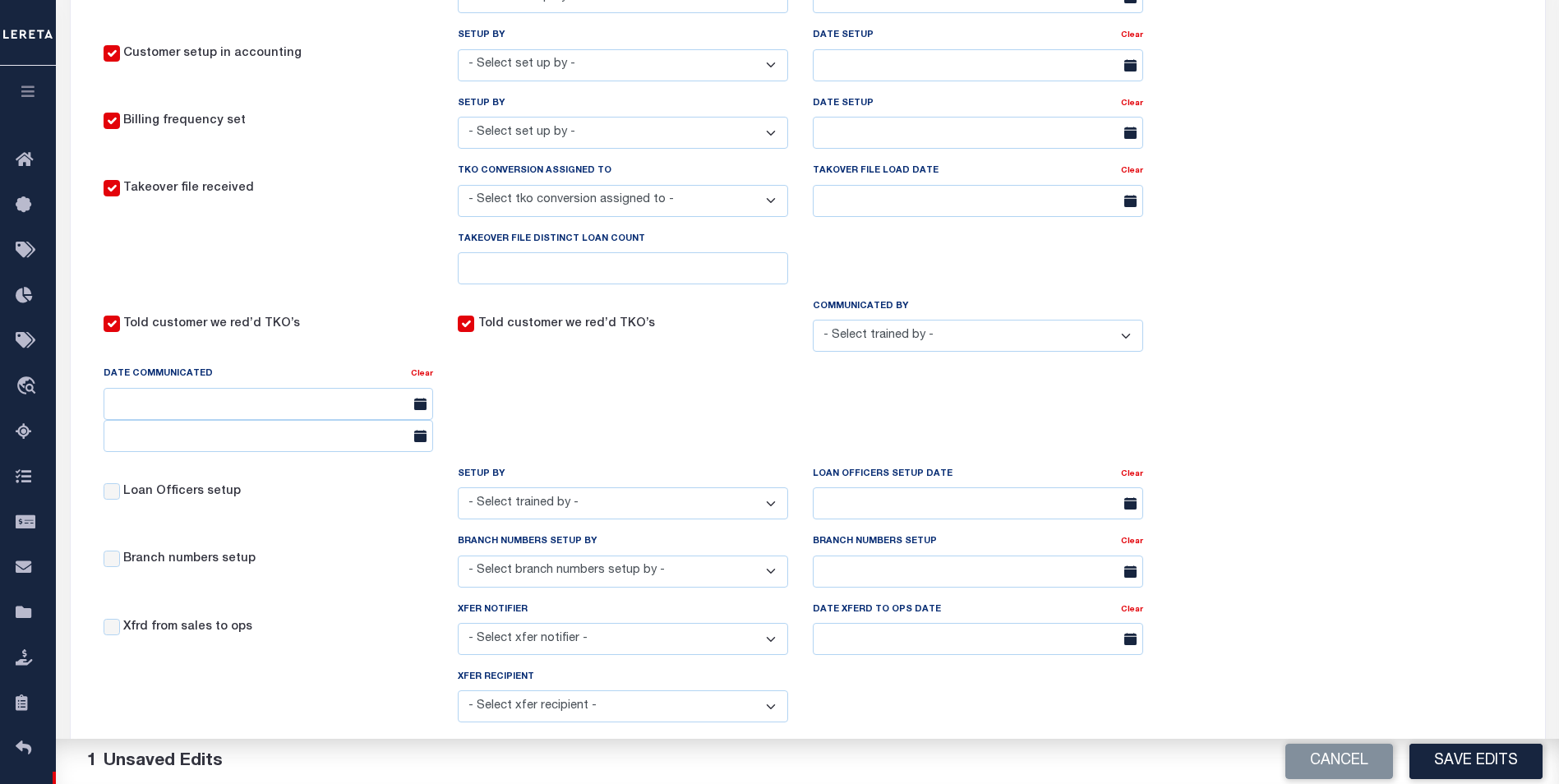
click at [547, 329] on label "Told customer we red’d TKO’s" at bounding box center [566, 324] width 177 height 18
click at [120, 329] on input "Told customer we red’d TKO’s" at bounding box center [112, 323] width 17 height 17
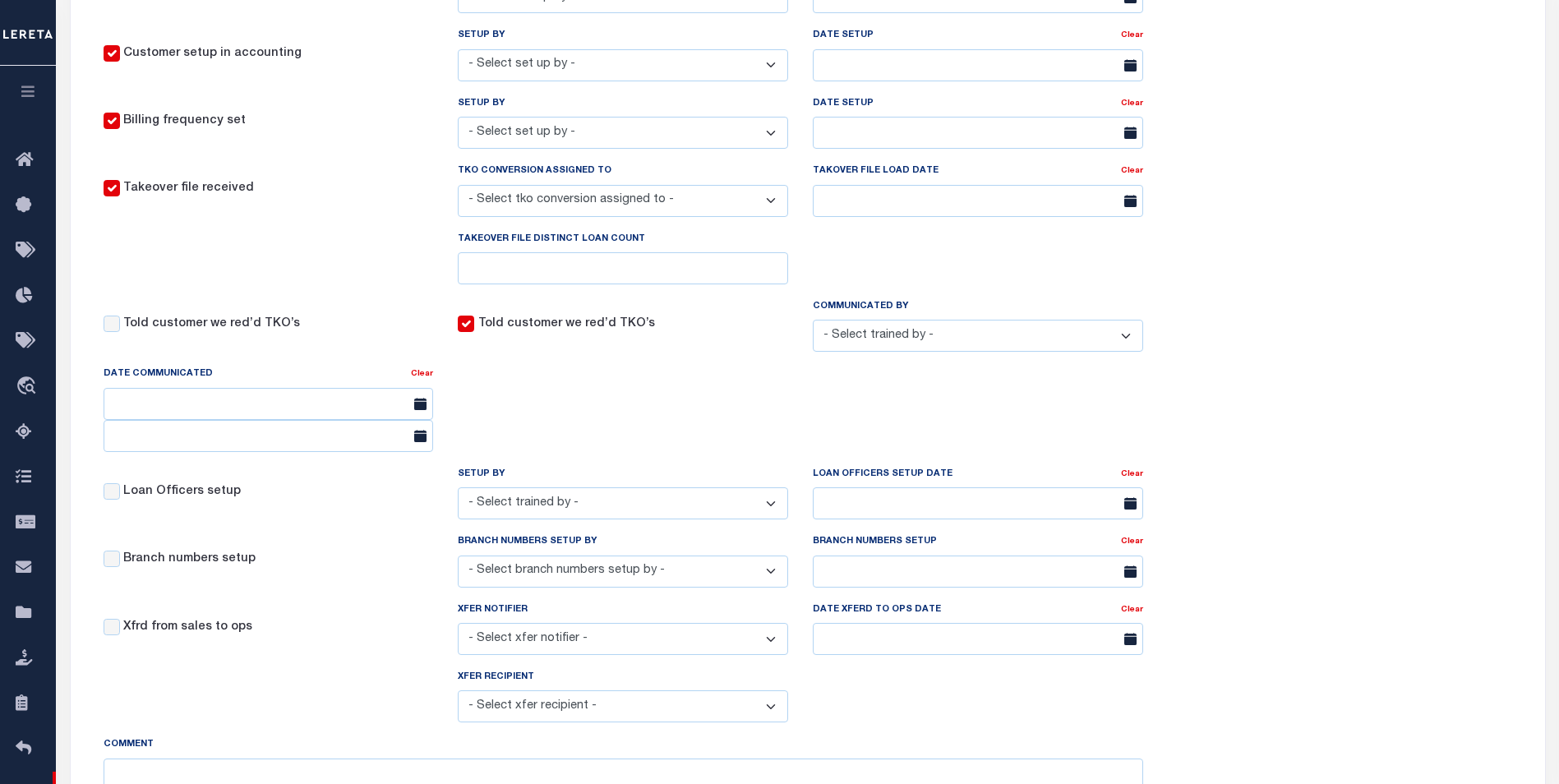
click at [512, 334] on label "Told customer we red’d TKO’s" at bounding box center [566, 324] width 177 height 18
click at [120, 332] on input "Told customer we red’d TKO’s" at bounding box center [112, 323] width 17 height 17
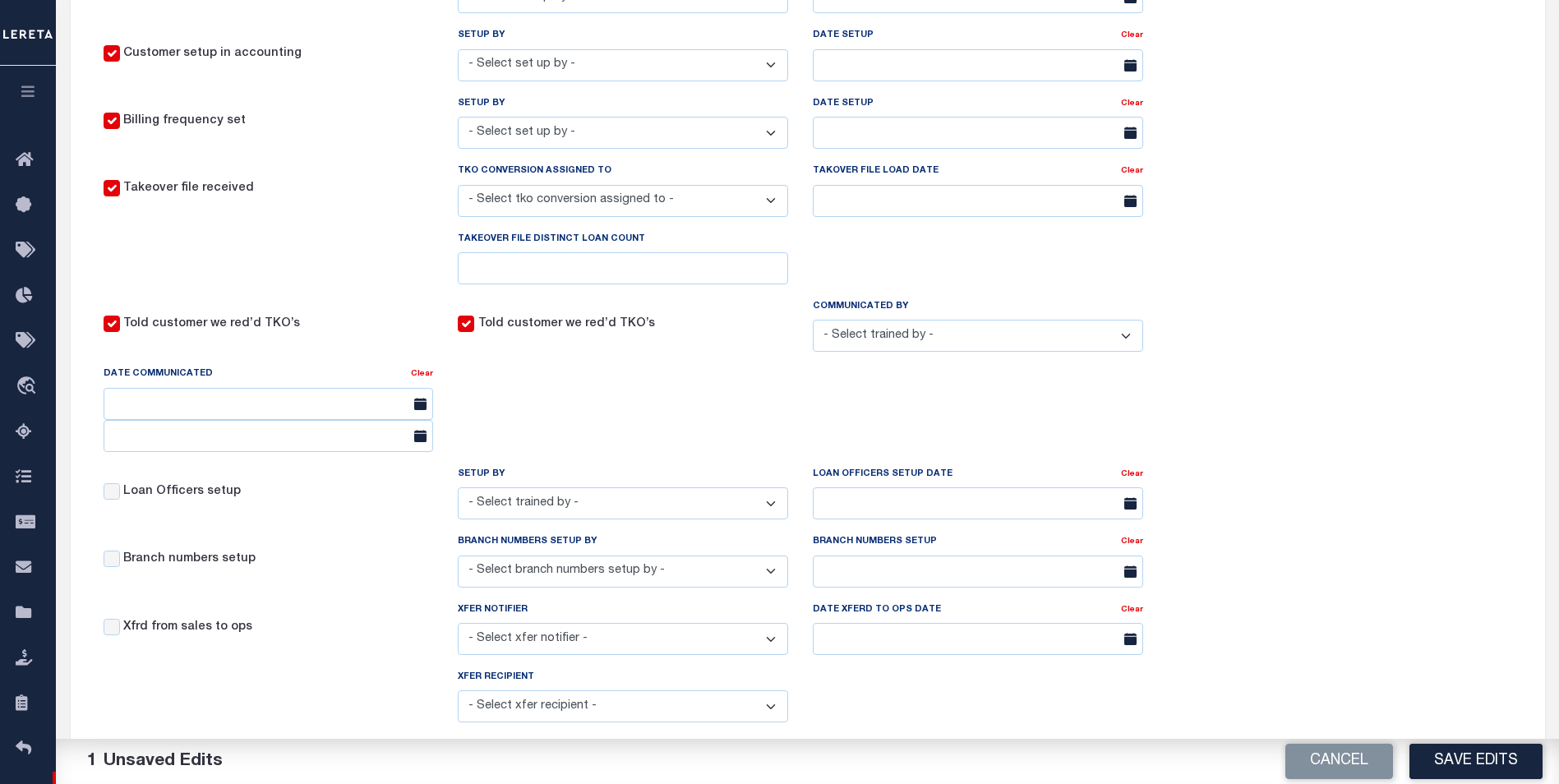
click at [587, 334] on label "Told customer we red’d TKO’s" at bounding box center [566, 324] width 177 height 18
click at [120, 332] on input "Told customer we red’d TKO’s" at bounding box center [112, 323] width 17 height 17
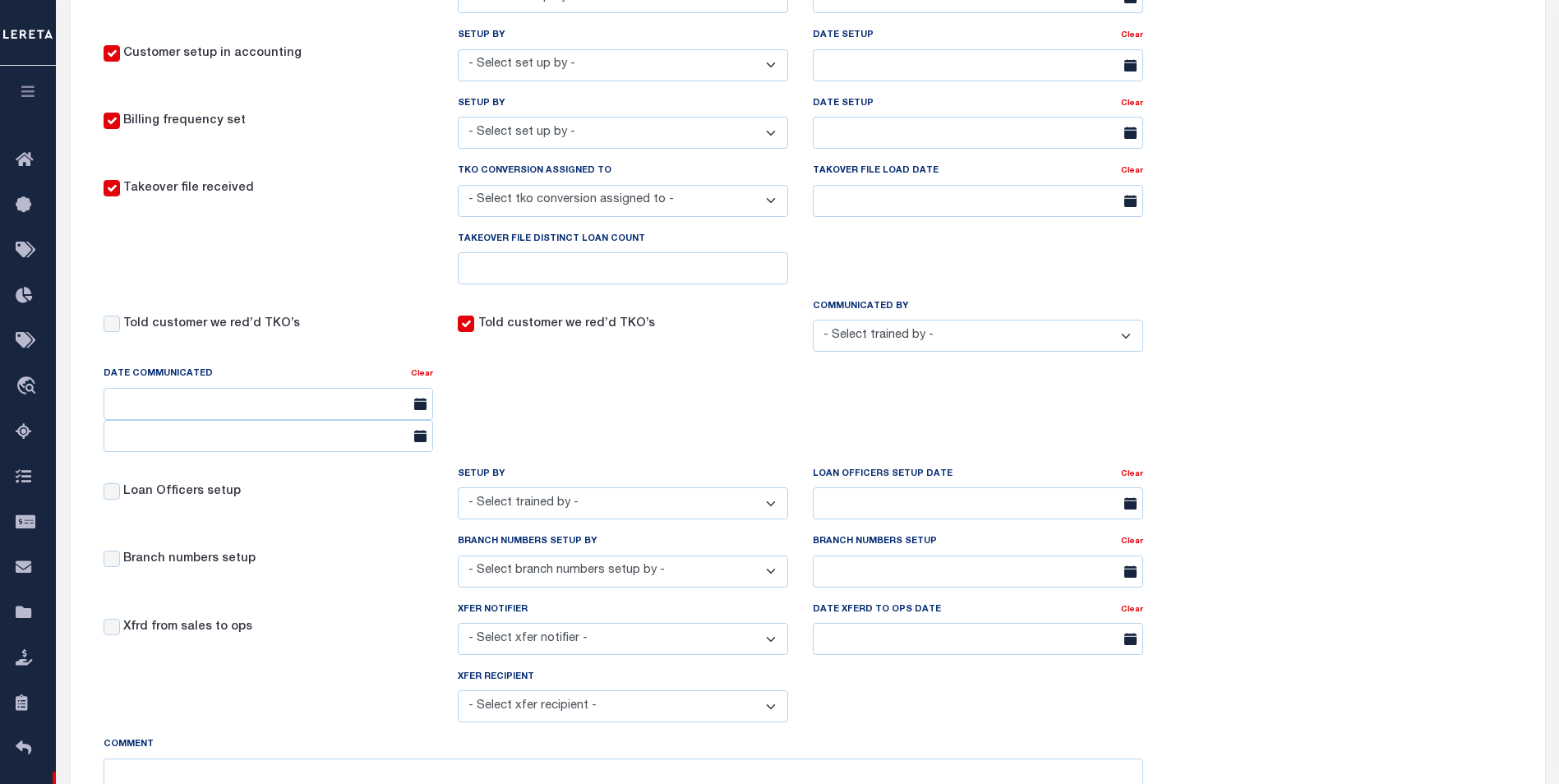
click at [637, 334] on label "Told customer we red’d TKO’s" at bounding box center [566, 324] width 177 height 18
click at [120, 332] on input "Told customer we red’d TKO’s" at bounding box center [112, 323] width 17 height 17
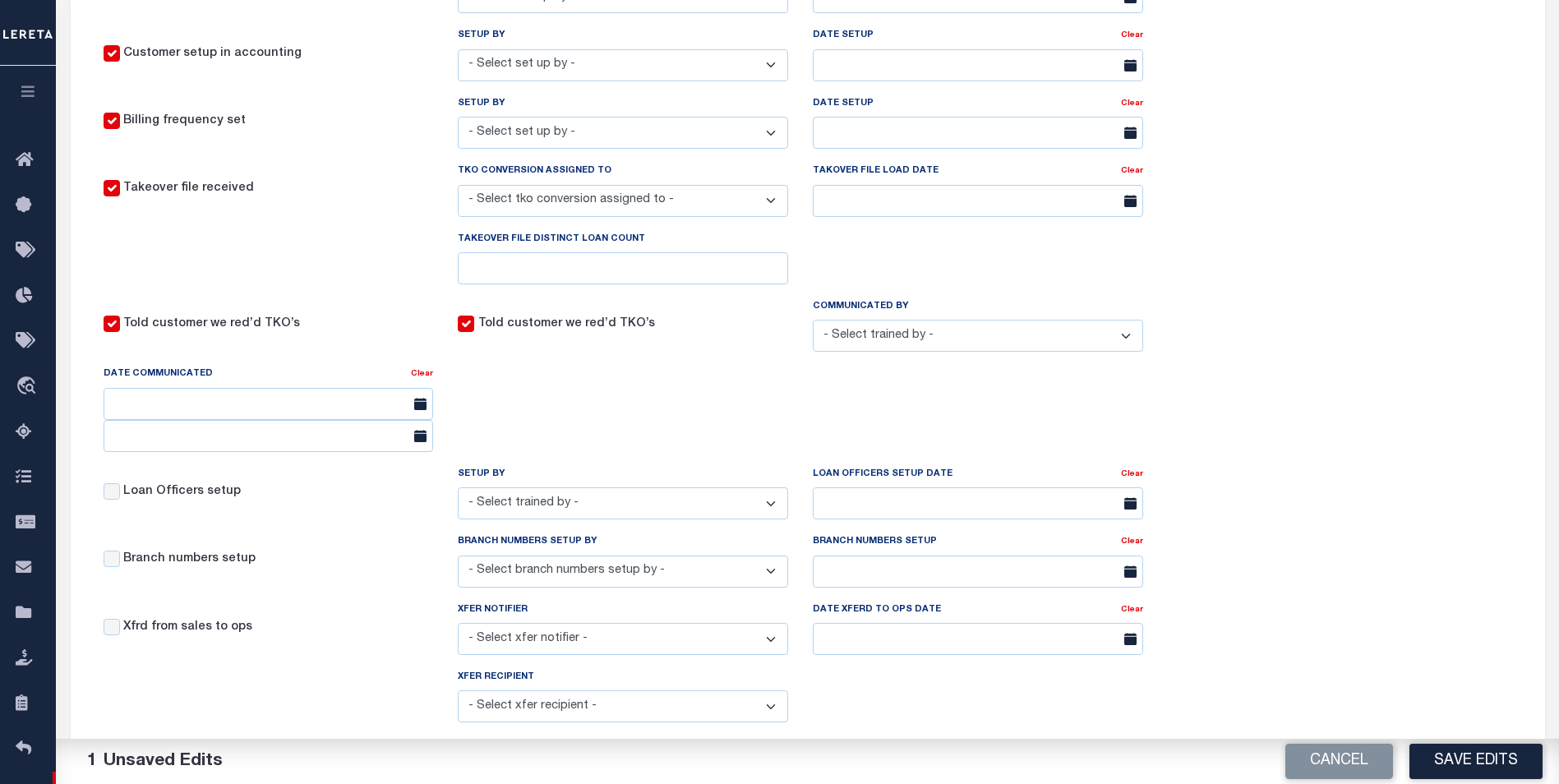
click at [627, 334] on label "Told customer we red’d TKO’s" at bounding box center [566, 324] width 177 height 18
click at [120, 332] on input "Told customer we red’d TKO’s" at bounding box center [112, 323] width 17 height 17
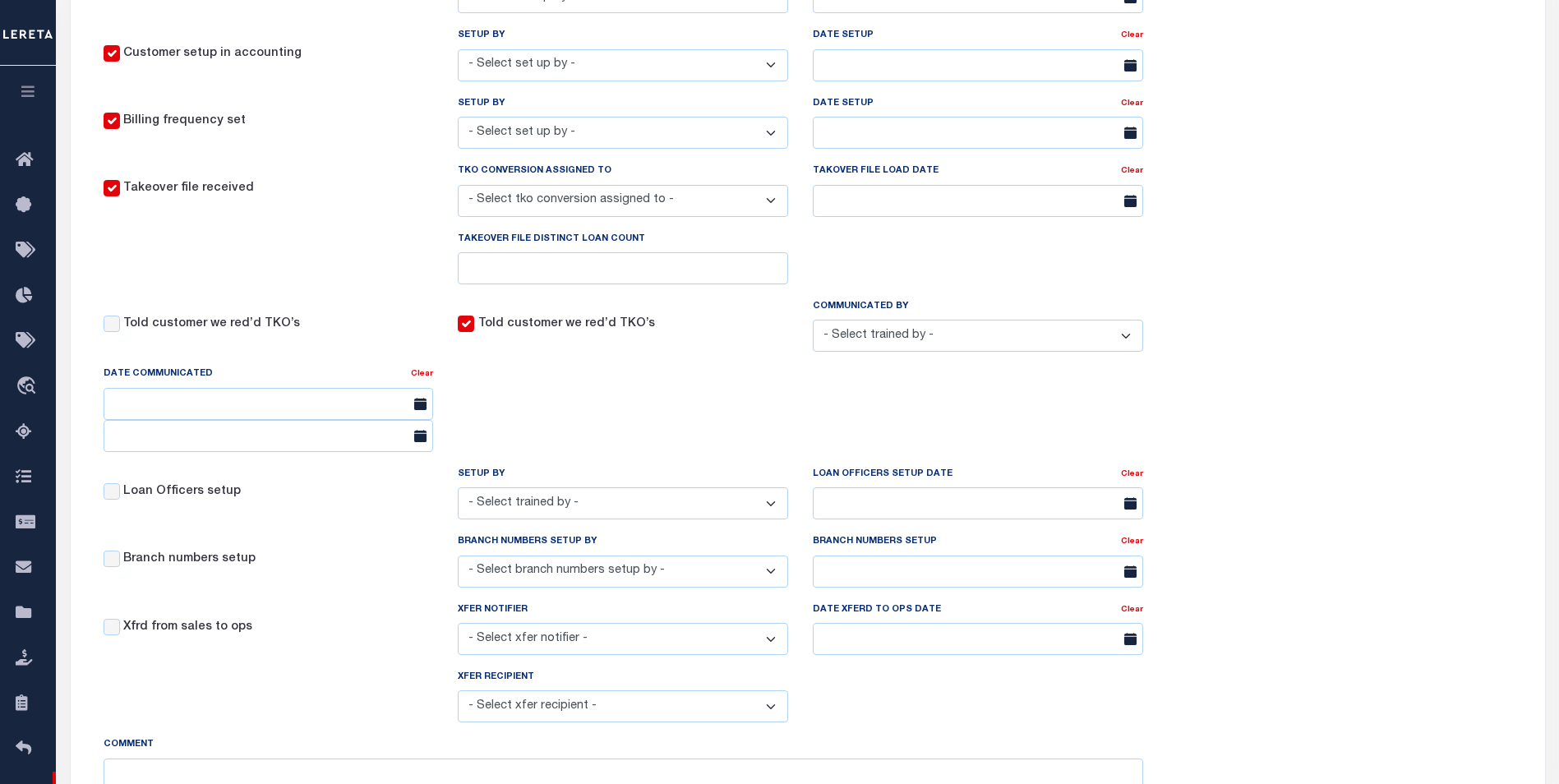
click at [494, 334] on label "Told customer we red’d TKO’s" at bounding box center [566, 324] width 177 height 18
click at [120, 332] on input "Told customer we red’d TKO’s" at bounding box center [112, 323] width 17 height 17
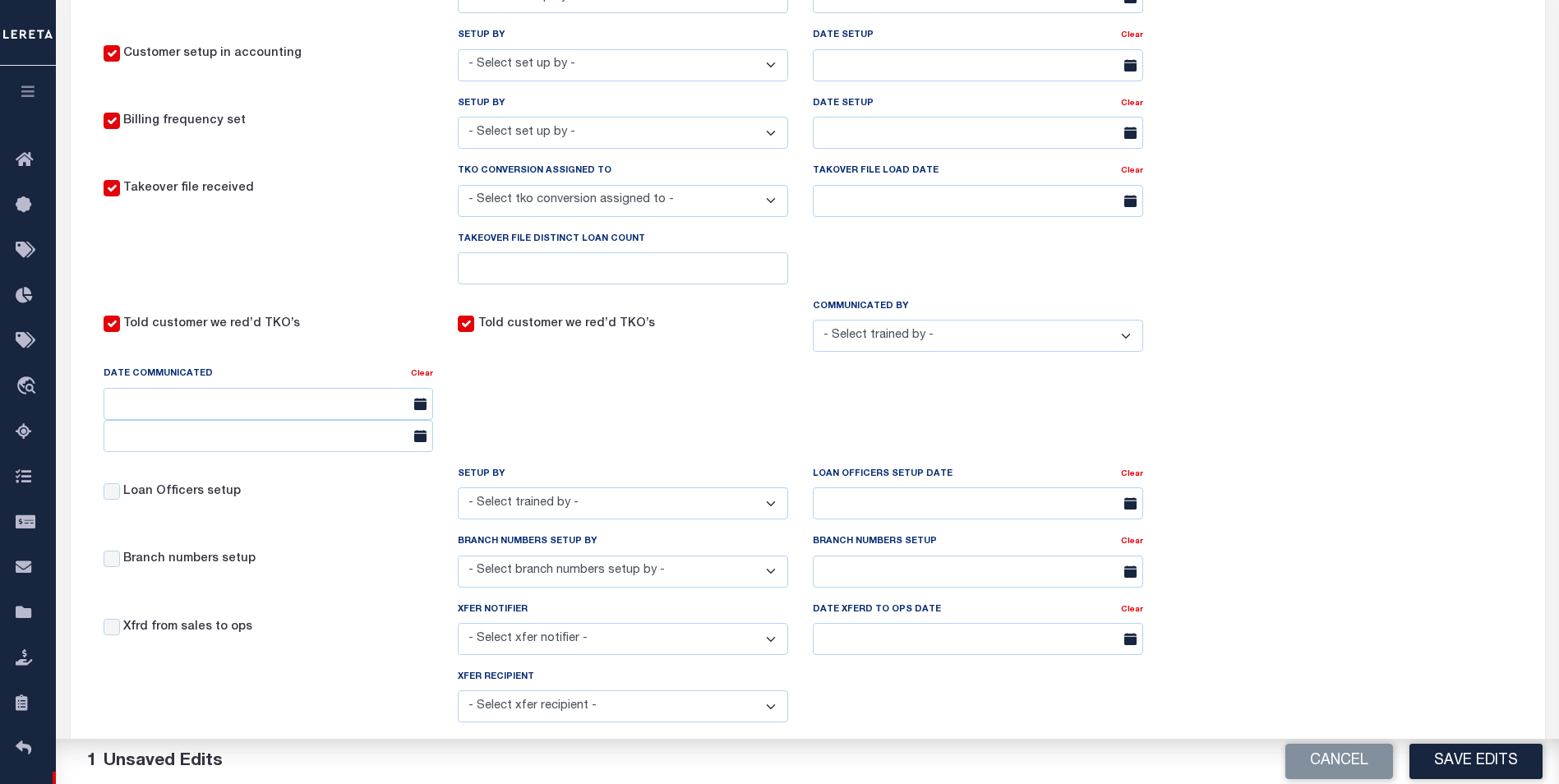
click at [532, 334] on label "Told customer we red’d TKO’s" at bounding box center [566, 324] width 177 height 18
click at [120, 332] on input "Told customer we red’d TKO’s" at bounding box center [112, 323] width 17 height 17
checkbox input "false"
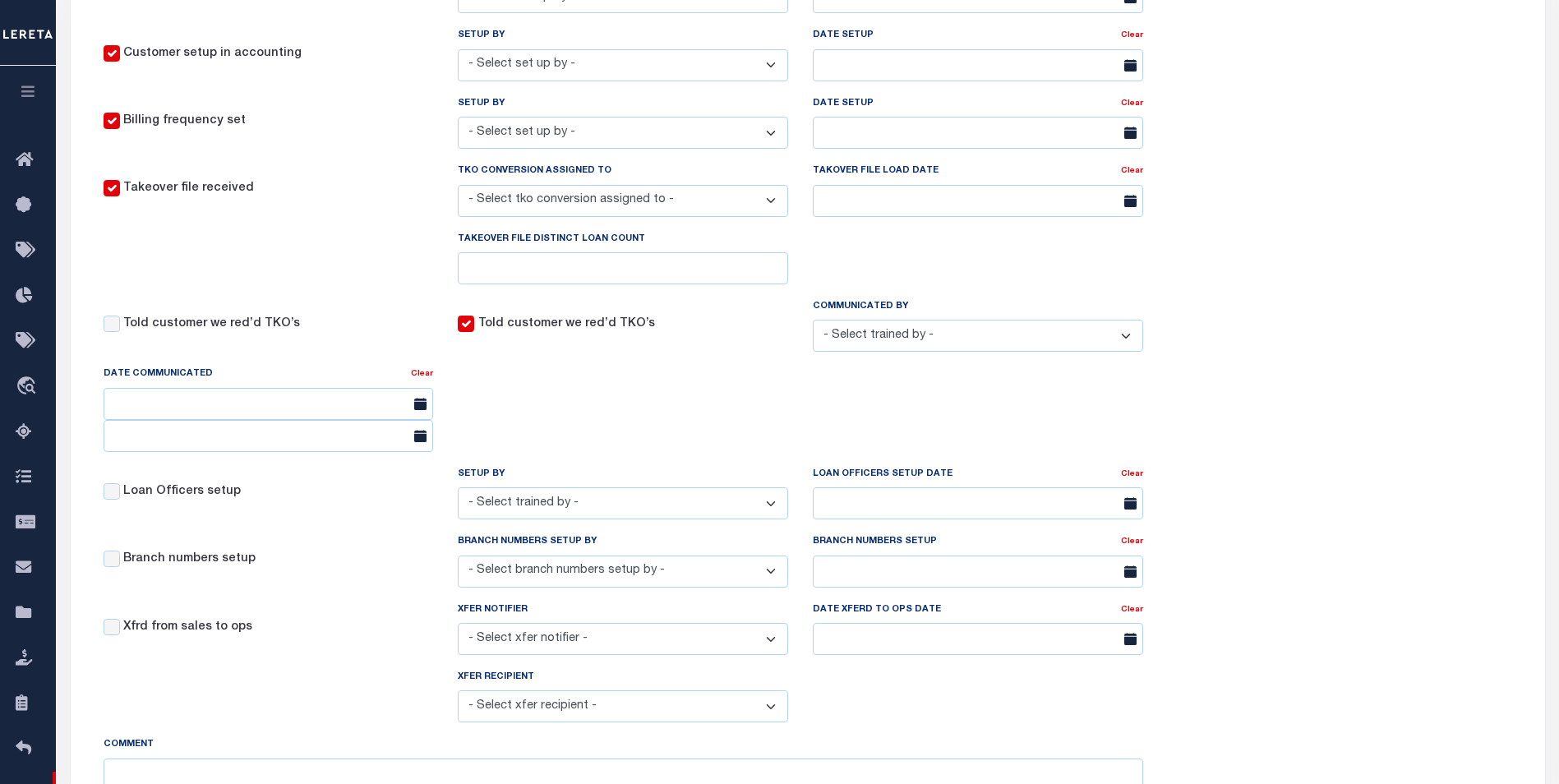
click at [466, 329] on input "Told customer we red’d TKO’s" at bounding box center [465, 323] width 17 height 17
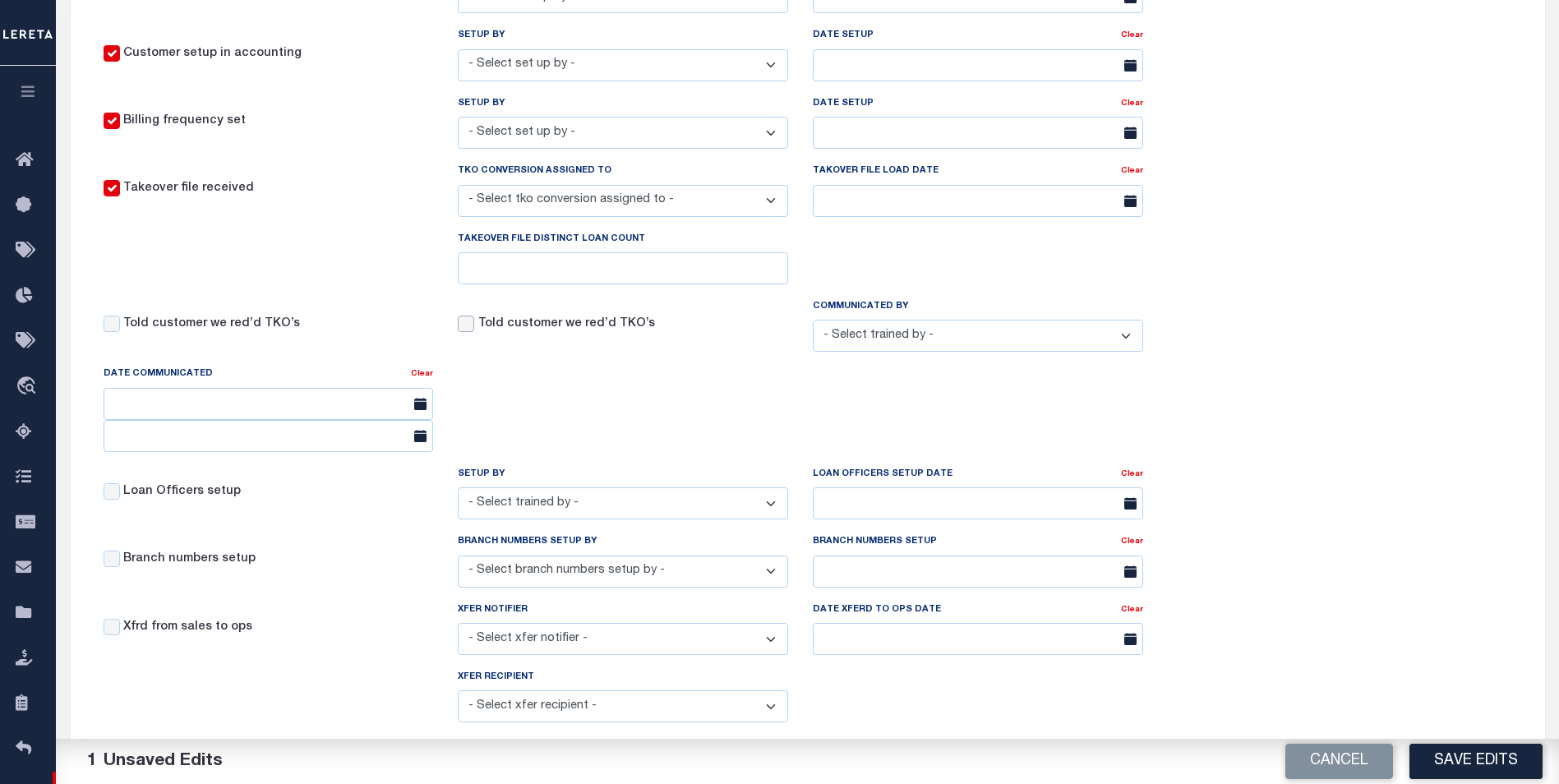
click at [466, 332] on input "Told customer we red’d TKO’s" at bounding box center [465, 323] width 17 height 17
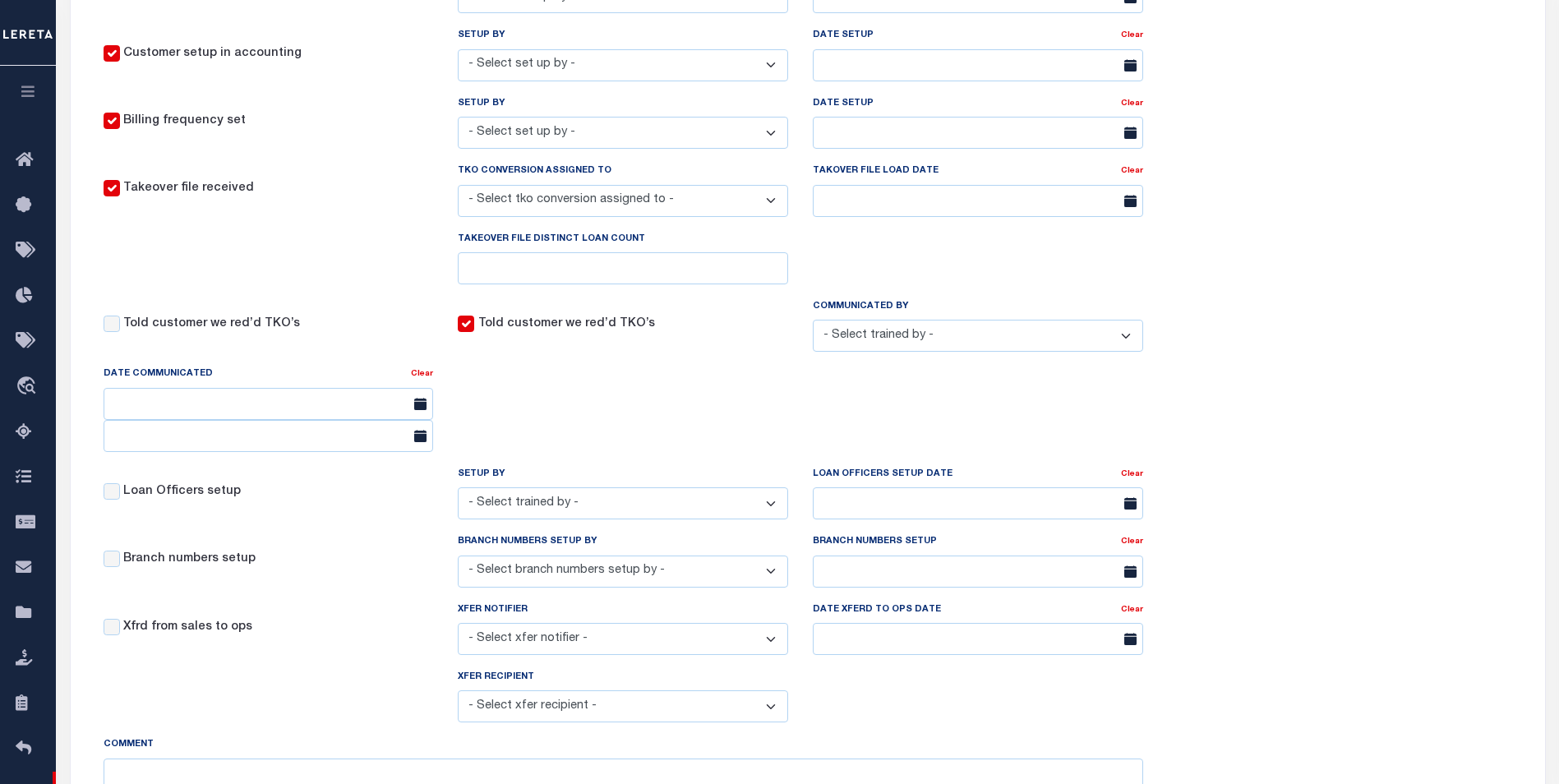
click at [466, 332] on input "Told customer we red’d TKO’s" at bounding box center [465, 323] width 17 height 17
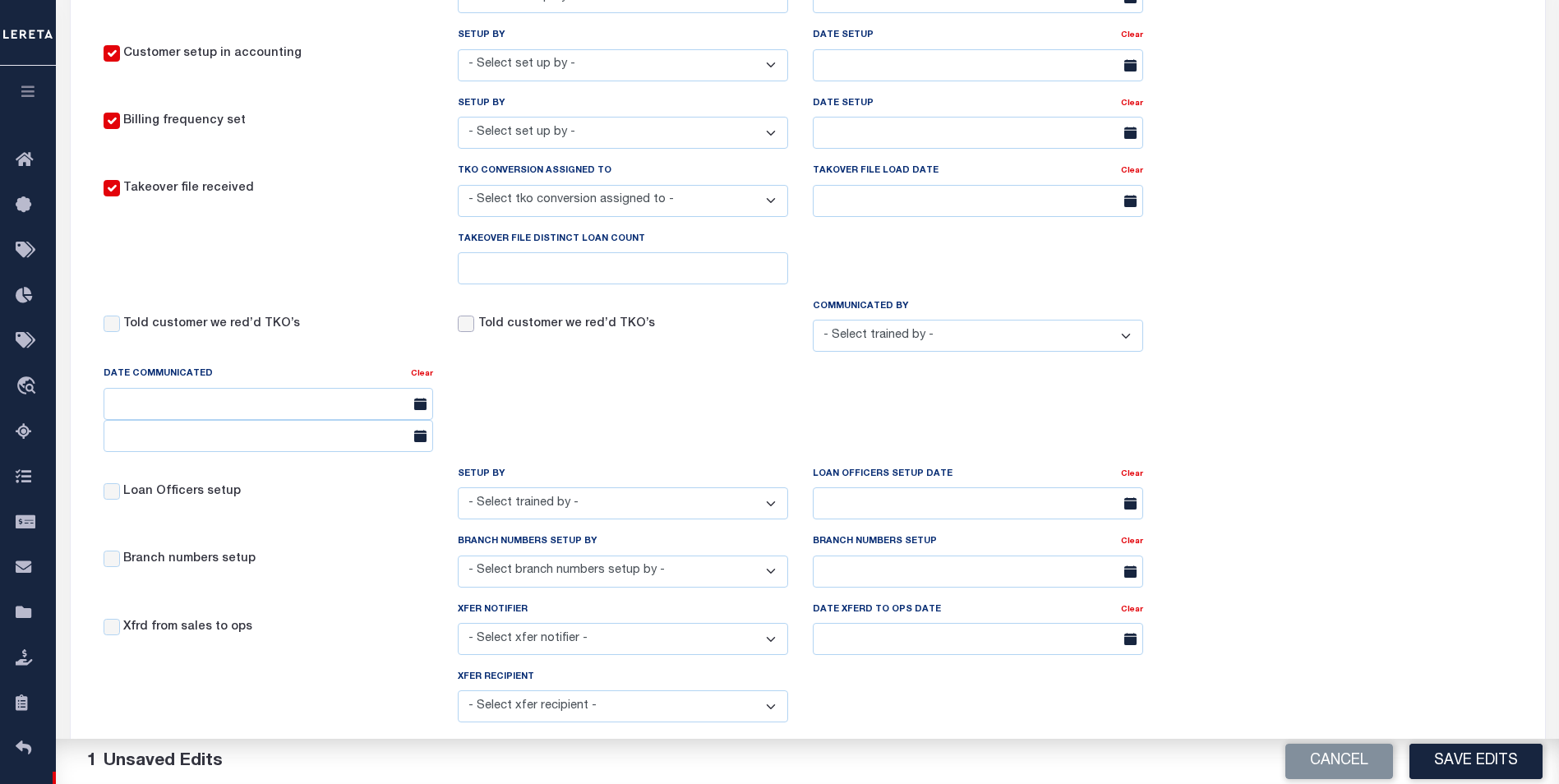
click at [466, 330] on input "Told customer we red’d TKO’s" at bounding box center [465, 323] width 17 height 17
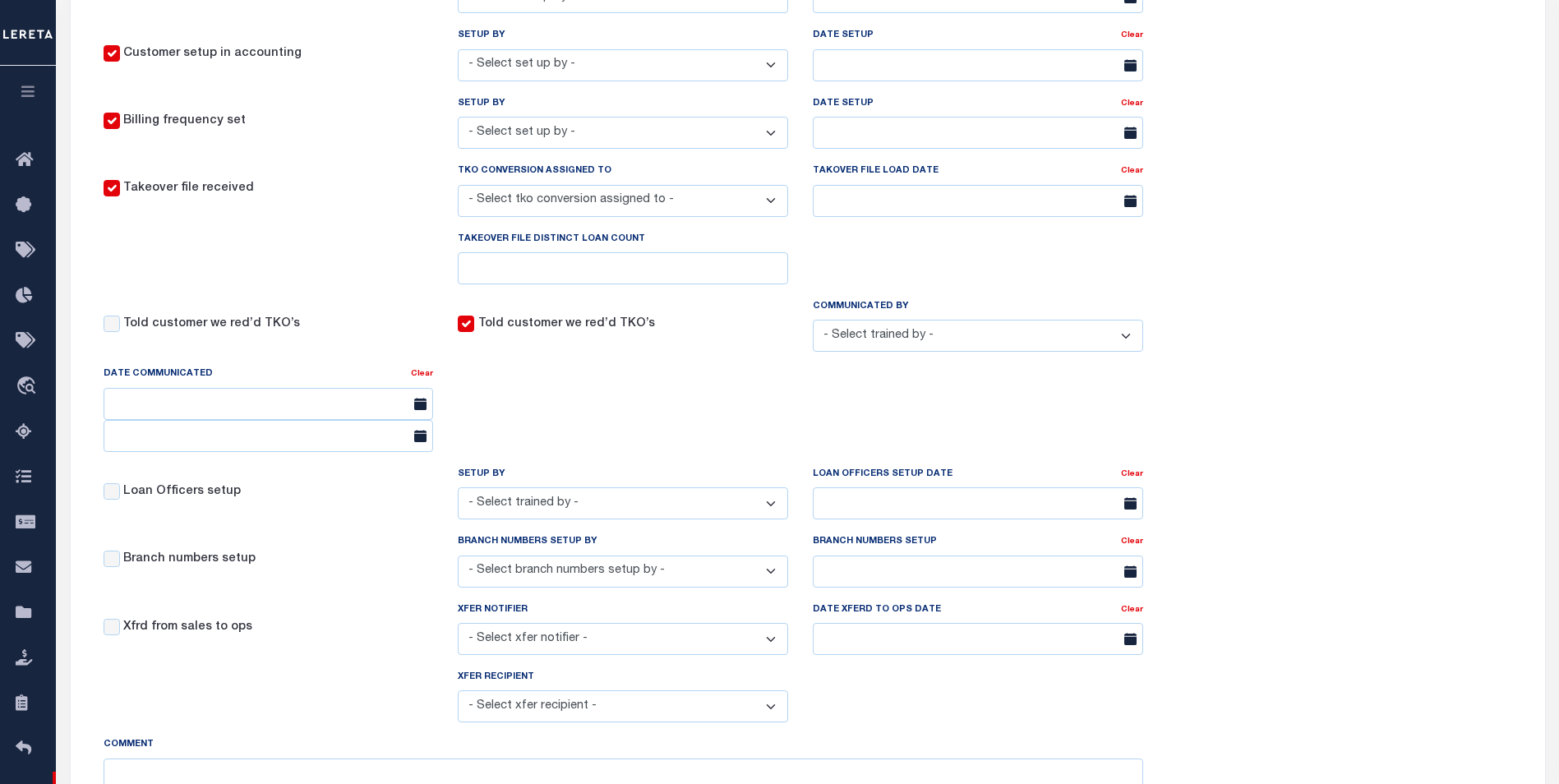
click at [465, 332] on input "Told customer we red’d TKO’s" at bounding box center [465, 323] width 17 height 17
checkbox input "false"
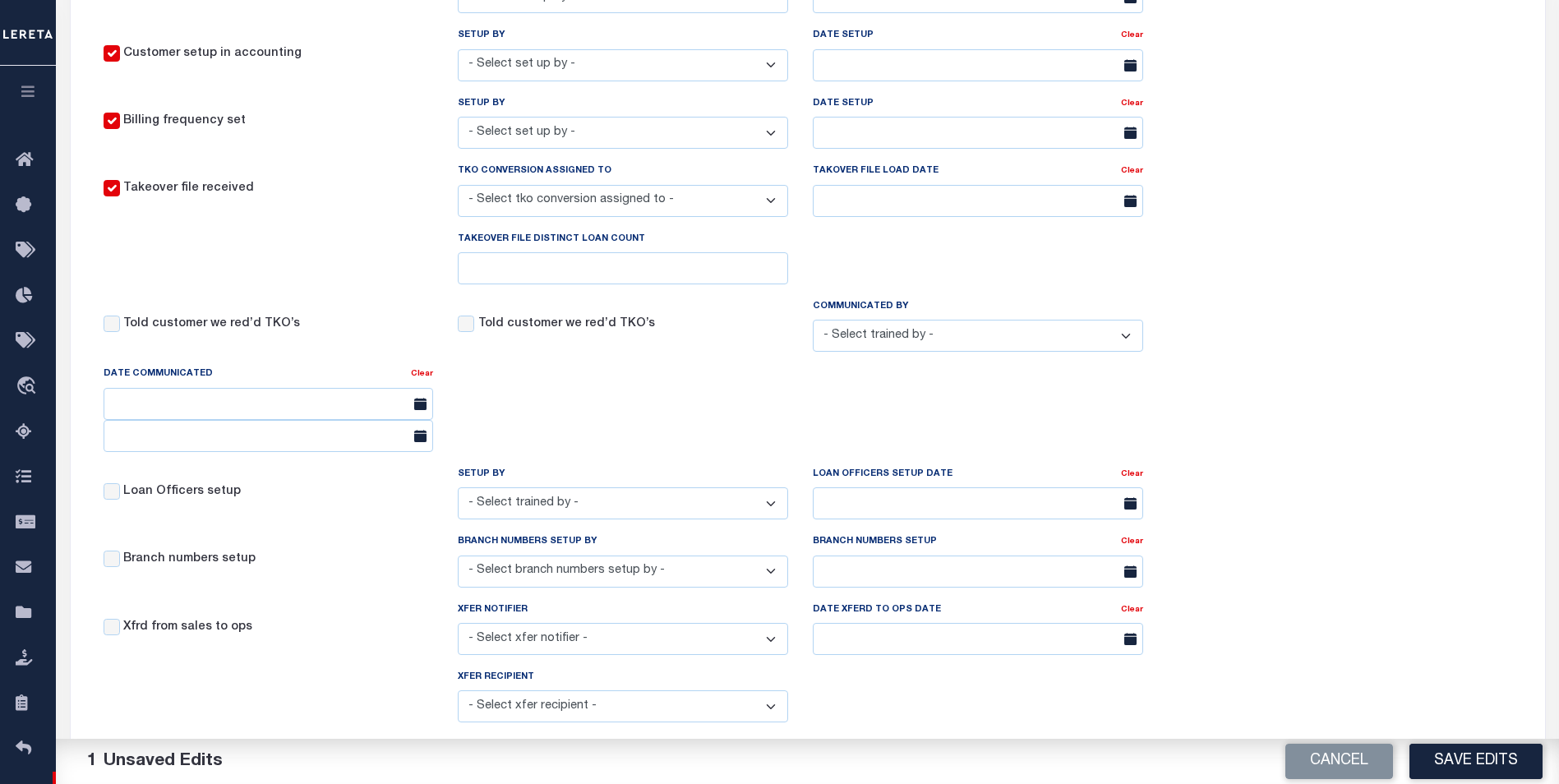
click at [510, 329] on label "Told customer we red’d TKO’s" at bounding box center [566, 324] width 177 height 18
click at [120, 329] on input "Told customer we red’d TKO’s" at bounding box center [112, 323] width 17 height 17
click at [520, 334] on label "Told customer we red’d TKO’s" at bounding box center [566, 324] width 177 height 18
click at [120, 332] on input "Told customer we red’d TKO’s" at bounding box center [112, 323] width 17 height 17
click at [533, 329] on label "Told customer we red’d TKO’s" at bounding box center [566, 324] width 177 height 18
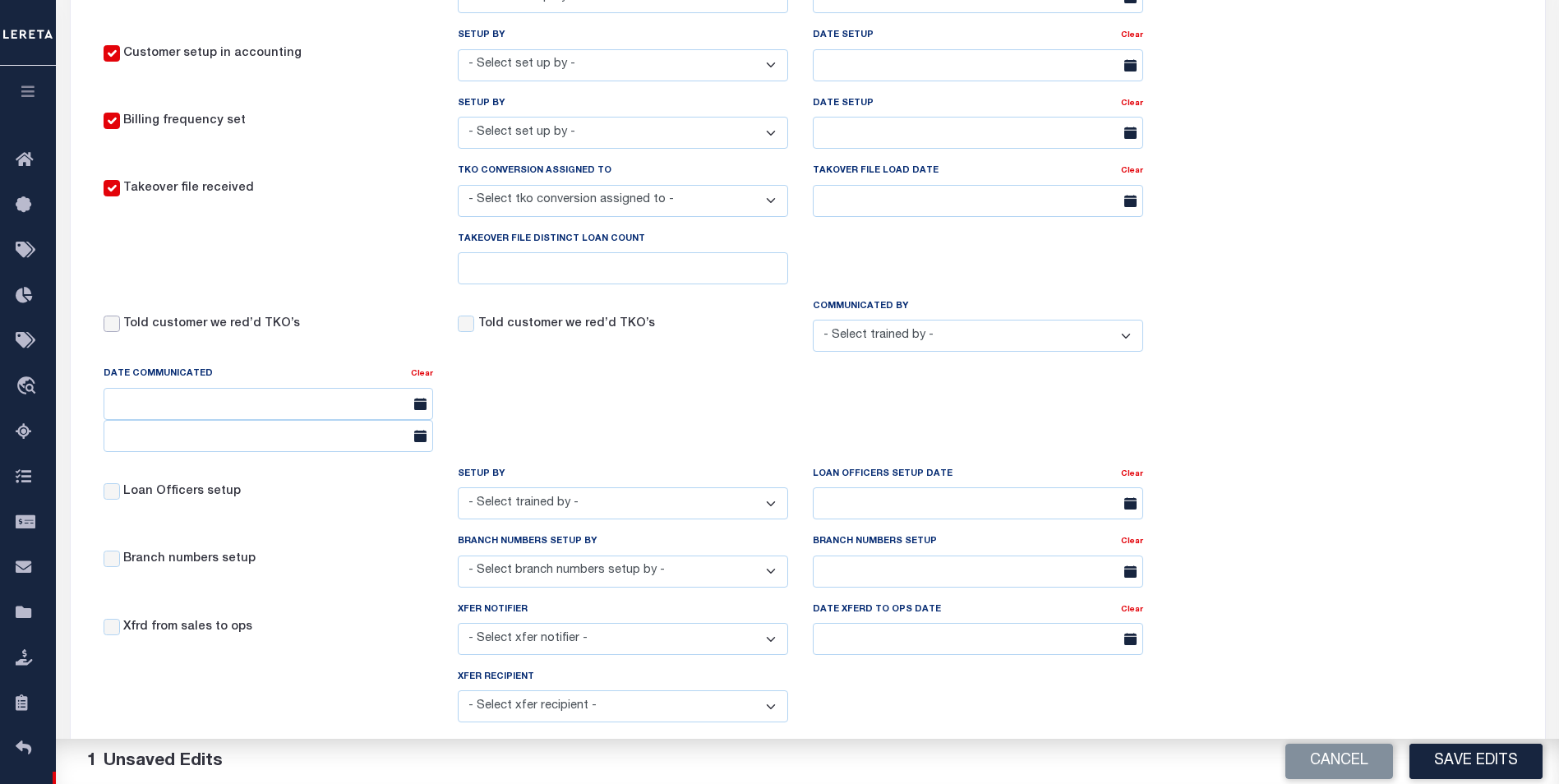
click at [120, 329] on input "Told customer we red’d TKO’s" at bounding box center [112, 323] width 17 height 17
click at [534, 334] on label "Told customer we red’d TKO’s" at bounding box center [566, 324] width 177 height 18
click at [120, 332] on input "Told customer we red’d TKO’s" at bounding box center [112, 323] width 17 height 17
click at [537, 327] on label "Told customer we red’d TKO’s" at bounding box center [566, 324] width 177 height 18
click at [120, 327] on input "Told customer we red’d TKO’s" at bounding box center [112, 323] width 17 height 17
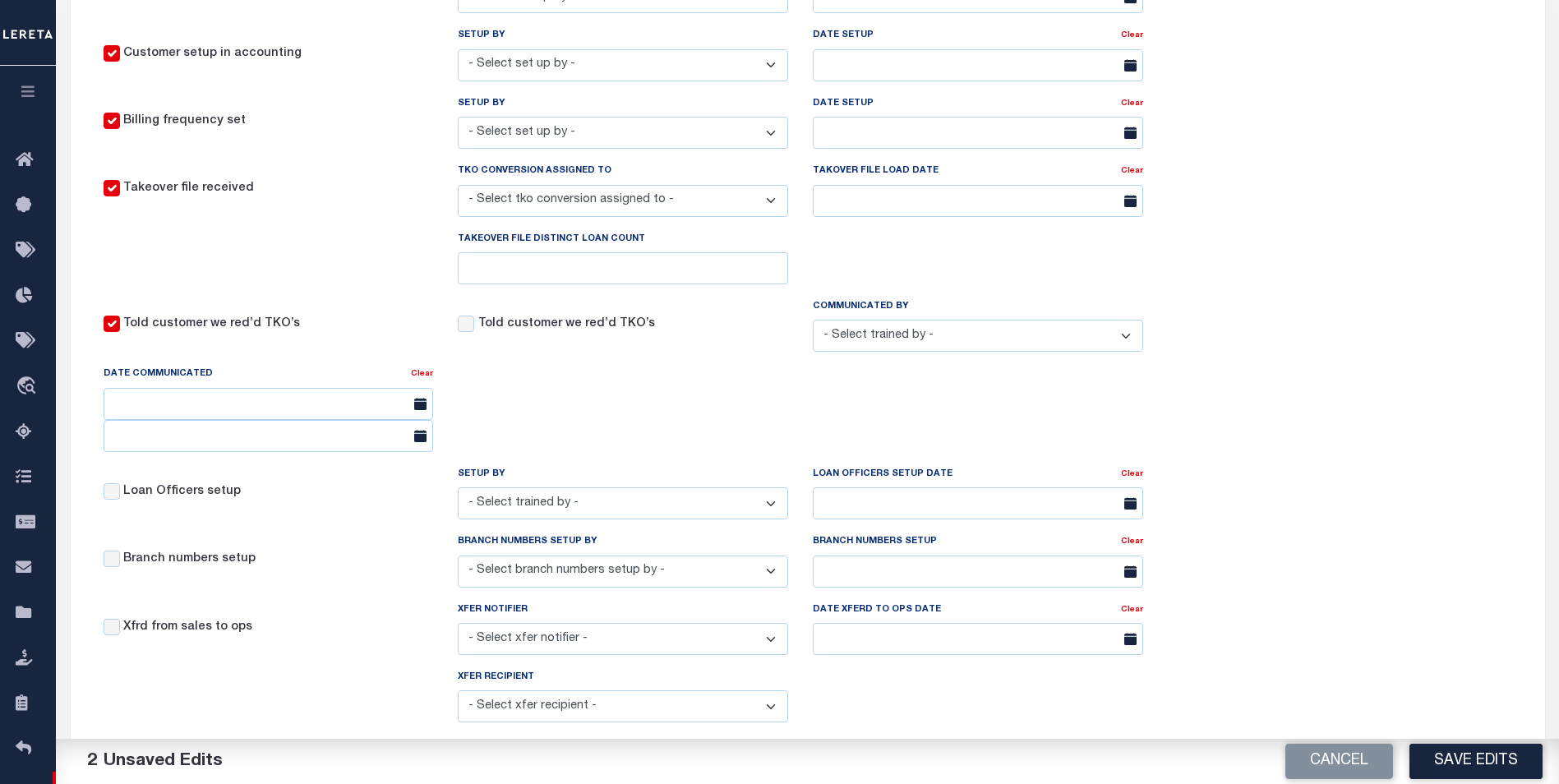
click at [538, 330] on label "Told customer we red’d TKO’s" at bounding box center [566, 324] width 177 height 18
click at [120, 330] on input "Told customer we red’d TKO’s" at bounding box center [112, 323] width 17 height 17
click at [257, 334] on label "Told customer we red’d TKO’s" at bounding box center [211, 324] width 177 height 18
click at [120, 332] on input "Told customer we red’d TKO’s" at bounding box center [112, 323] width 17 height 17
click at [243, 333] on label "Told customer we red’d TKO’s" at bounding box center [211, 324] width 177 height 18
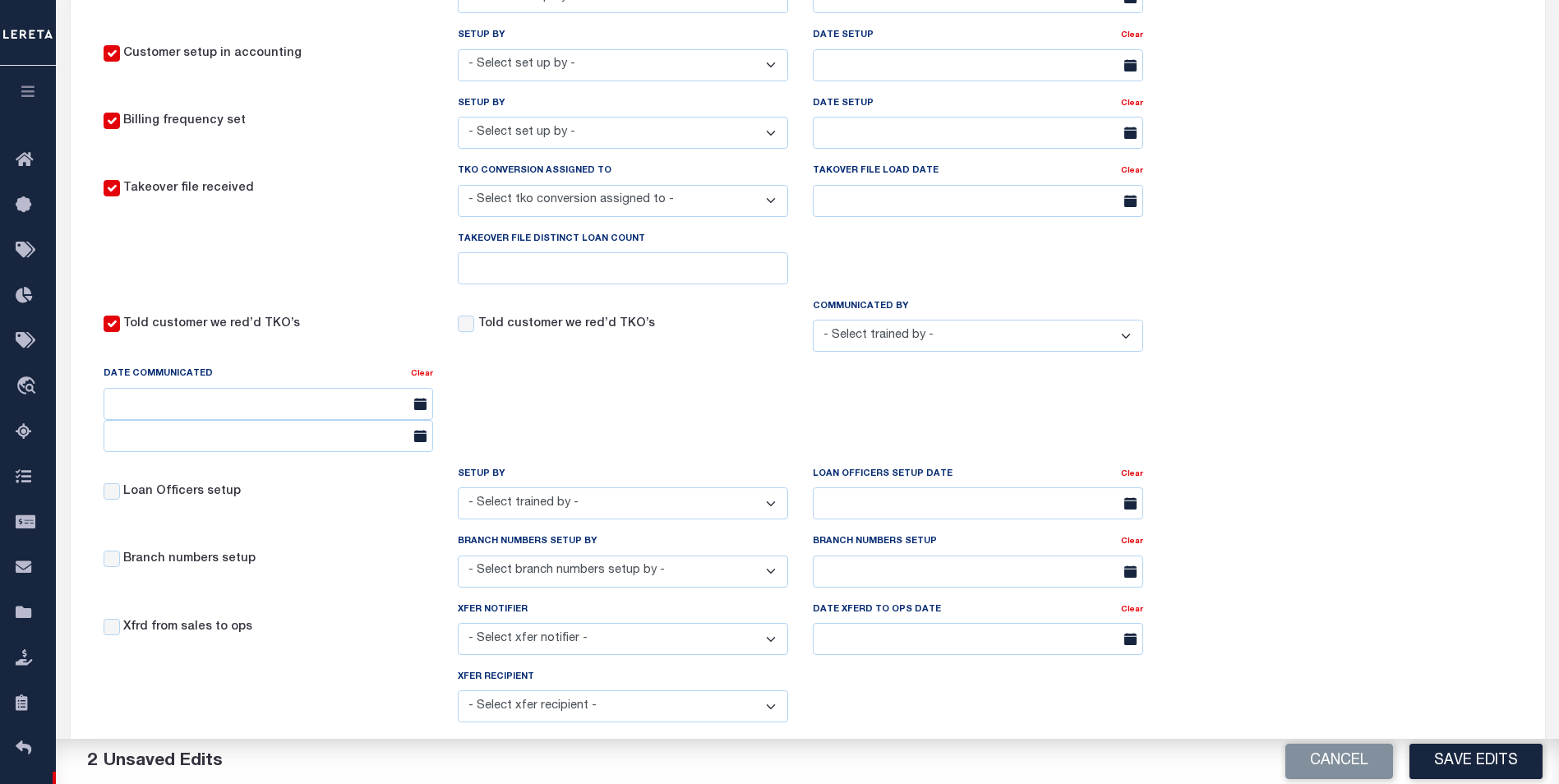
click at [120, 332] on input "Told customer we red’d TKO’s" at bounding box center [112, 323] width 17 height 17
click at [108, 332] on input "Told customer we red’d TKO’s" at bounding box center [112, 323] width 17 height 17
click at [113, 332] on input "Told customer we red’d TKO’s" at bounding box center [112, 323] width 17 height 17
click at [147, 332] on label "Told customer we red’d TKO’s" at bounding box center [211, 324] width 177 height 18
click at [120, 332] on input "Told customer we red’d TKO’s" at bounding box center [112, 323] width 17 height 17
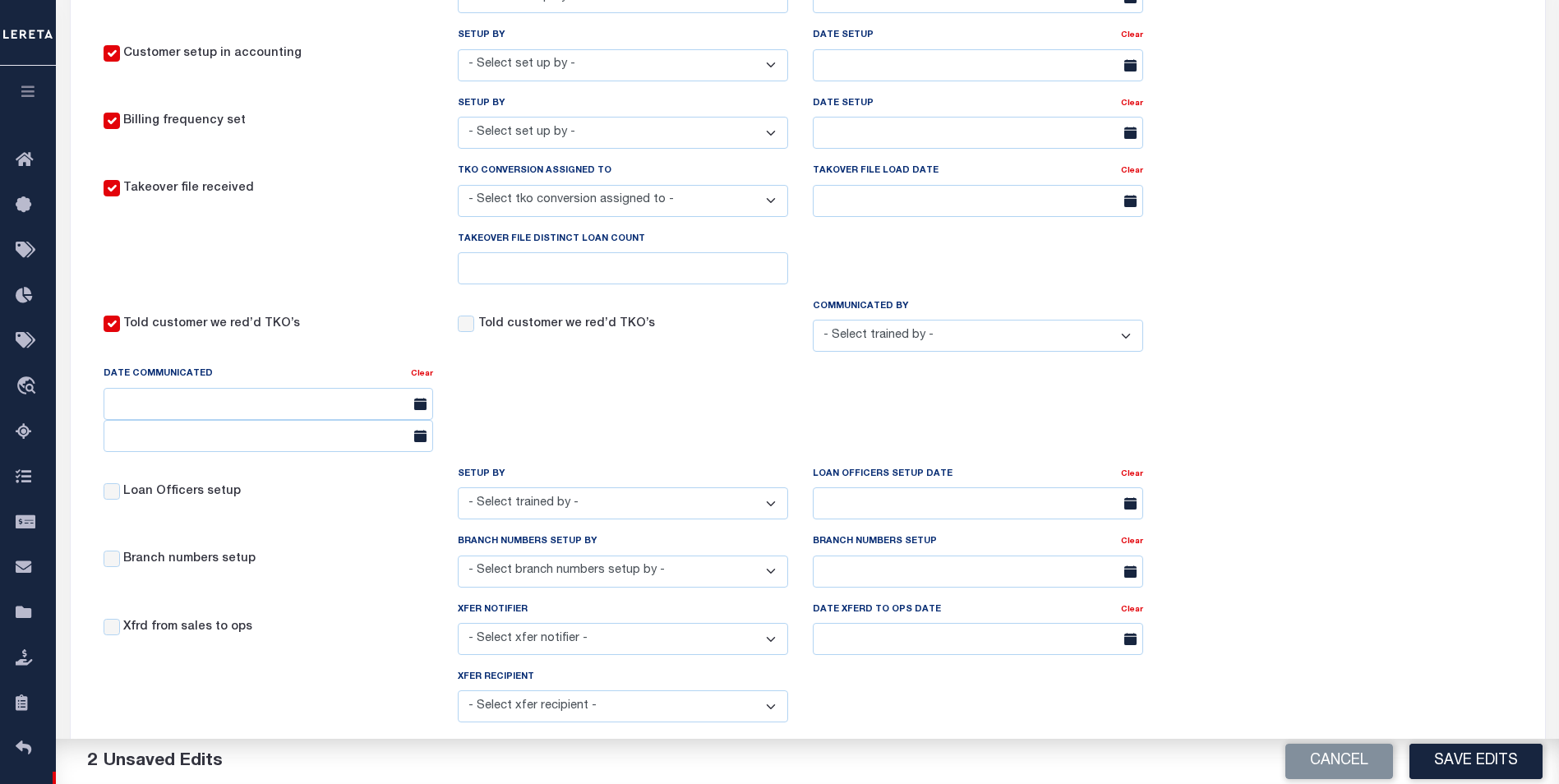
click at [168, 329] on label "Told customer we red’d TKO’s" at bounding box center [211, 324] width 177 height 18
click at [120, 329] on input "Told customer we red’d TKO’s" at bounding box center [112, 323] width 17 height 17
click at [168, 329] on label "Told customer we red’d TKO’s" at bounding box center [211, 324] width 177 height 18
click at [120, 329] on input "Told customer we red’d TKO’s" at bounding box center [112, 323] width 17 height 17
click at [168, 329] on label "Told customer we red’d TKO’s" at bounding box center [211, 324] width 177 height 18
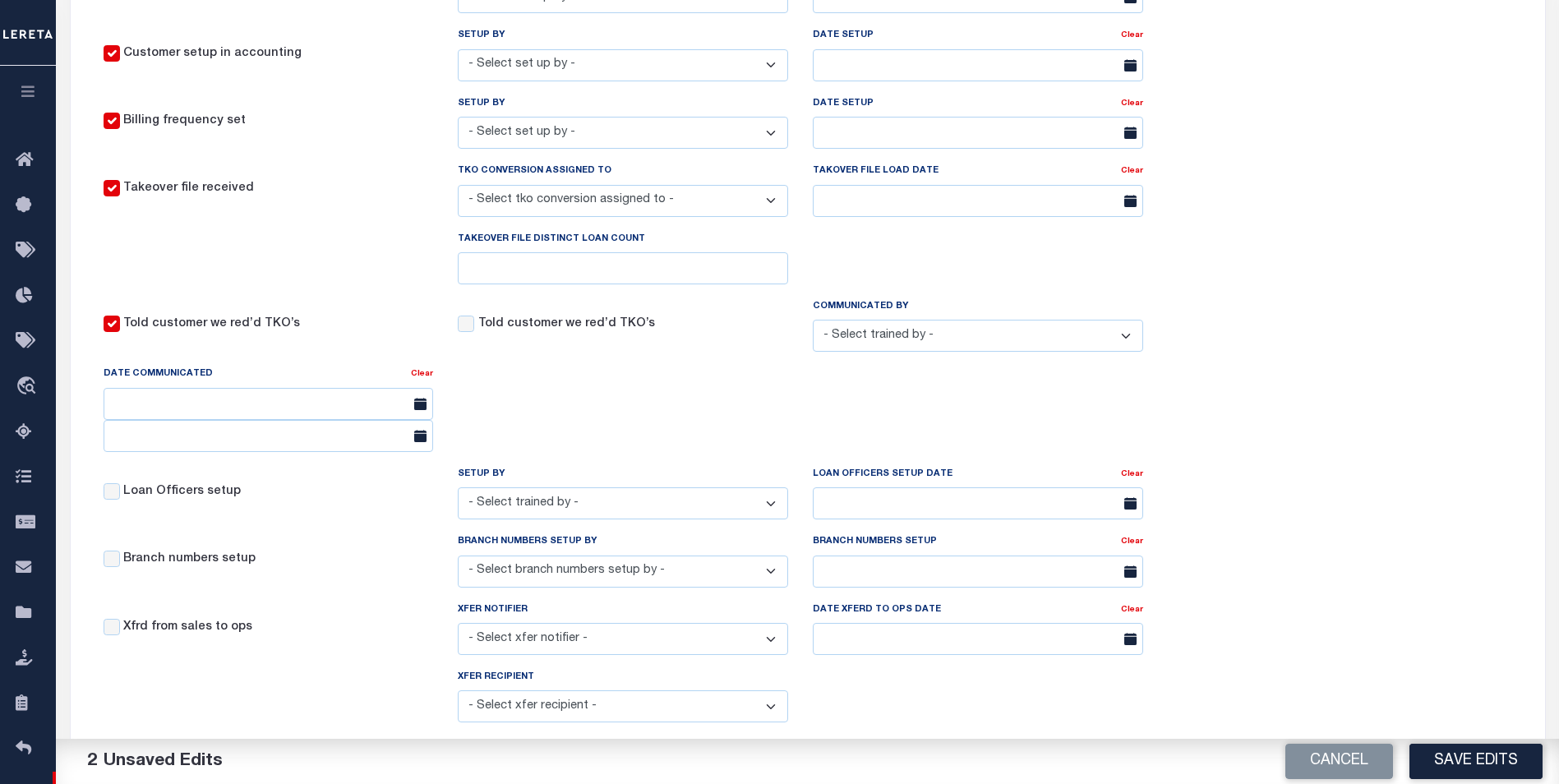
click at [120, 329] on input "Told customer we red’d TKO’s" at bounding box center [112, 323] width 17 height 17
click at [112, 332] on input "Told customer we red’d TKO’s" at bounding box center [112, 323] width 17 height 17
click at [211, 328] on label "Told customer we red’d TKO’s" at bounding box center [211, 324] width 177 height 18
click at [120, 328] on input "Told customer we red’d TKO’s" at bounding box center [112, 323] width 17 height 17
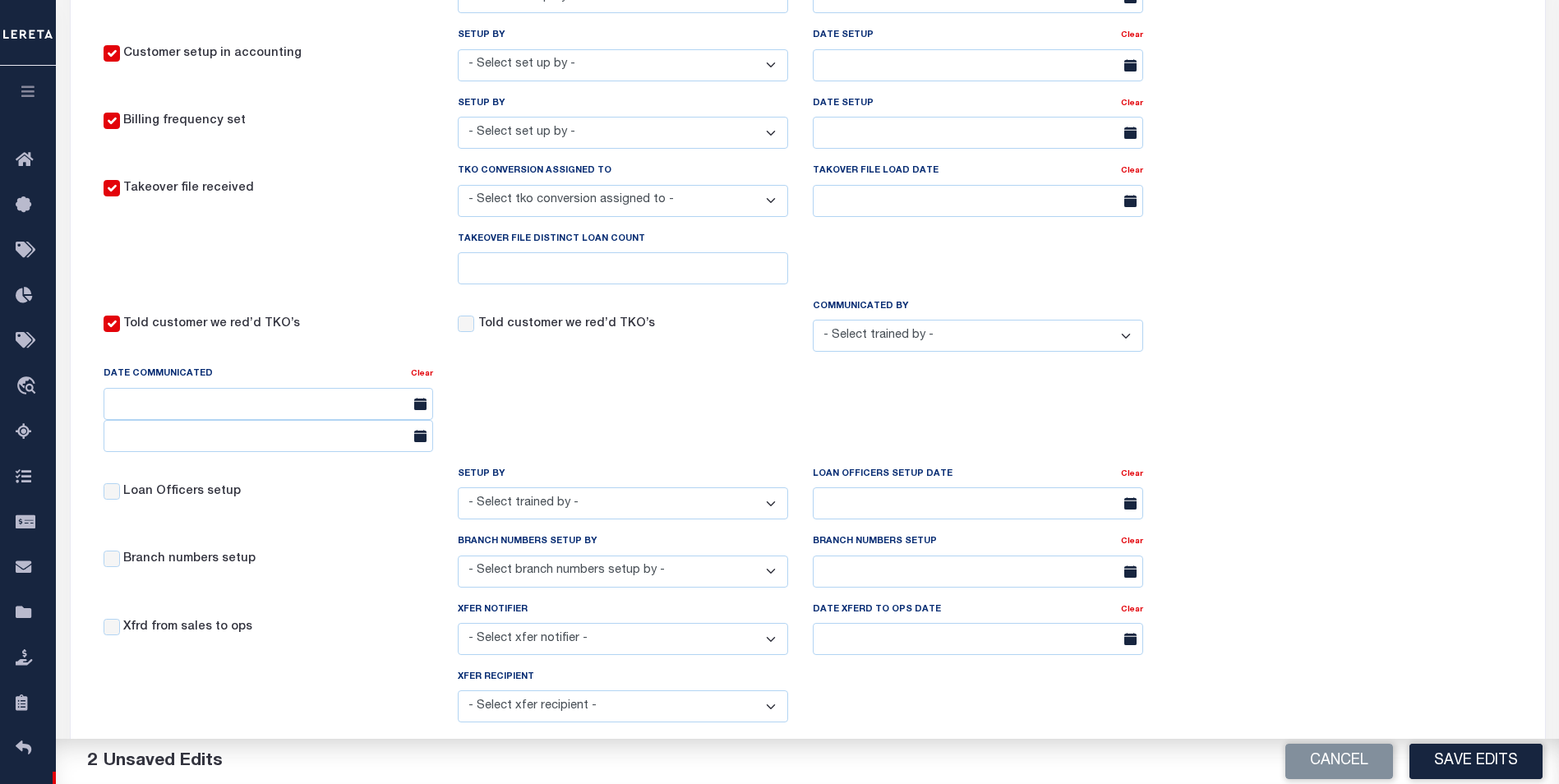
click at [211, 328] on label "Told customer we red’d TKO’s" at bounding box center [211, 324] width 177 height 18
click at [120, 328] on input "Told customer we red’d TKO’s" at bounding box center [112, 323] width 17 height 17
click at [223, 329] on label "Told customer we red’d TKO’s" at bounding box center [211, 324] width 177 height 18
click at [120, 329] on input "Told customer we red’d TKO’s" at bounding box center [112, 323] width 17 height 17
click at [223, 329] on label "Told customer we red’d TKO’s" at bounding box center [211, 324] width 177 height 18
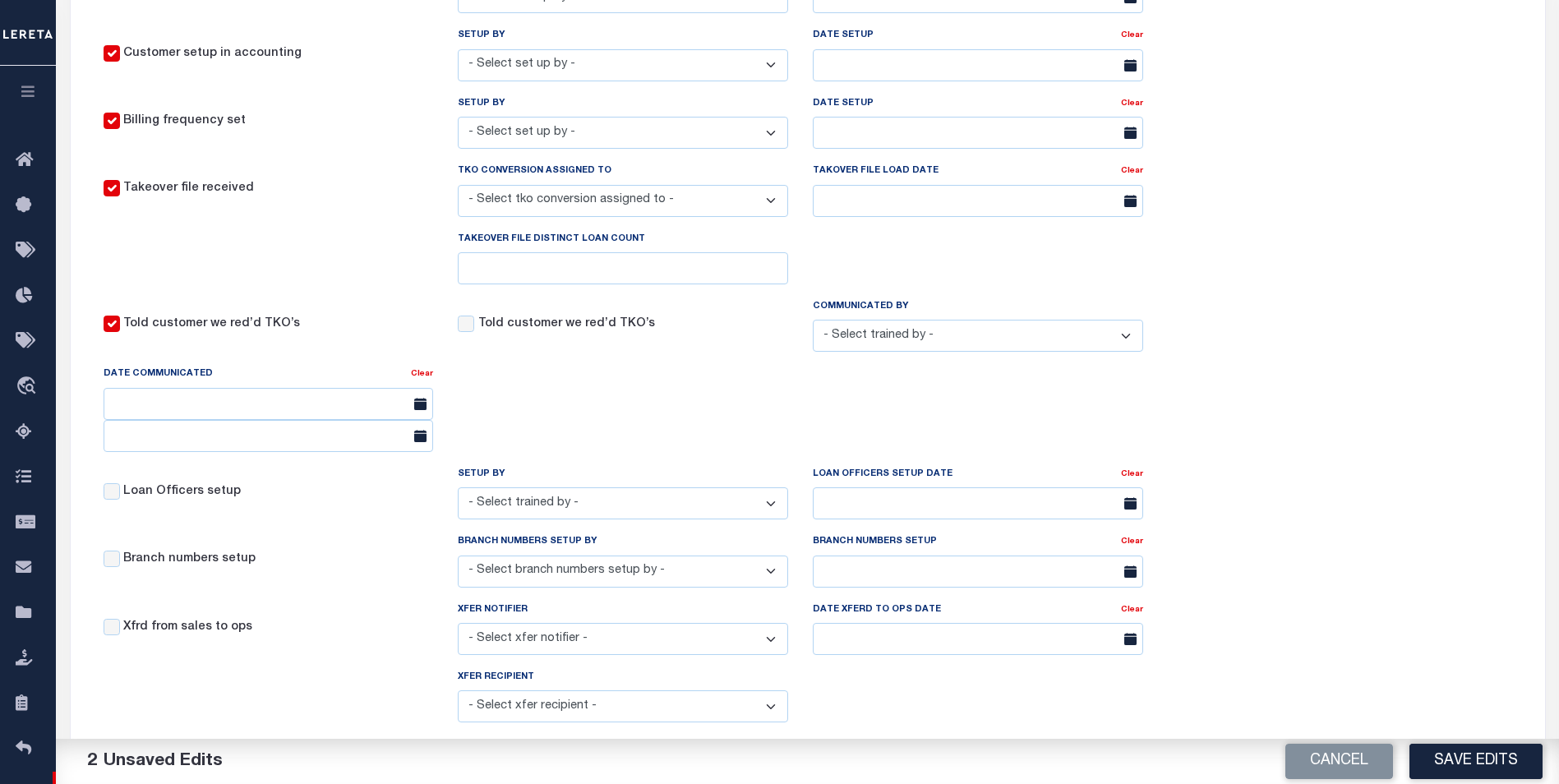
click at [120, 329] on input "Told customer we red’d TKO’s" at bounding box center [112, 323] width 17 height 17
click at [545, 333] on label "Told customer we red’d TKO’s" at bounding box center [566, 324] width 177 height 18
click at [120, 332] on input "Told customer we red’d TKO’s" at bounding box center [112, 323] width 17 height 17
click at [525, 331] on label "Told customer we red’d TKO’s" at bounding box center [566, 324] width 177 height 18
click at [120, 331] on input "Told customer we red’d TKO’s" at bounding box center [112, 323] width 17 height 17
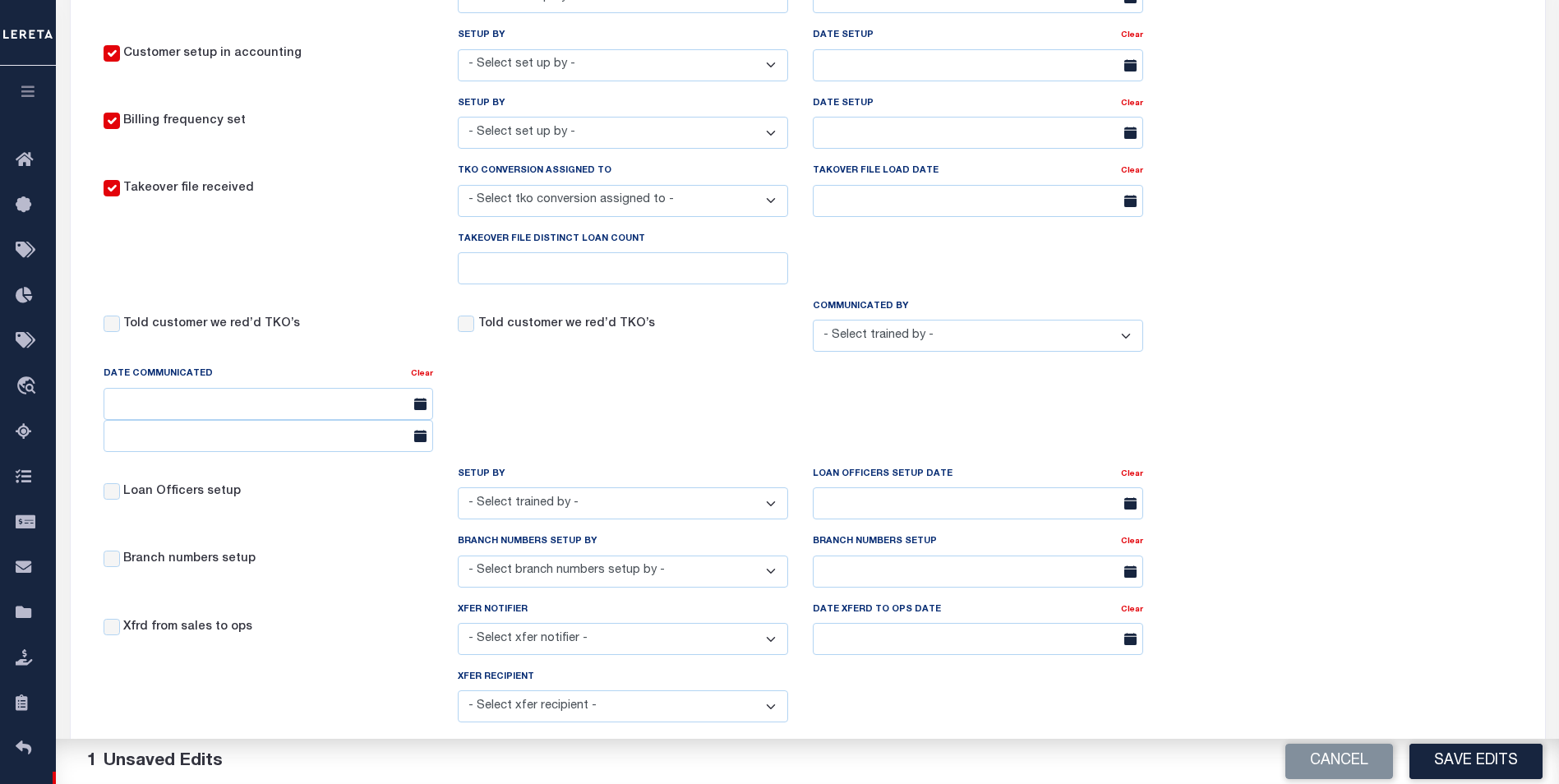
click at [537, 322] on label "Told customer we red’d TKO’s" at bounding box center [566, 324] width 177 height 18
click at [120, 322] on input "Told customer we red’d TKO’s" at bounding box center [112, 323] width 17 height 17
checkbox input "true"
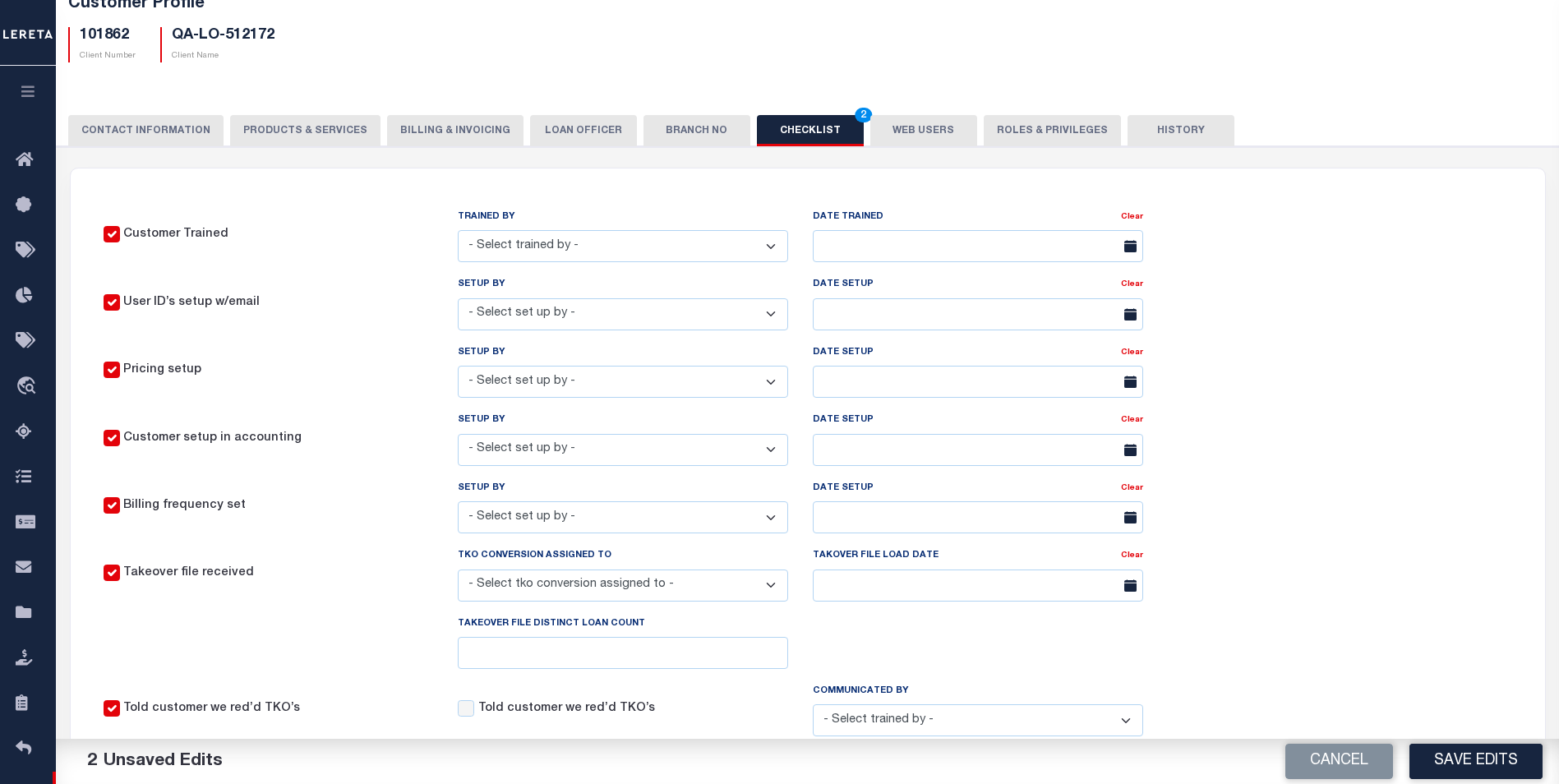
scroll to position [83, 0]
